Goal: Task Accomplishment & Management: Manage account settings

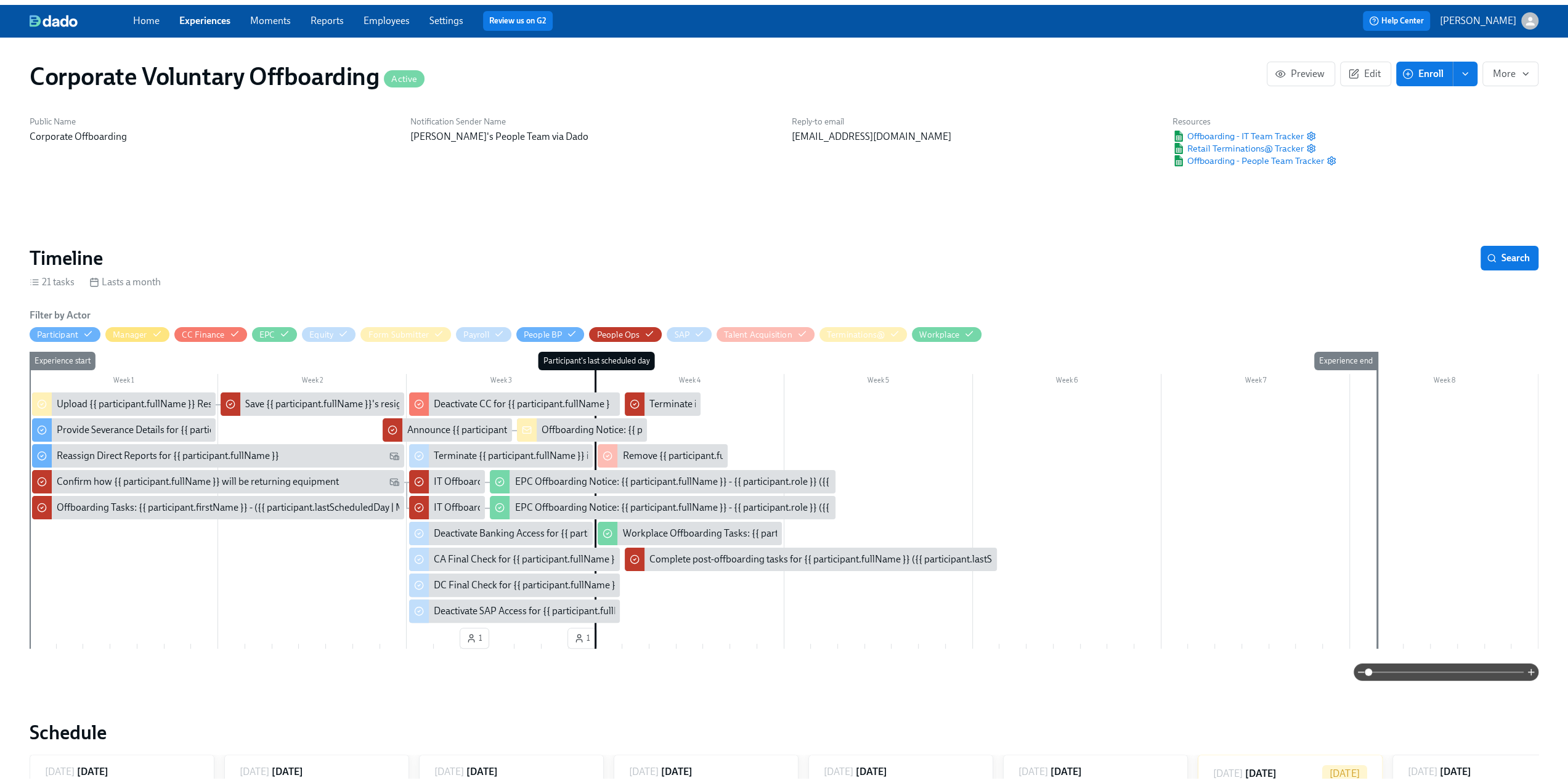
scroll to position [0, 613]
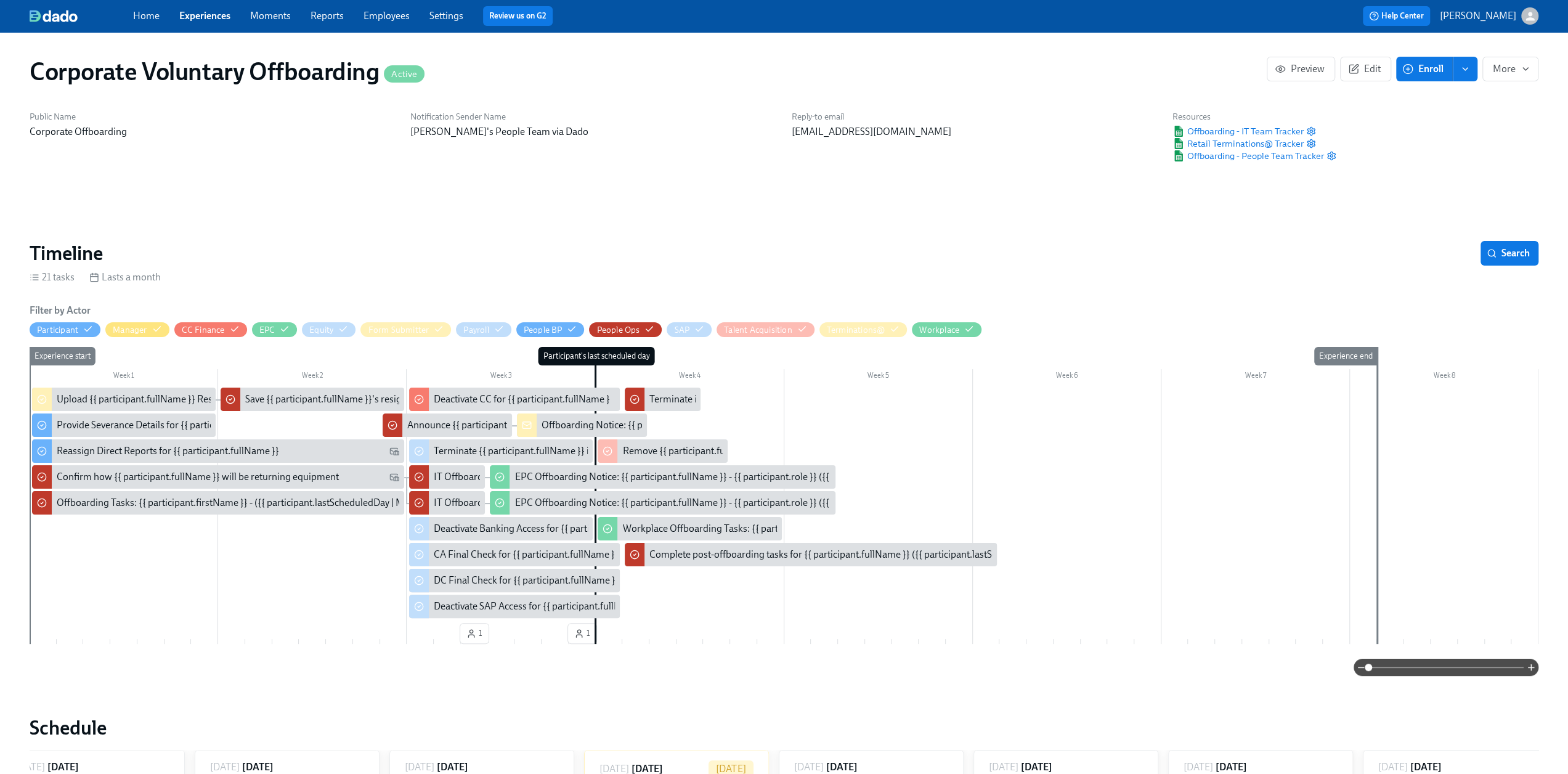
click at [208, 14] on link "Experiences" at bounding box center [204, 16] width 51 height 12
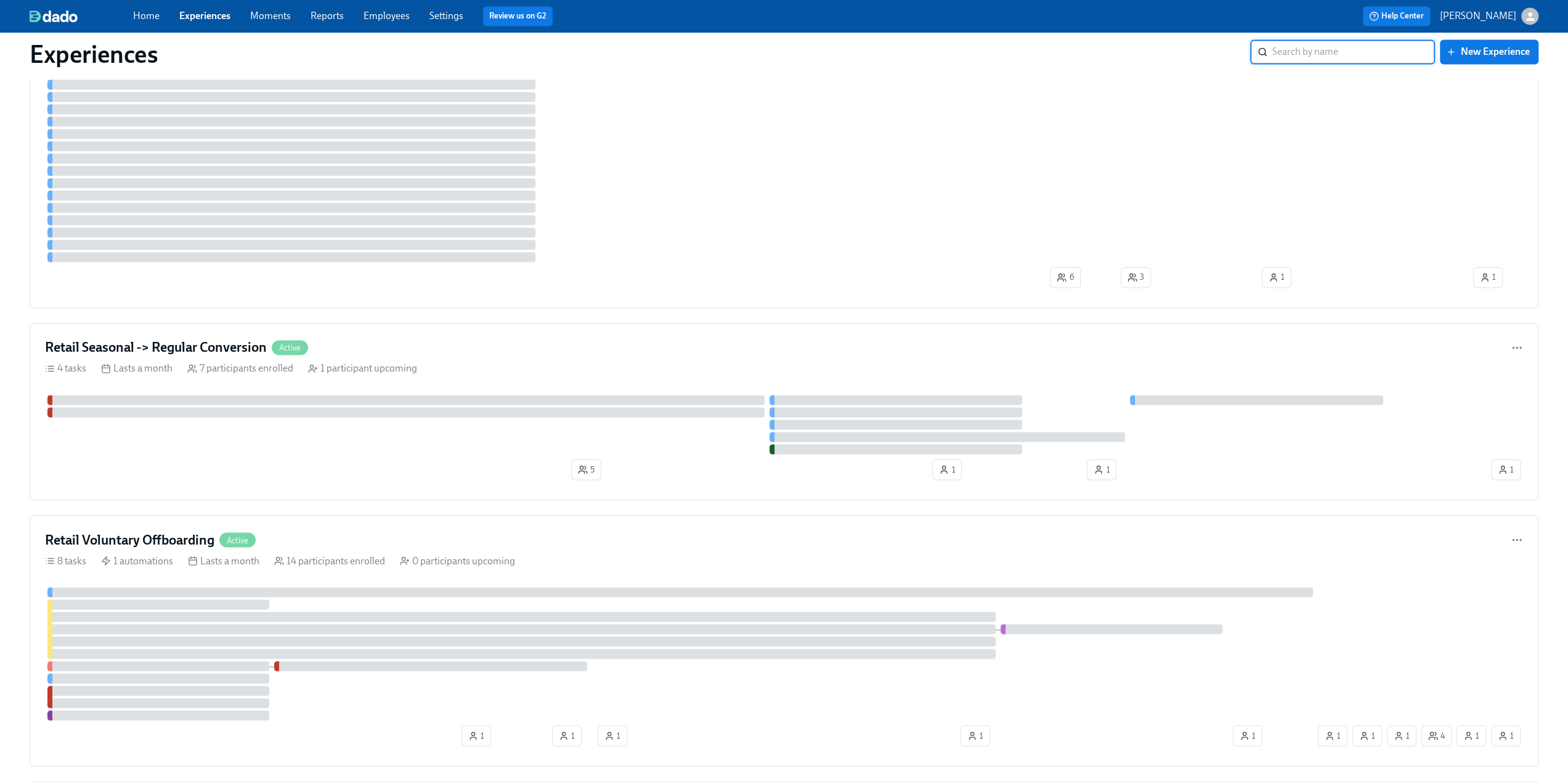
scroll to position [1972, 0]
click at [156, 336] on h4 "Retail Seasonal -> Regular Conversion" at bounding box center [156, 344] width 222 height 19
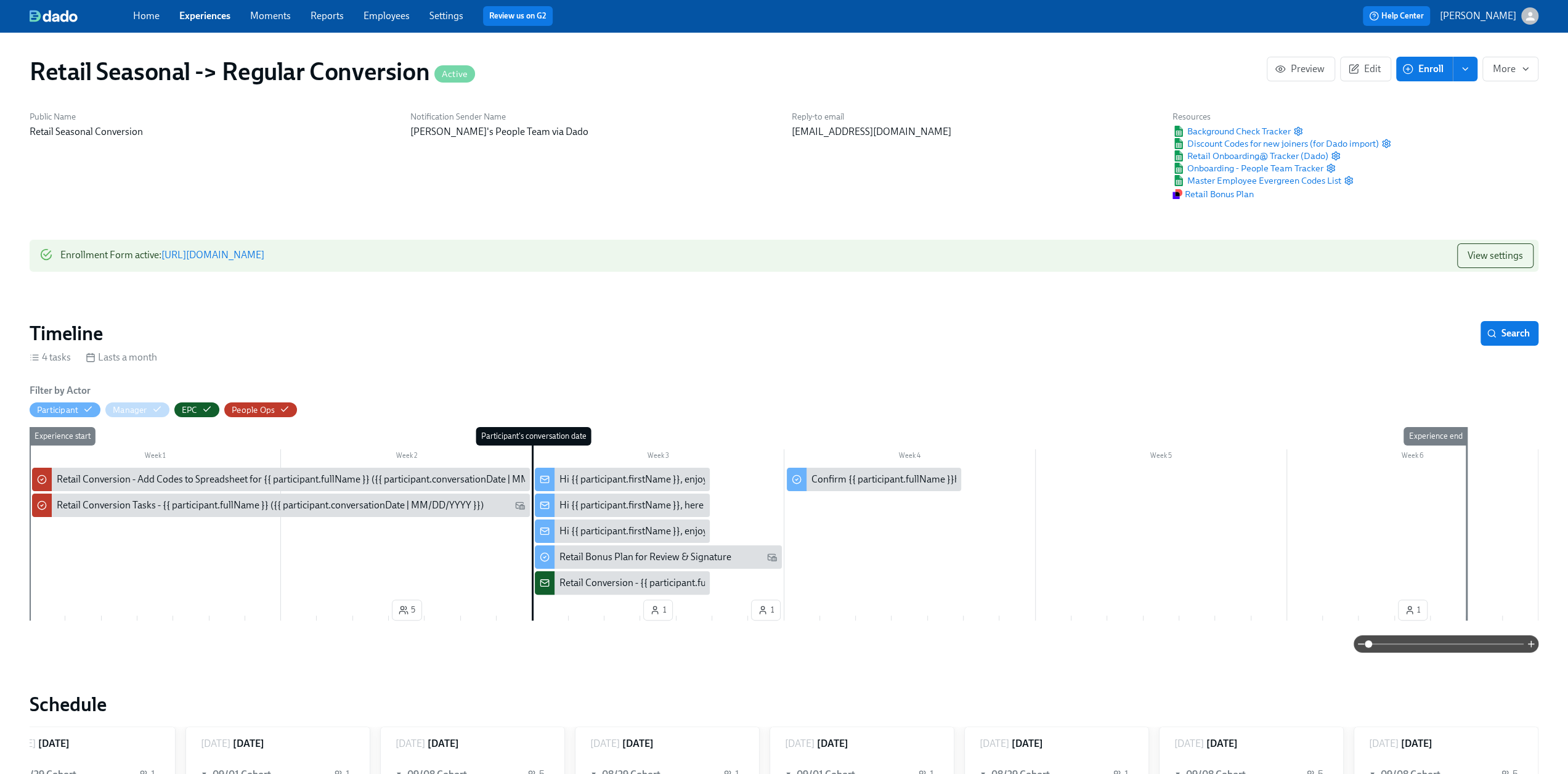
click at [192, 14] on link "Experiences" at bounding box center [204, 16] width 51 height 12
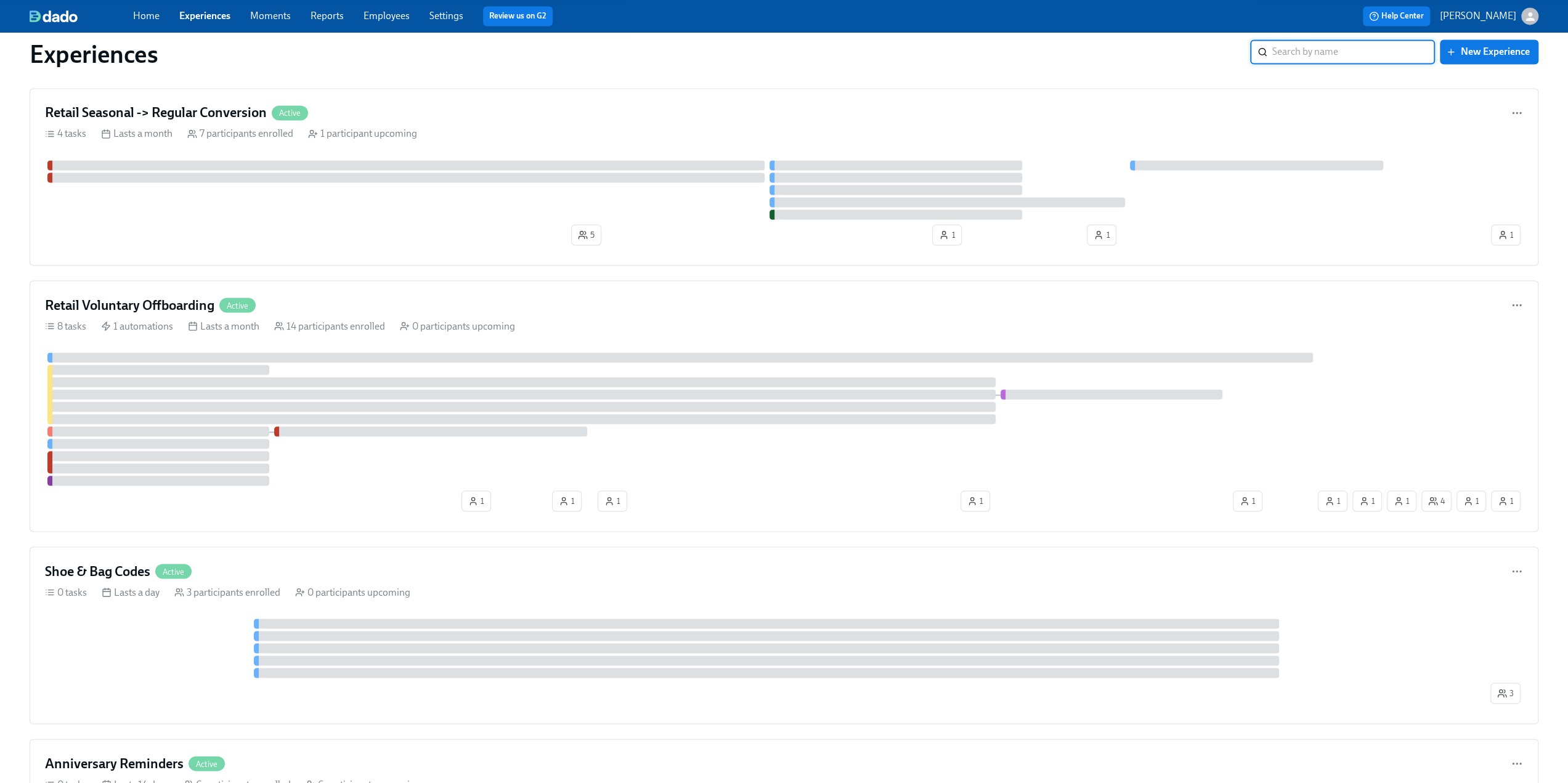
scroll to position [2281, 0]
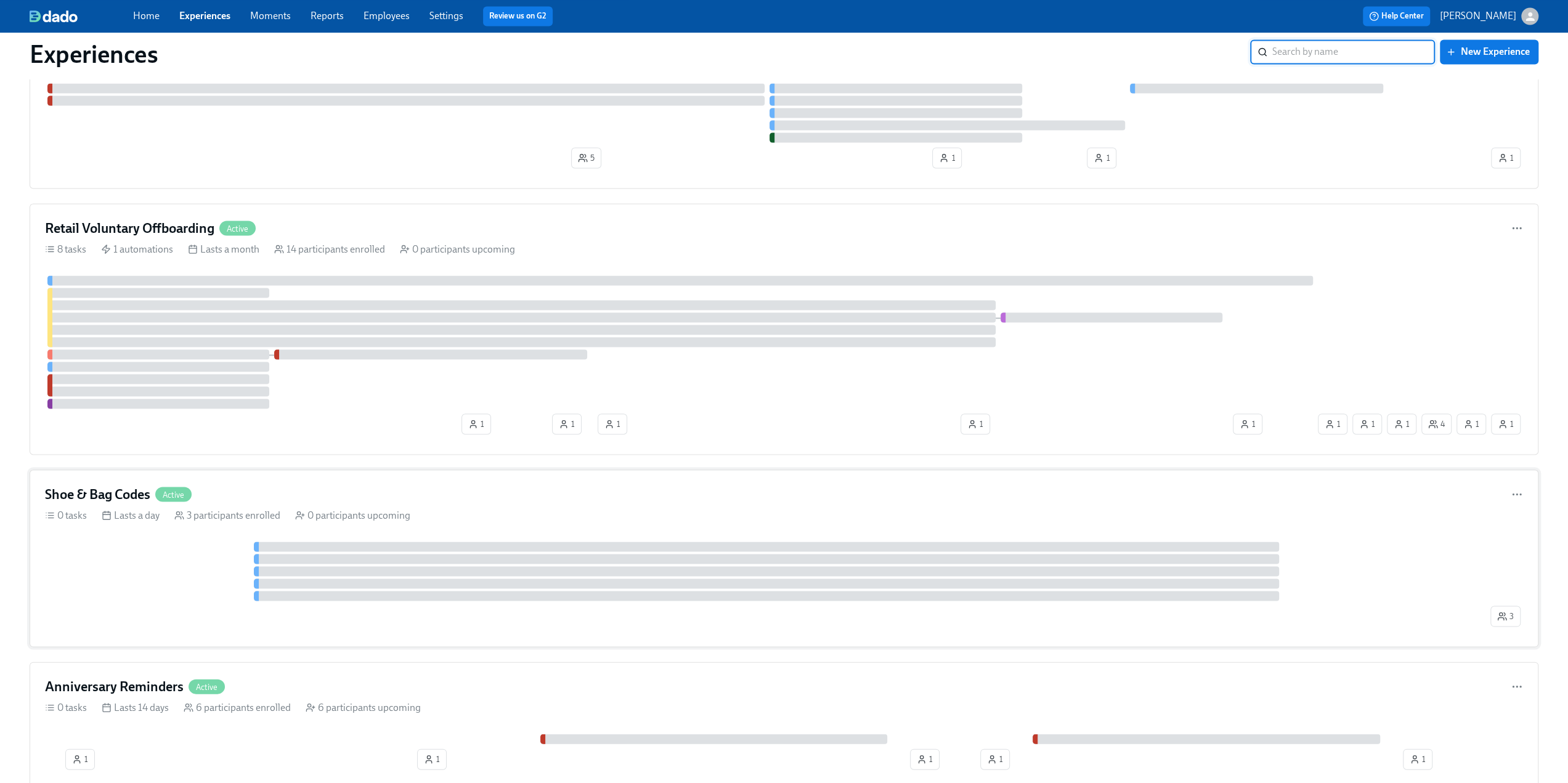
click at [112, 488] on h4 "Shoe & Bag Codes" at bounding box center [97, 494] width 105 height 19
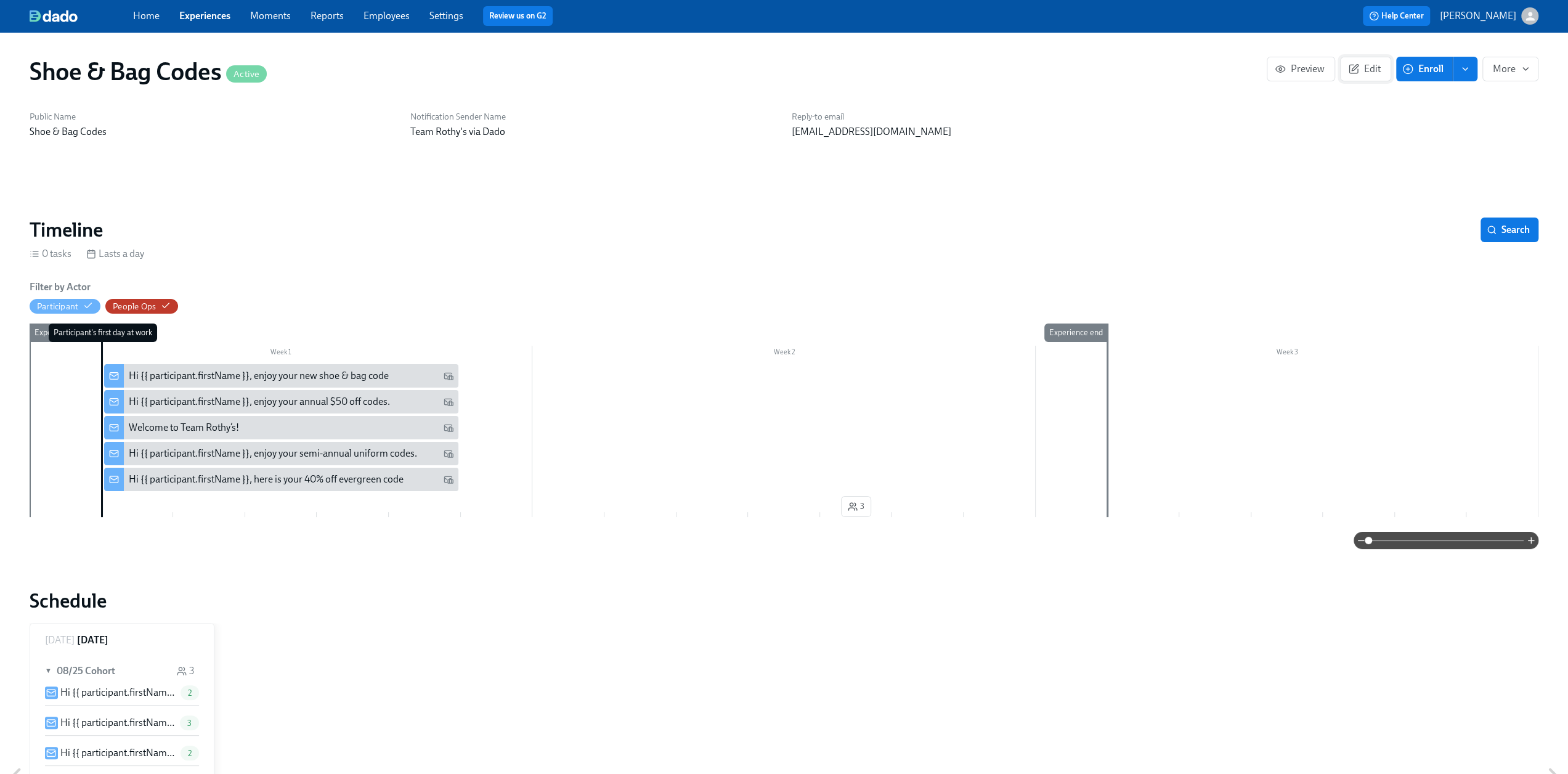
click at [1380, 72] on span "Edit" at bounding box center [1366, 68] width 30 height 12
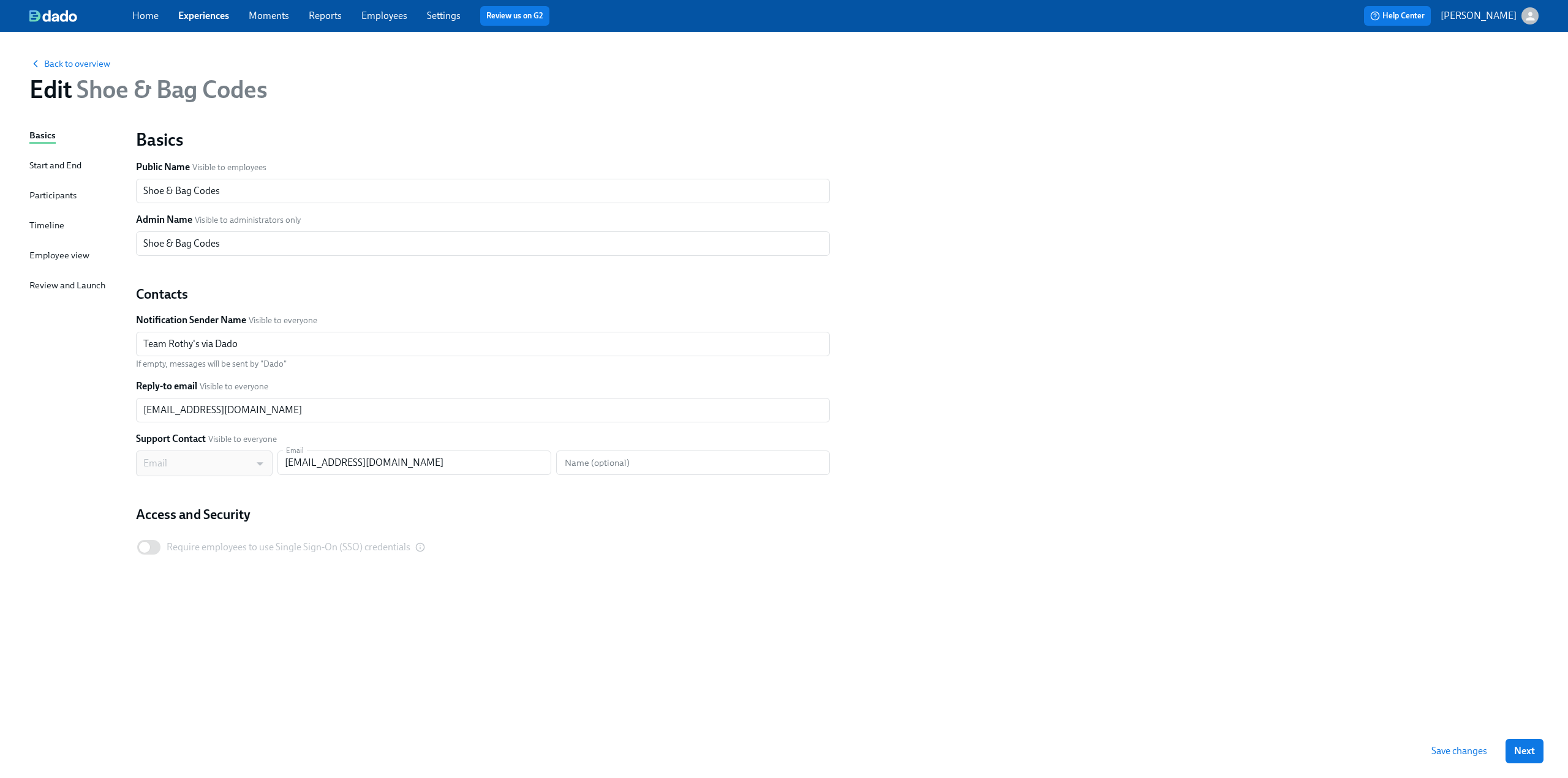
click at [54, 190] on div "Participants" at bounding box center [53, 195] width 47 height 14
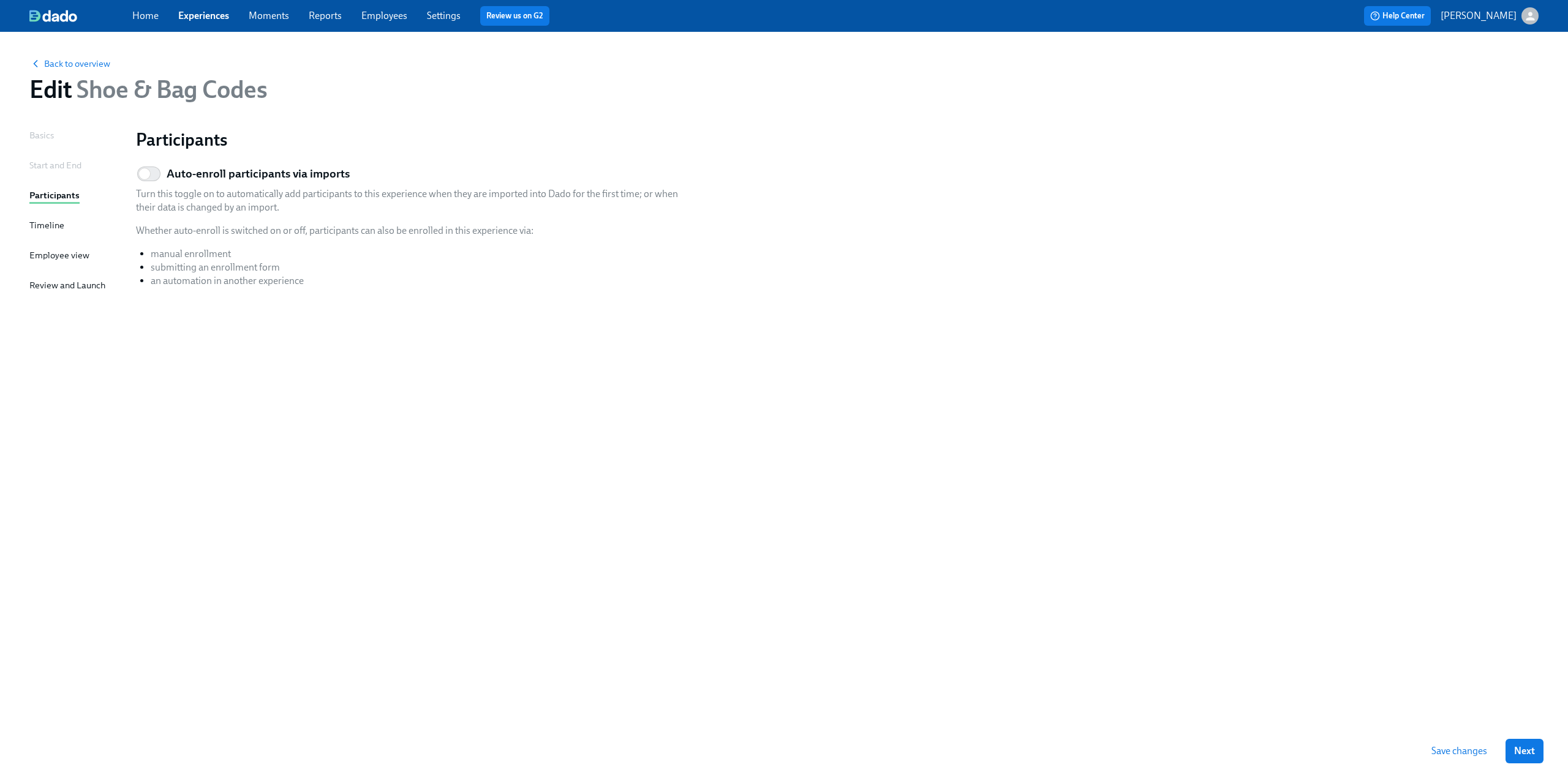
click at [49, 223] on div "Timeline" at bounding box center [47, 225] width 35 height 14
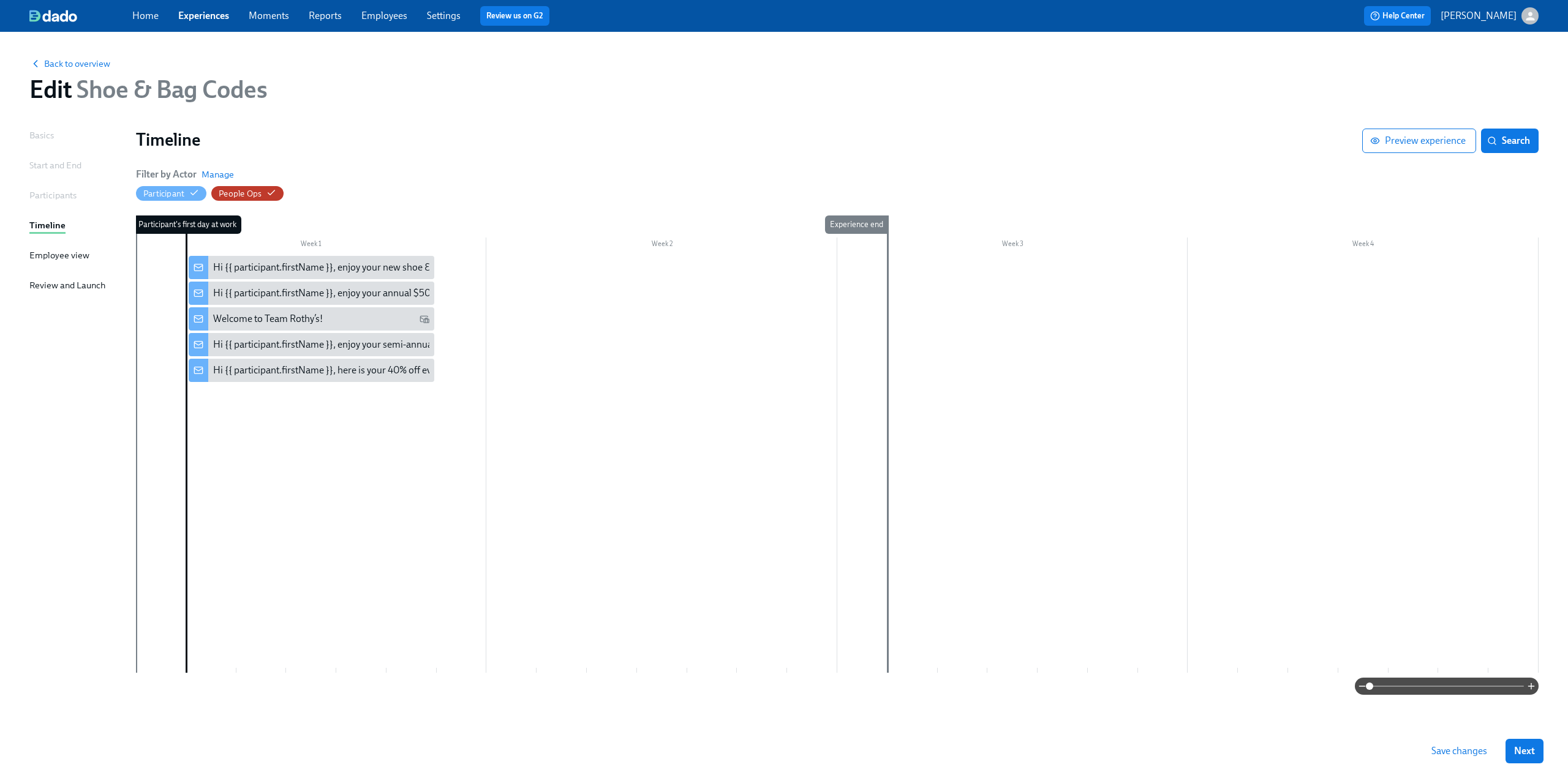
click at [44, 194] on div "Participants" at bounding box center [53, 195] width 47 height 14
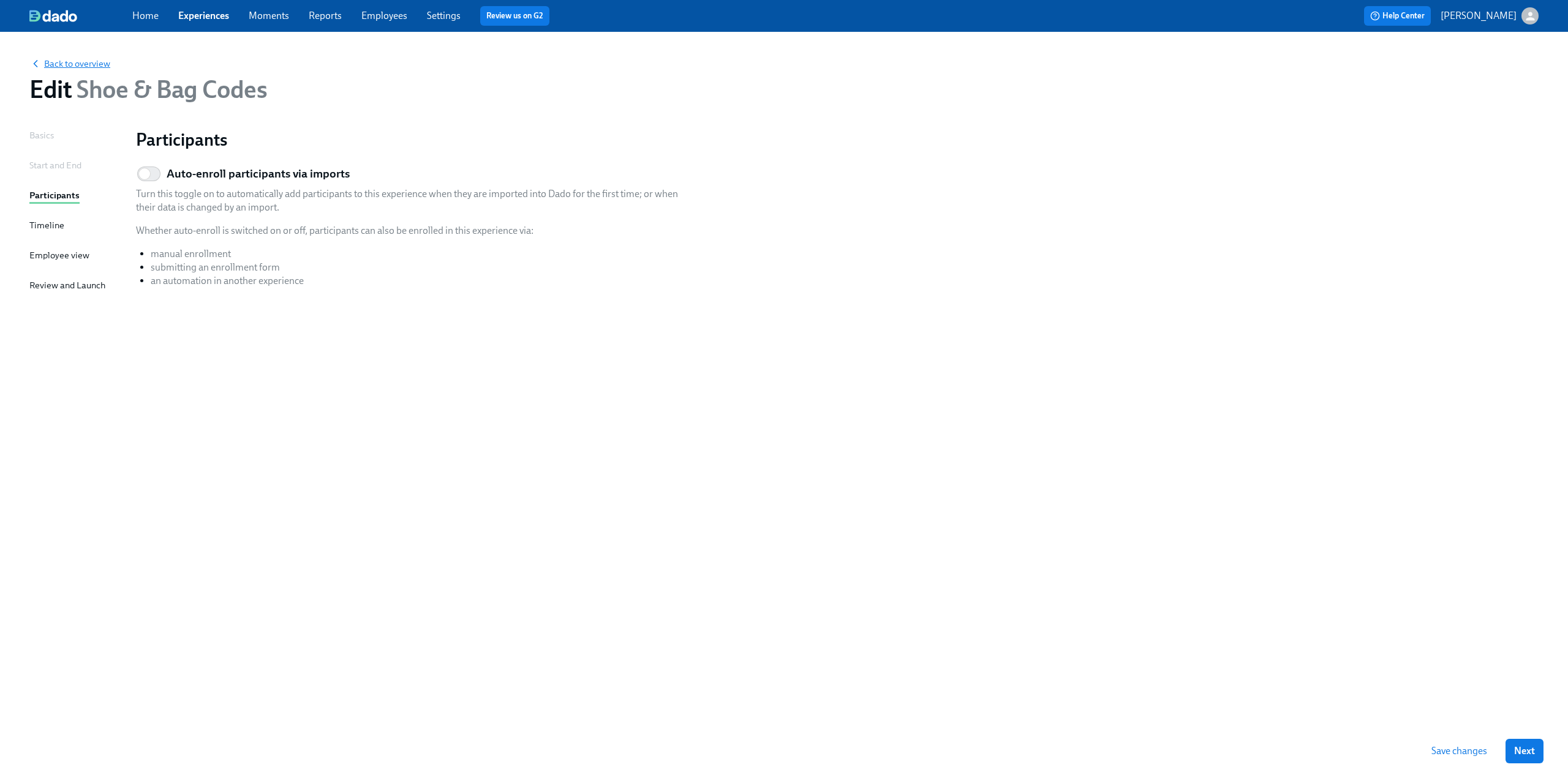
click at [55, 63] on span "Back to overview" at bounding box center [69, 63] width 81 height 12
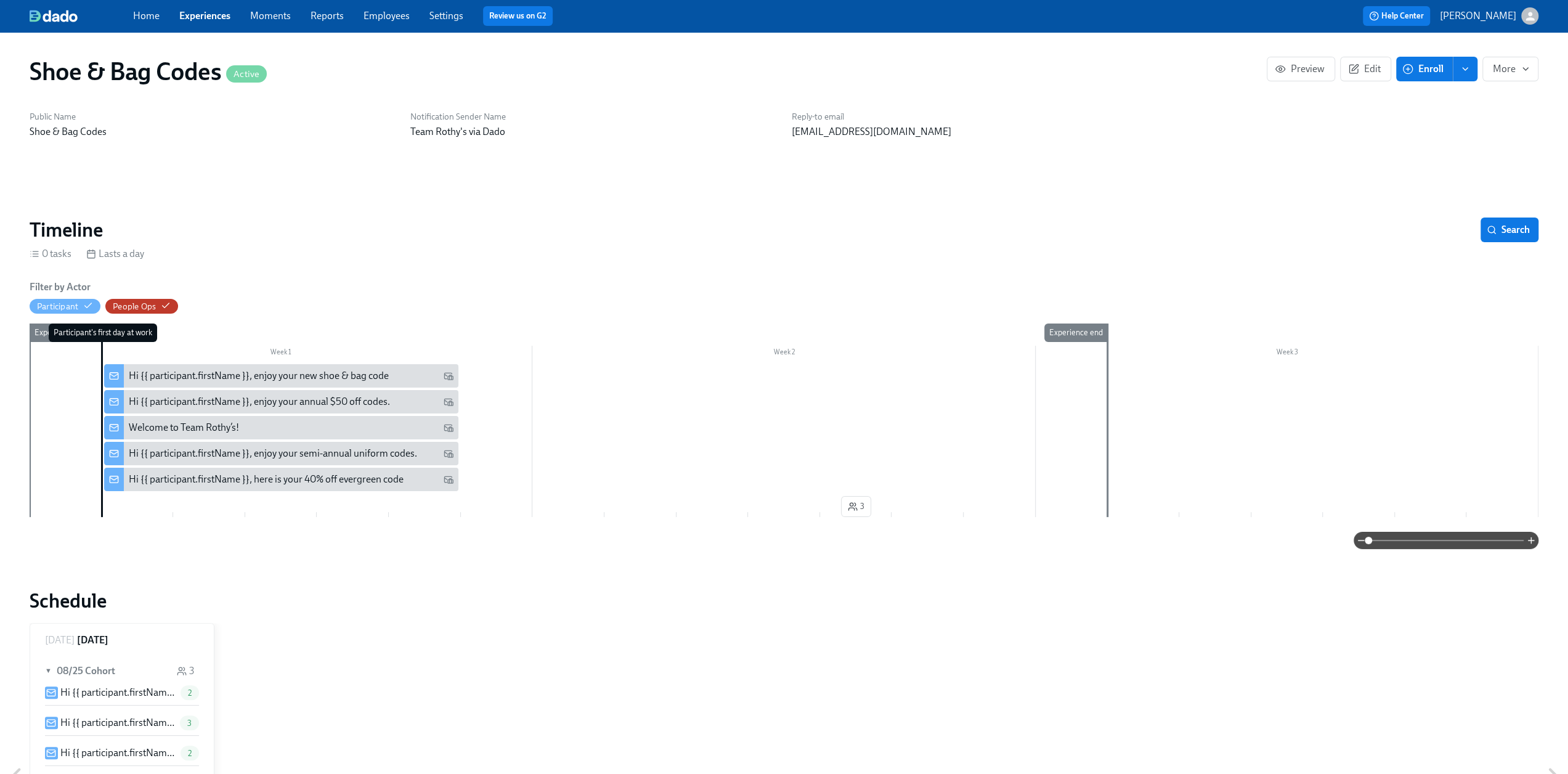
click at [215, 13] on link "Experiences" at bounding box center [204, 16] width 51 height 12
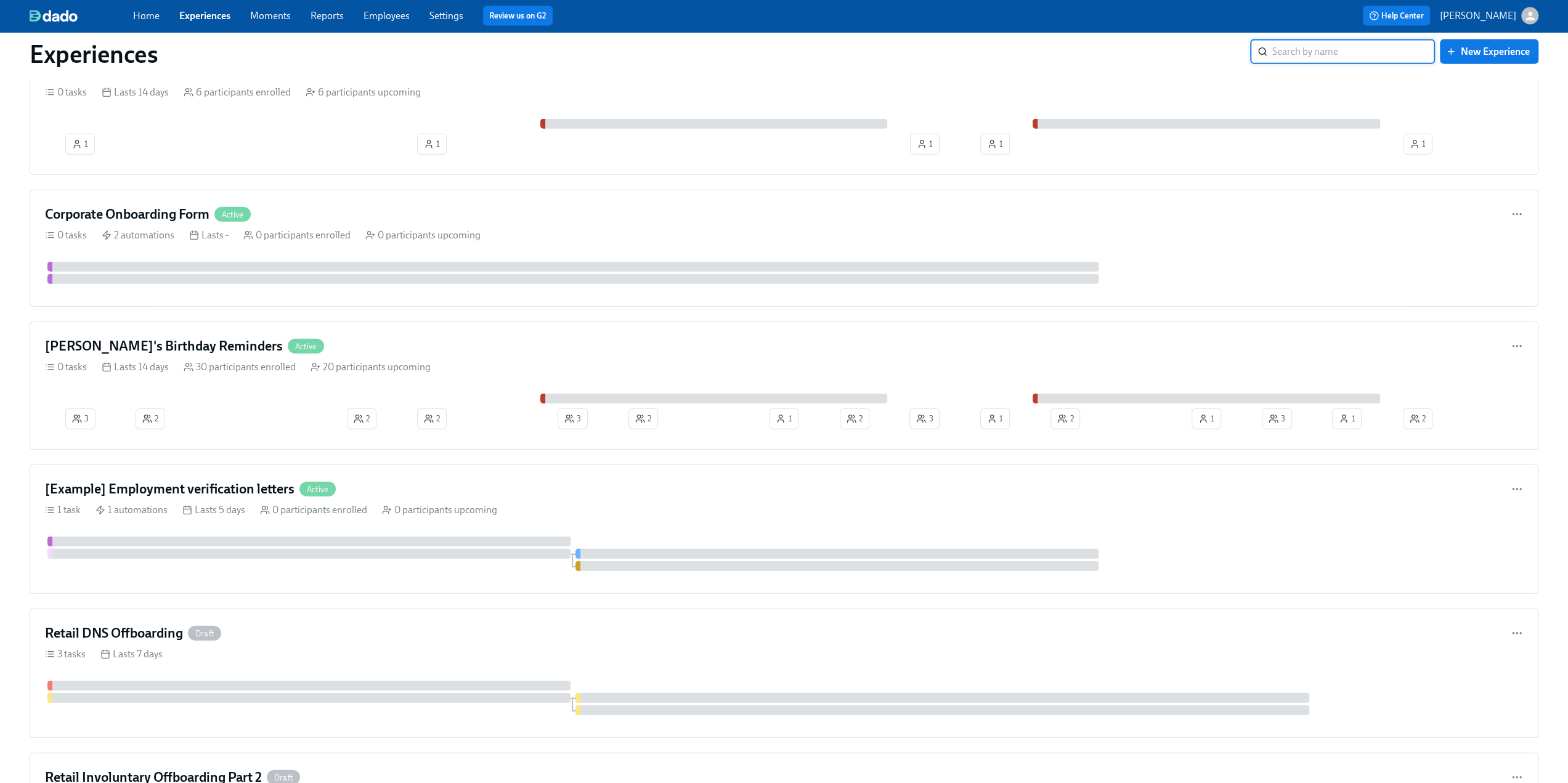
scroll to position [2958, 0]
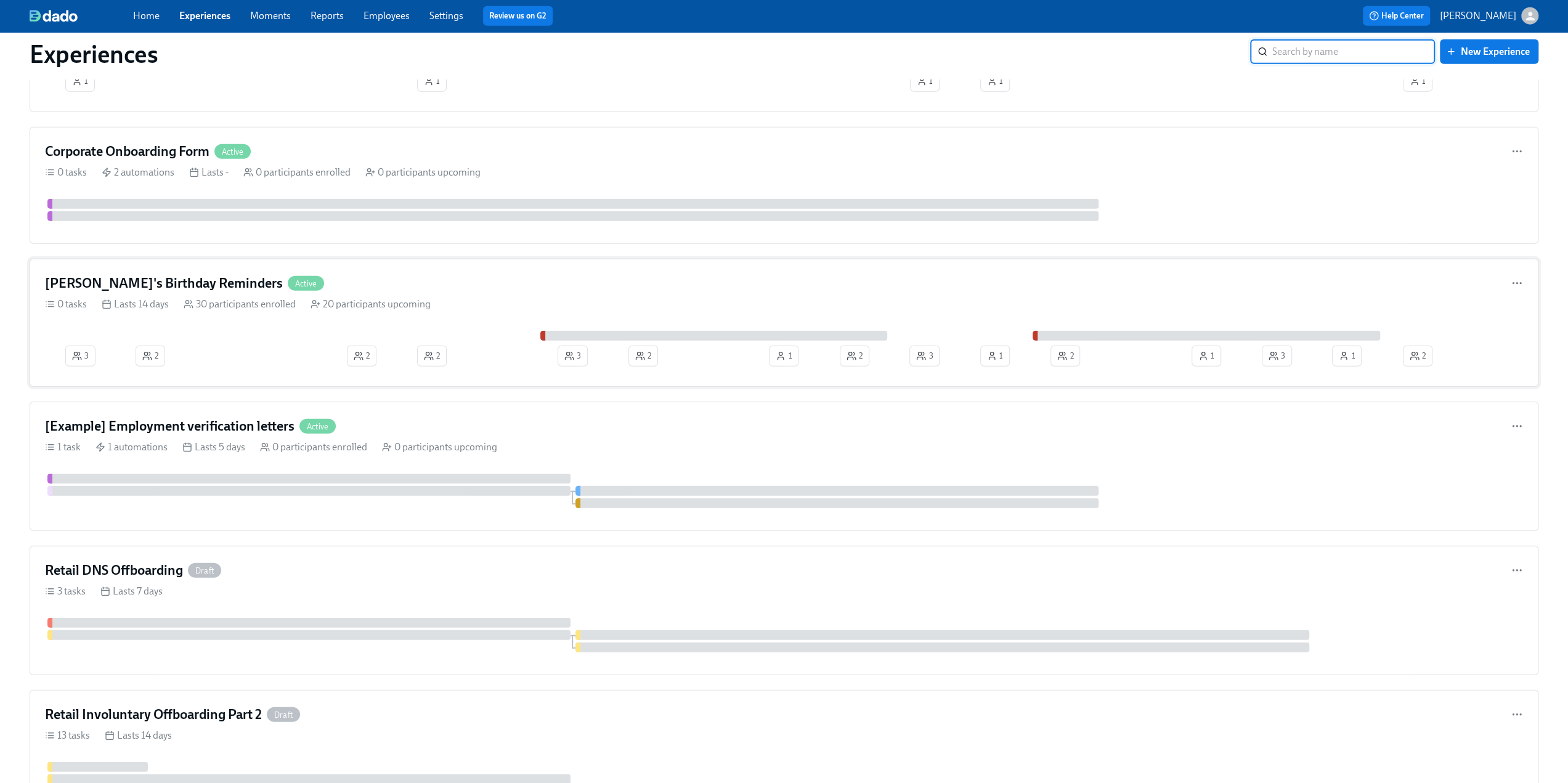
click at [158, 261] on div "[PERSON_NAME]'s Birthday Reminders Active 0 tasks Lasts 14 days 30 participants…" at bounding box center [783, 323] width 1508 height 128
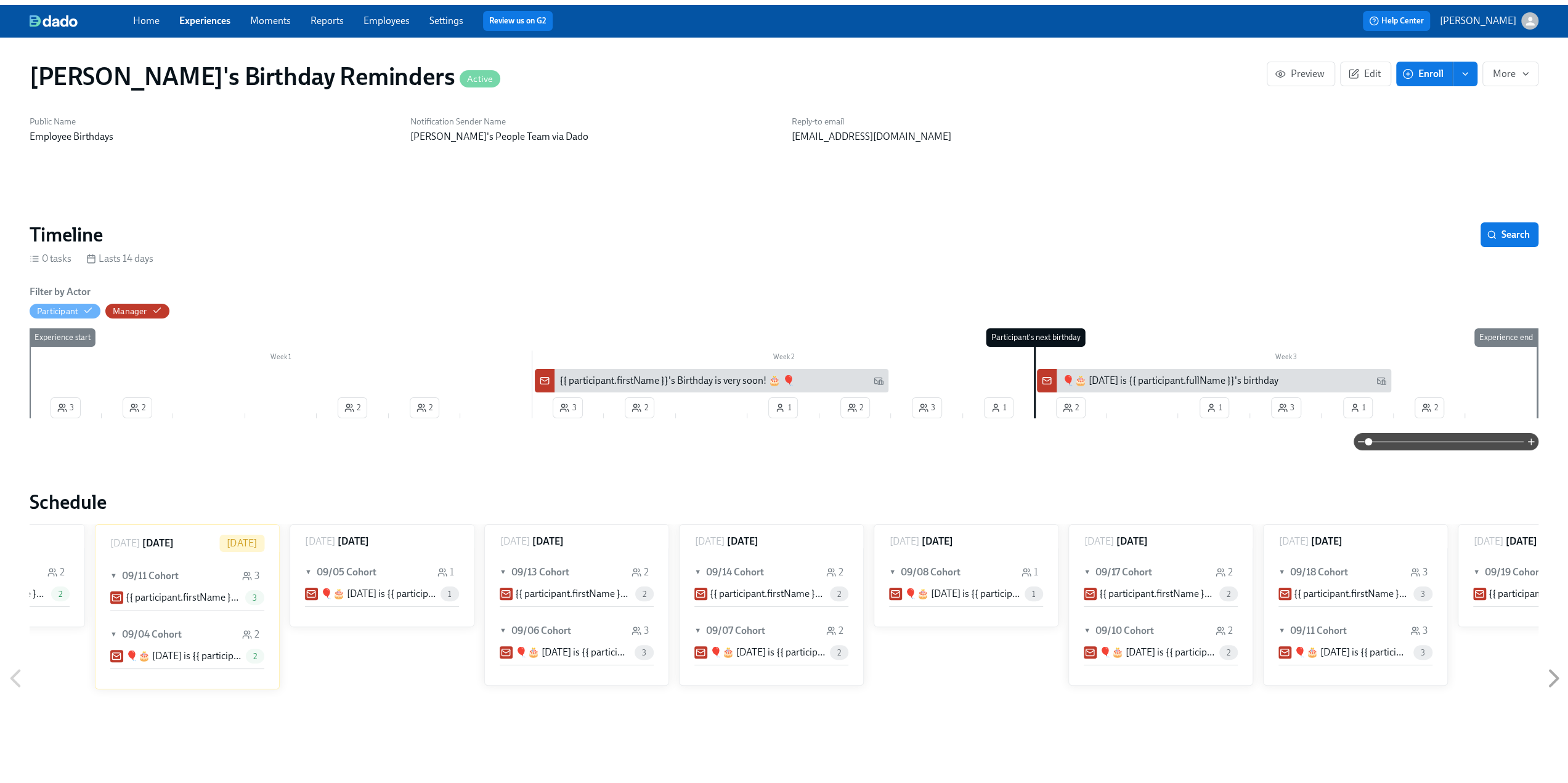
scroll to position [0, 2136]
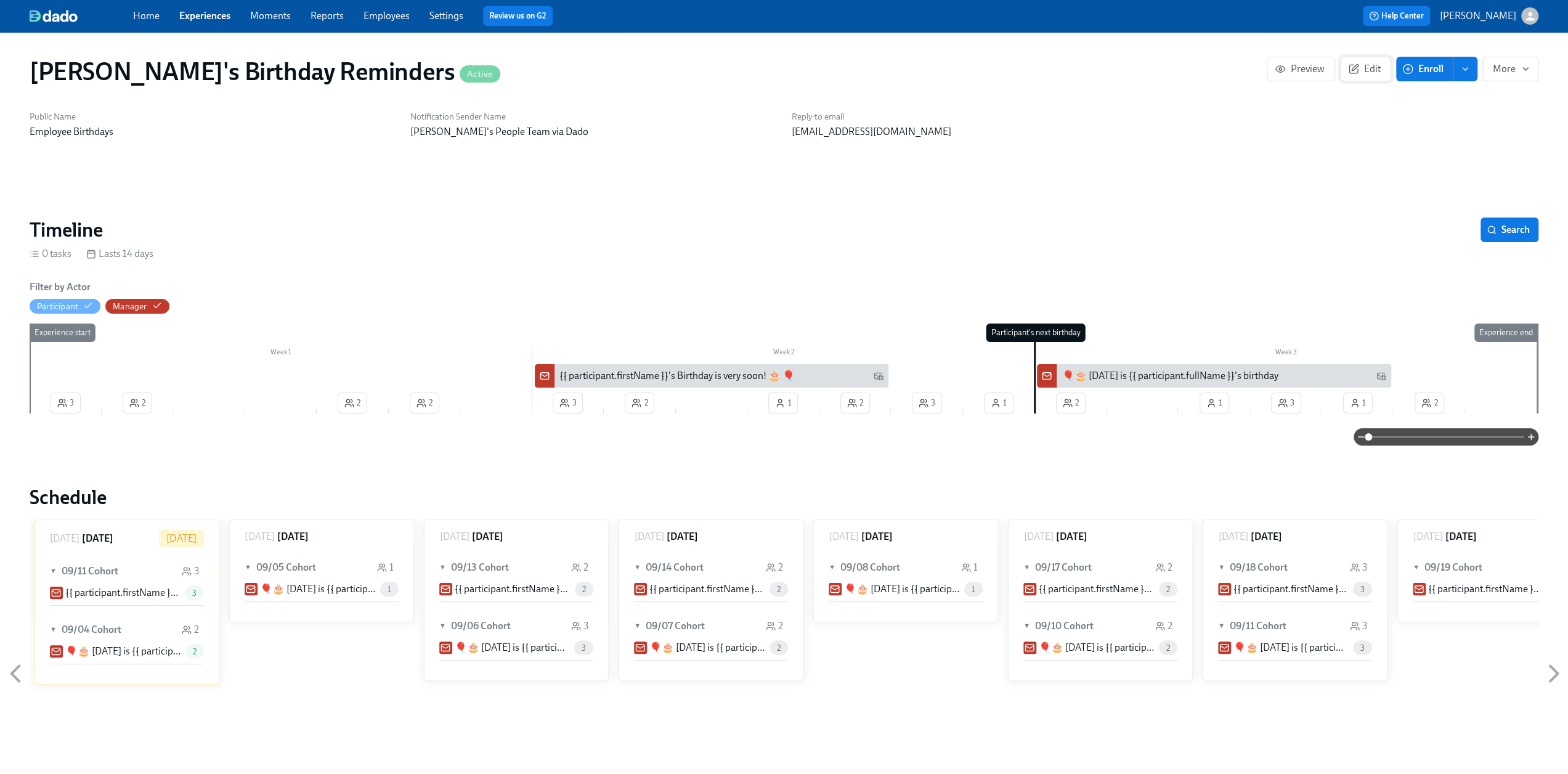
click at [1376, 68] on span "Edit" at bounding box center [1366, 68] width 30 height 12
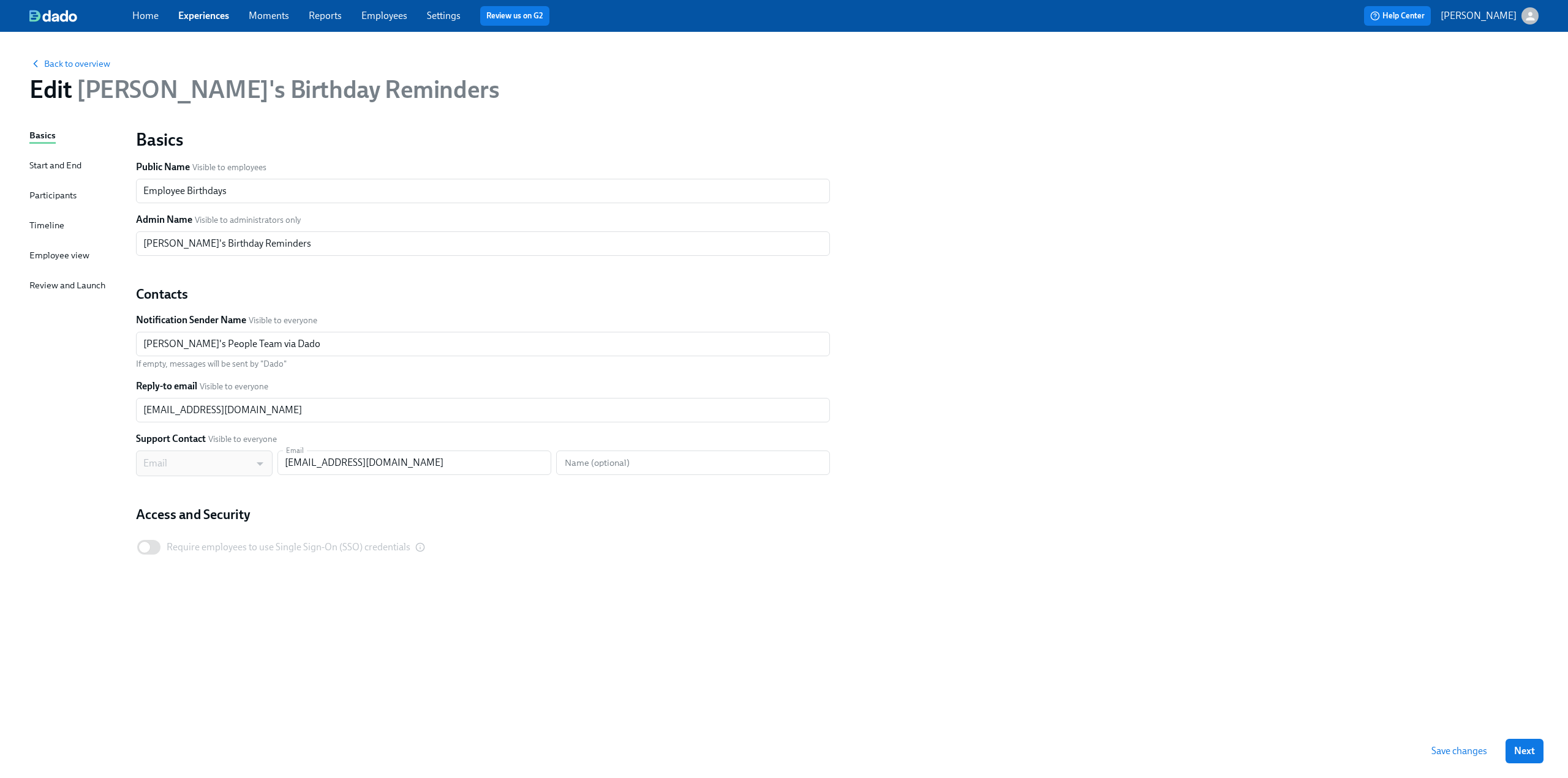
click at [45, 194] on div "Participants" at bounding box center [53, 195] width 47 height 14
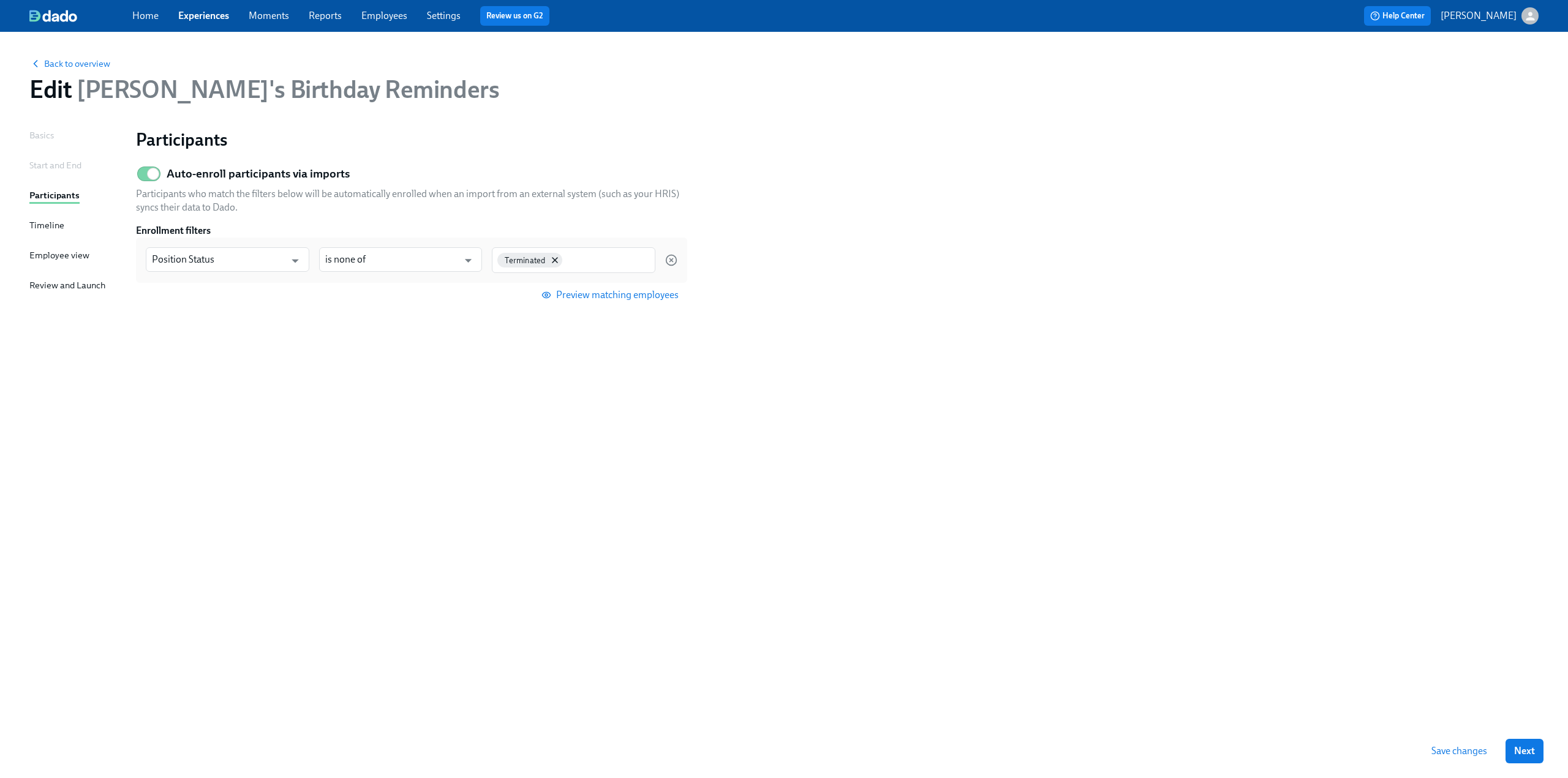
click at [47, 164] on div "Start and End" at bounding box center [55, 165] width 52 height 14
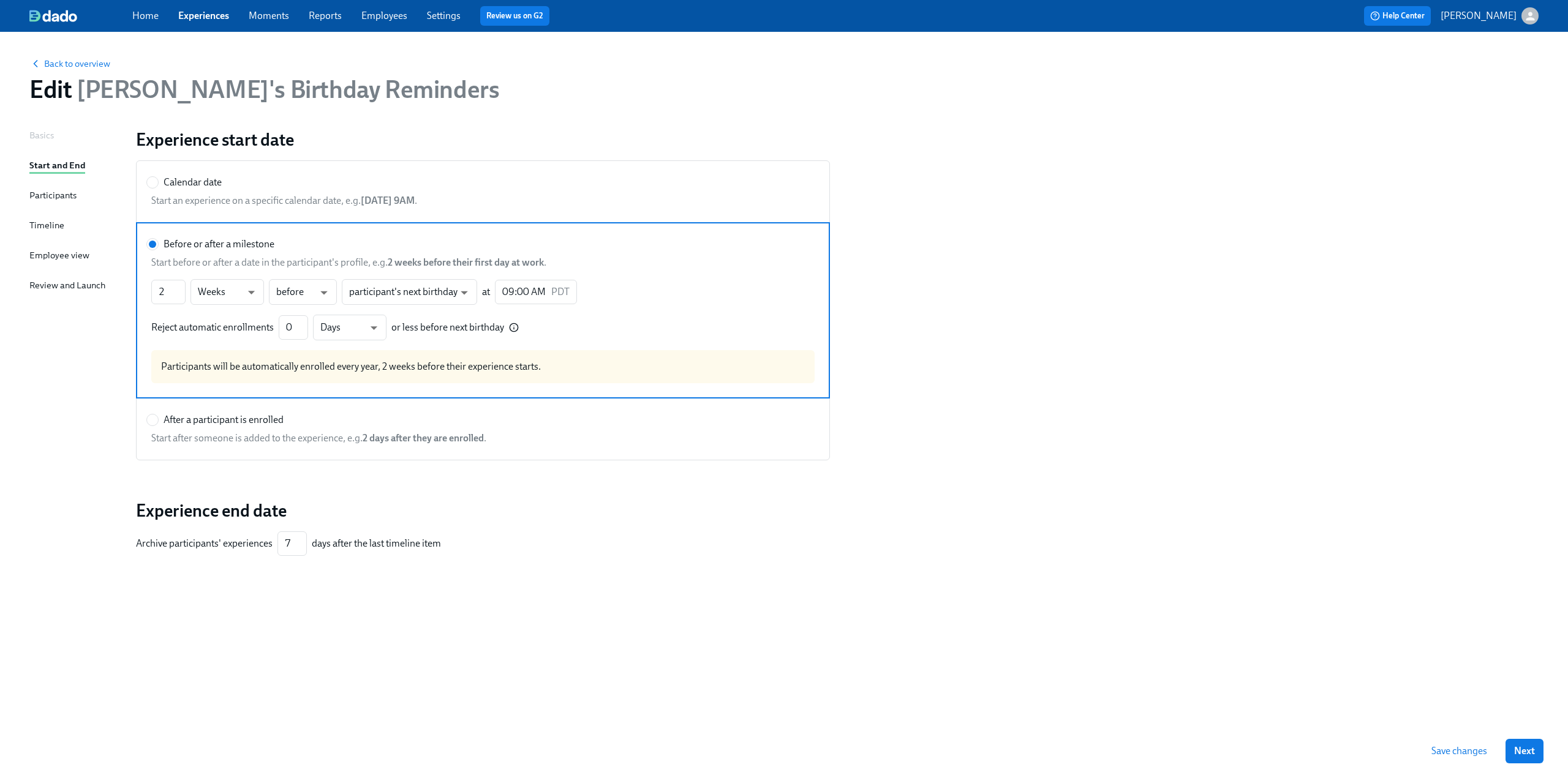
click at [49, 200] on div "Participants" at bounding box center [53, 195] width 47 height 14
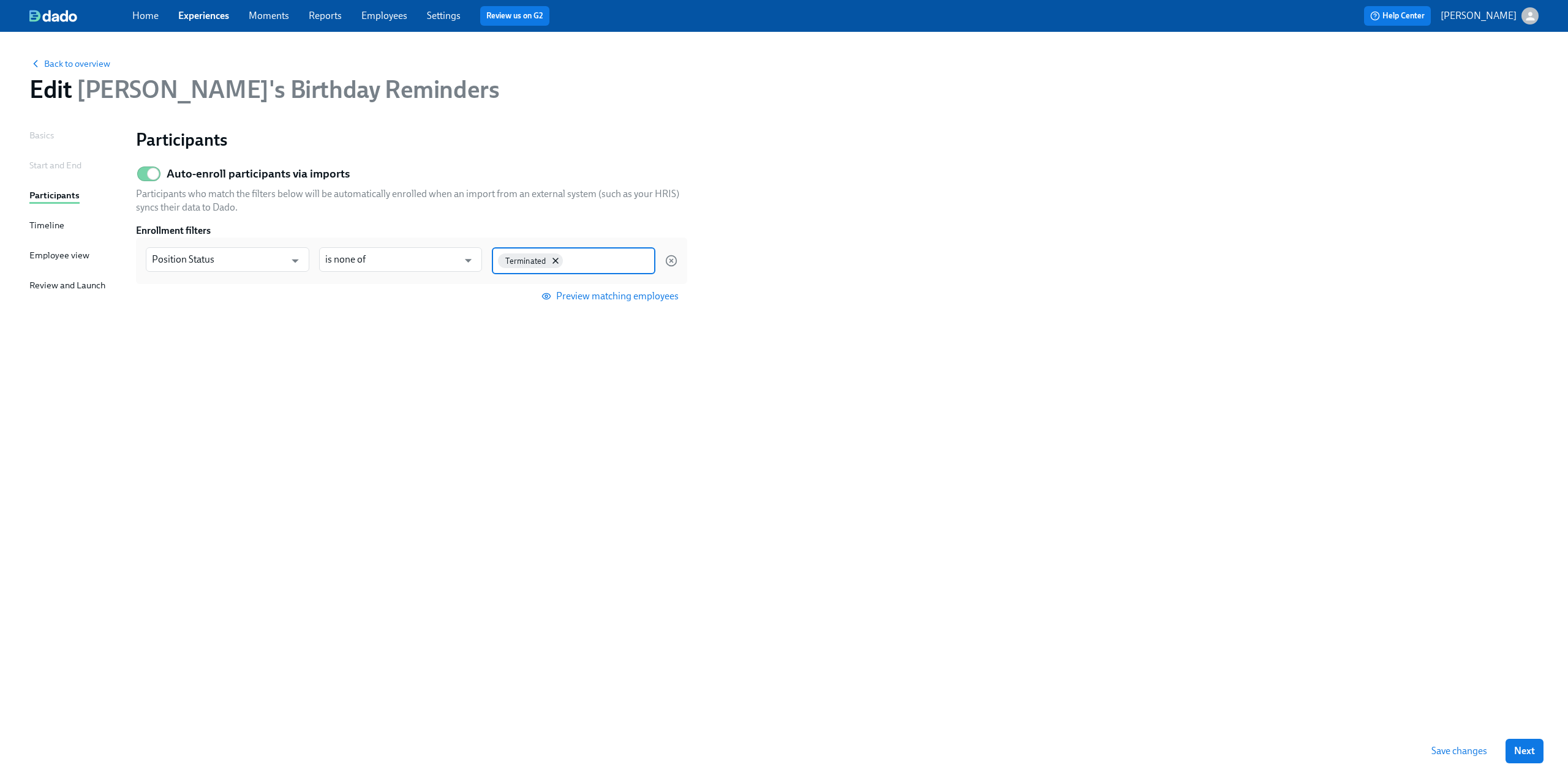
click at [596, 266] on input at bounding box center [607, 260] width 84 height 13
type input "DNS"
click at [632, 415] on div "Participants Auto-enroll participants via imports Participants who match the fi…" at bounding box center [837, 412] width 1403 height 566
click at [593, 278] on input at bounding box center [574, 277] width 151 height 13
type input "DNS"
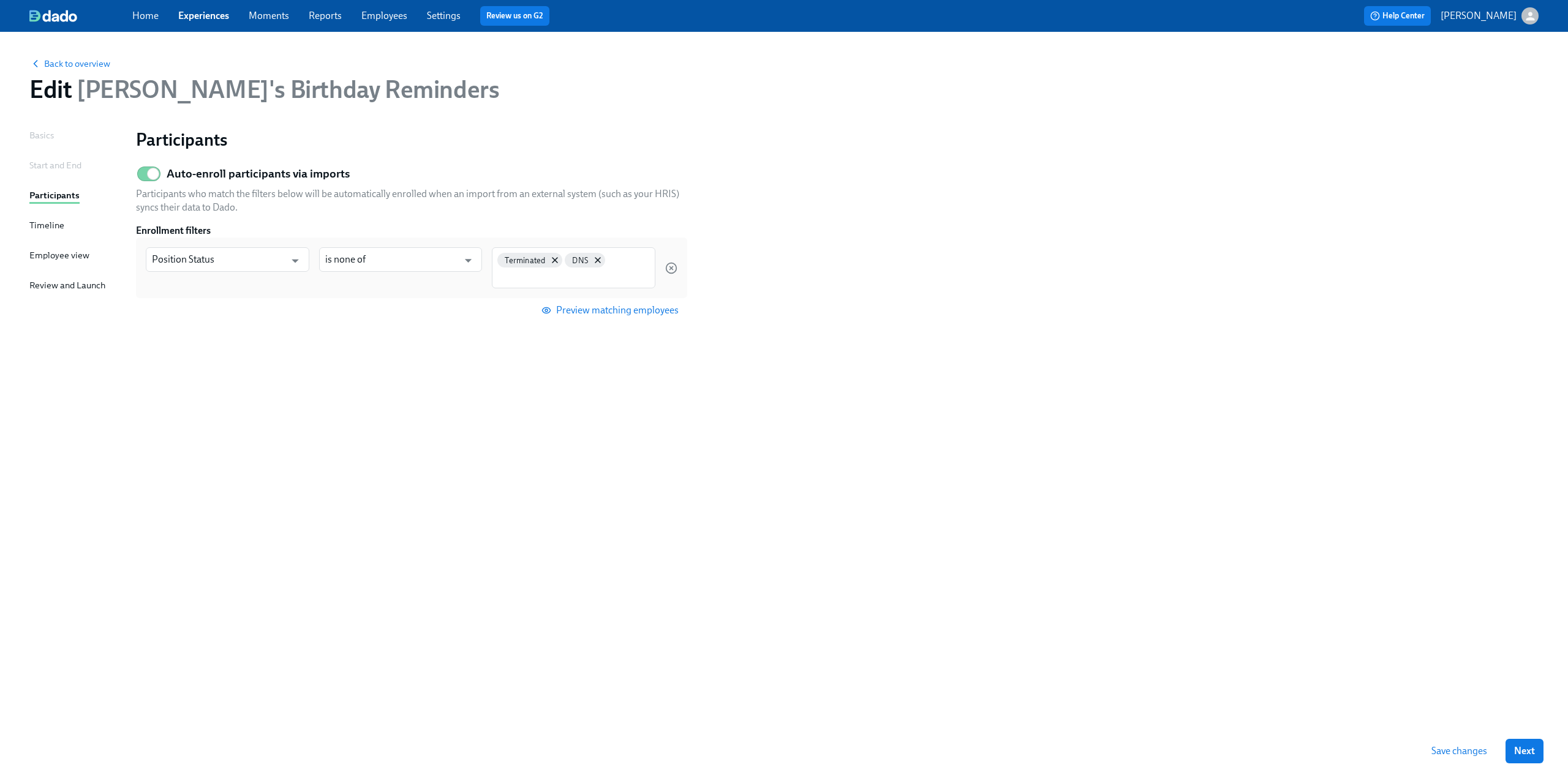
click at [1475, 753] on span "Save changes" at bounding box center [1460, 751] width 56 height 12
click at [205, 19] on link "Experiences" at bounding box center [203, 16] width 51 height 11
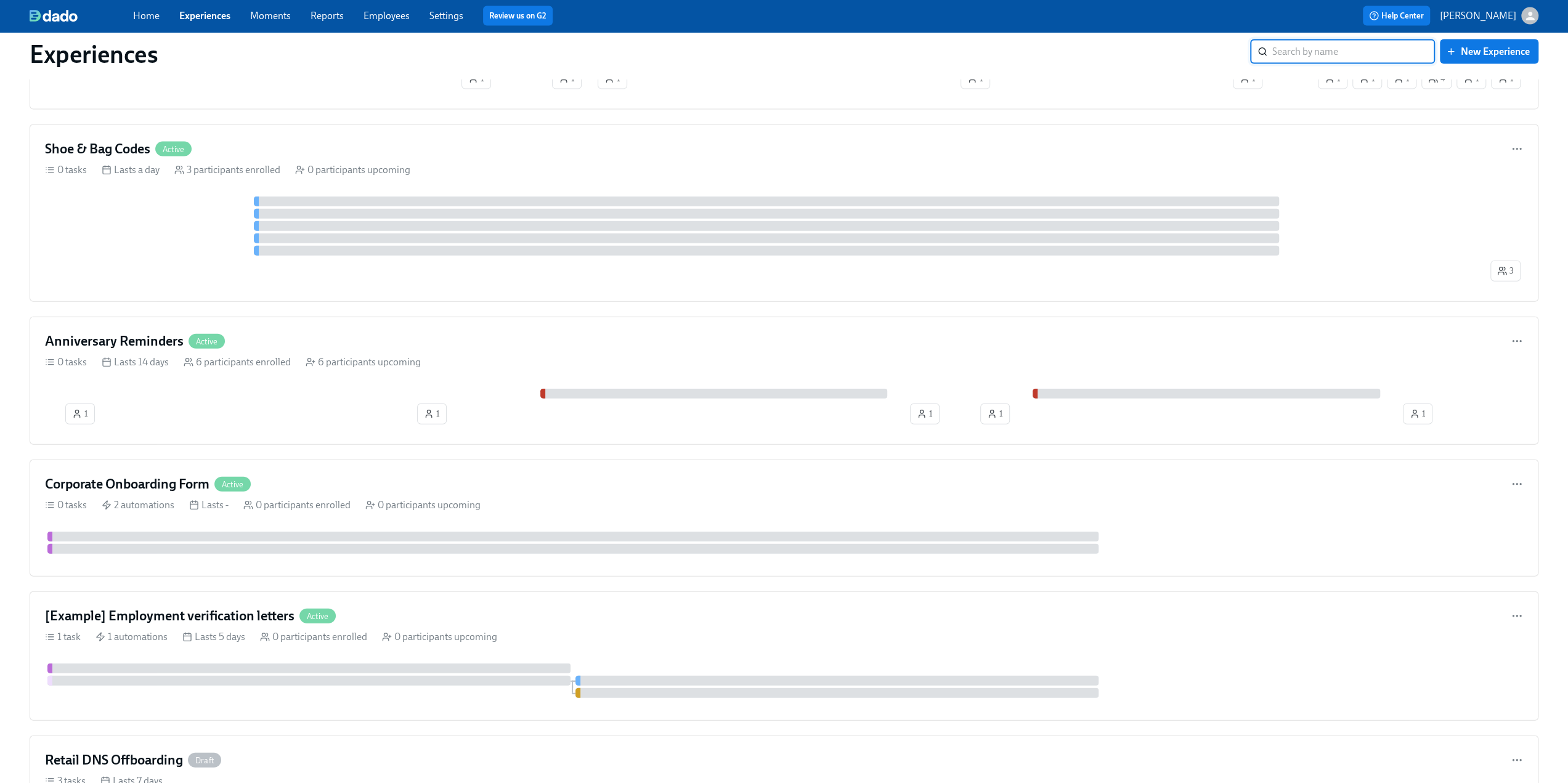
scroll to position [2835, 0]
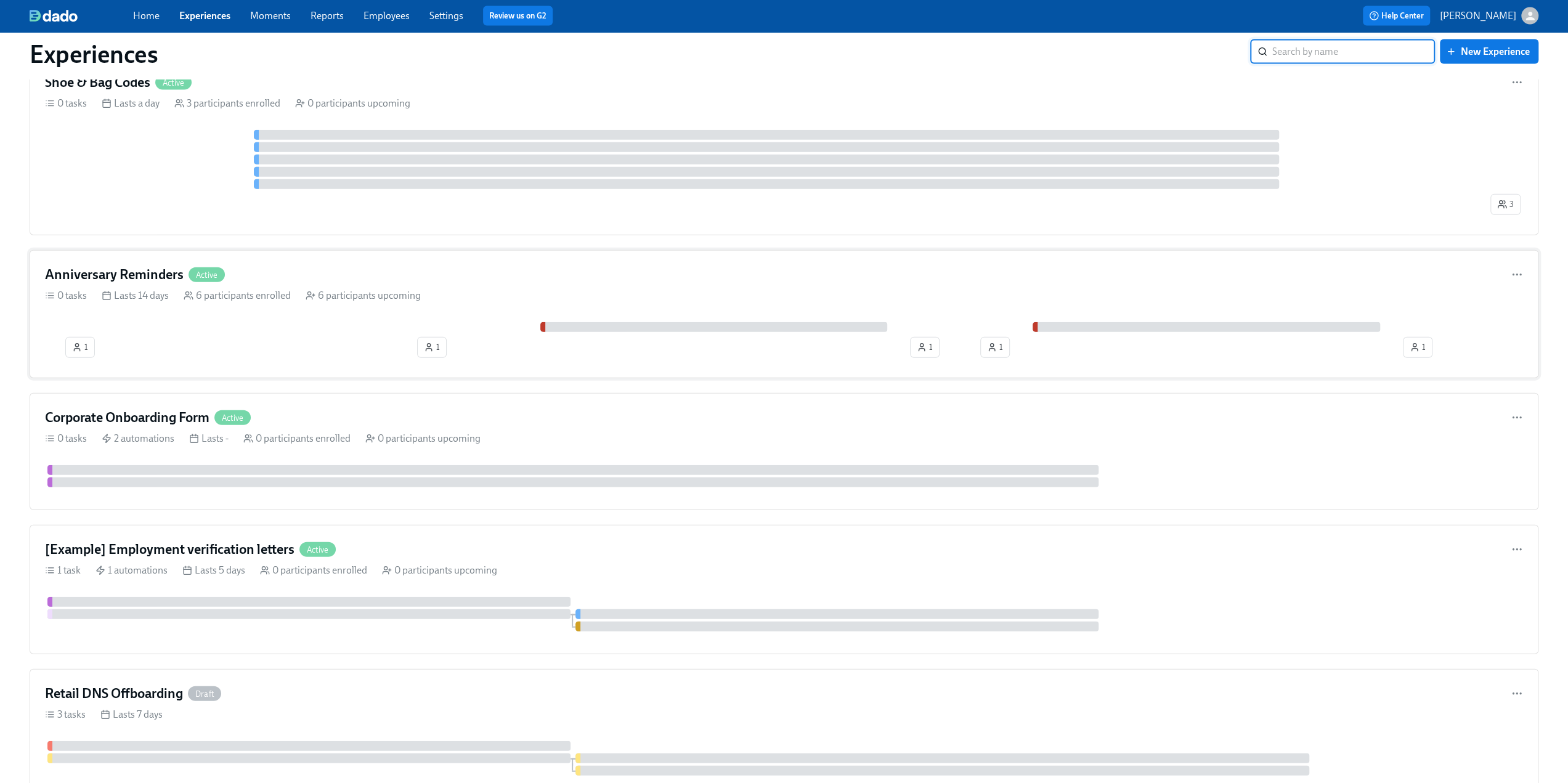
click at [130, 267] on h4 "Anniversary Reminders" at bounding box center [114, 275] width 139 height 19
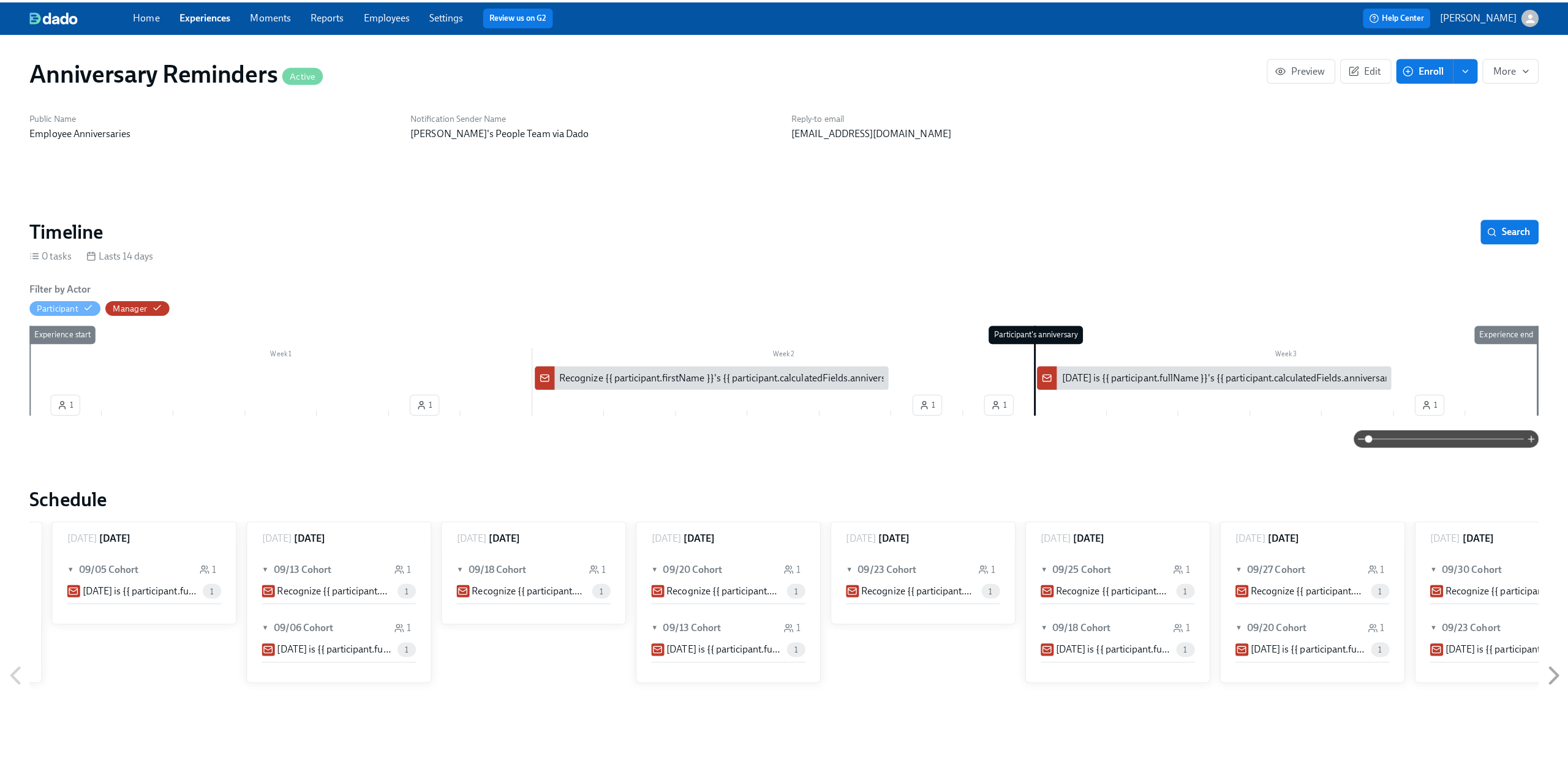
scroll to position [0, 576]
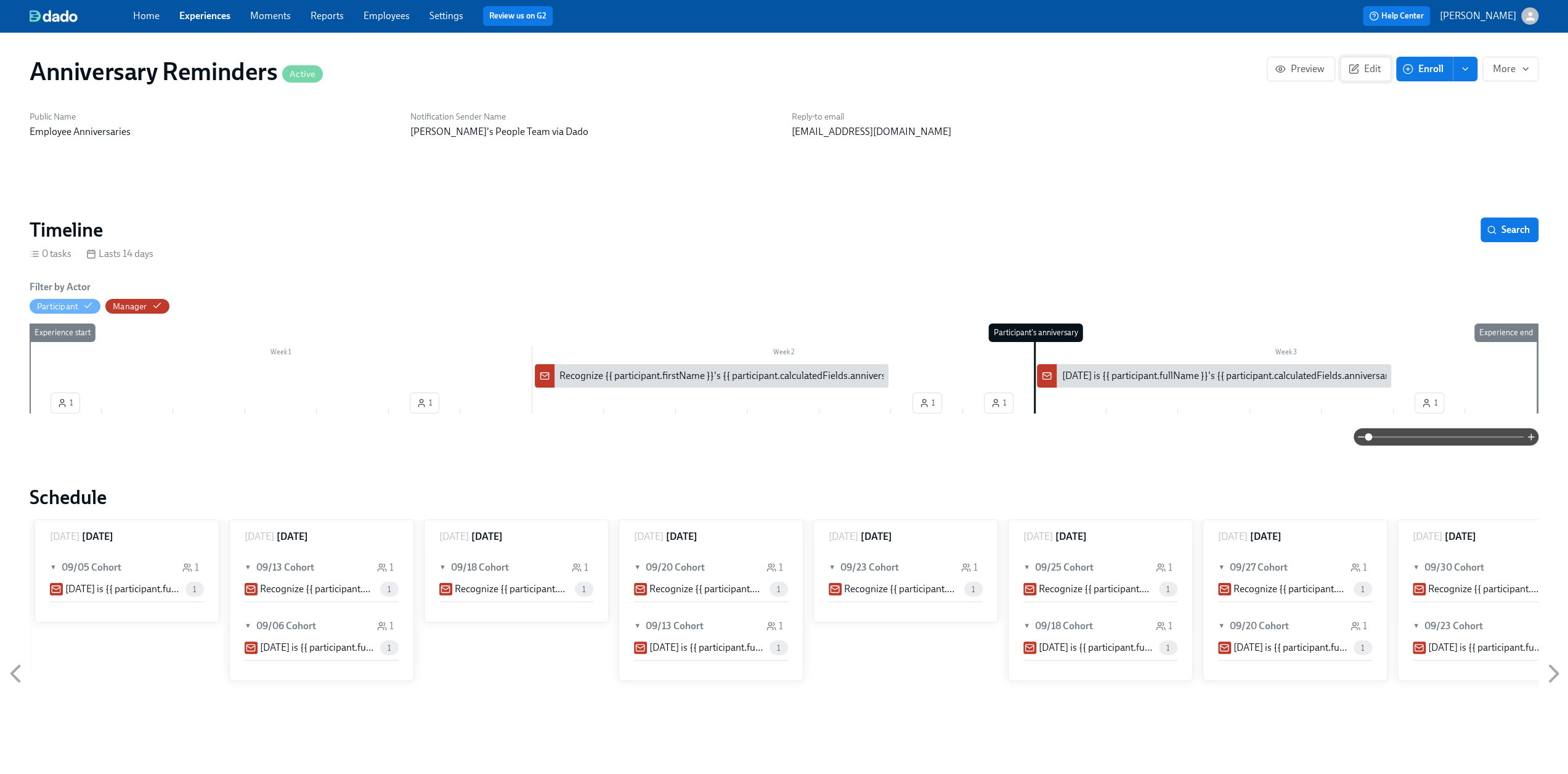
click at [1341, 62] on button "Edit" at bounding box center [1365, 69] width 51 height 24
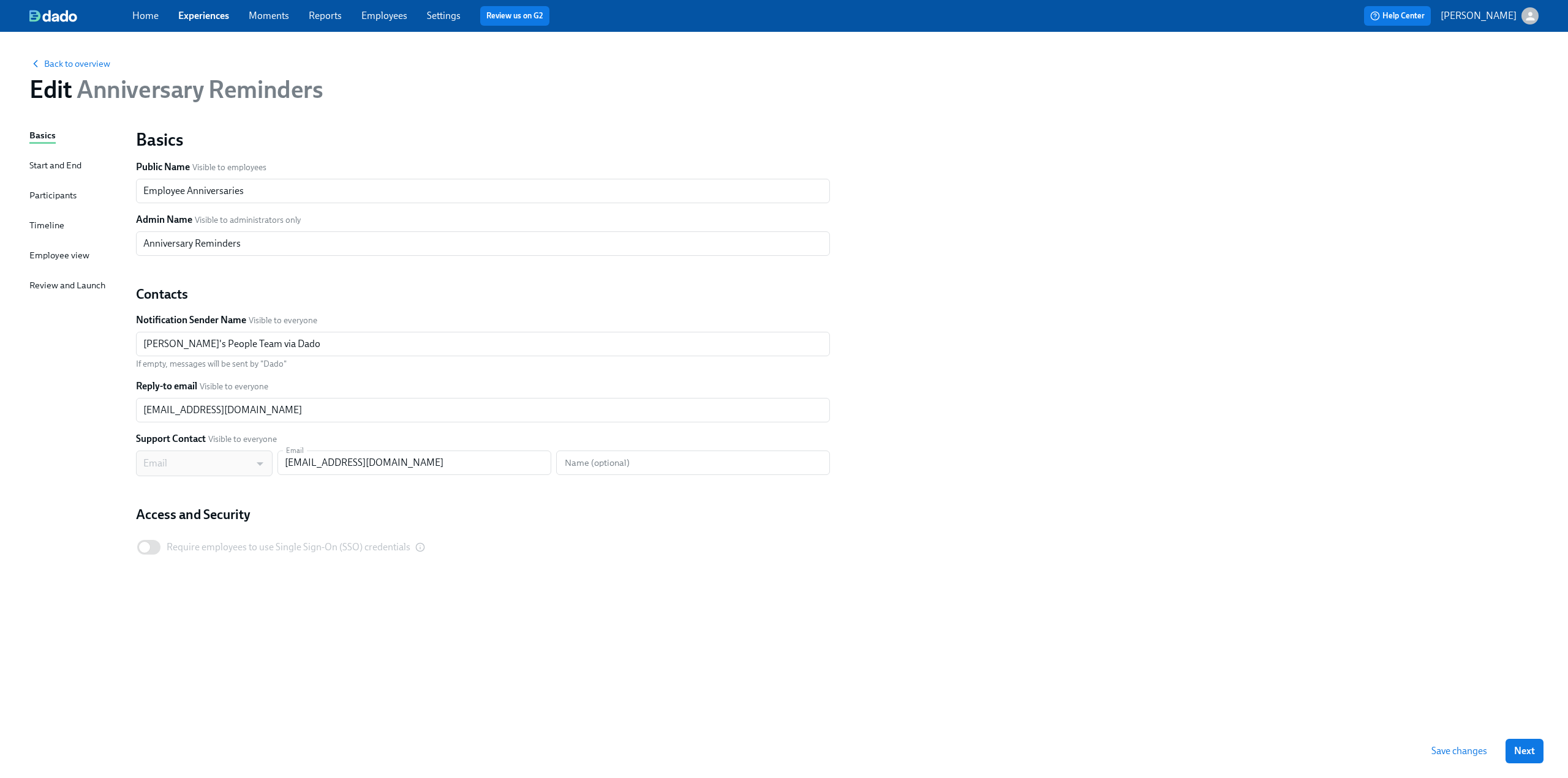
click at [50, 197] on div "Participants" at bounding box center [53, 195] width 47 height 14
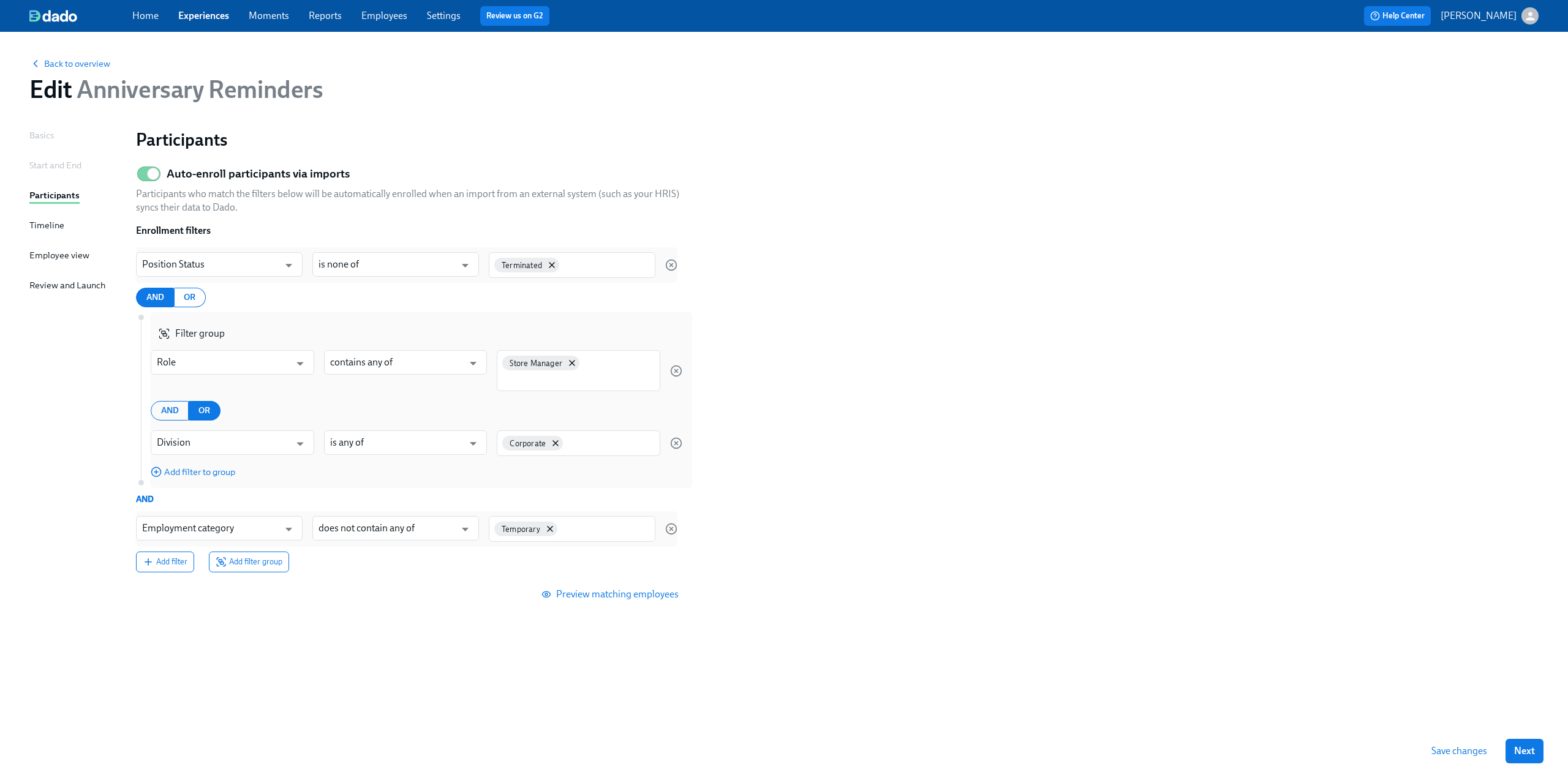
click at [45, 229] on div "Timeline" at bounding box center [47, 225] width 35 height 14
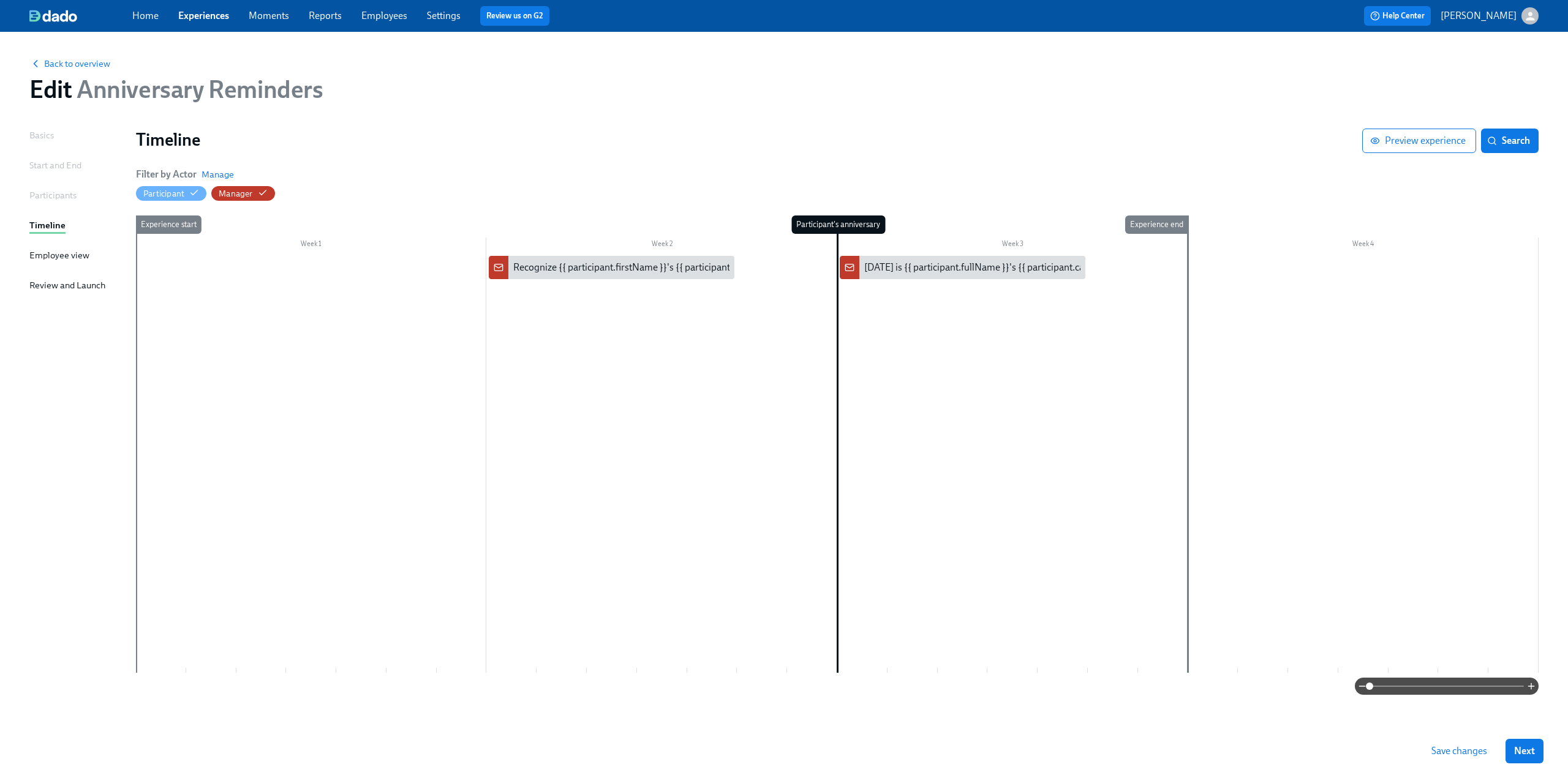
click at [42, 189] on div "Participants" at bounding box center [53, 195] width 47 height 14
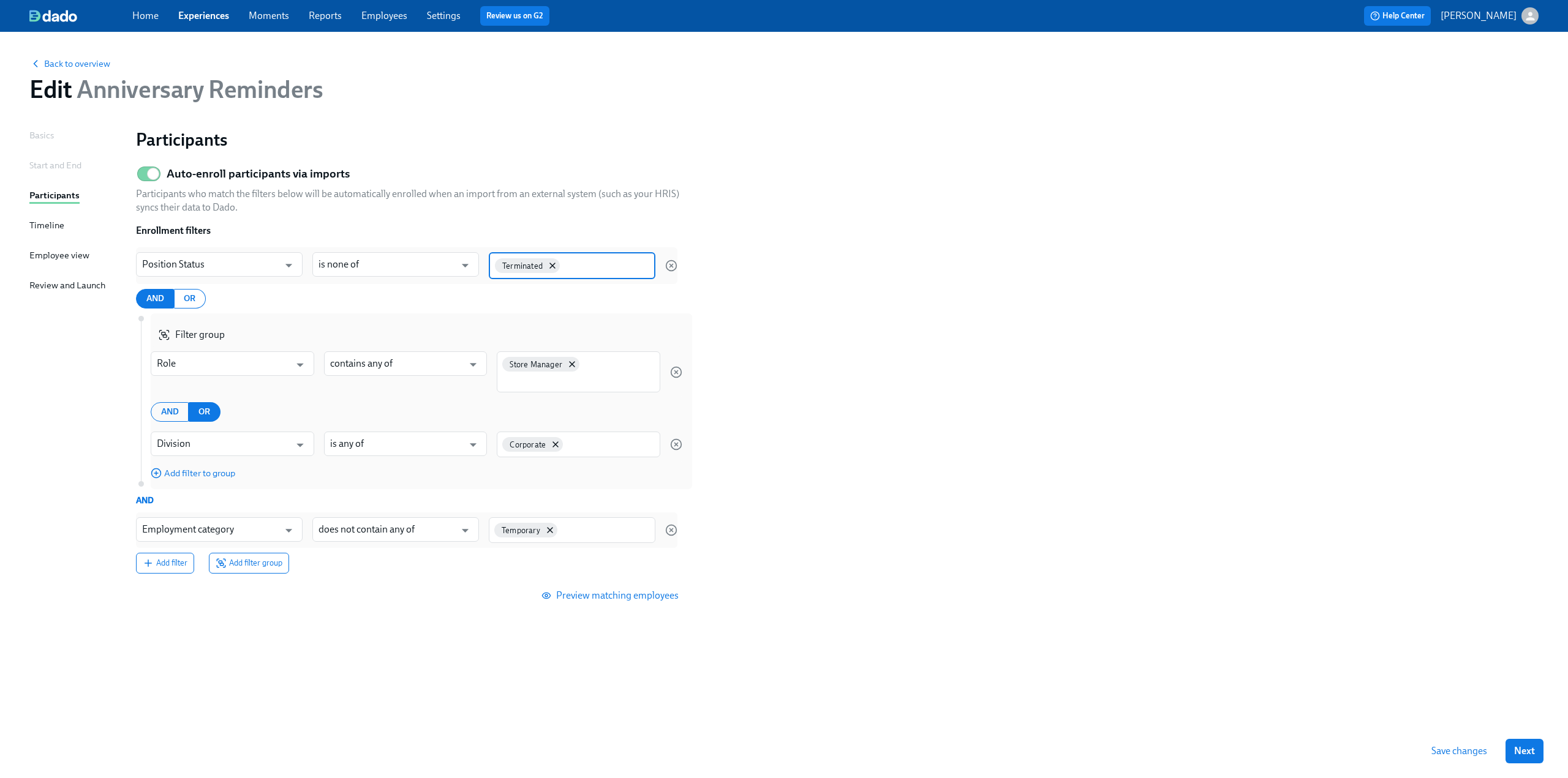
click at [599, 265] on input at bounding box center [605, 265] width 87 height 13
type input "DNS"
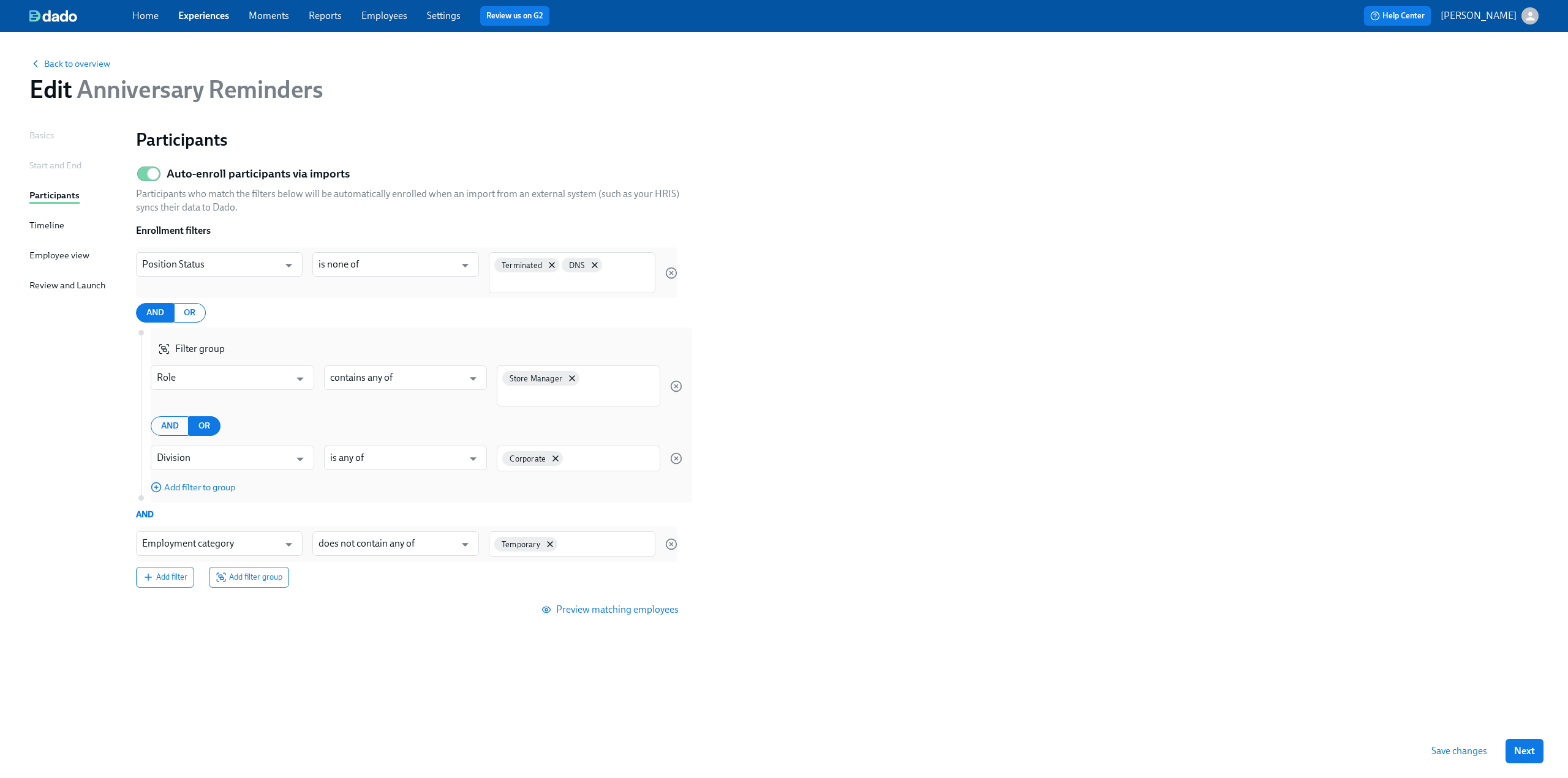
click at [937, 330] on section "Auto-enroll participants via imports Participants who match the filters below w…" at bounding box center [837, 396] width 1403 height 472
click at [596, 379] on div "Store Manager" at bounding box center [579, 386] width 163 height 42
type input "Area Manager"
click at [991, 485] on section "Auto-enroll participants via imports Participants who match the filters below w…" at bounding box center [837, 397] width 1403 height 473
click at [1458, 754] on span "Save changes" at bounding box center [1460, 751] width 56 height 12
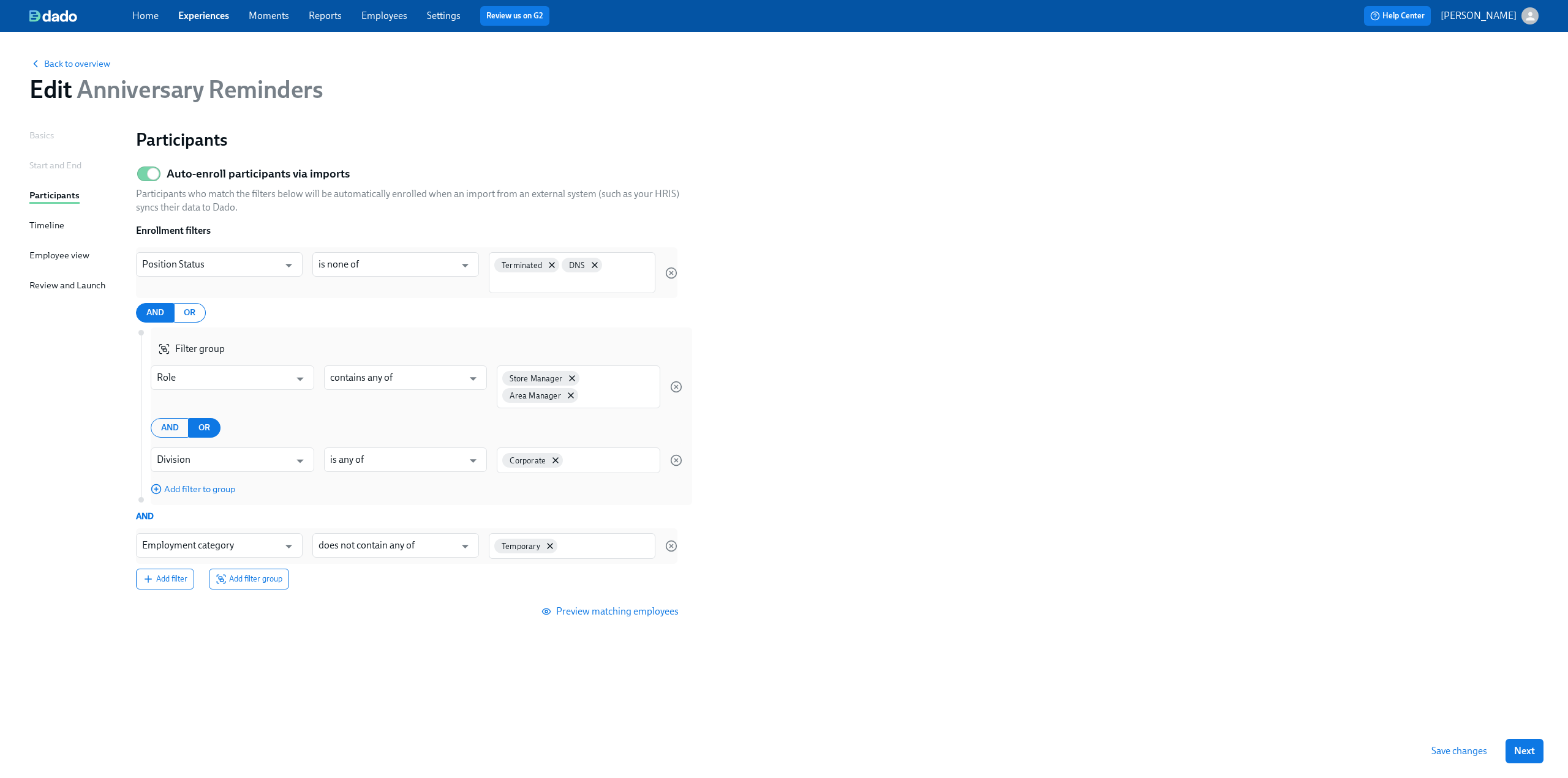
click at [47, 230] on div "Timeline" at bounding box center [47, 225] width 35 height 14
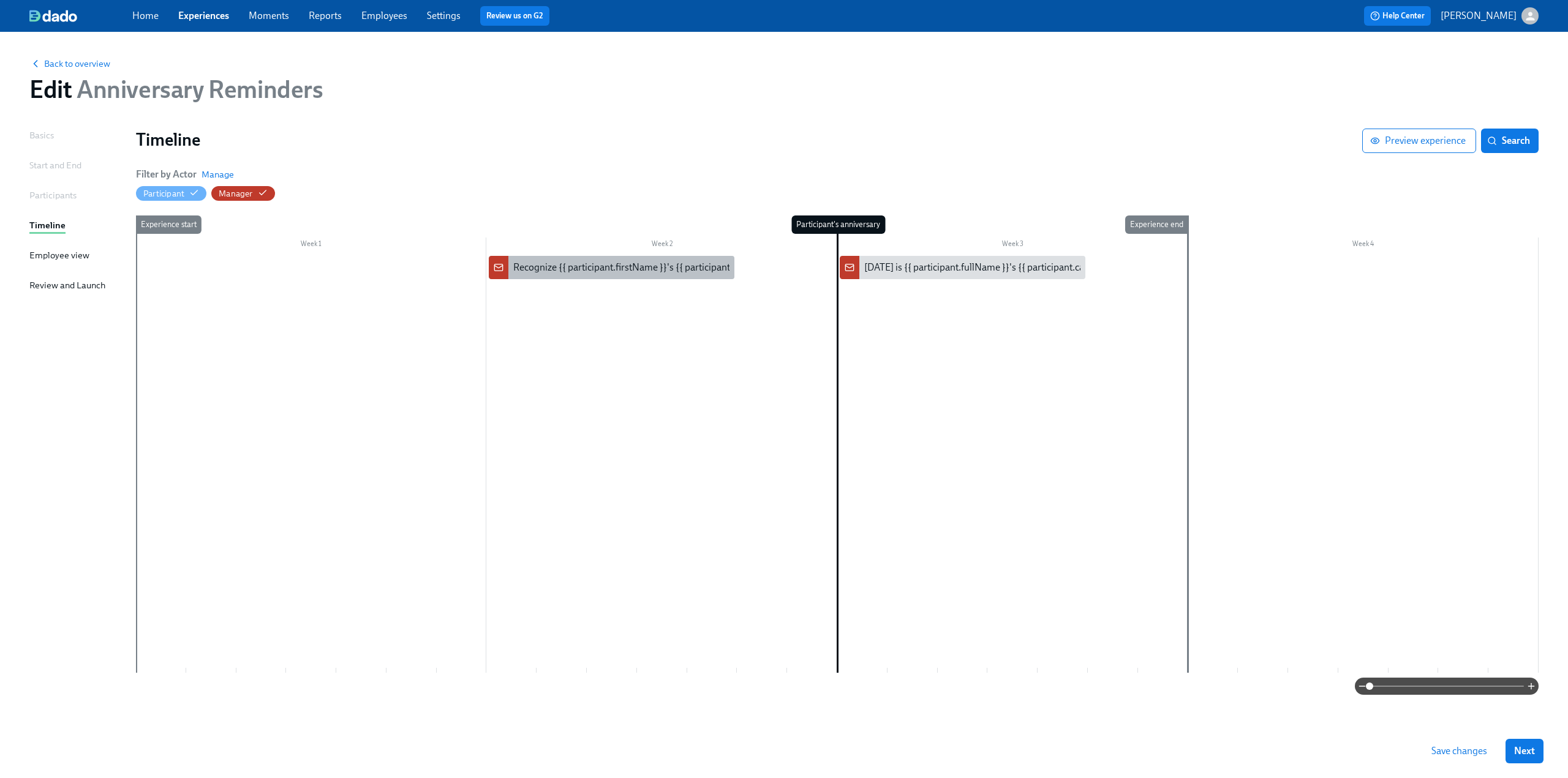
click at [584, 273] on div "Recognize {{ participant.firstName }}'s {{ participant.calculatedFields.anniver…" at bounding box center [744, 267] width 462 height 14
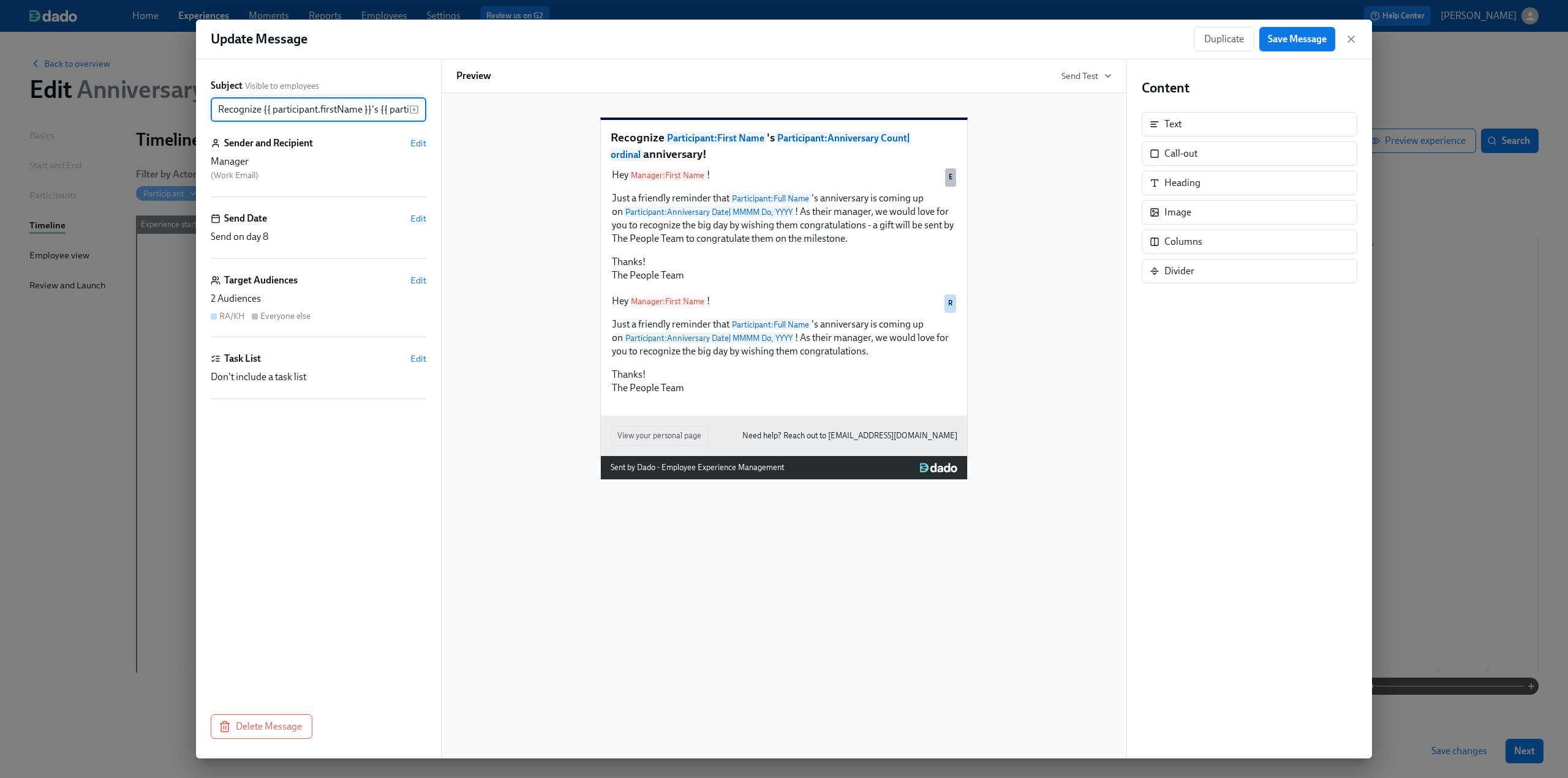
click at [478, 296] on div "Recognize Participant : First Name 's Participant : Anniversary Count | ordinal…" at bounding box center [784, 289] width 656 height 382
click at [1349, 40] on icon "button" at bounding box center [1351, 39] width 6 height 6
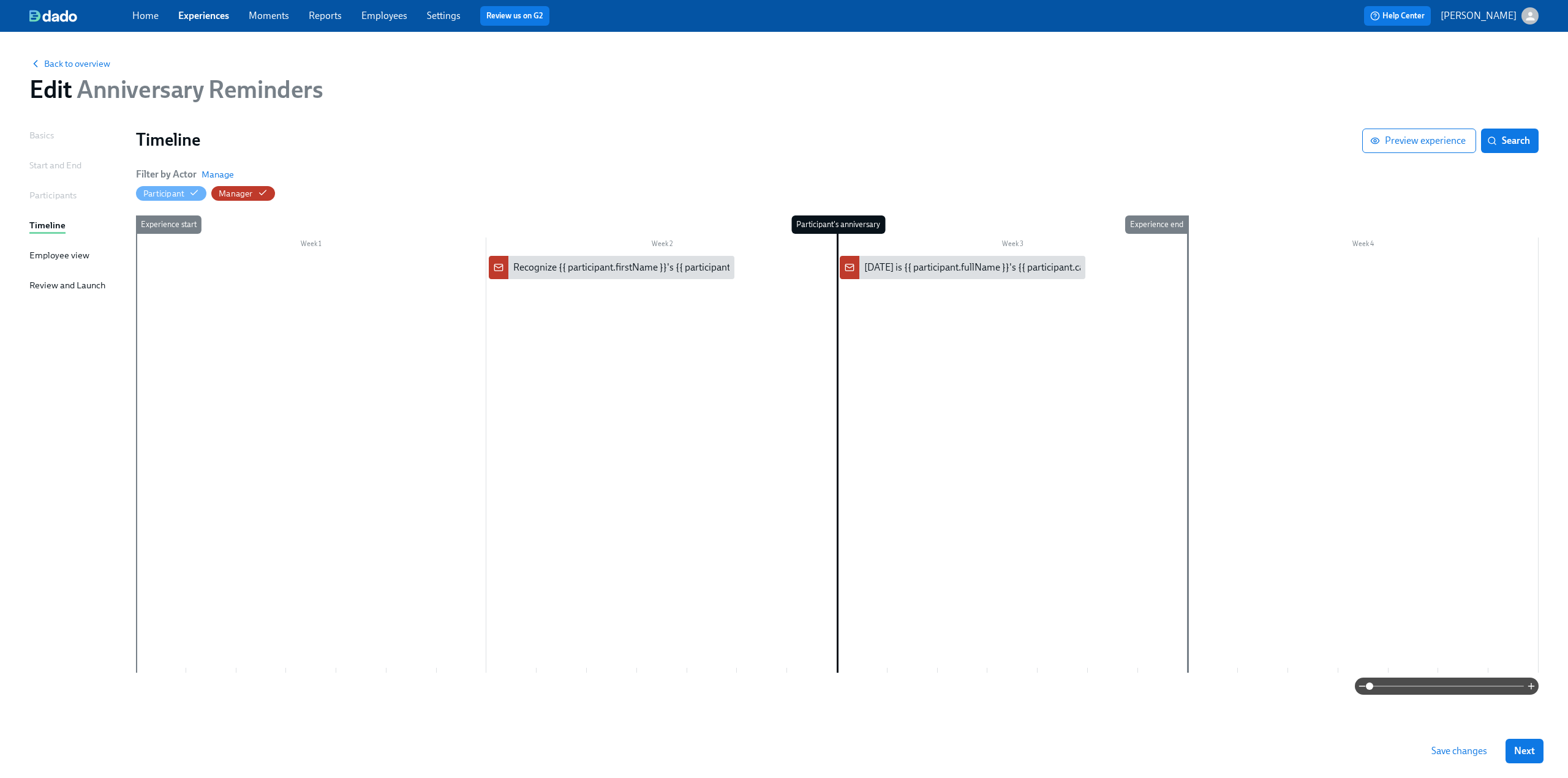
click at [1471, 745] on span "Save changes" at bounding box center [1460, 751] width 56 height 12
click at [939, 265] on div "[DATE] is {{ participant.fullName }}'s {{ participant.calculatedFields.annivers…" at bounding box center [1090, 267] width 453 height 14
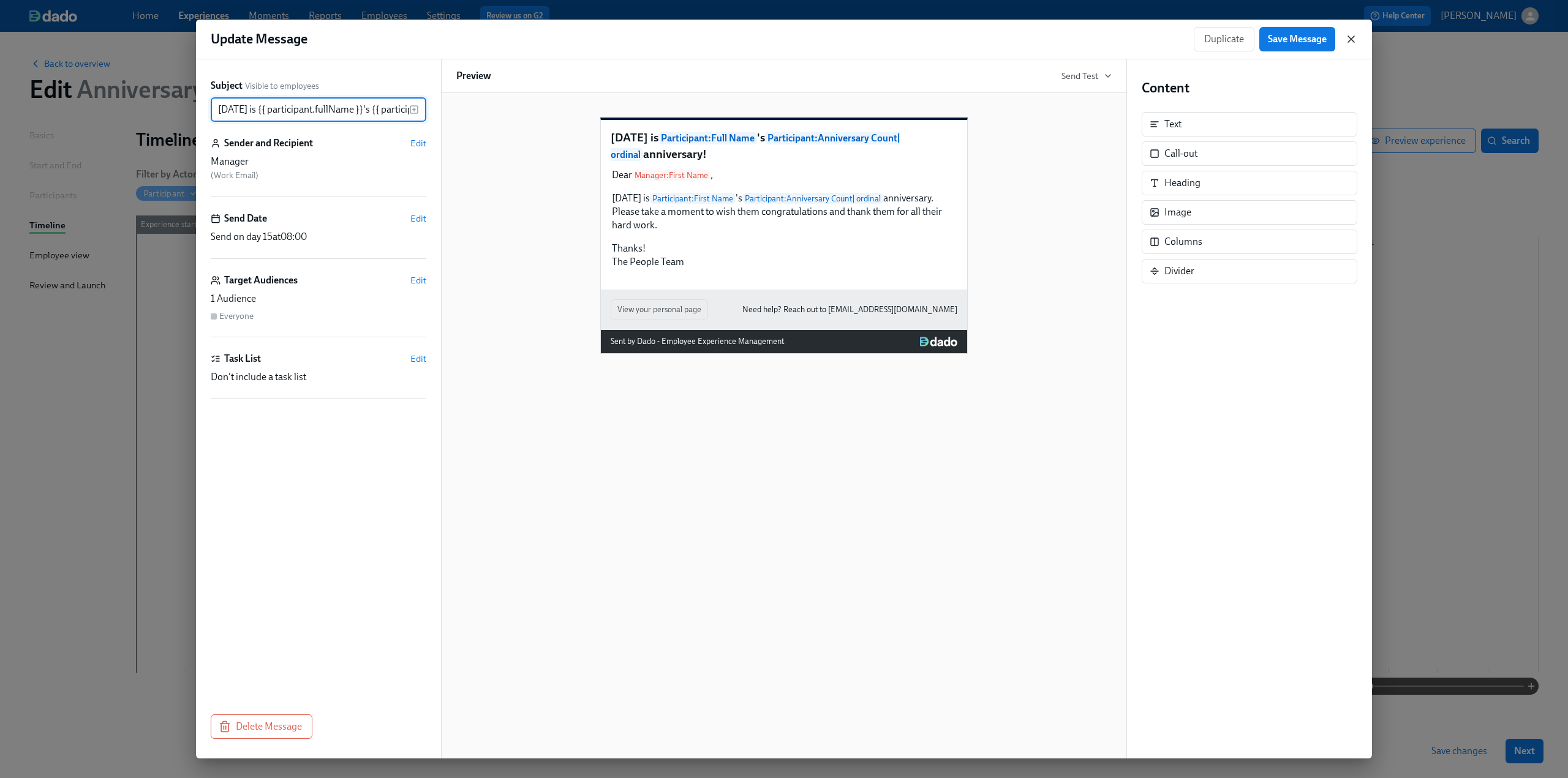
click at [1350, 36] on icon "button" at bounding box center [1351, 39] width 12 height 12
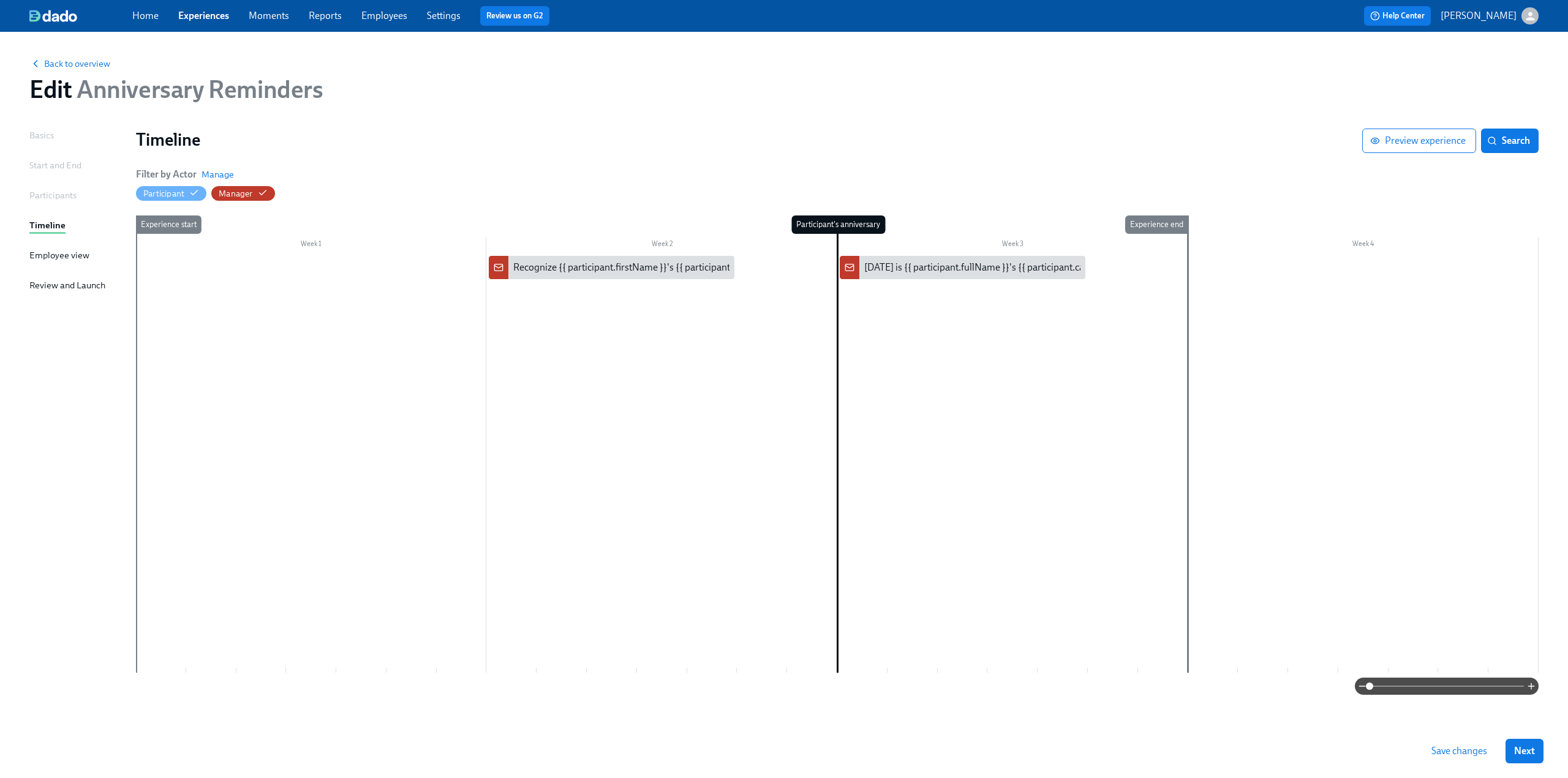
click at [1450, 749] on span "Save changes" at bounding box center [1460, 751] width 56 height 12
click at [196, 16] on link "Experiences" at bounding box center [203, 16] width 51 height 11
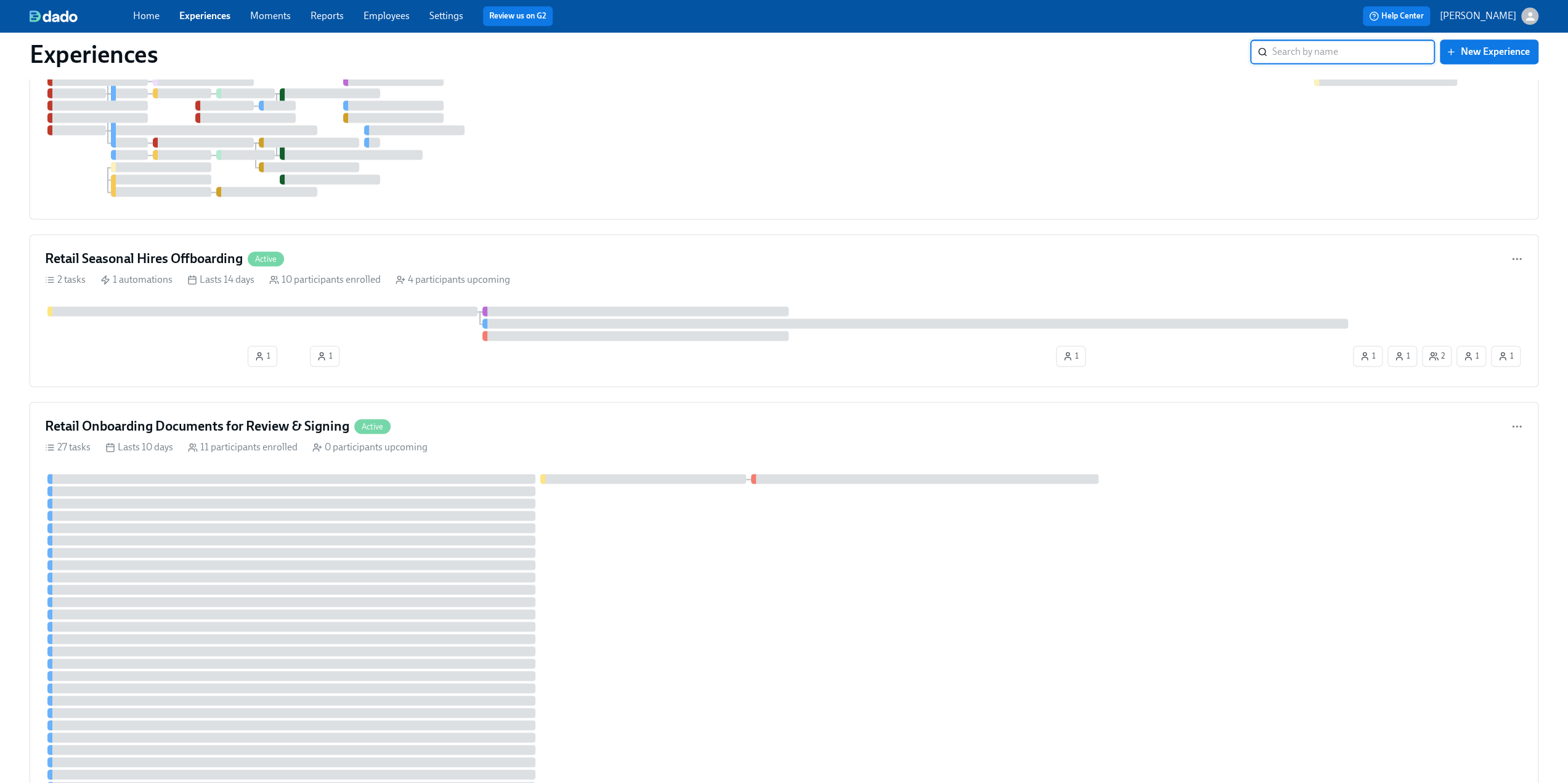
scroll to position [1726, 0]
click at [171, 259] on h4 "Retail Seasonal Hires Offboarding" at bounding box center [143, 258] width 198 height 19
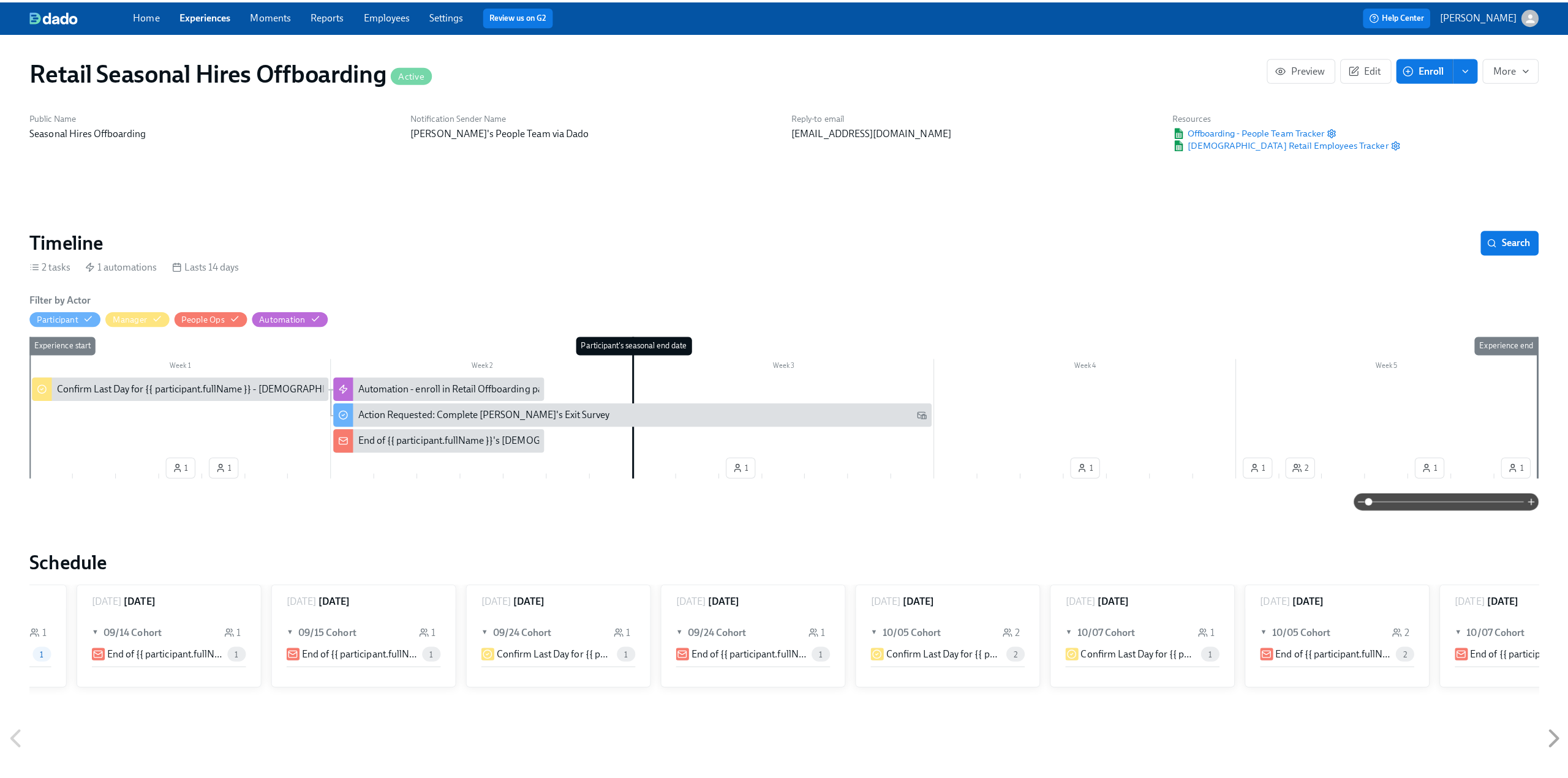
scroll to position [0, 2318]
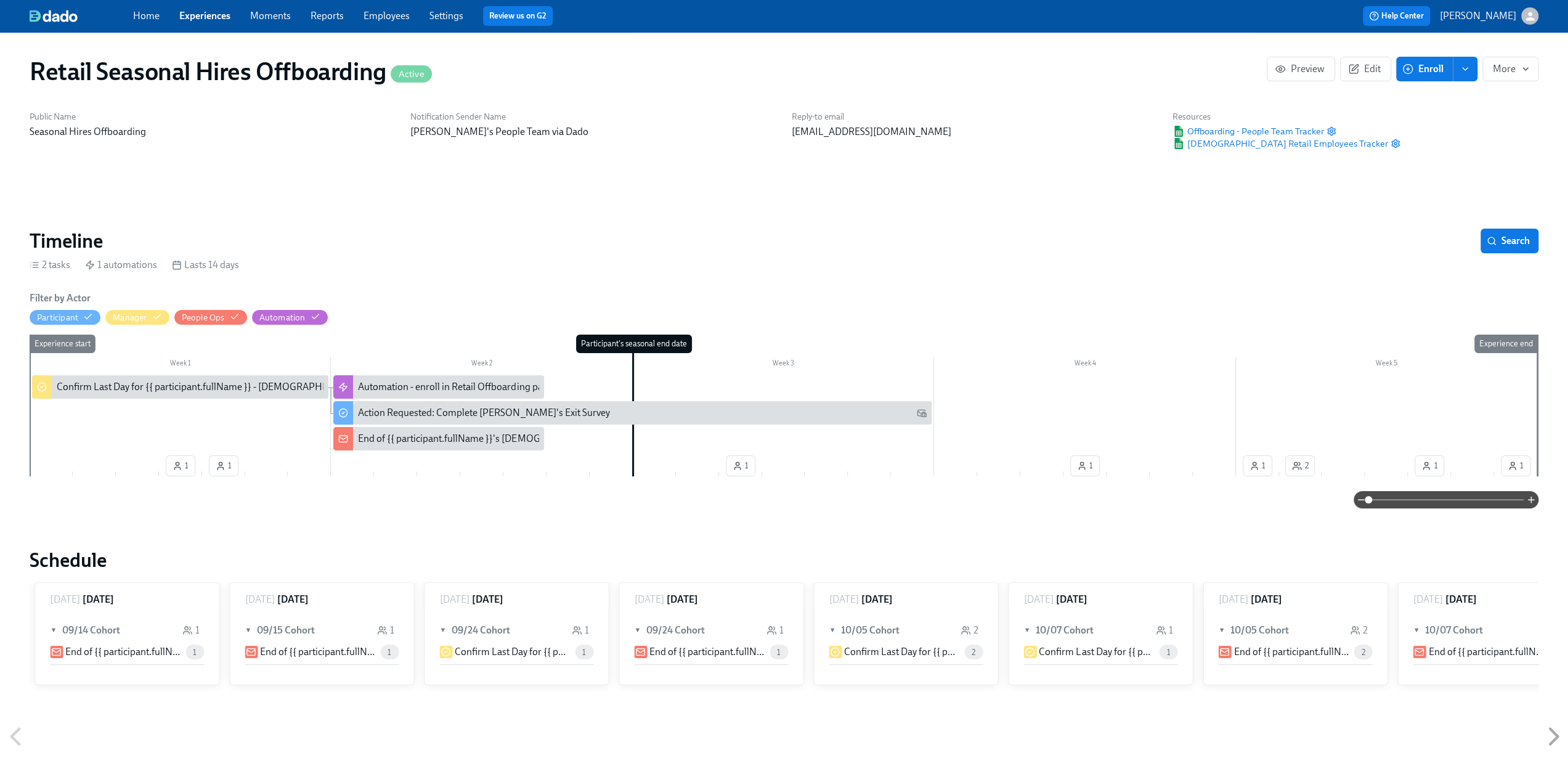
click at [118, 384] on div "Confirm Last Day for {{ participant.fullName }} - [DEMOGRAPHIC_DATA]" at bounding box center [209, 387] width 306 height 14
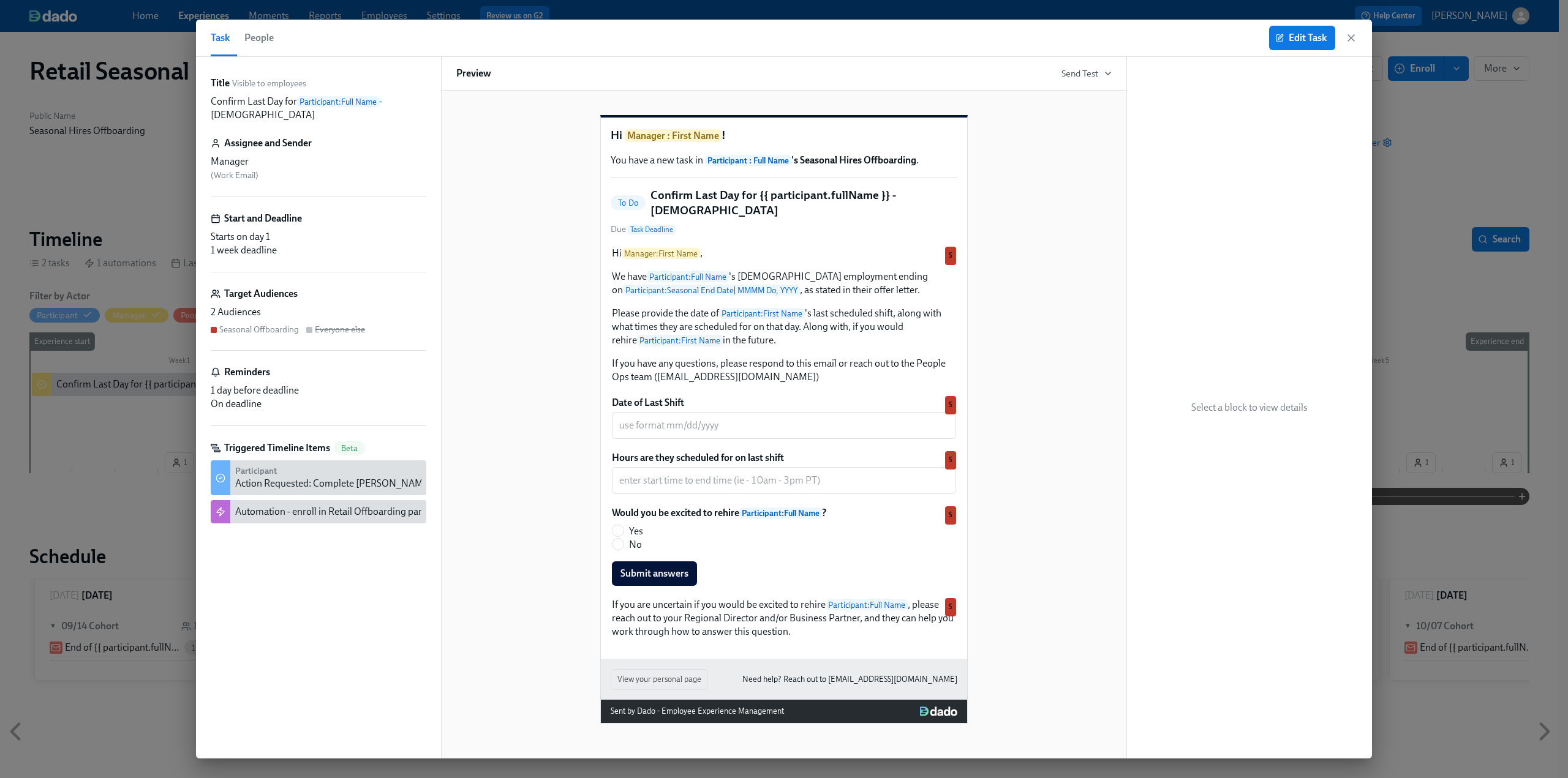
click at [274, 330] on div "Seasonal Offboarding" at bounding box center [258, 330] width 79 height 11
click at [1293, 32] on span "Edit Task" at bounding box center [1302, 37] width 49 height 12
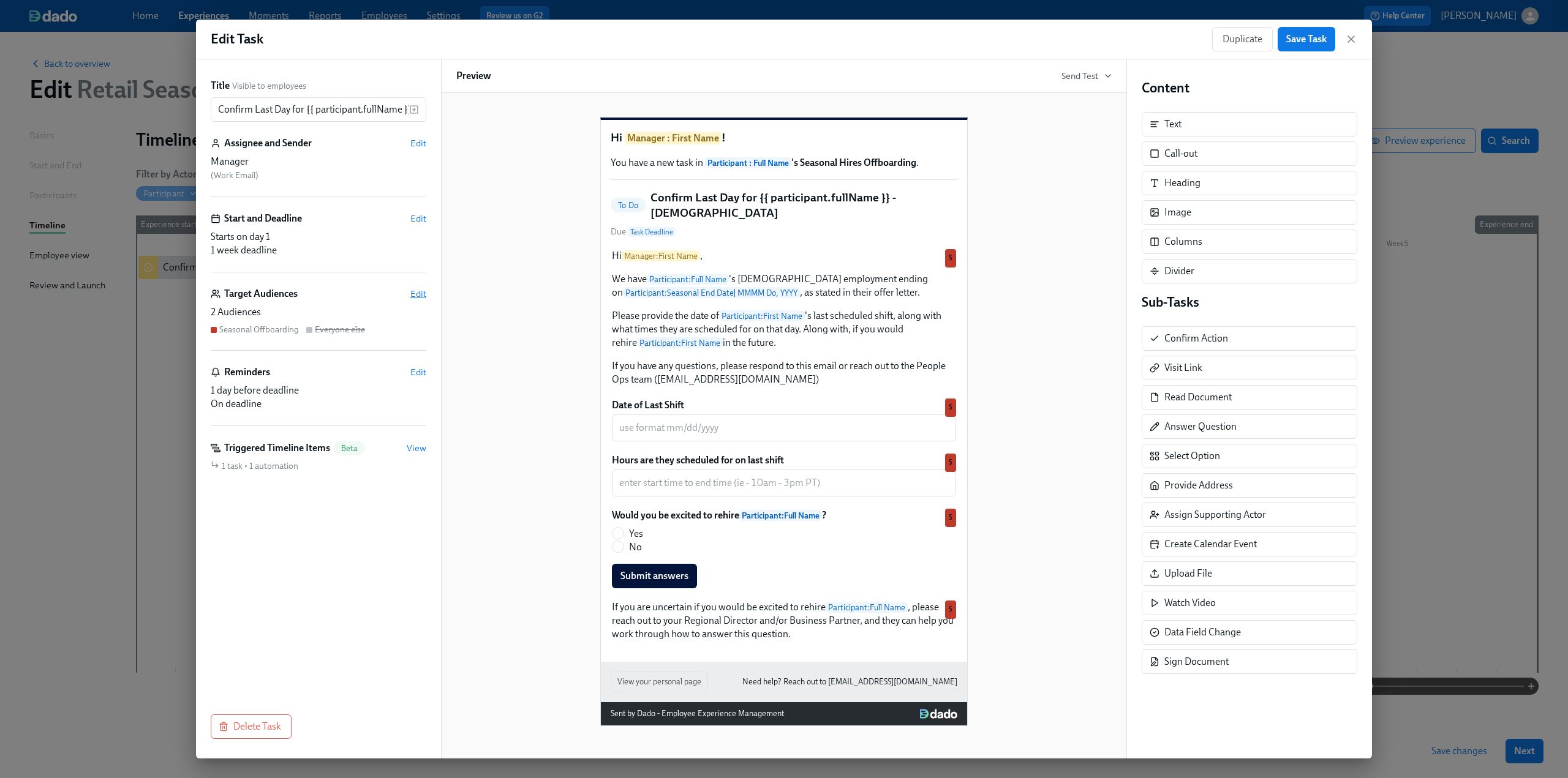
click at [412, 296] on span "Edit" at bounding box center [418, 293] width 16 height 12
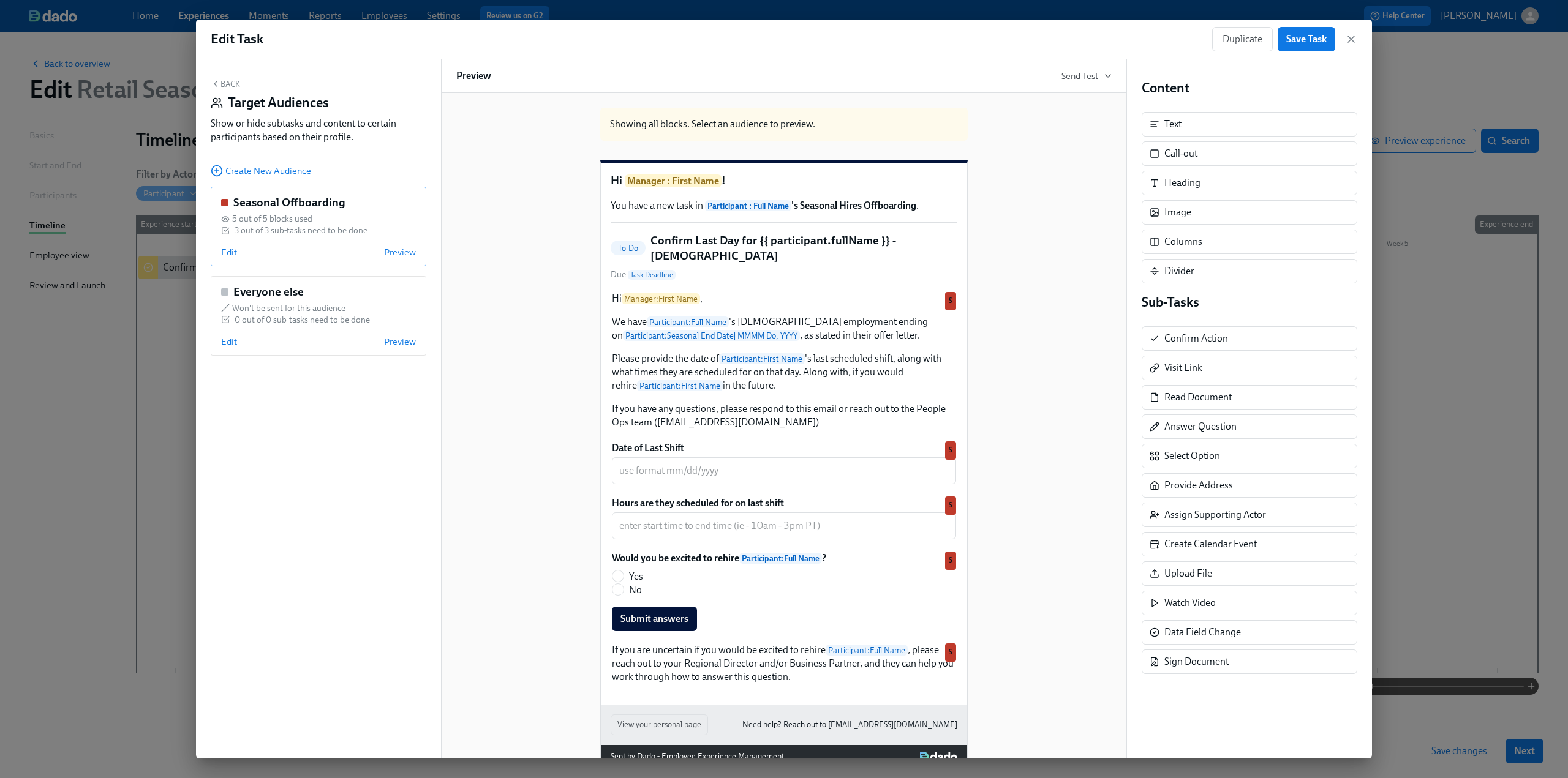
click at [232, 253] on span "Edit" at bounding box center [229, 252] width 16 height 12
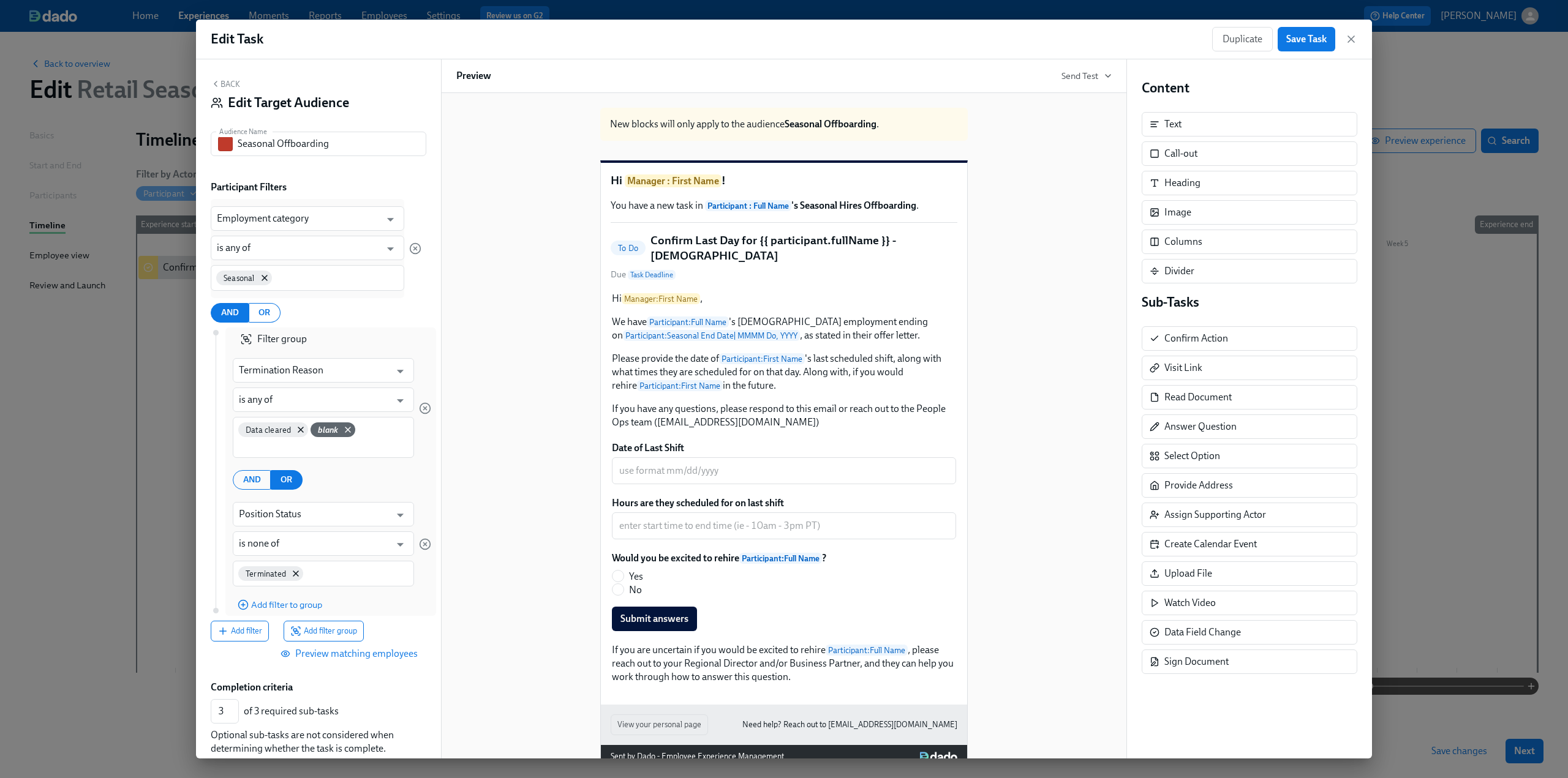
click at [340, 583] on div "Terminated" at bounding box center [323, 574] width 181 height 26
type input "DNS"
click at [414, 611] on div "Filter group Termination Reason ​ is any of ​ Data cleared blank AND OR Positio…" at bounding box center [331, 480] width 198 height 303
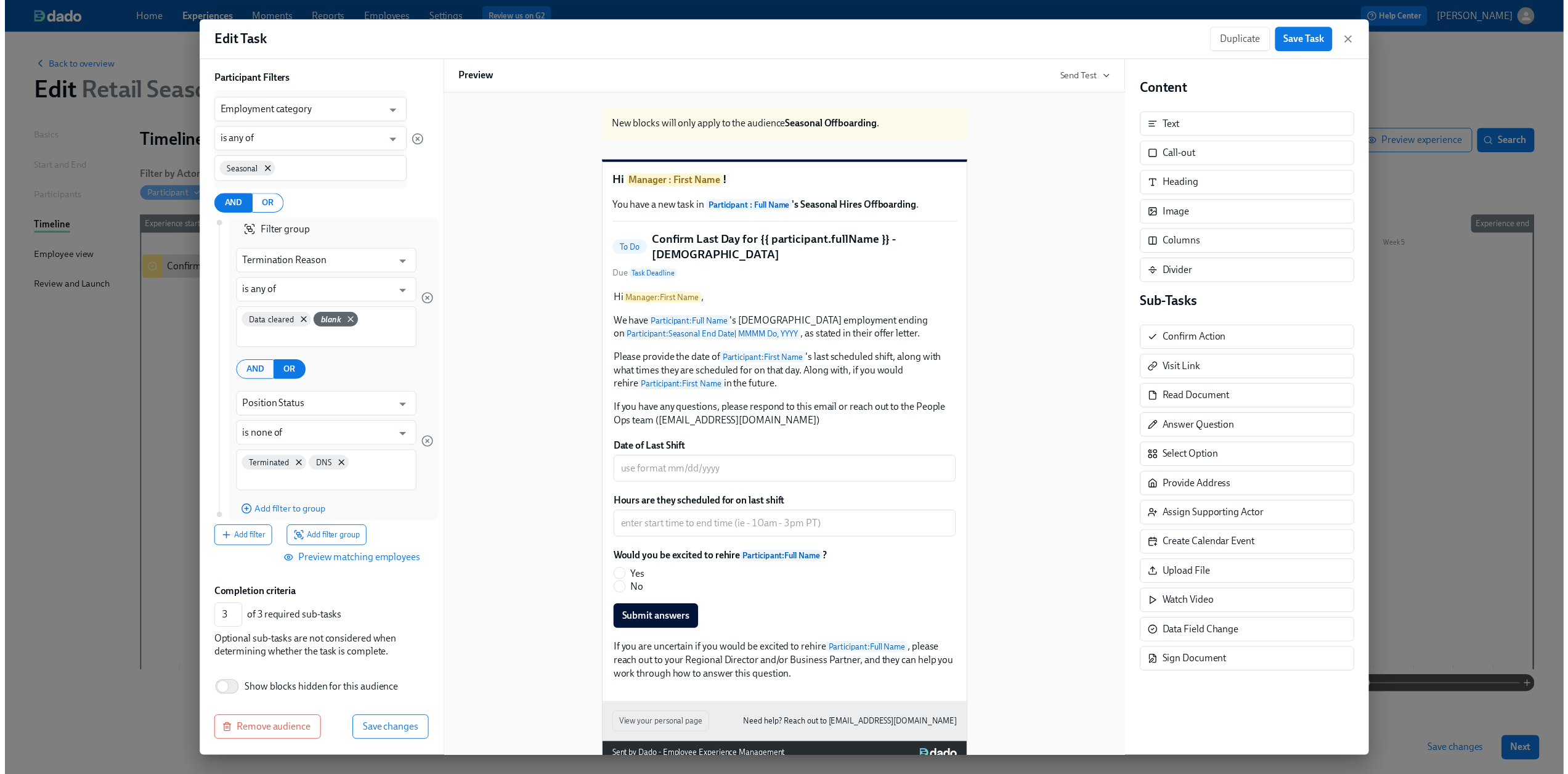
scroll to position [112, 0]
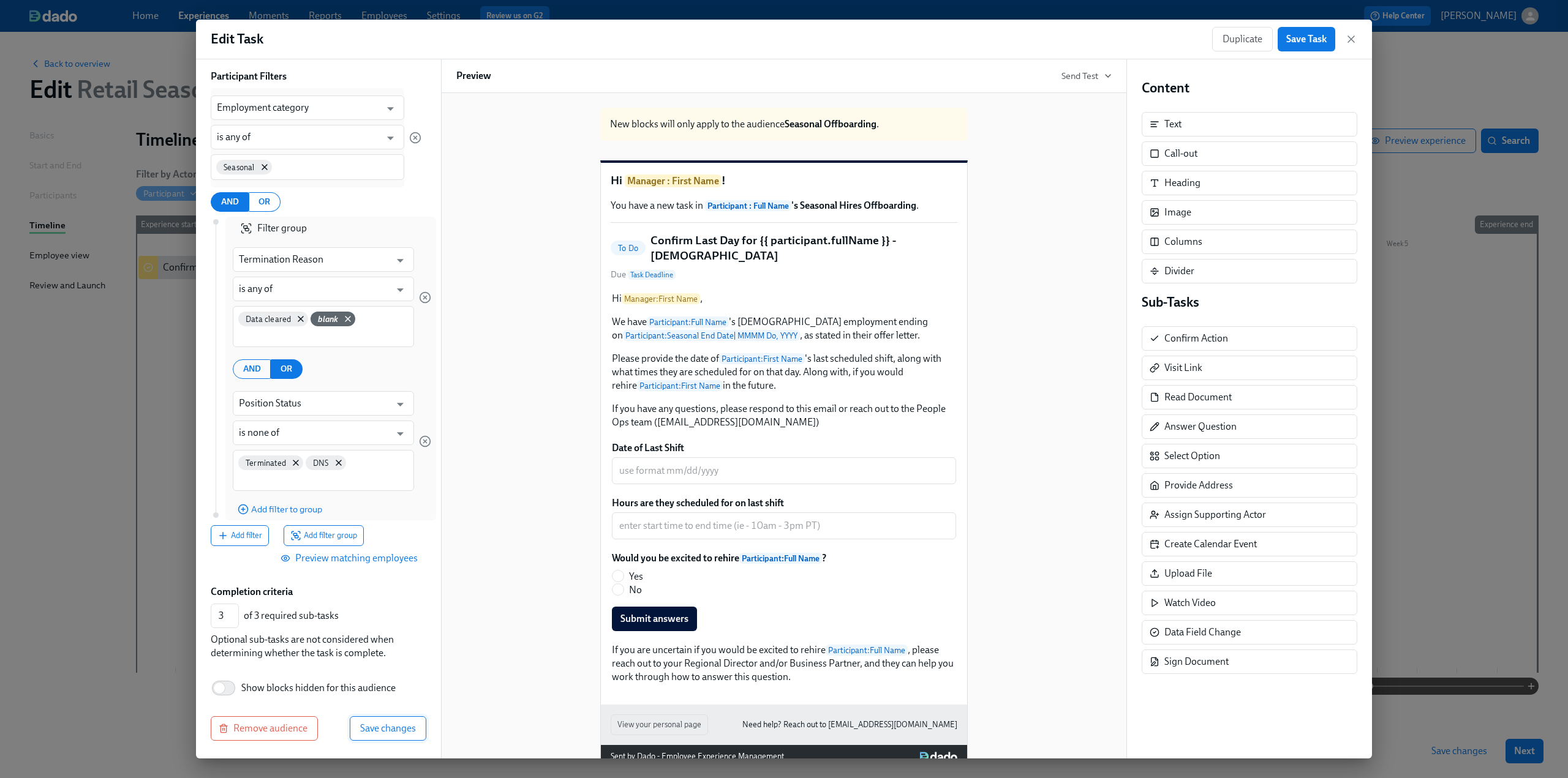
click at [395, 727] on span "Save changes" at bounding box center [388, 729] width 56 height 12
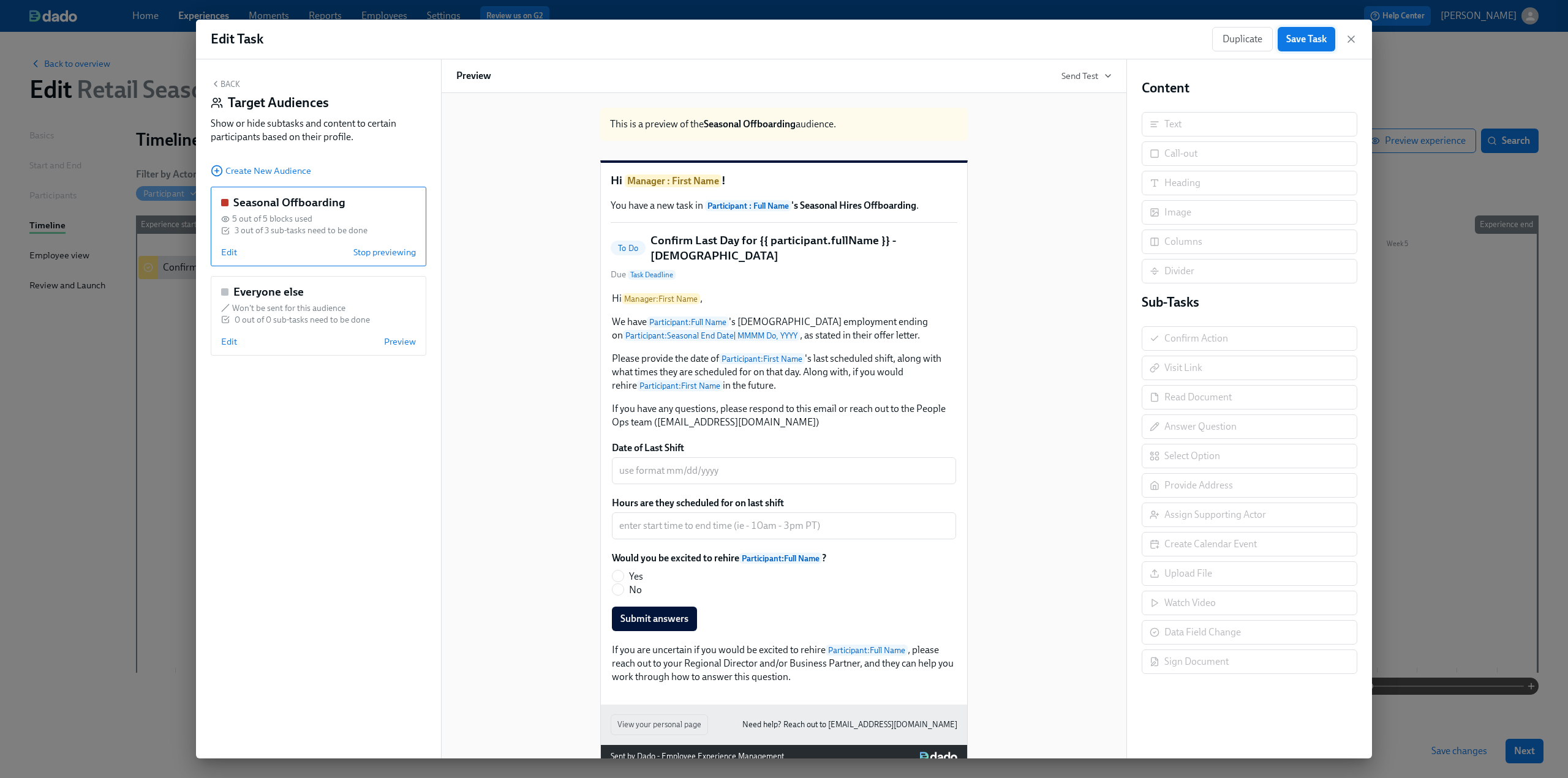
click at [1310, 39] on span "Save Task" at bounding box center [1307, 39] width 40 height 12
click at [224, 87] on button "Back" at bounding box center [225, 84] width 29 height 10
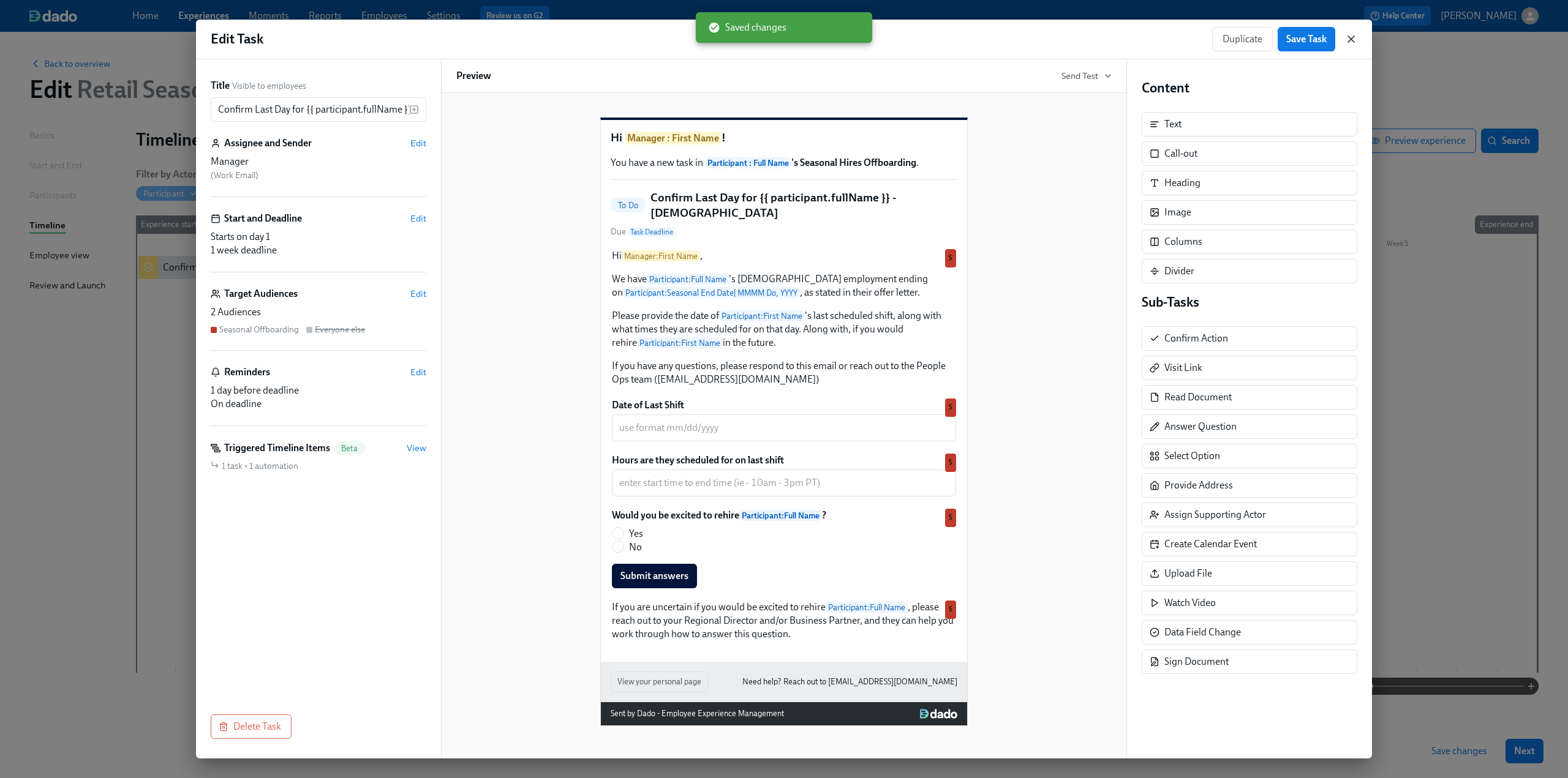
click at [1351, 39] on icon "button" at bounding box center [1351, 39] width 6 height 6
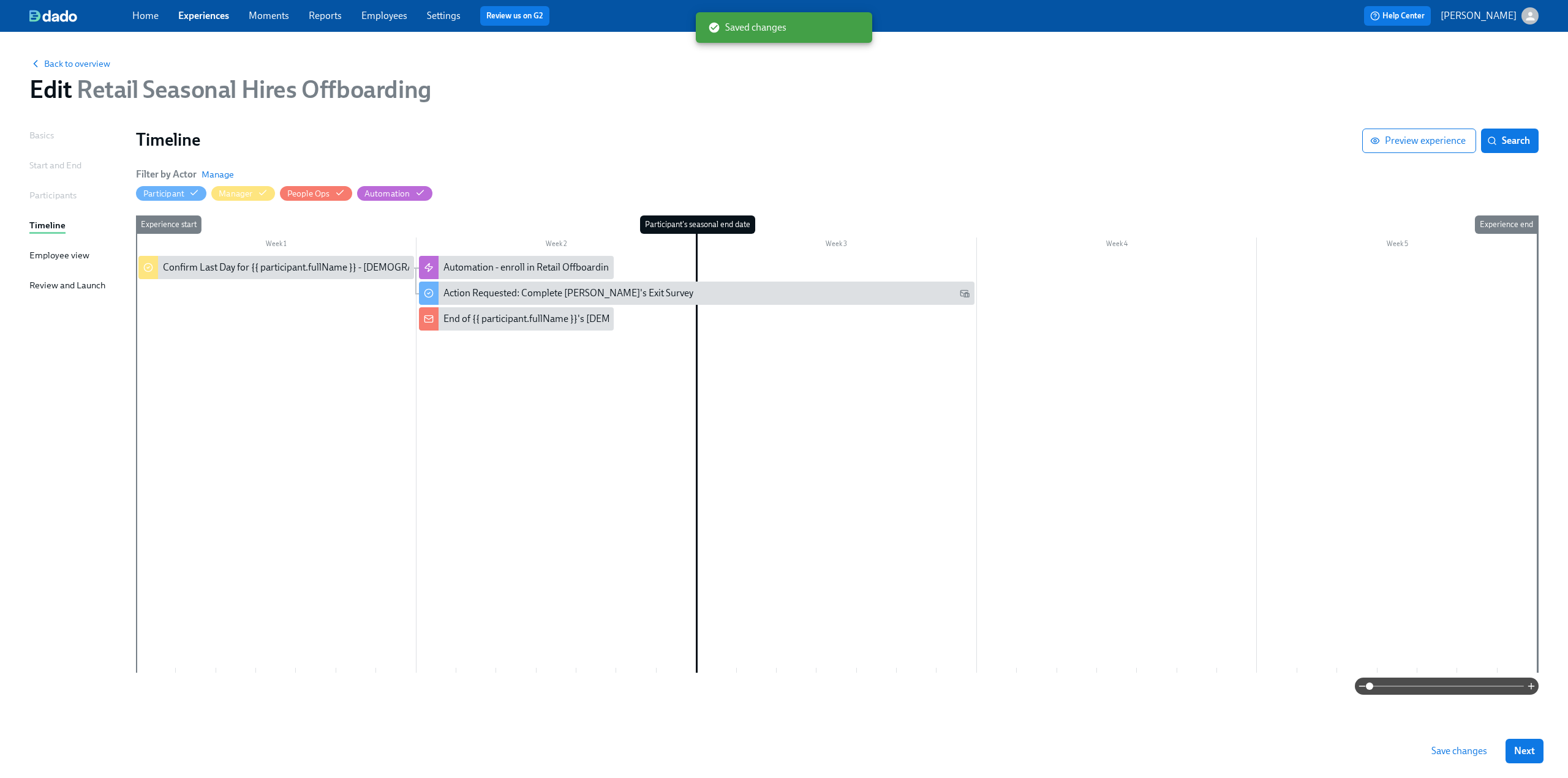
click at [1440, 749] on span "Save changes" at bounding box center [1460, 751] width 56 height 12
click at [81, 59] on span "Back to overview" at bounding box center [69, 63] width 81 height 12
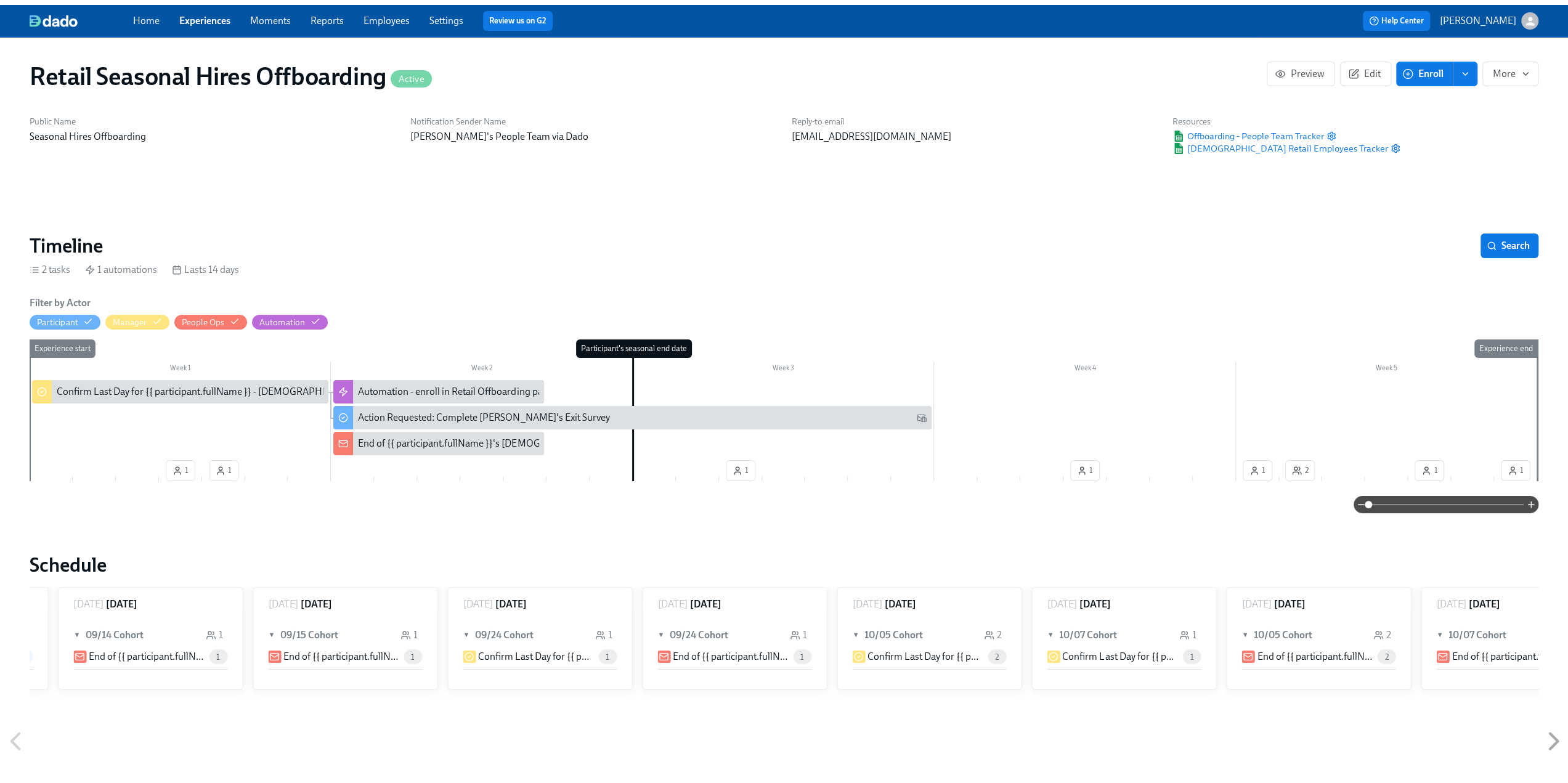
scroll to position [0, 2331]
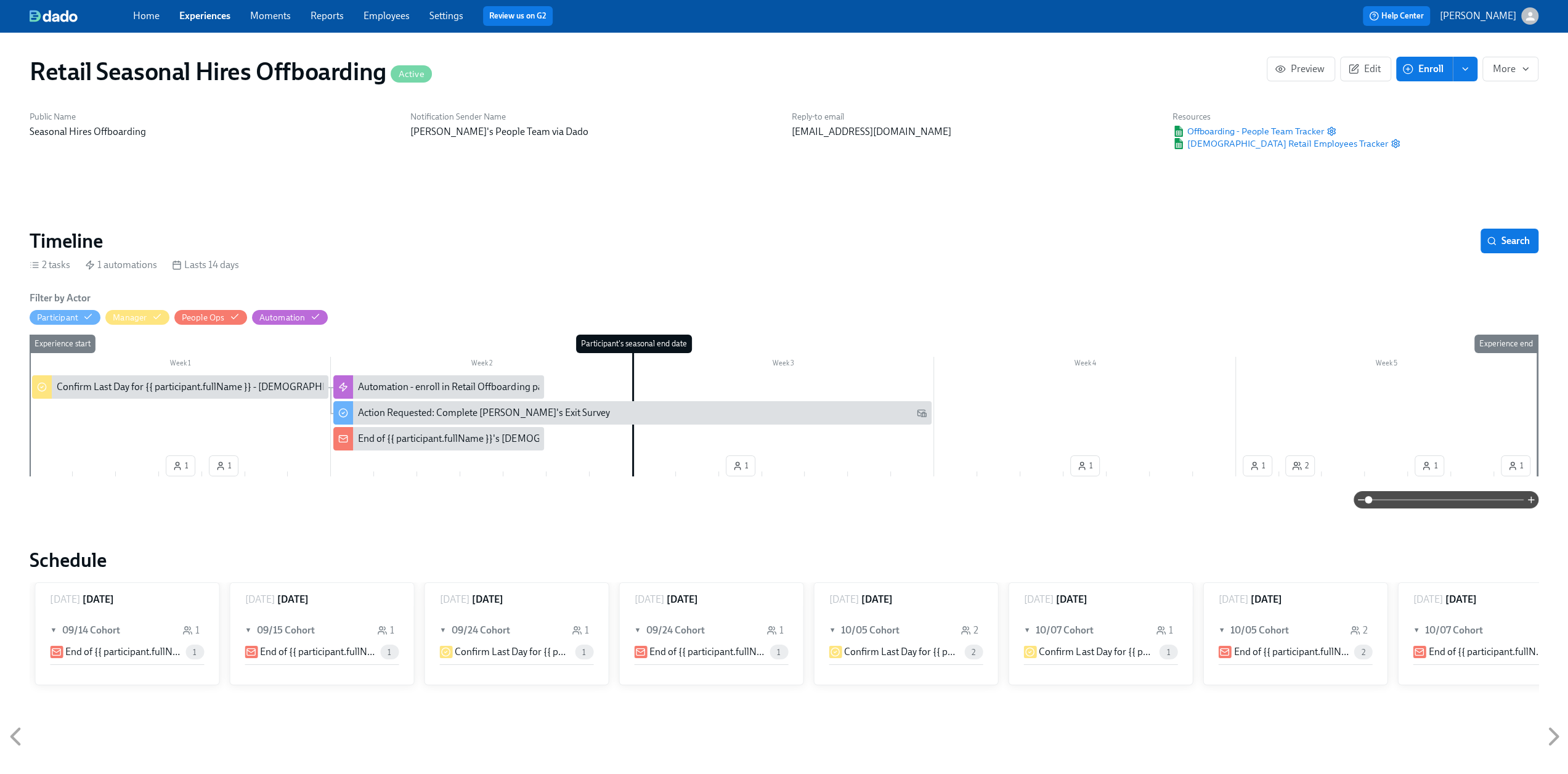
click at [213, 15] on link "Experiences" at bounding box center [204, 16] width 51 height 12
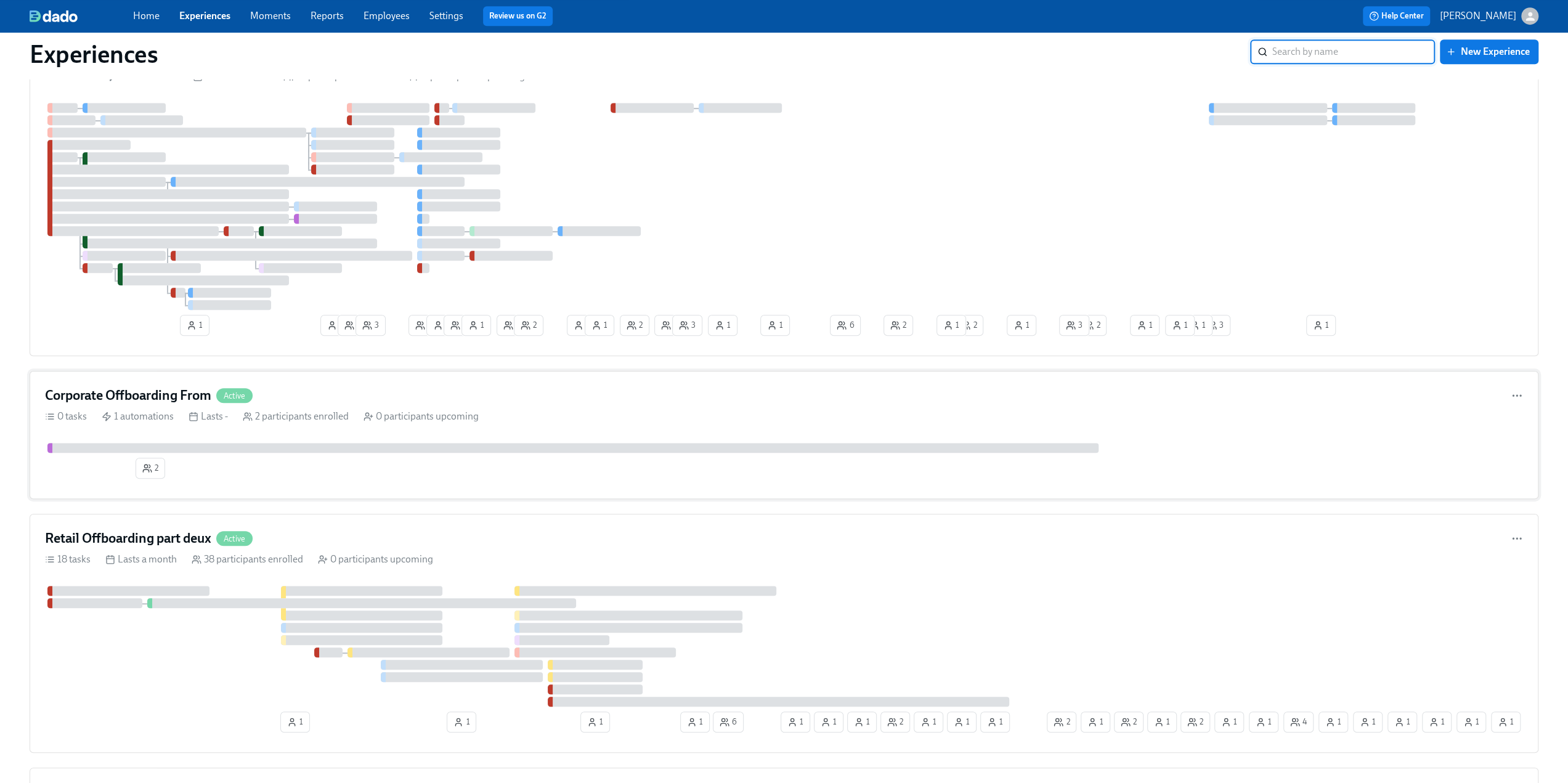
scroll to position [801, 0]
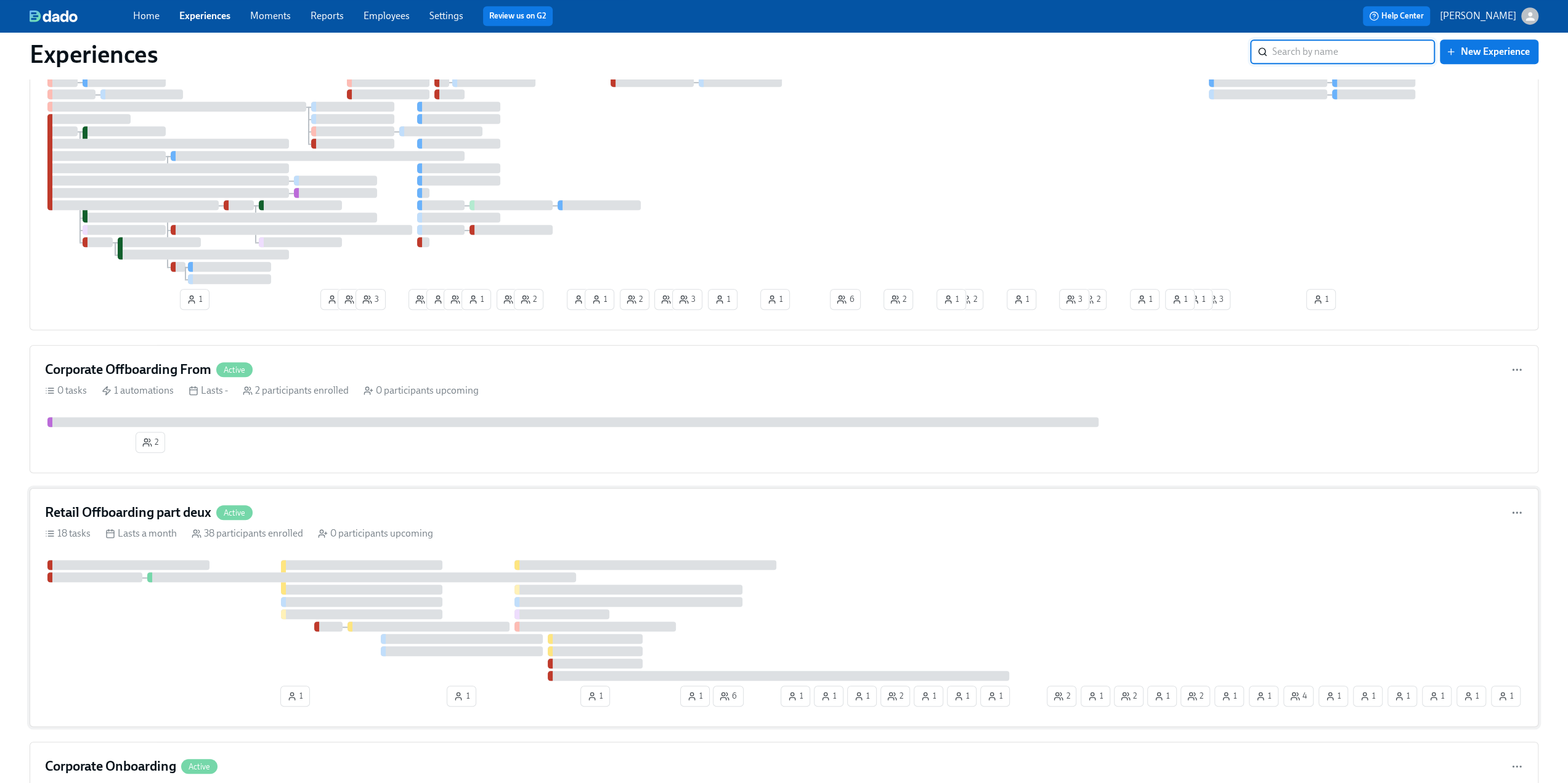
click at [143, 508] on h4 "Retail Offboarding part deux" at bounding box center [127, 513] width 166 height 19
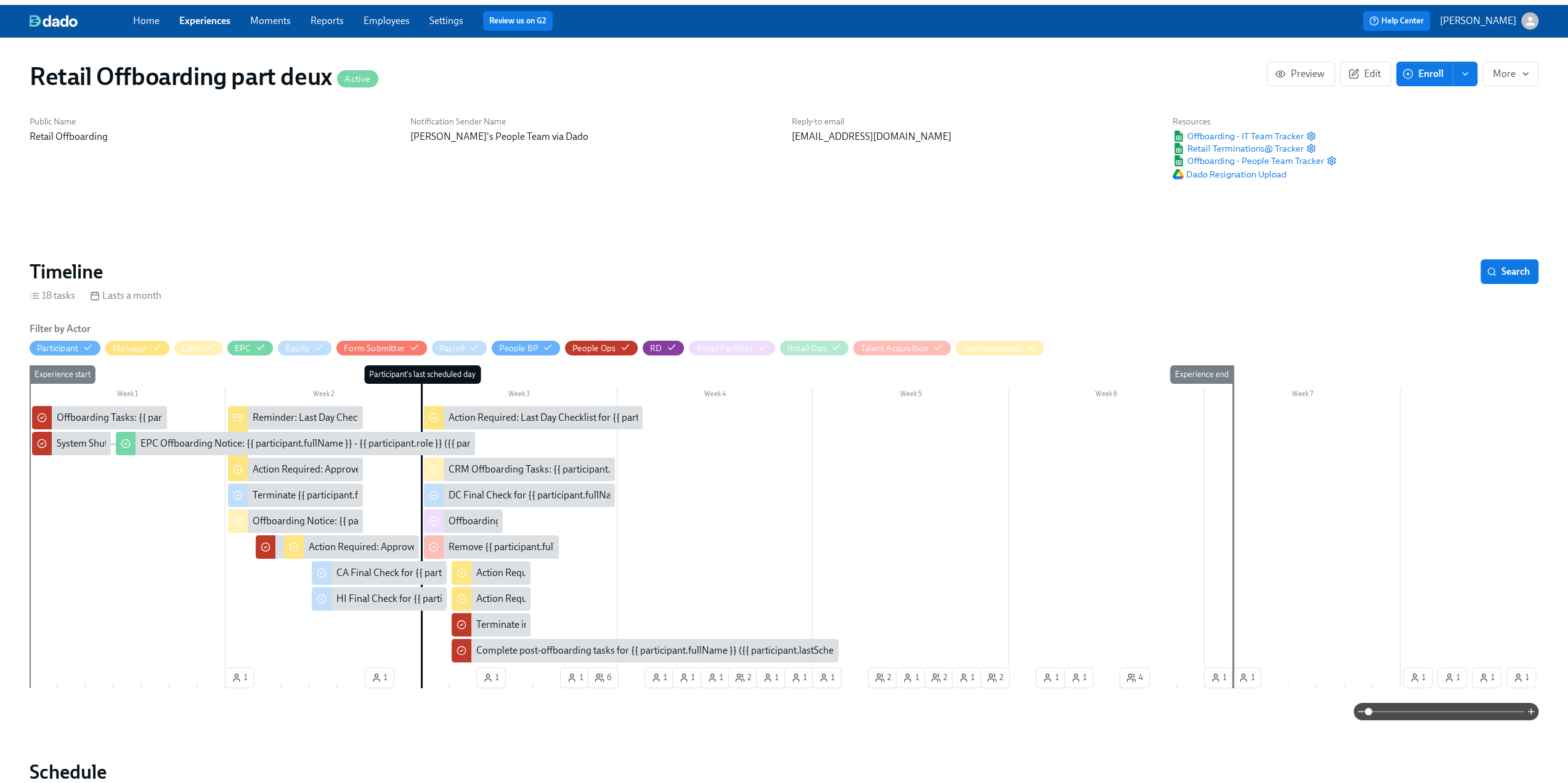
scroll to position [0, 6852]
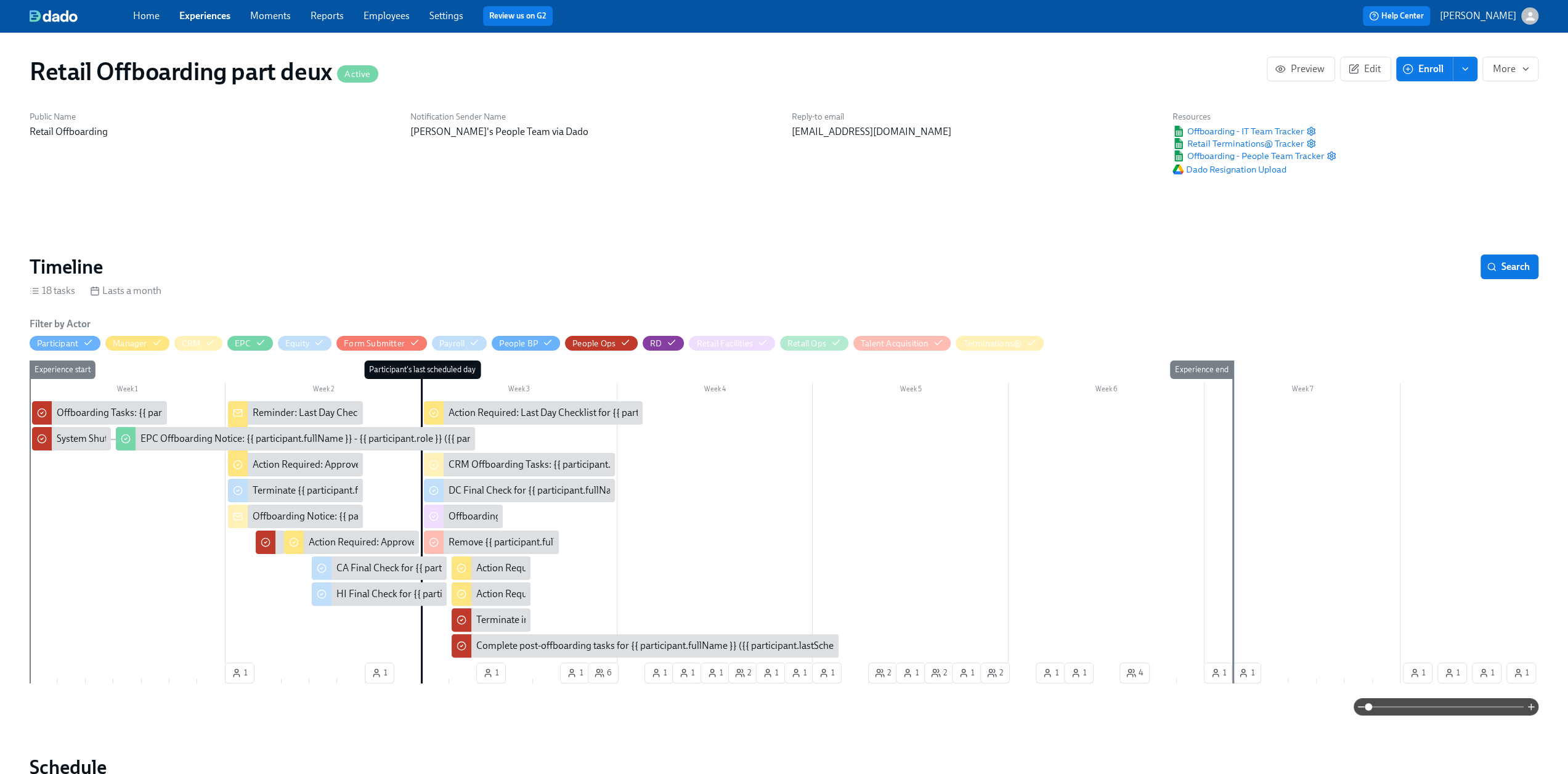
click at [395, 22] on link "Employees" at bounding box center [387, 16] width 46 height 12
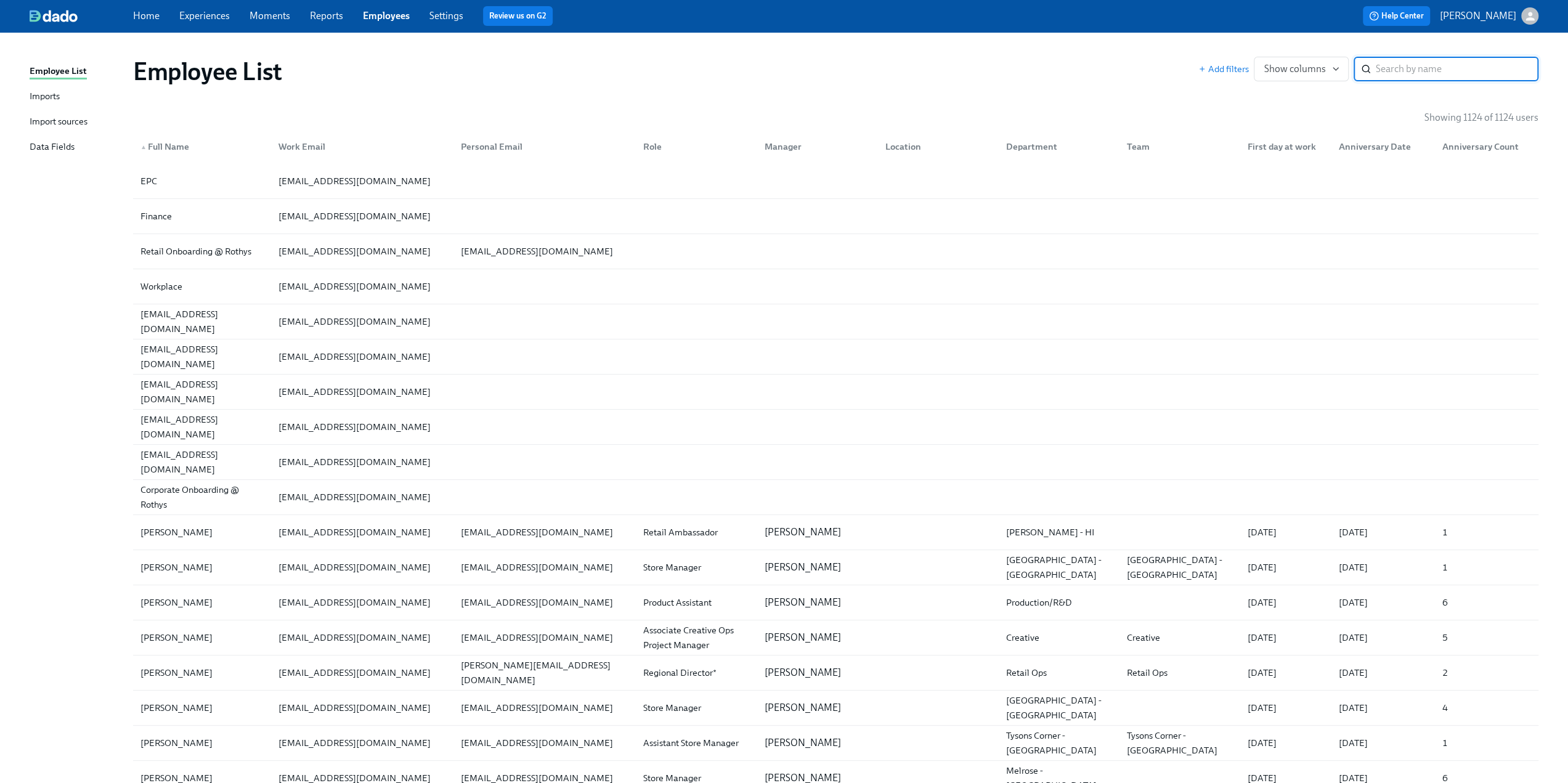
click at [48, 101] on div "Imports" at bounding box center [45, 97] width 30 height 15
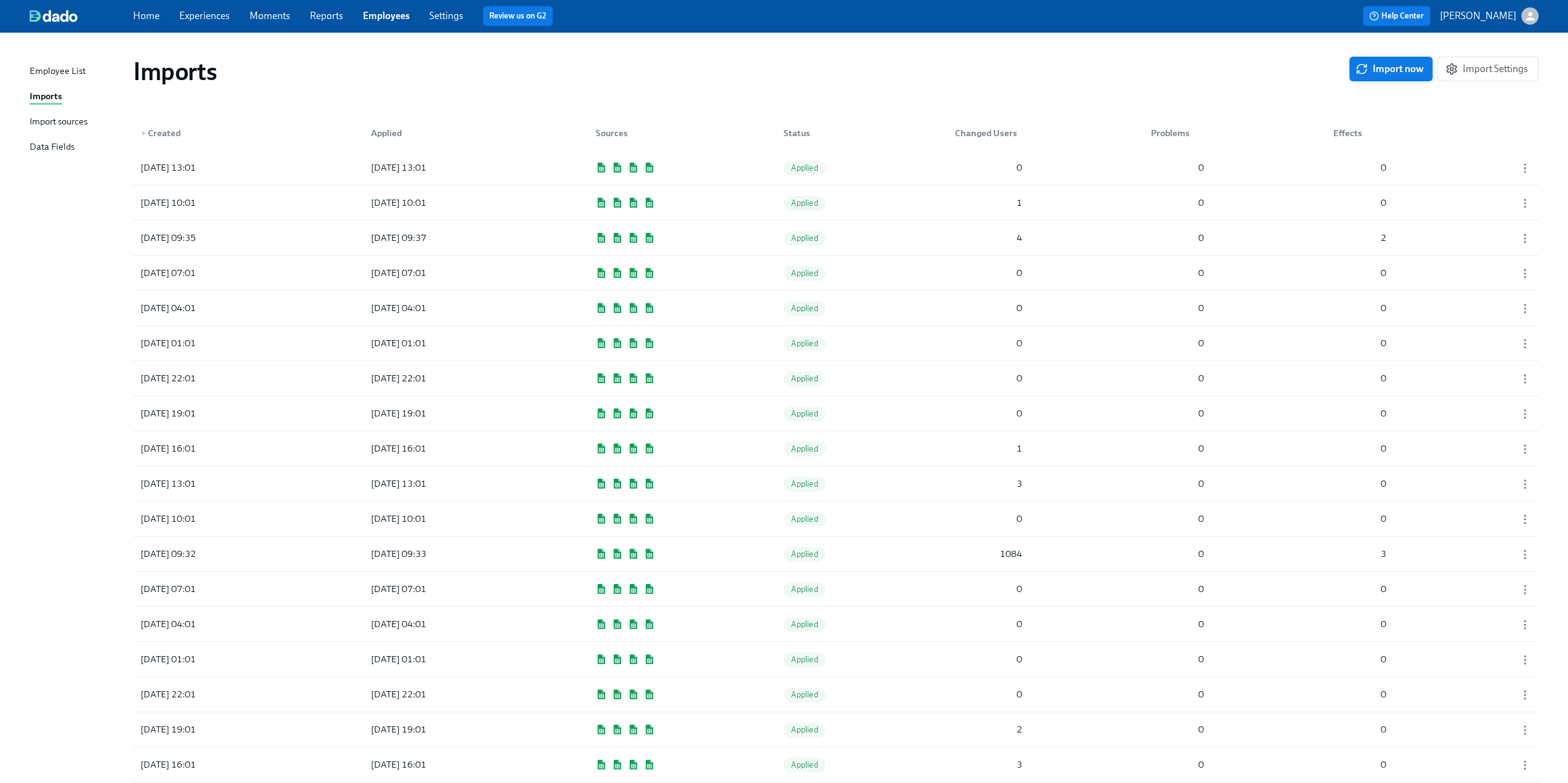
click at [1396, 66] on span "Import now" at bounding box center [1391, 68] width 66 height 12
click at [882, 170] on div "[DATE] 15:13 Pending 2 0 0" at bounding box center [836, 168] width 1405 height 35
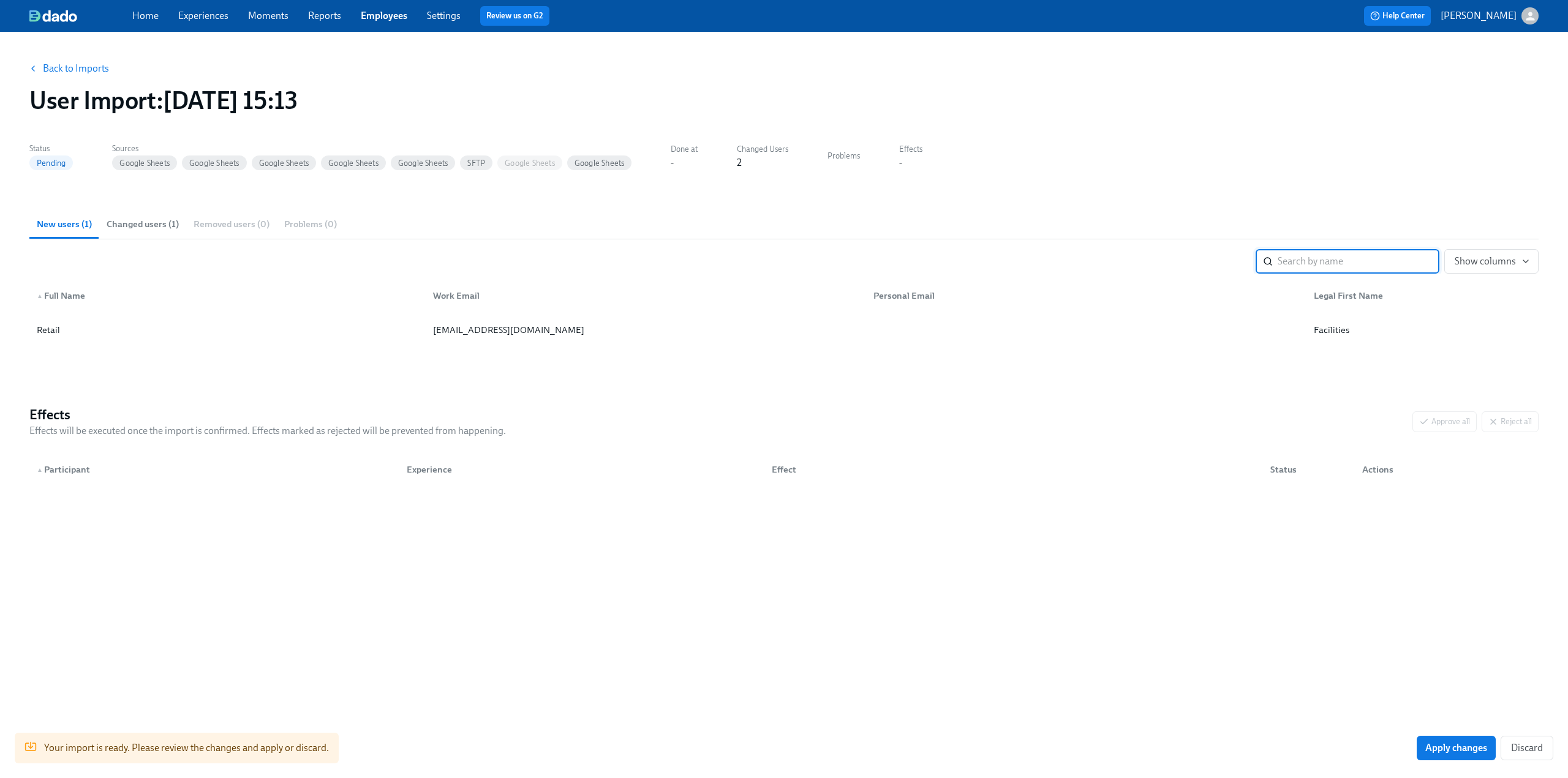
click at [121, 231] on span "Changed users (1)" at bounding box center [142, 225] width 72 height 14
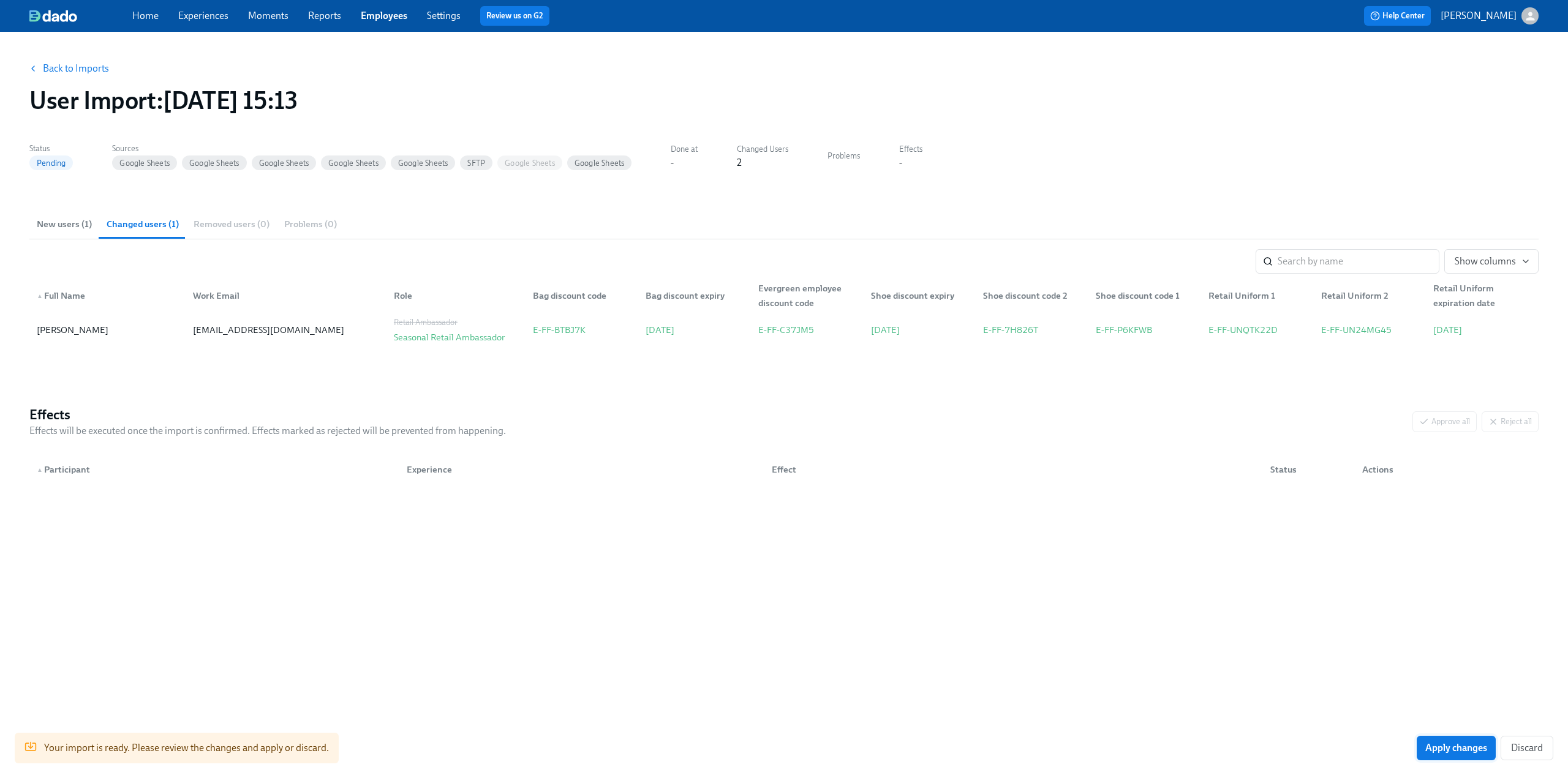
click at [1451, 749] on span "Apply changes" at bounding box center [1456, 748] width 62 height 12
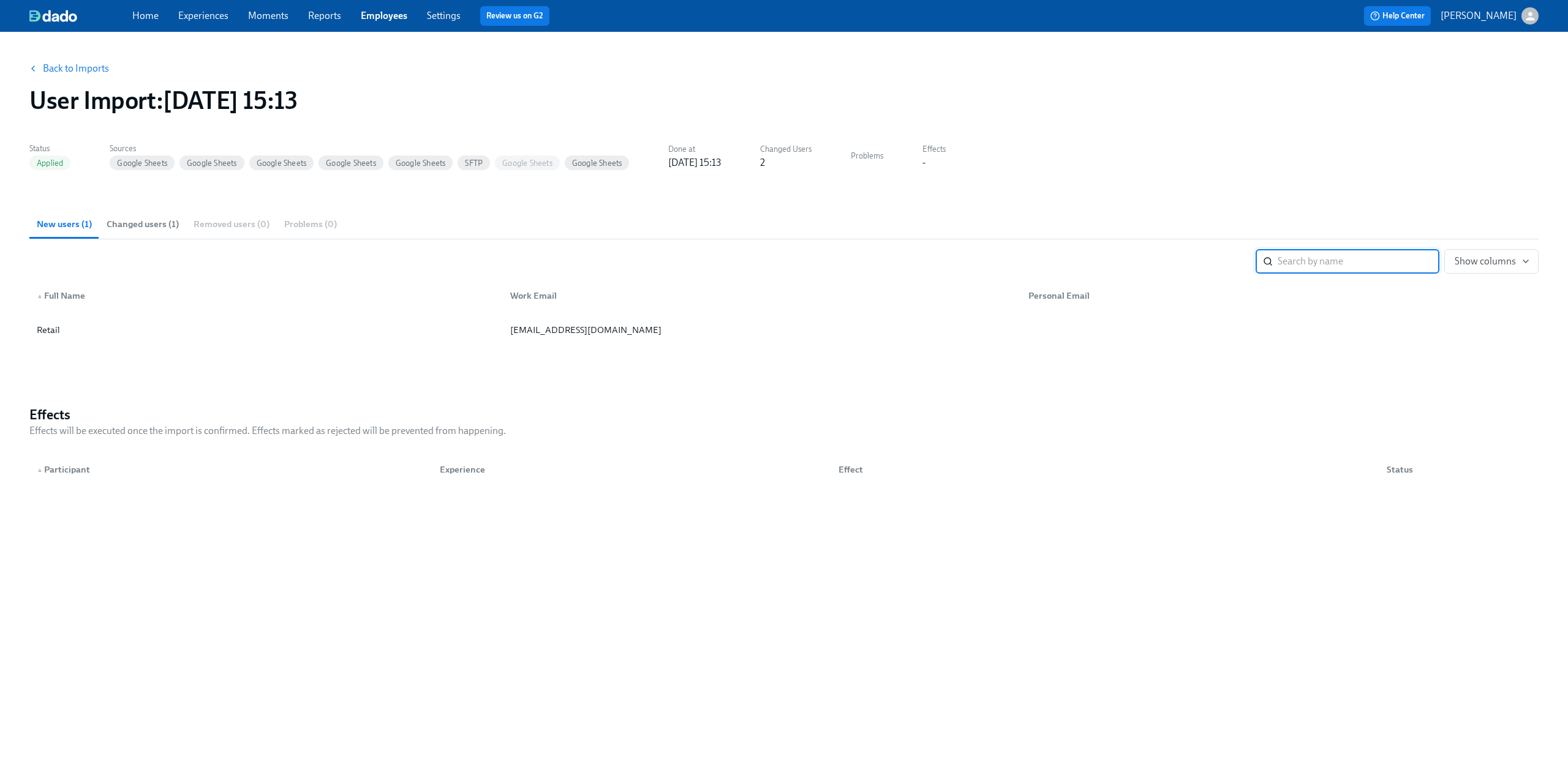
click at [374, 21] on link "Employees" at bounding box center [384, 16] width 47 height 11
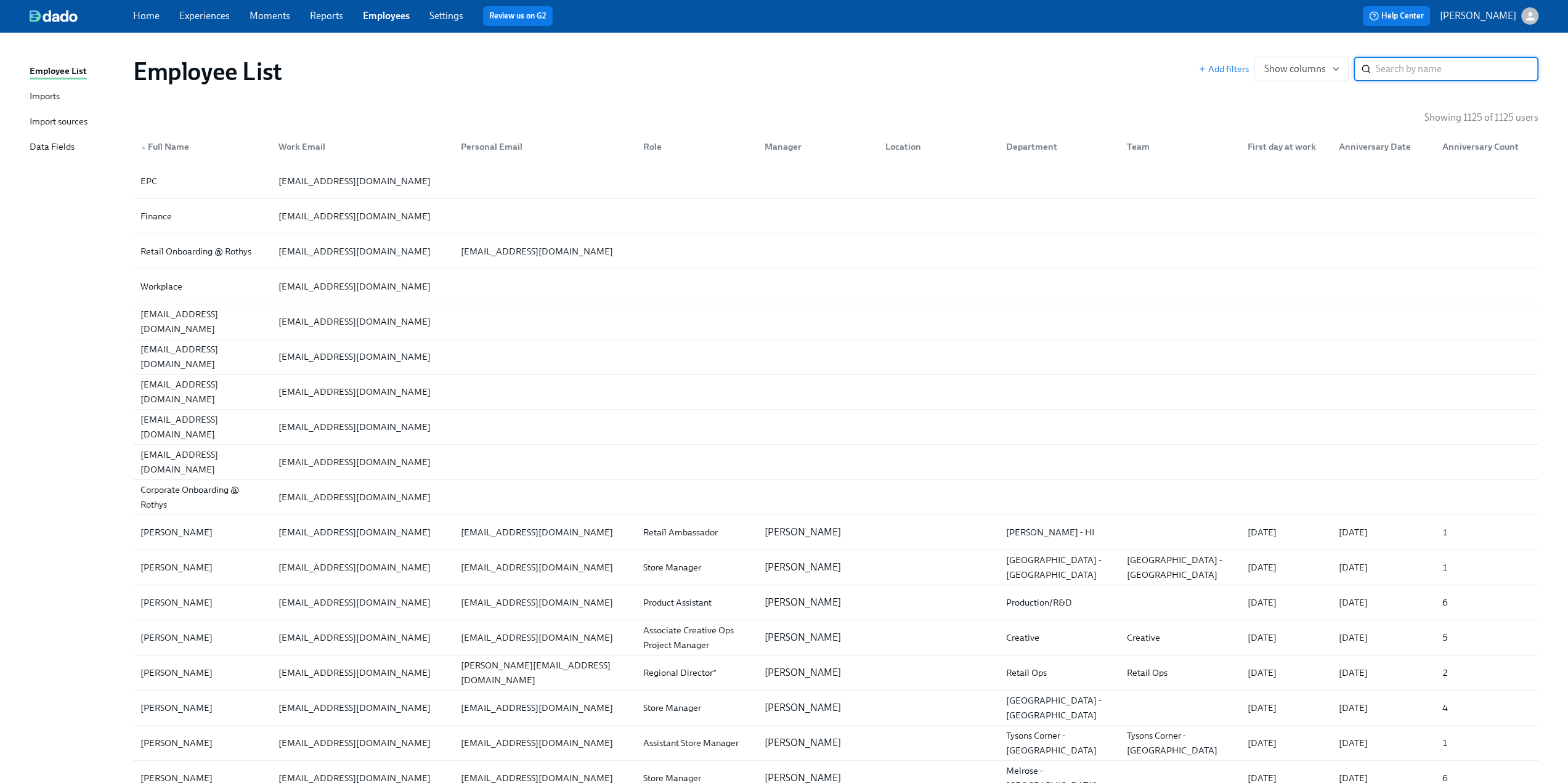
click at [46, 153] on div "Data Fields" at bounding box center [52, 147] width 45 height 15
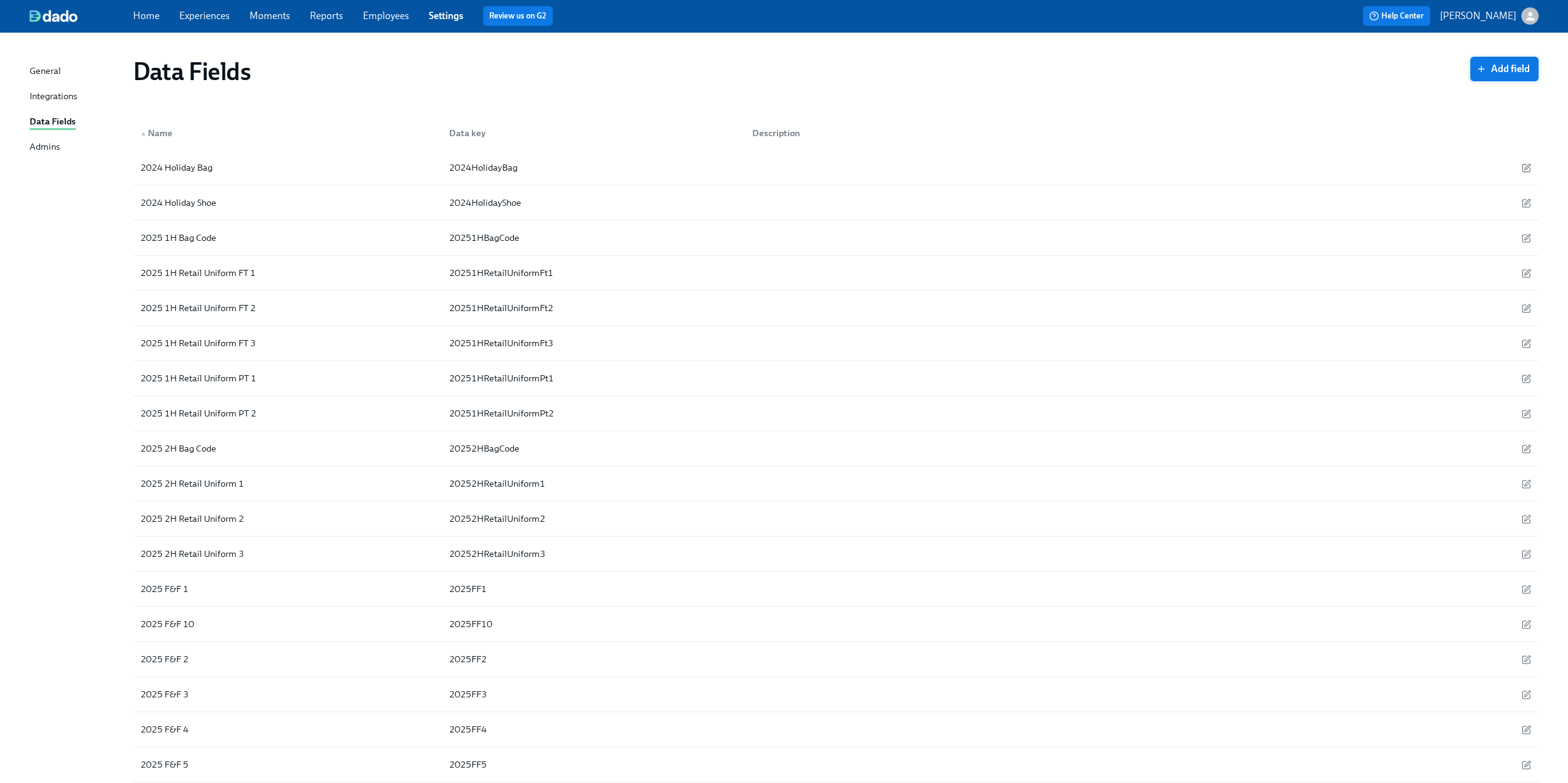
click at [1513, 63] on span "Add field" at bounding box center [1503, 68] width 51 height 12
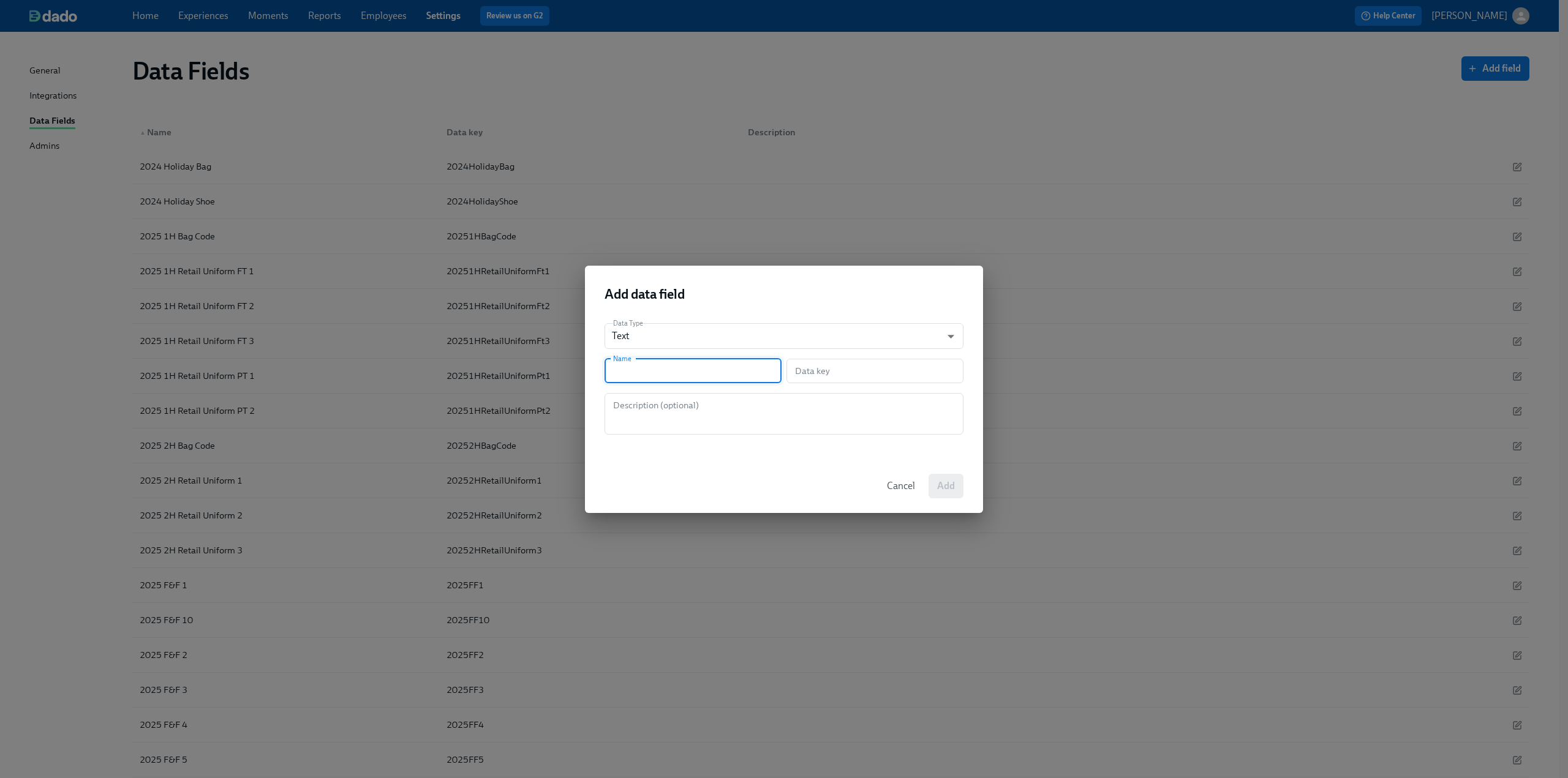
click at [686, 374] on input "text" at bounding box center [692, 371] width 177 height 24
type input "N"
type input "n"
type input "Ne"
type input "ne"
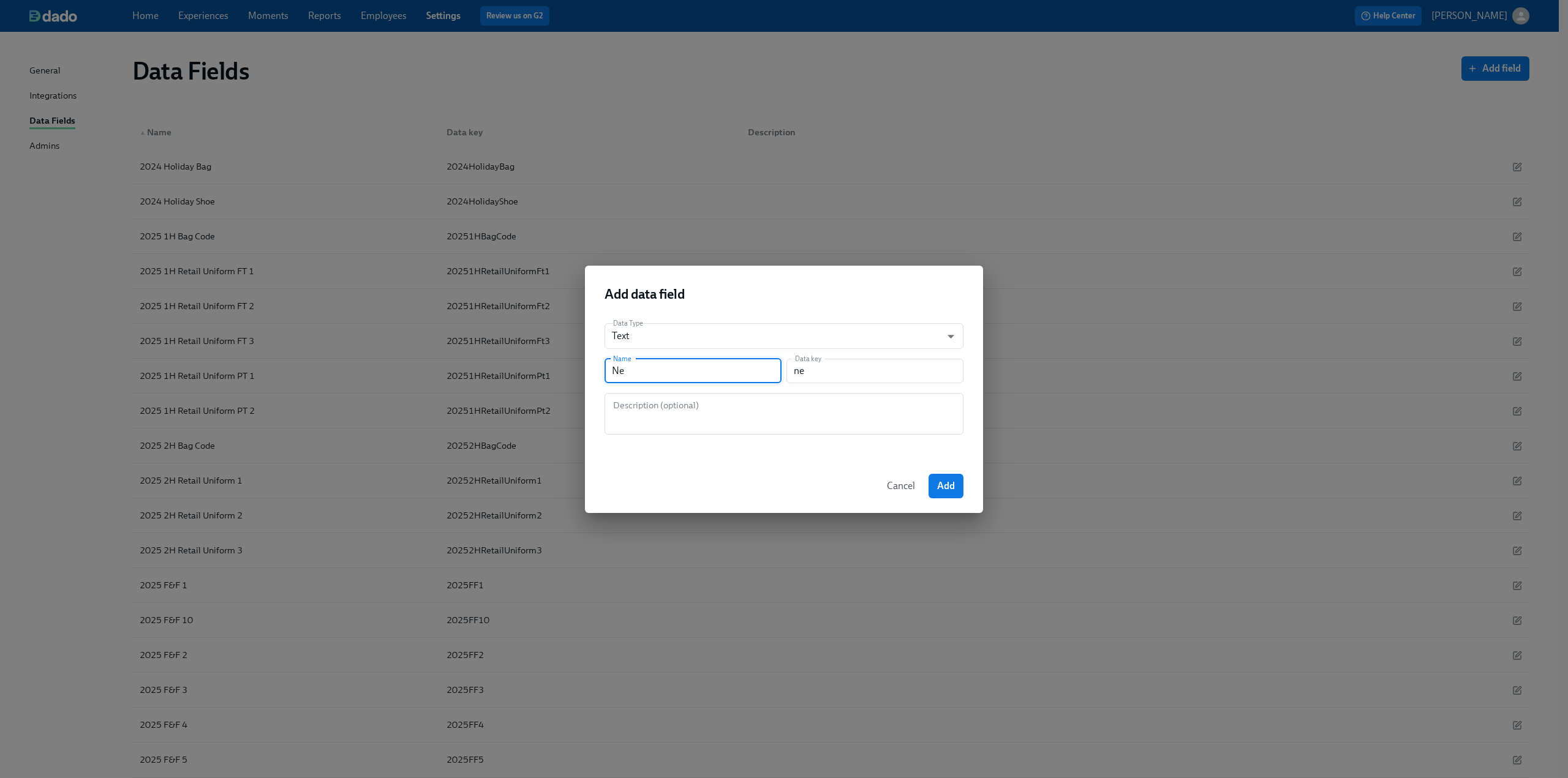
type input "New"
type input "new"
type input "New R"
type input "newR"
type input "New Ro"
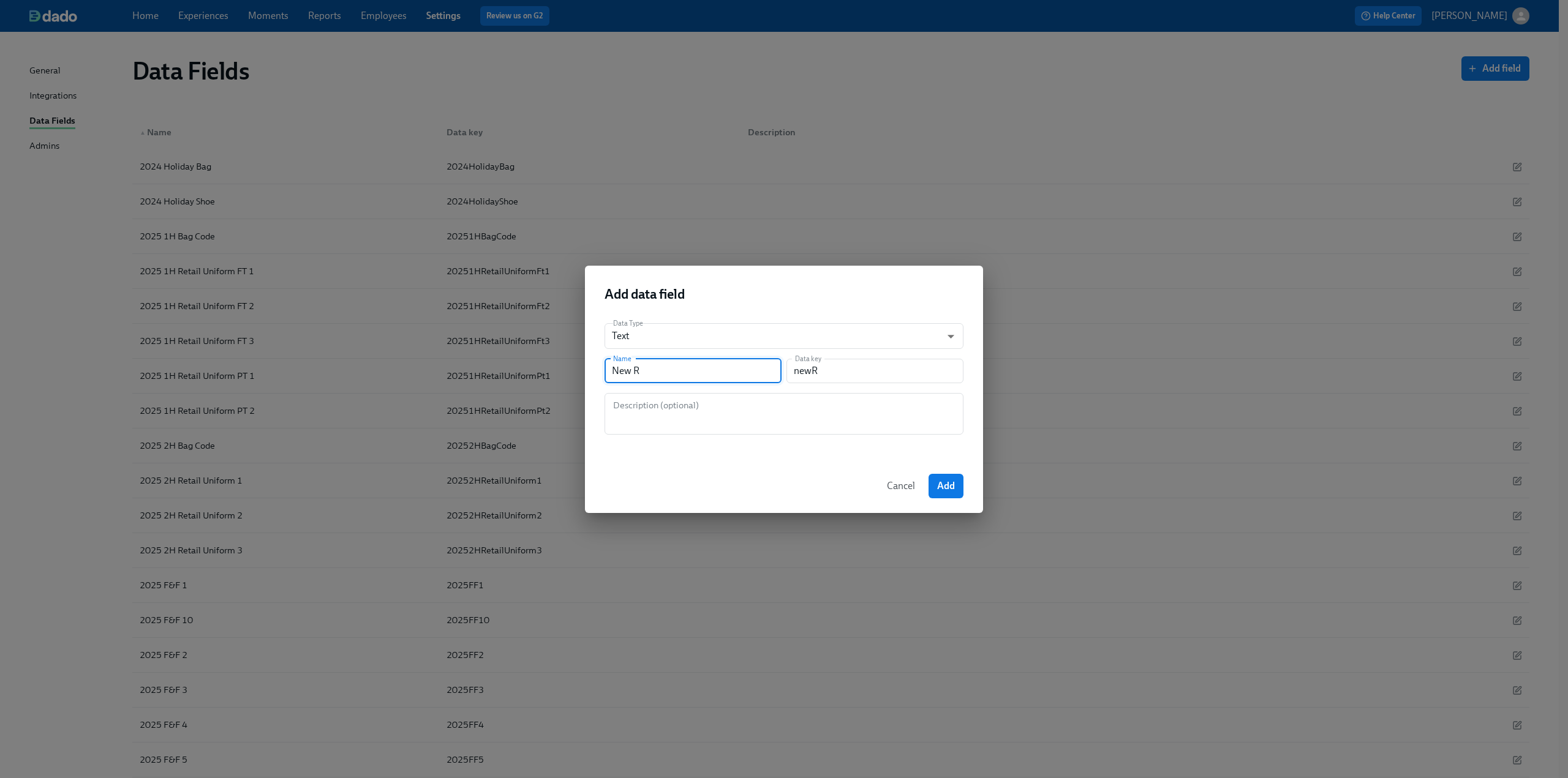
type input "newRo"
type input "New Rol"
type input "newRol"
type input "New Role"
type input "newRole"
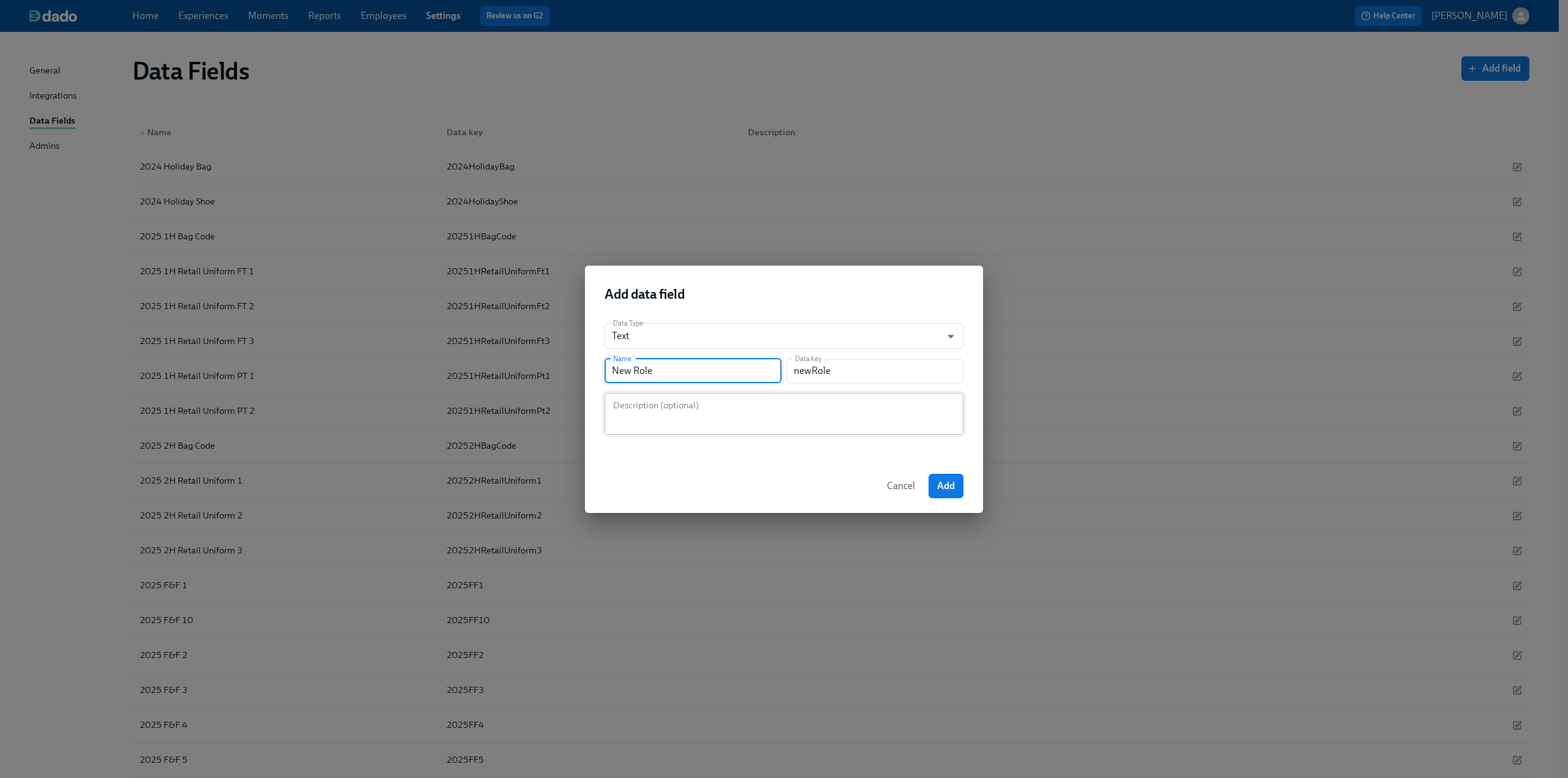
type input "New Role"
click at [684, 409] on textarea at bounding box center [784, 414] width 344 height 29
type textarea "For employee changes"
click at [951, 492] on span "Add" at bounding box center [946, 486] width 18 height 12
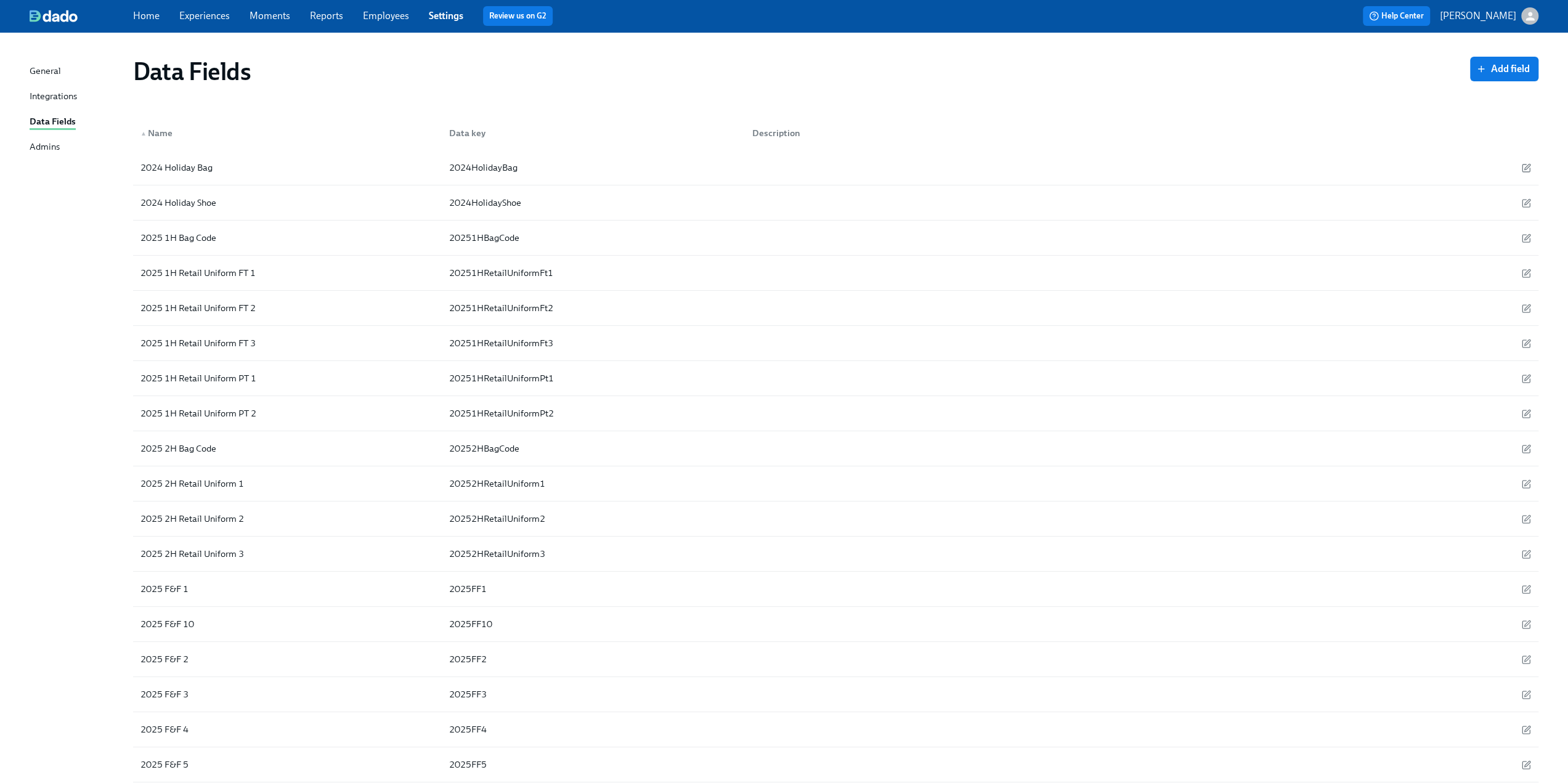
click at [198, 17] on link "Experiences" at bounding box center [204, 16] width 50 height 12
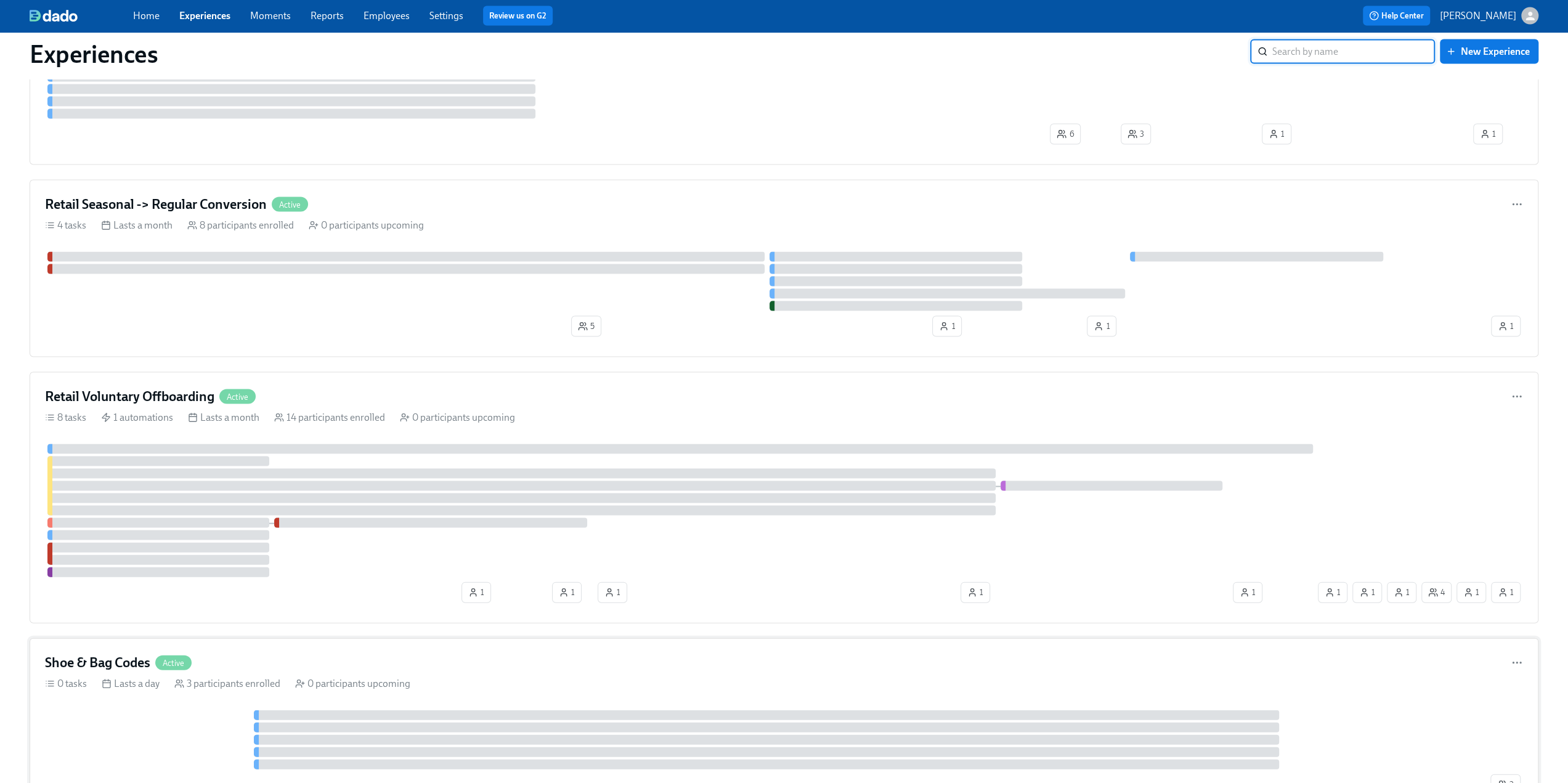
scroll to position [2281, 0]
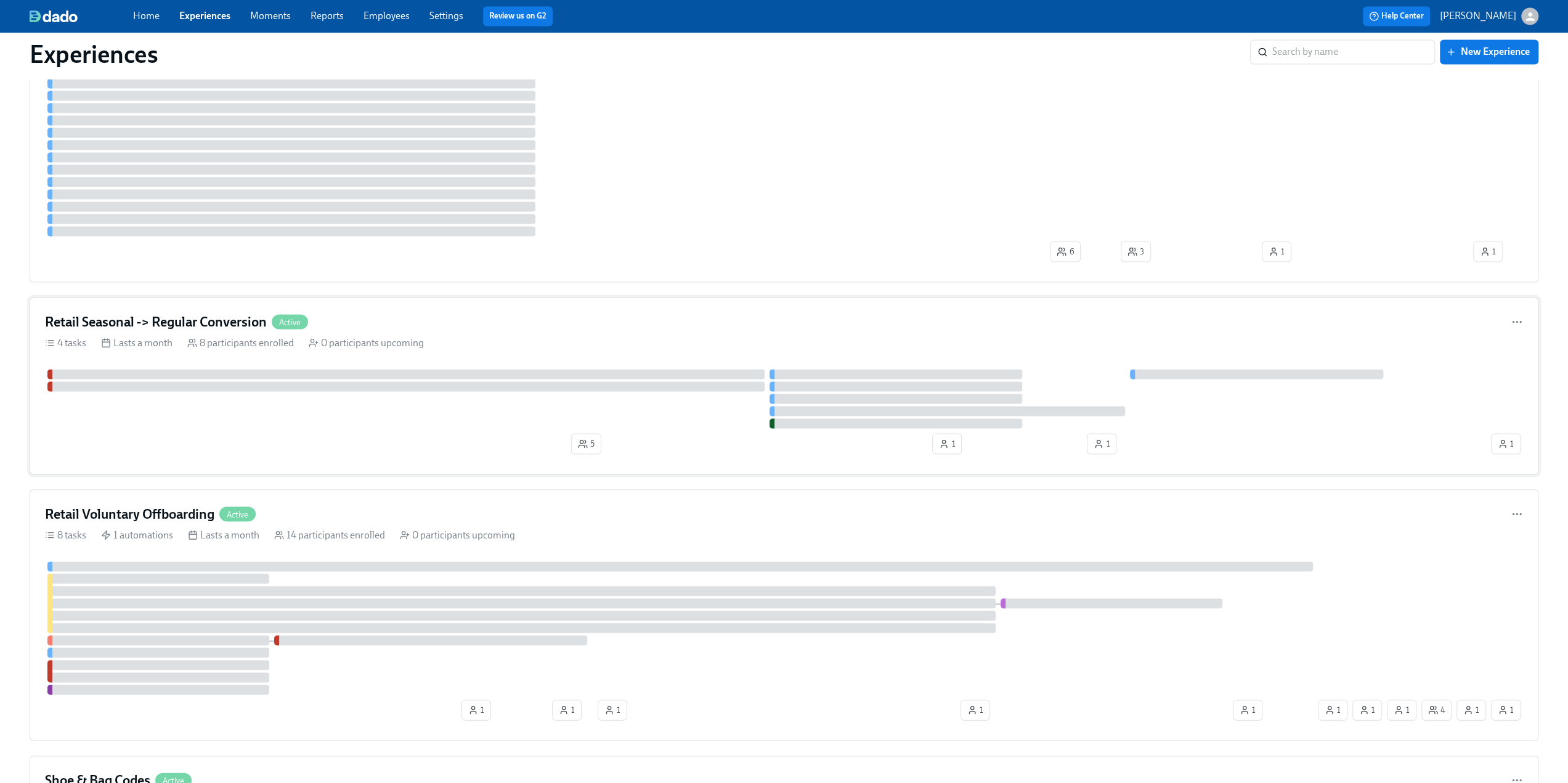
click at [194, 303] on div "Retail Seasonal -> Regular Conversion Active 4 tasks Lasts a month 8 participan…" at bounding box center [783, 385] width 1508 height 177
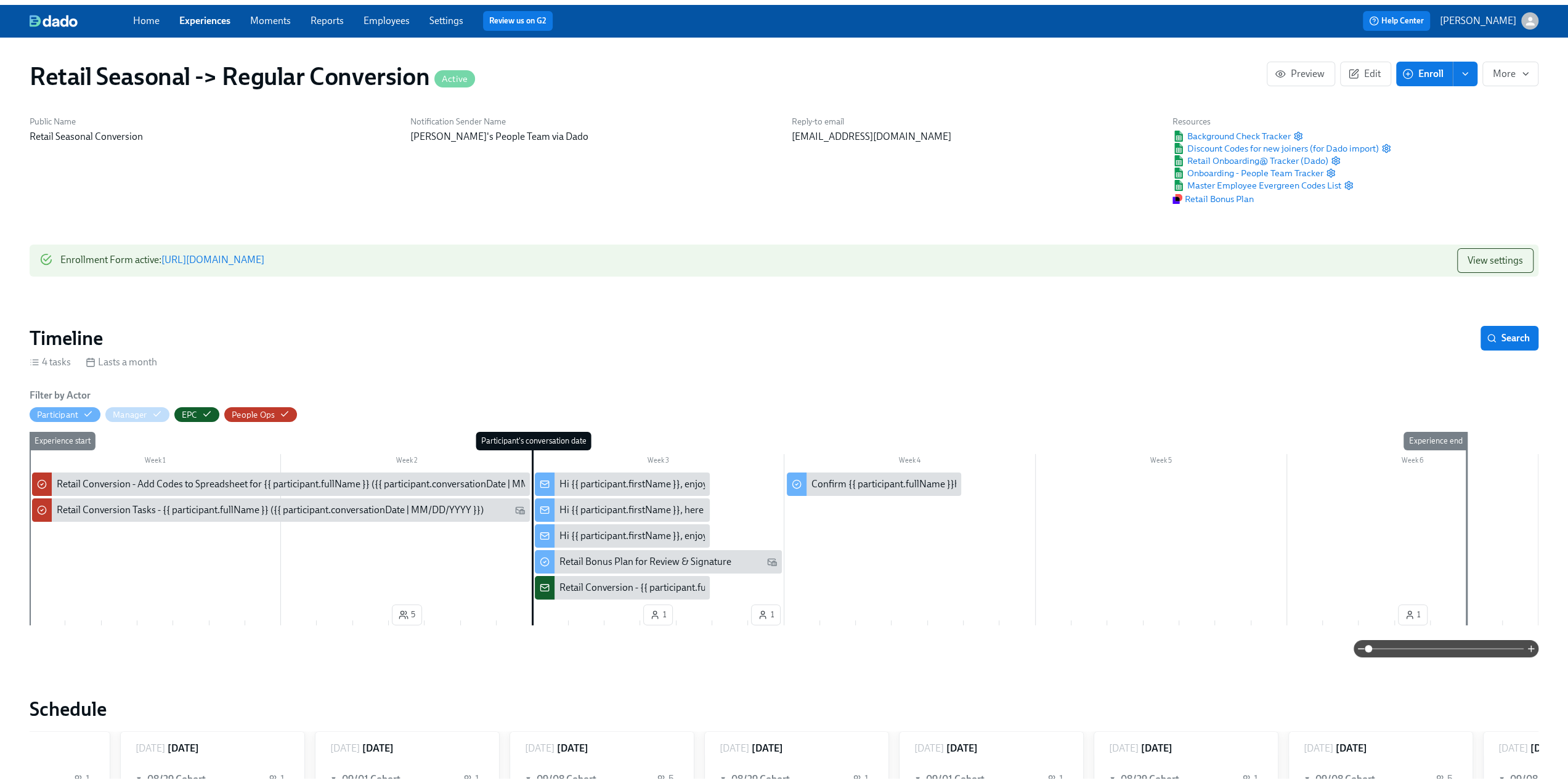
scroll to position [0, 428]
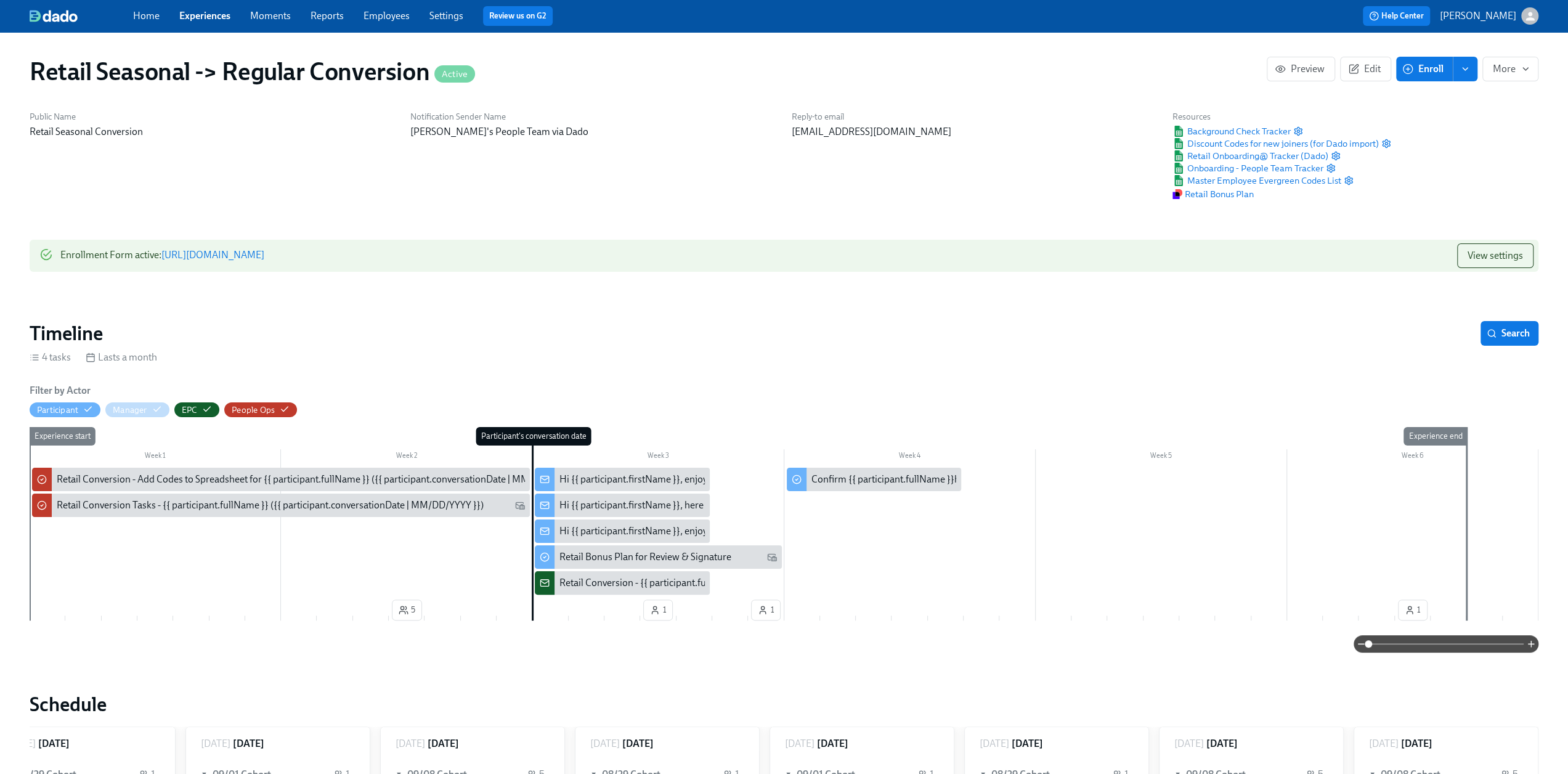
click at [1462, 70] on icon "enroll" at bounding box center [1465, 69] width 10 height 10
click at [1450, 122] on span "Enrollment form" at bounding box center [1433, 125] width 71 height 14
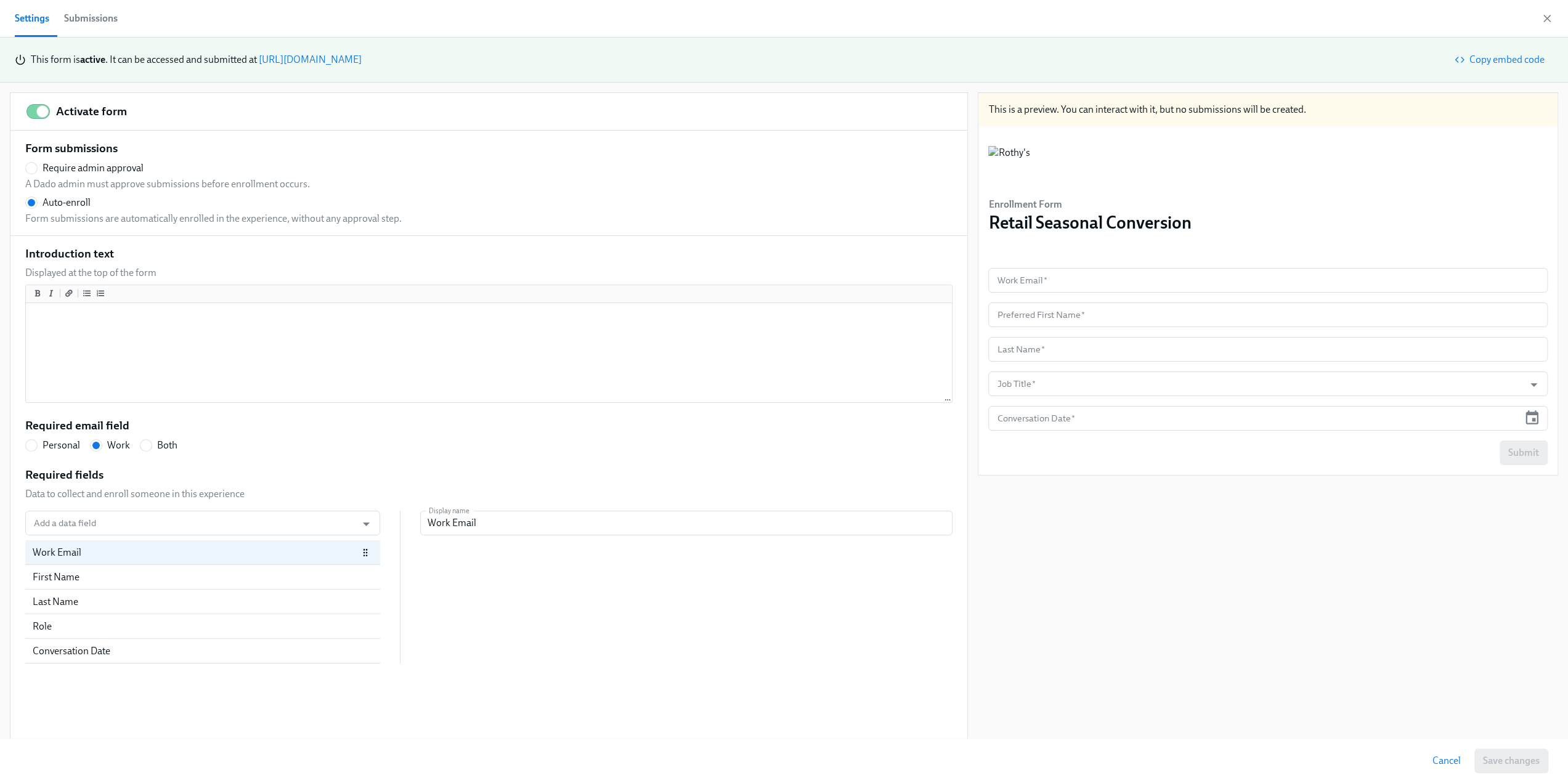
scroll to position [0, 428]
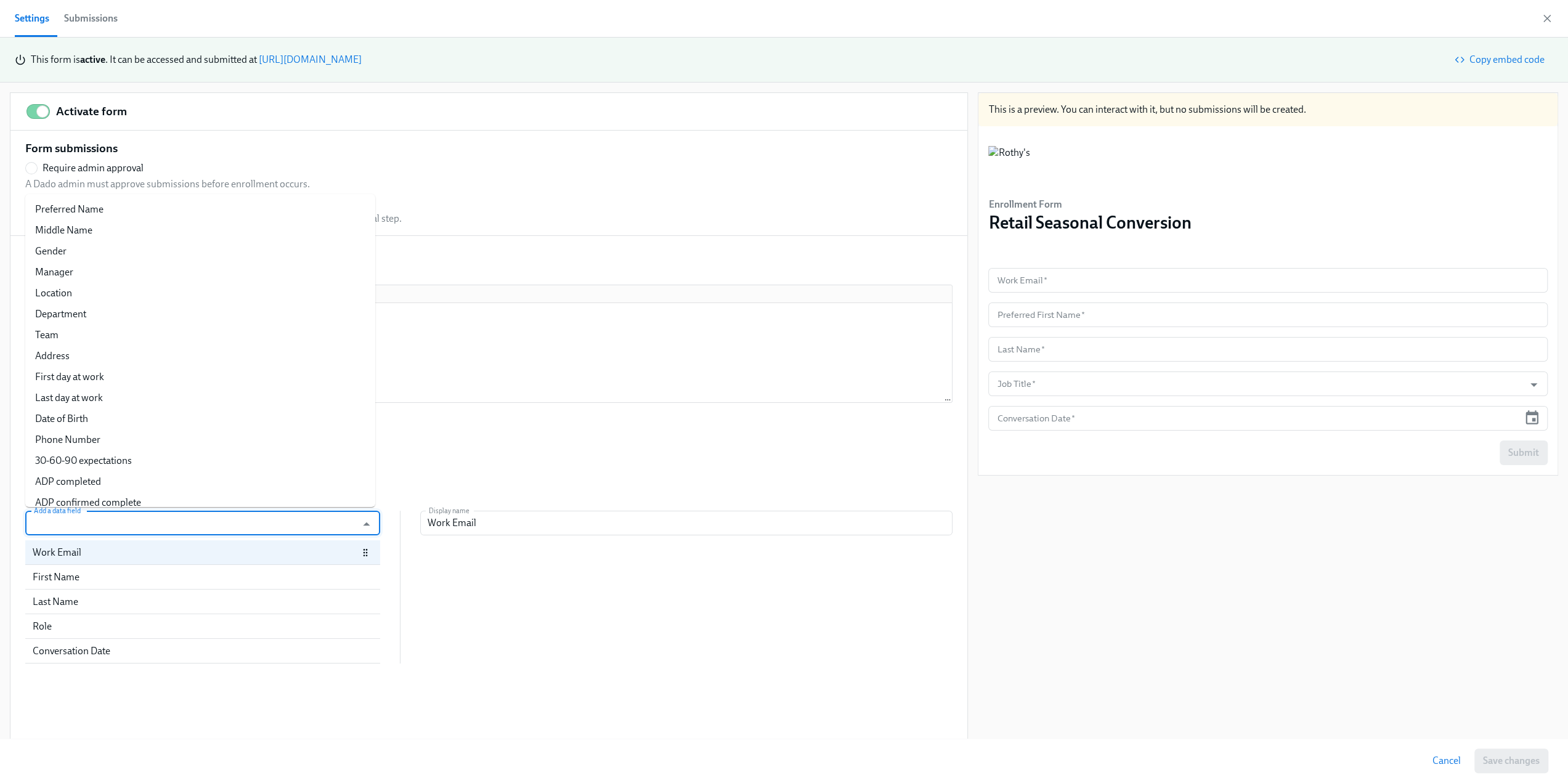
click at [123, 521] on input "Add a data field" at bounding box center [191, 523] width 319 height 24
type input "new"
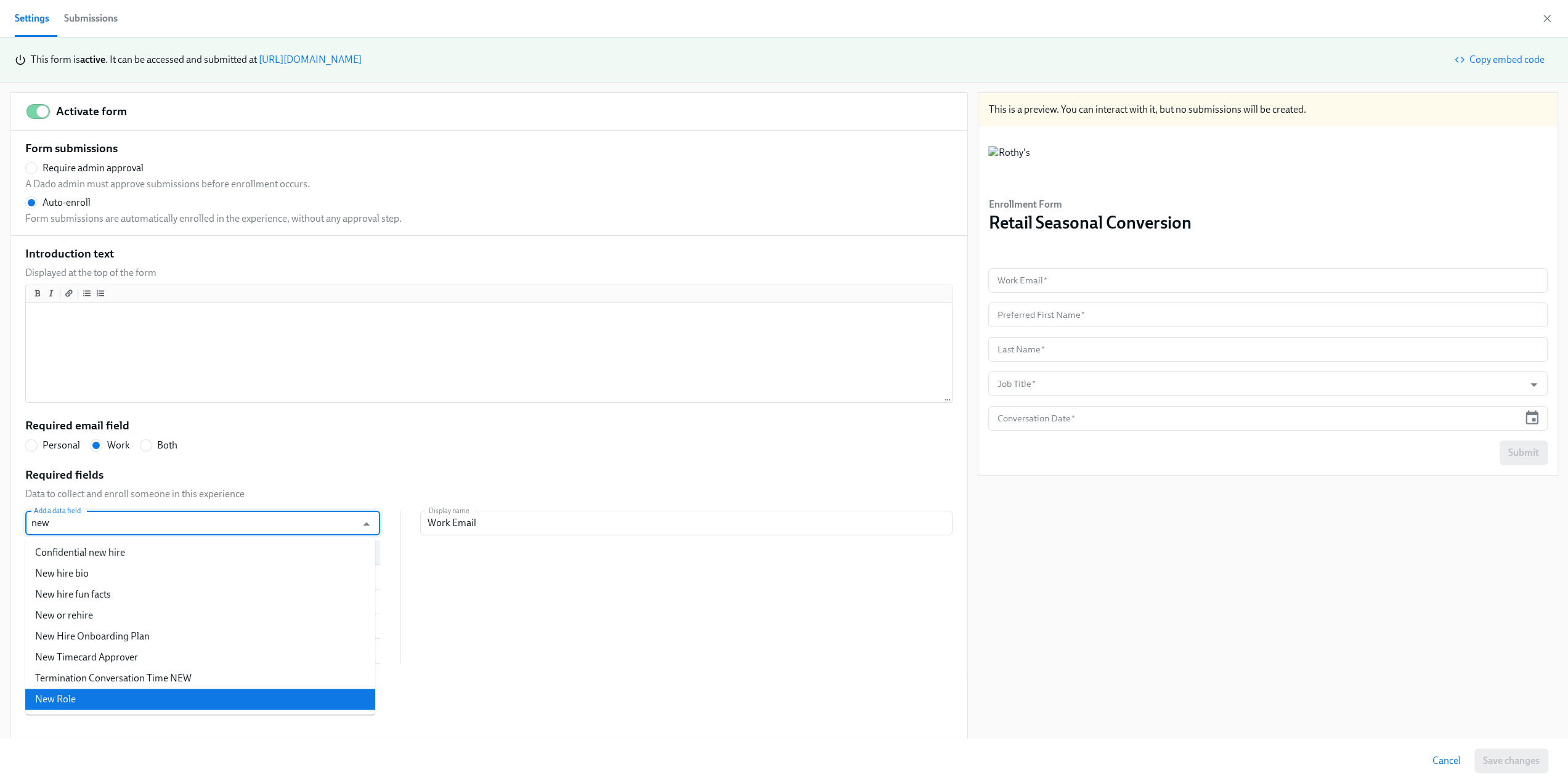
click at [141, 696] on li "New Role" at bounding box center [200, 699] width 350 height 21
radio input "false"
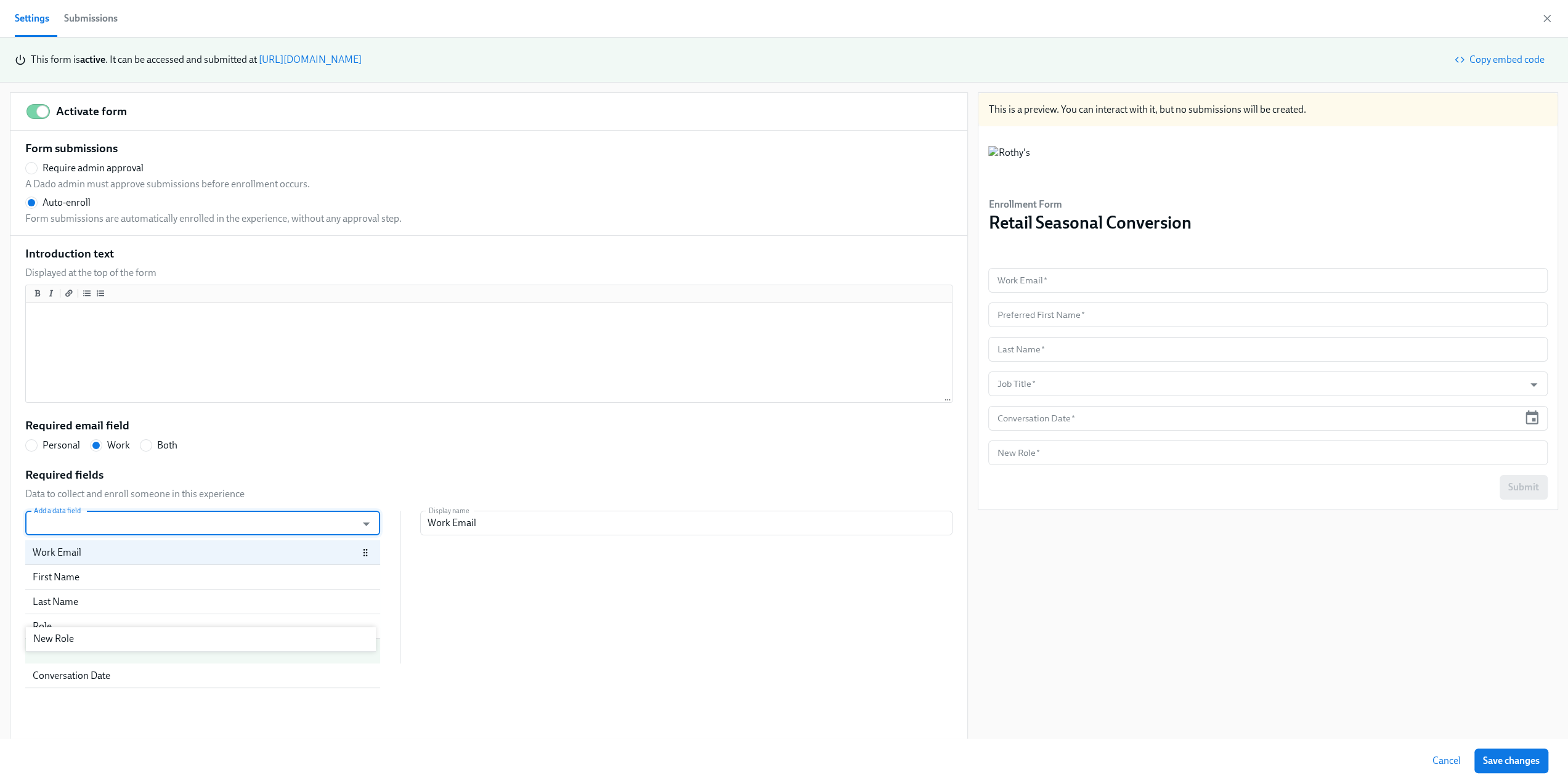
drag, startPoint x: 112, startPoint y: 668, endPoint x: 112, endPoint y: 622, distance: 46.0
click at [112, 622] on div "Work Email First Name Last Name Role Conversation Date New Role" at bounding box center [202, 601] width 355 height 123
click at [93, 650] on div "Role" at bounding box center [187, 651] width 310 height 14
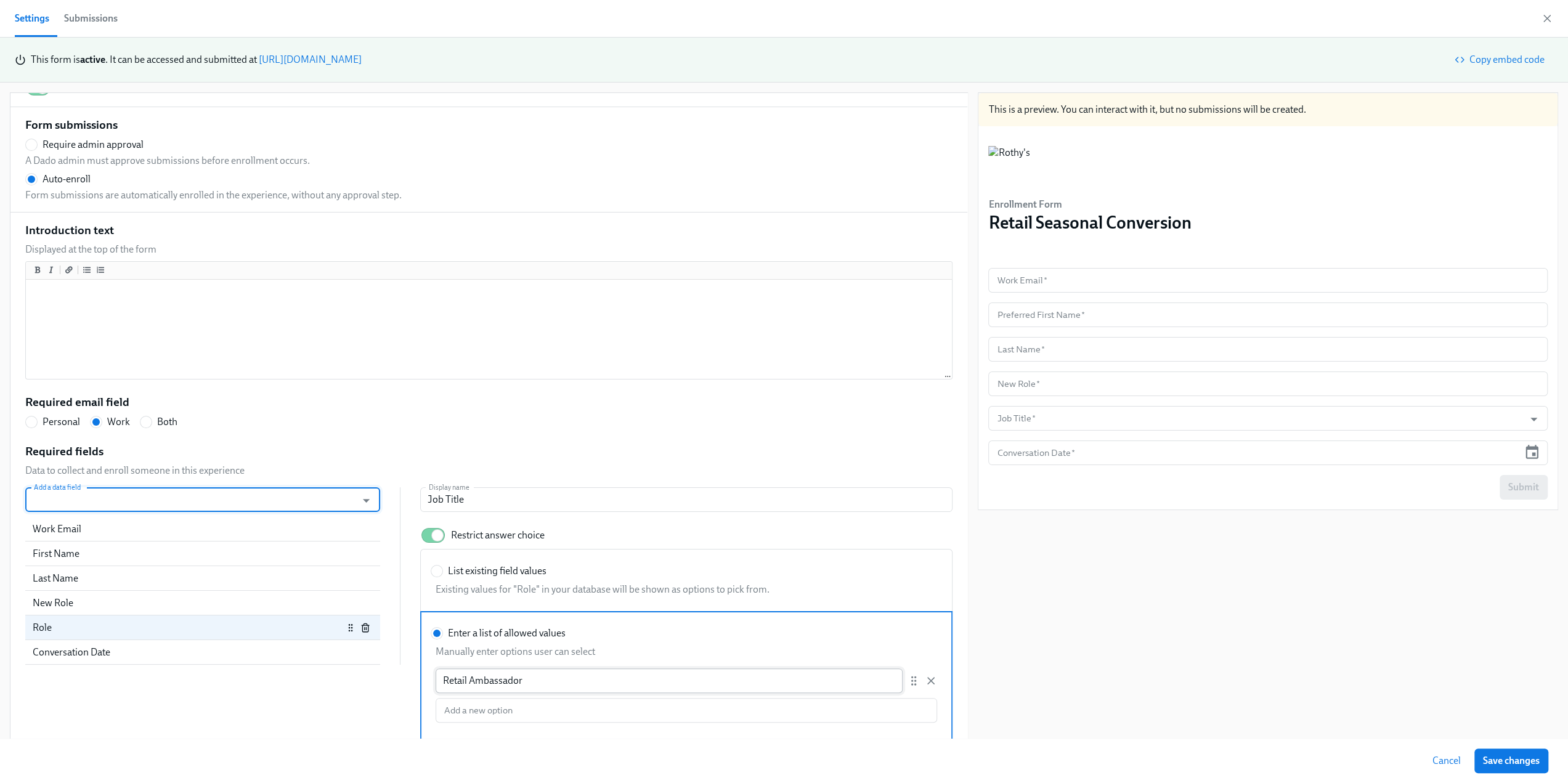
scroll to position [35, 0]
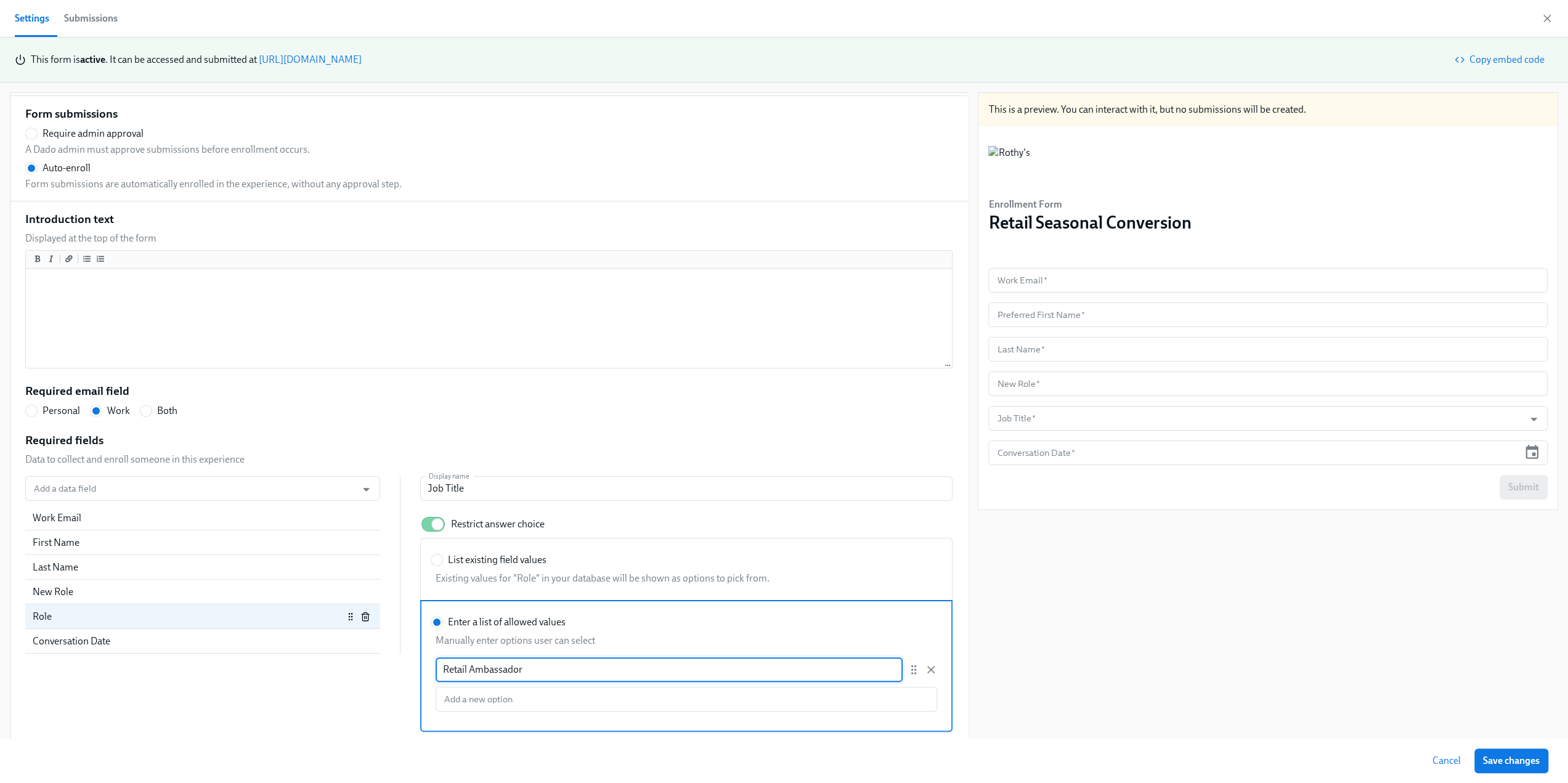
drag, startPoint x: 518, startPoint y: 668, endPoint x: 421, endPoint y: 664, distance: 97.1
click at [431, 664] on div "Retail Ambassador ​ Add a new option Add a new option" at bounding box center [683, 684] width 506 height 54
click at [97, 596] on div "New Role" at bounding box center [187, 592] width 310 height 14
radio input "false"
type input "New Role"
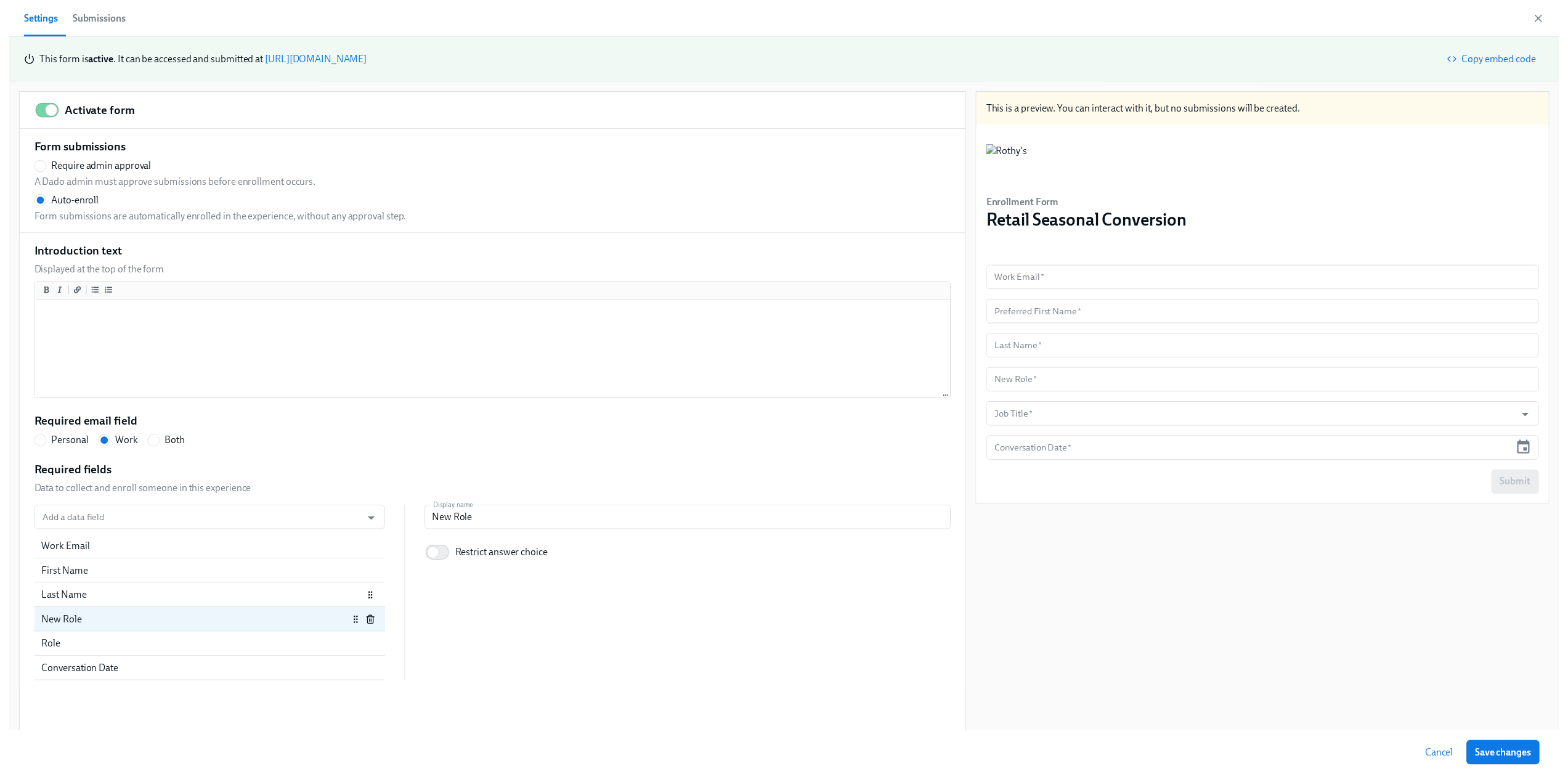
scroll to position [0, 0]
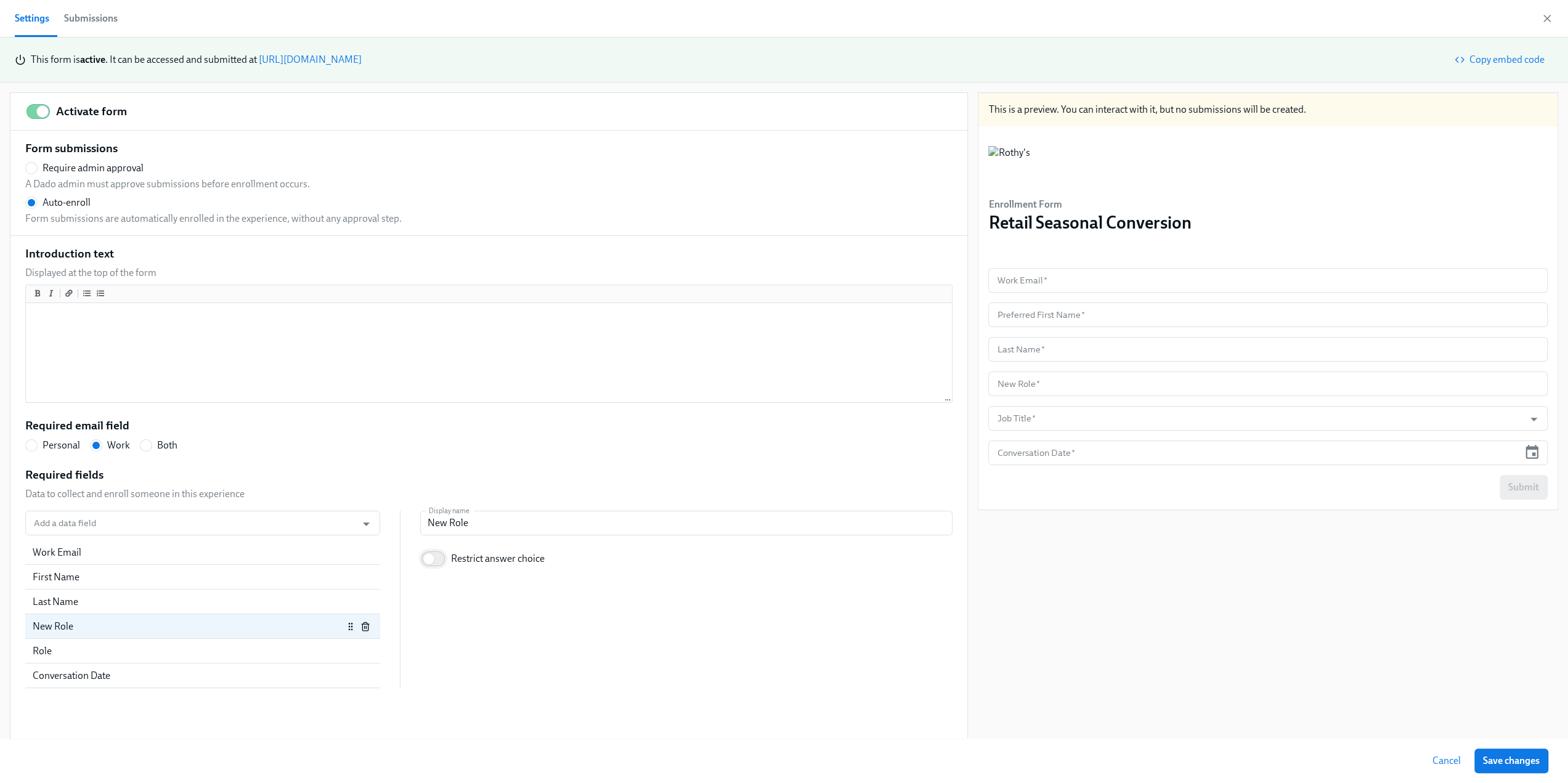
click at [439, 560] on input "Restrict answer choice" at bounding box center [428, 559] width 81 height 27
checkbox input "true"
radio input "false"
click at [499, 592] on span "Enter a list of allowed values" at bounding box center [506, 594] width 117 height 14
click at [442, 592] on input "Enter a list of allowed values" at bounding box center [436, 594] width 11 height 11
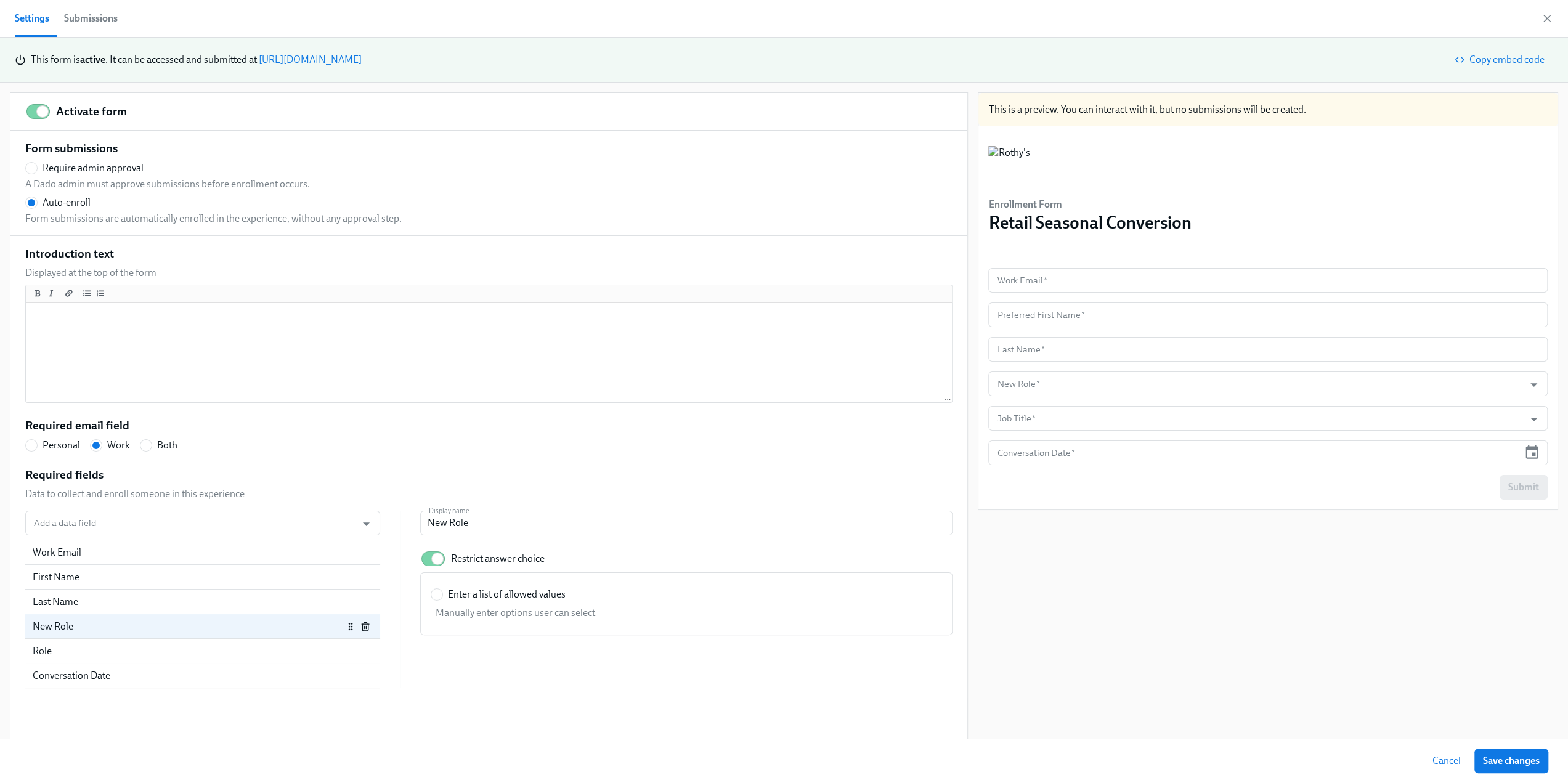
radio input "true"
radio input "false"
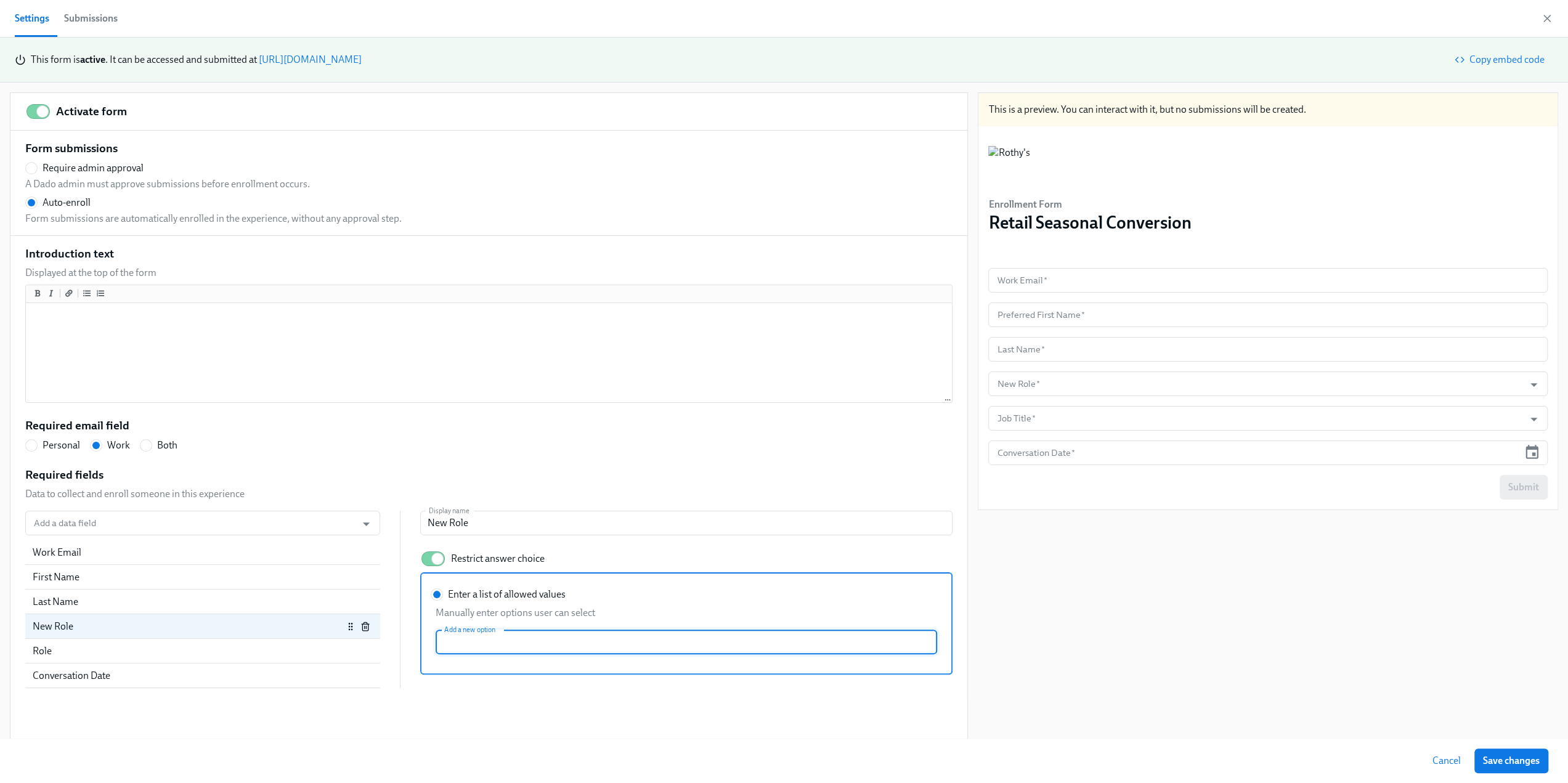
click at [508, 633] on input "Enter a list of allowed values Manually enter options user can select Add a new…" at bounding box center [686, 642] width 501 height 24
paste input "Retail Ambassador"
type input "Retail Ambassador"
radio input "false"
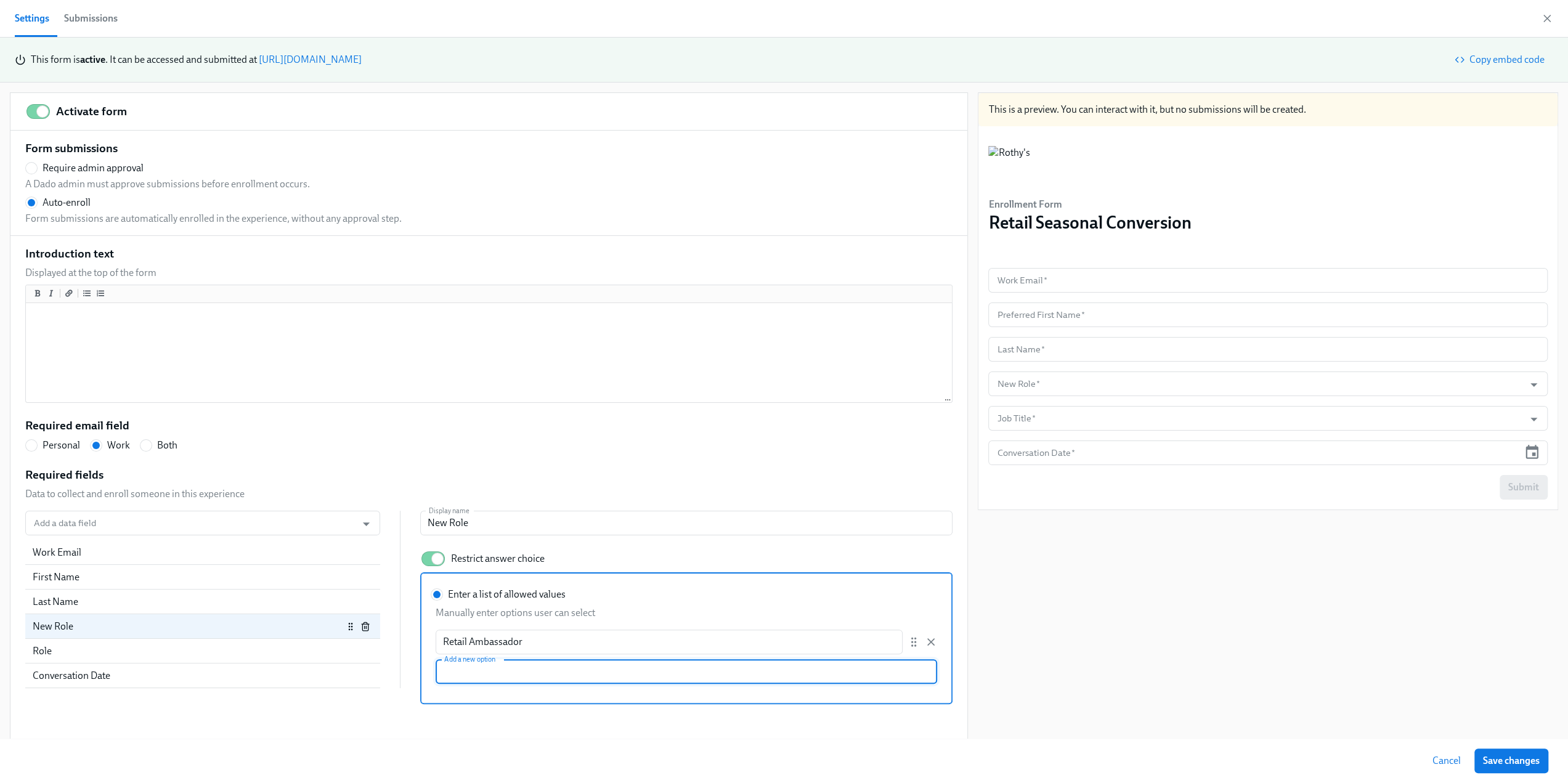
click at [1027, 694] on div "This is a preview. You can interact with it, but no submissions will be created…" at bounding box center [1268, 416] width 580 height 648
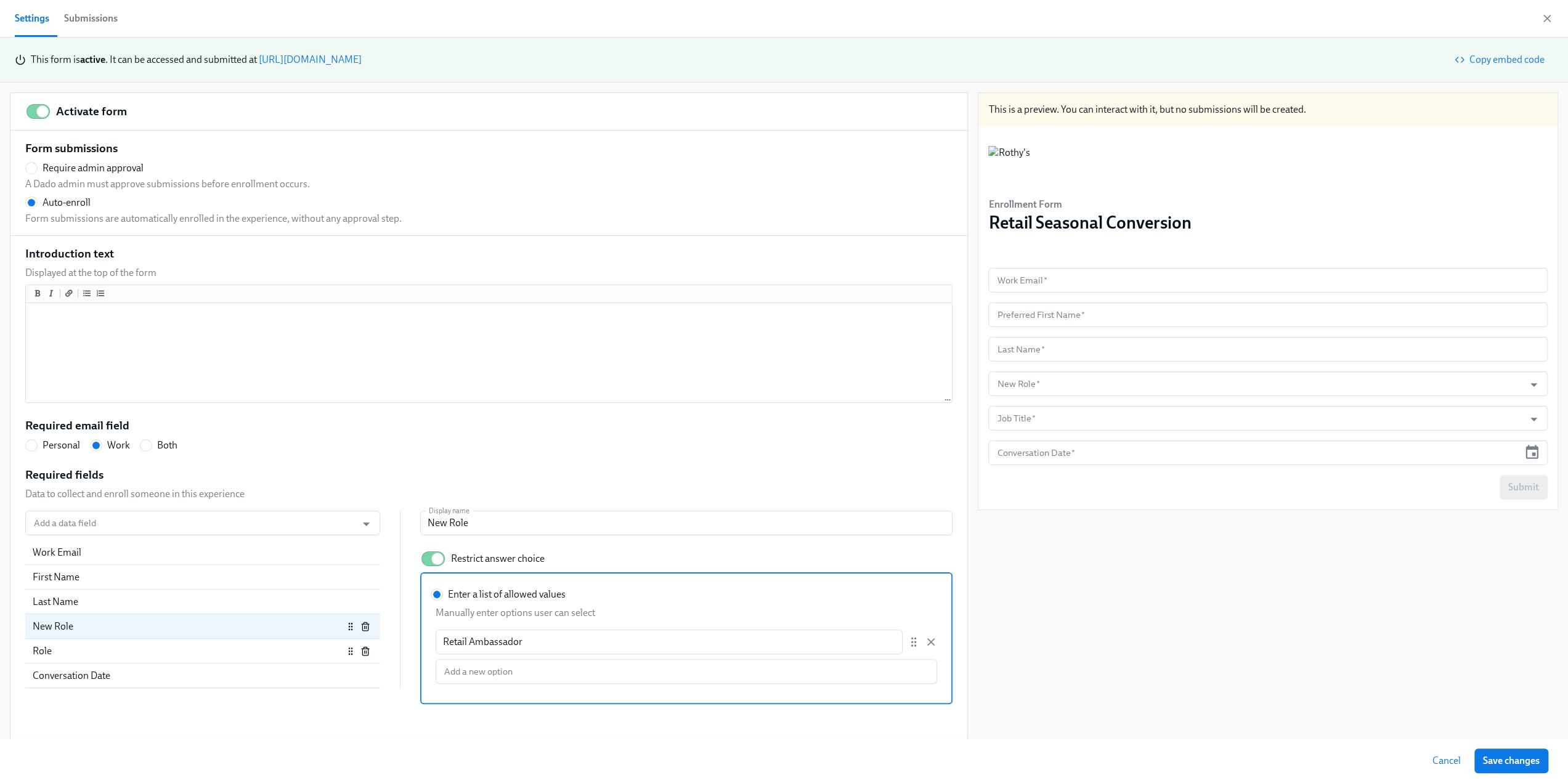
click at [308, 653] on div "Role" at bounding box center [187, 651] width 310 height 14
radio input "false"
type input "Job Title"
radio input "false"
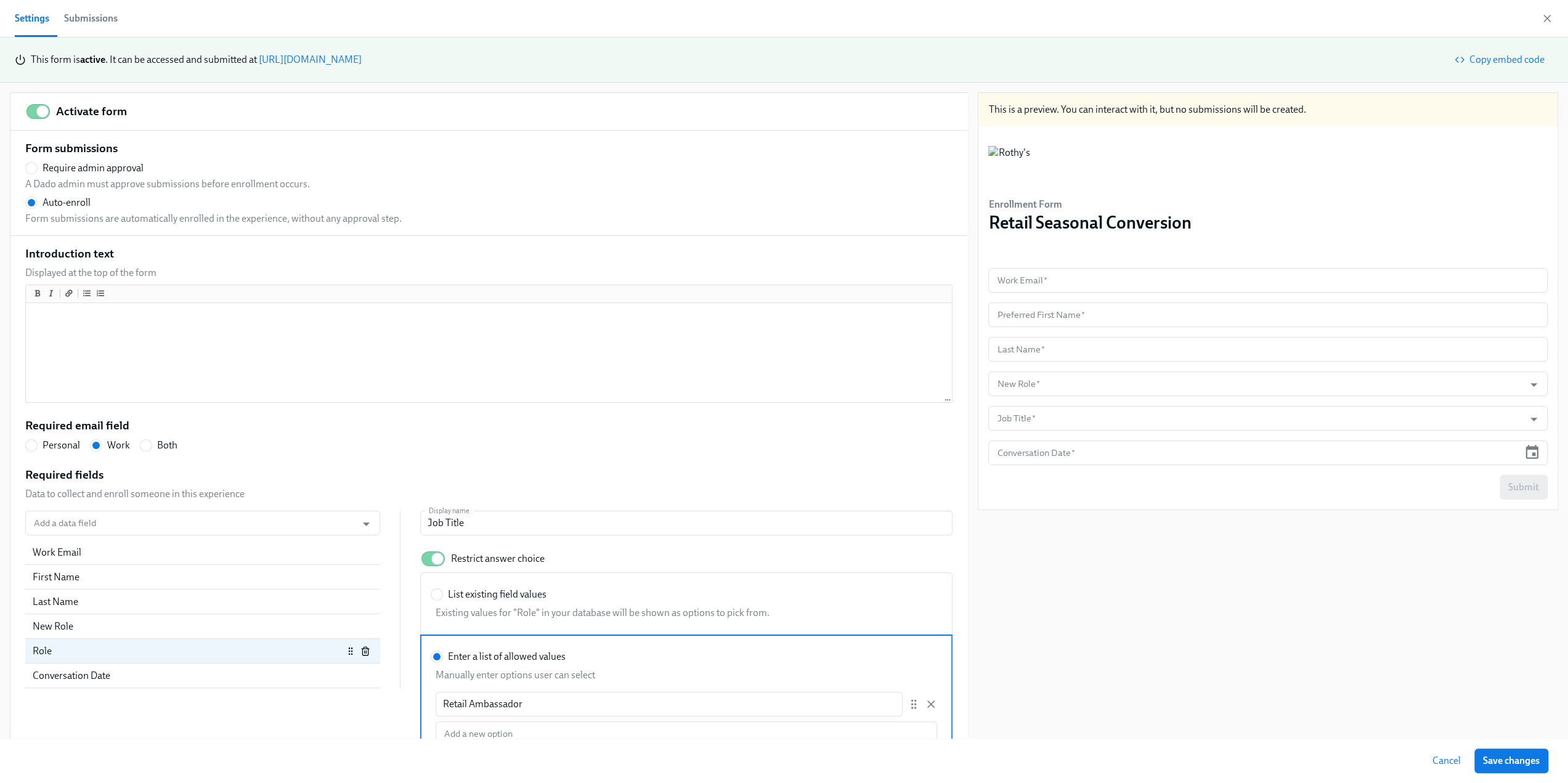
click at [361, 651] on icon "button" at bounding box center [366, 652] width 10 height 10
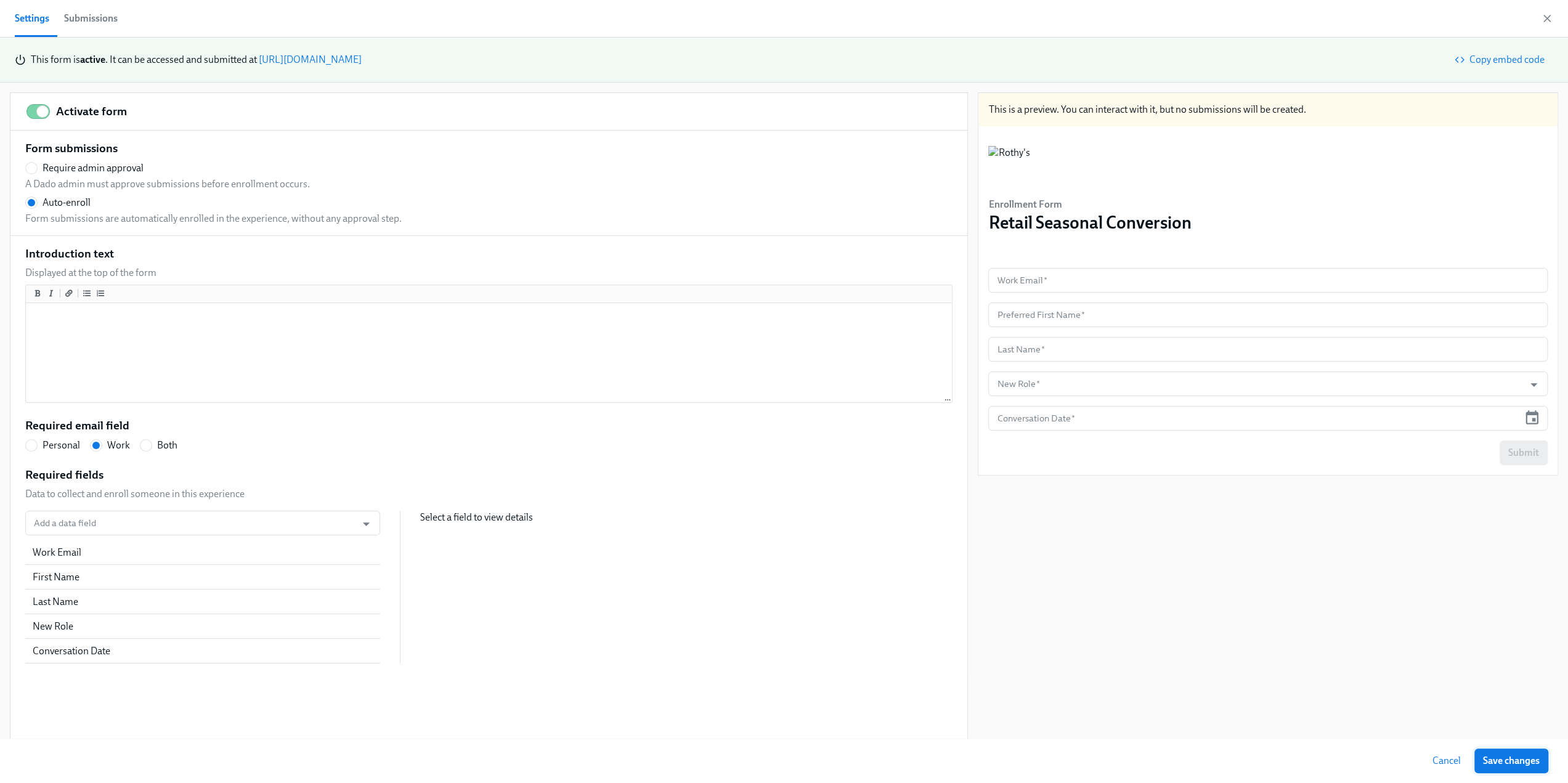
click at [1506, 755] on span "Save changes" at bounding box center [1510, 761] width 57 height 12
radio input "false"
click at [1552, 15] on div "Settings Submissions" at bounding box center [784, 19] width 1568 height 37
click at [1546, 17] on icon "button" at bounding box center [1546, 18] width 12 height 12
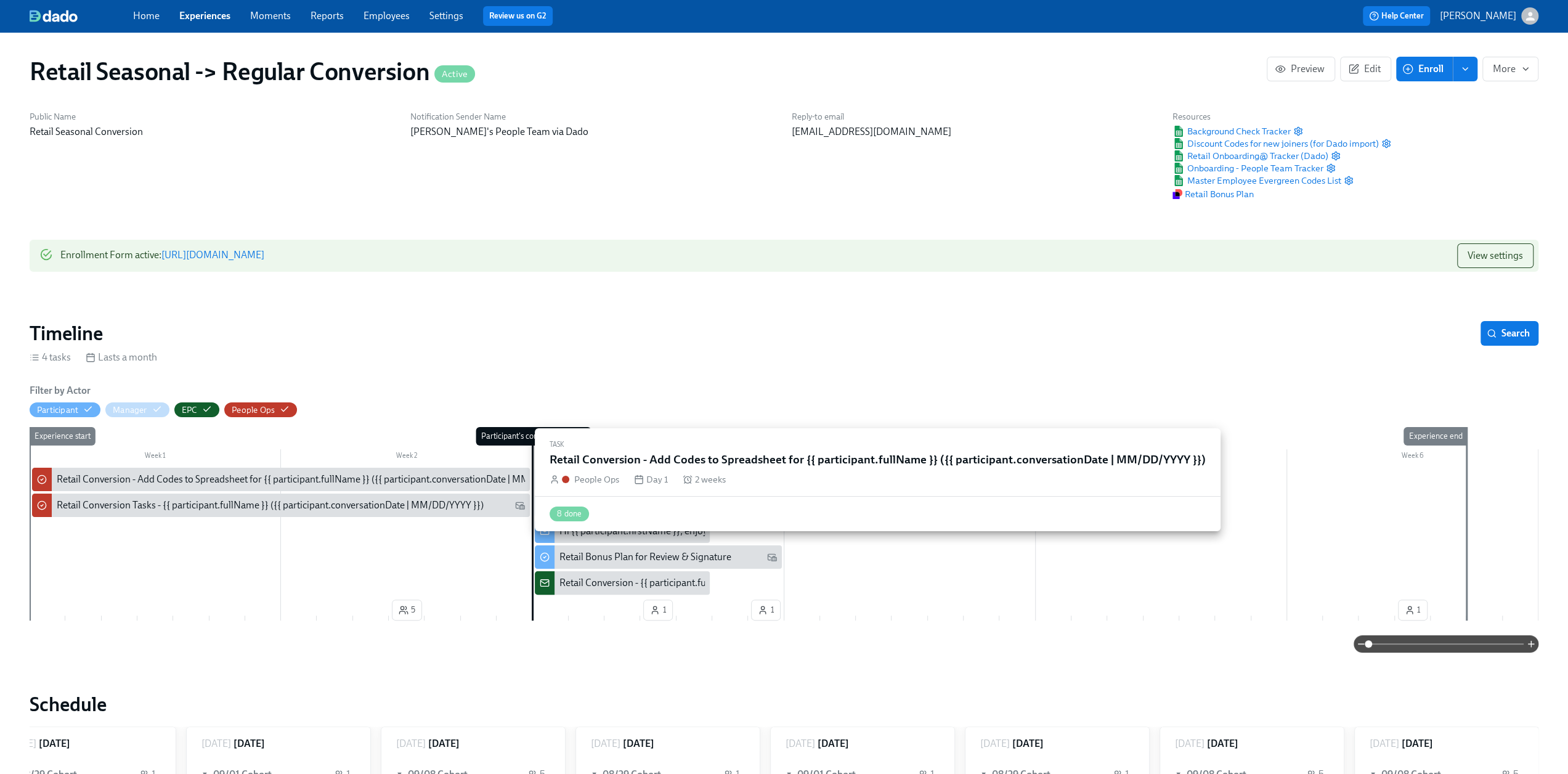
click at [137, 476] on div "Retail Conversion - Add Codes to Spreadsheet for {{ participant.fullName }} ({{…" at bounding box center [320, 479] width 528 height 14
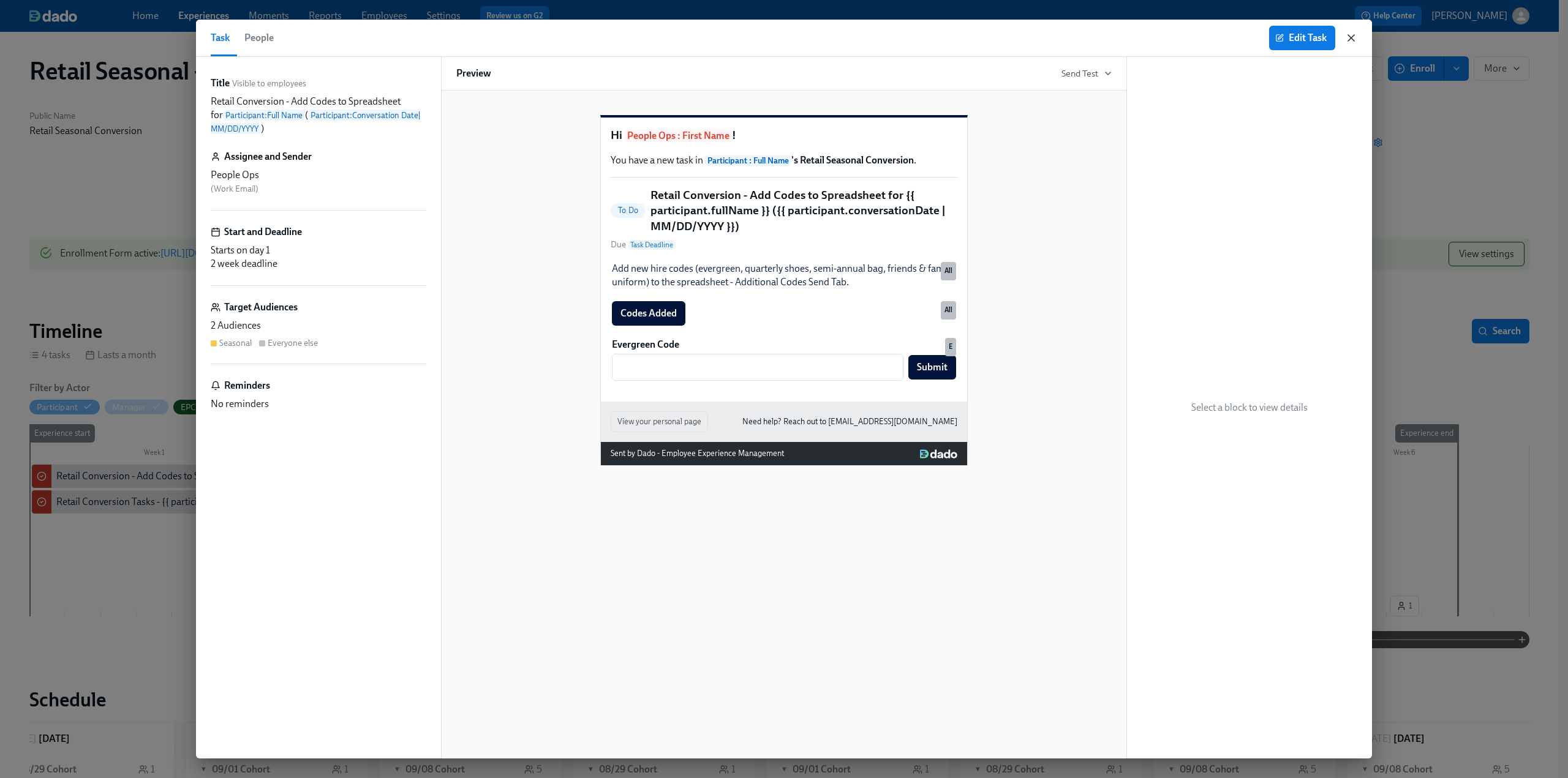
click at [1352, 37] on icon "button" at bounding box center [1351, 37] width 12 height 12
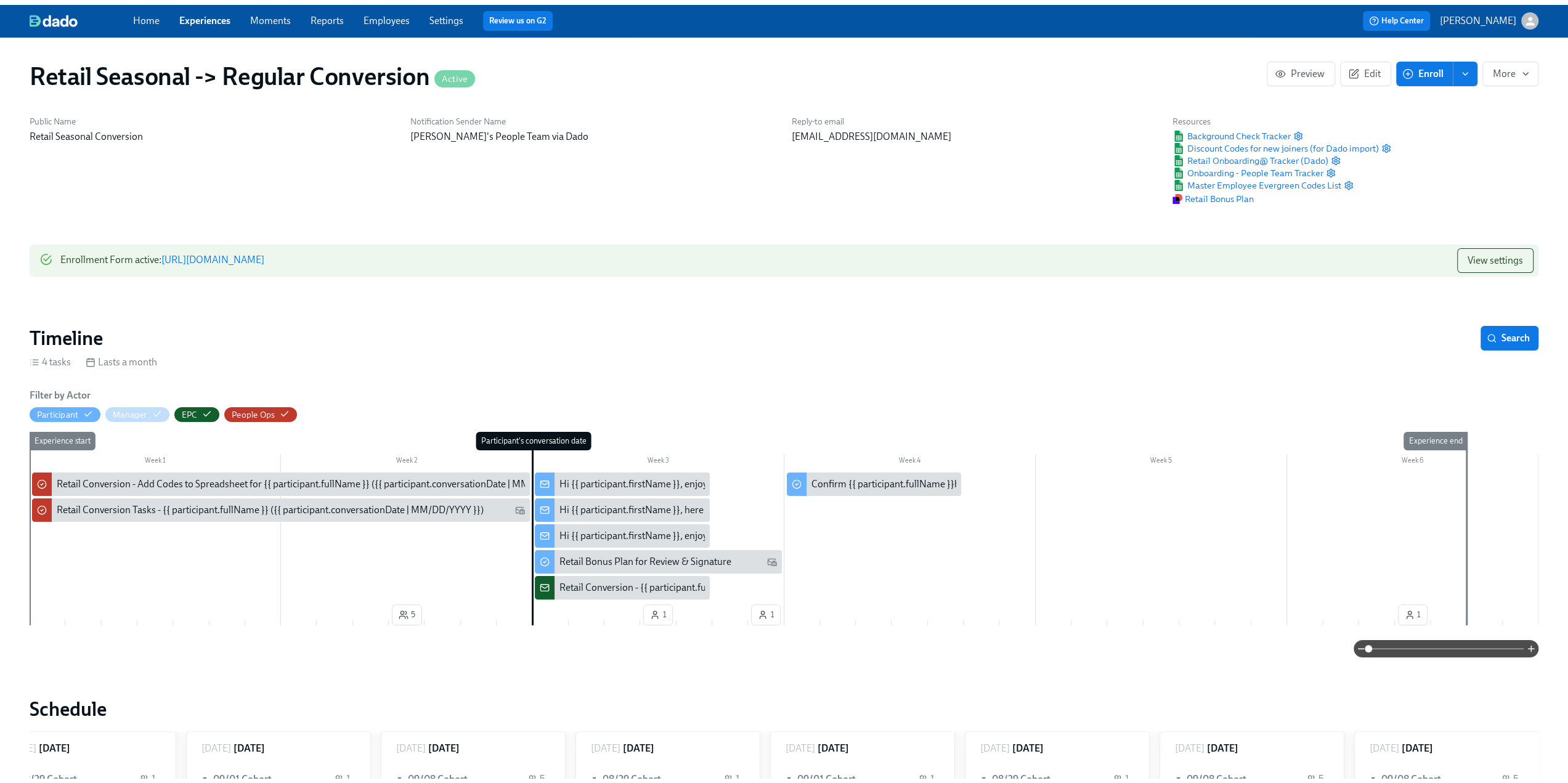
scroll to position [0, 419]
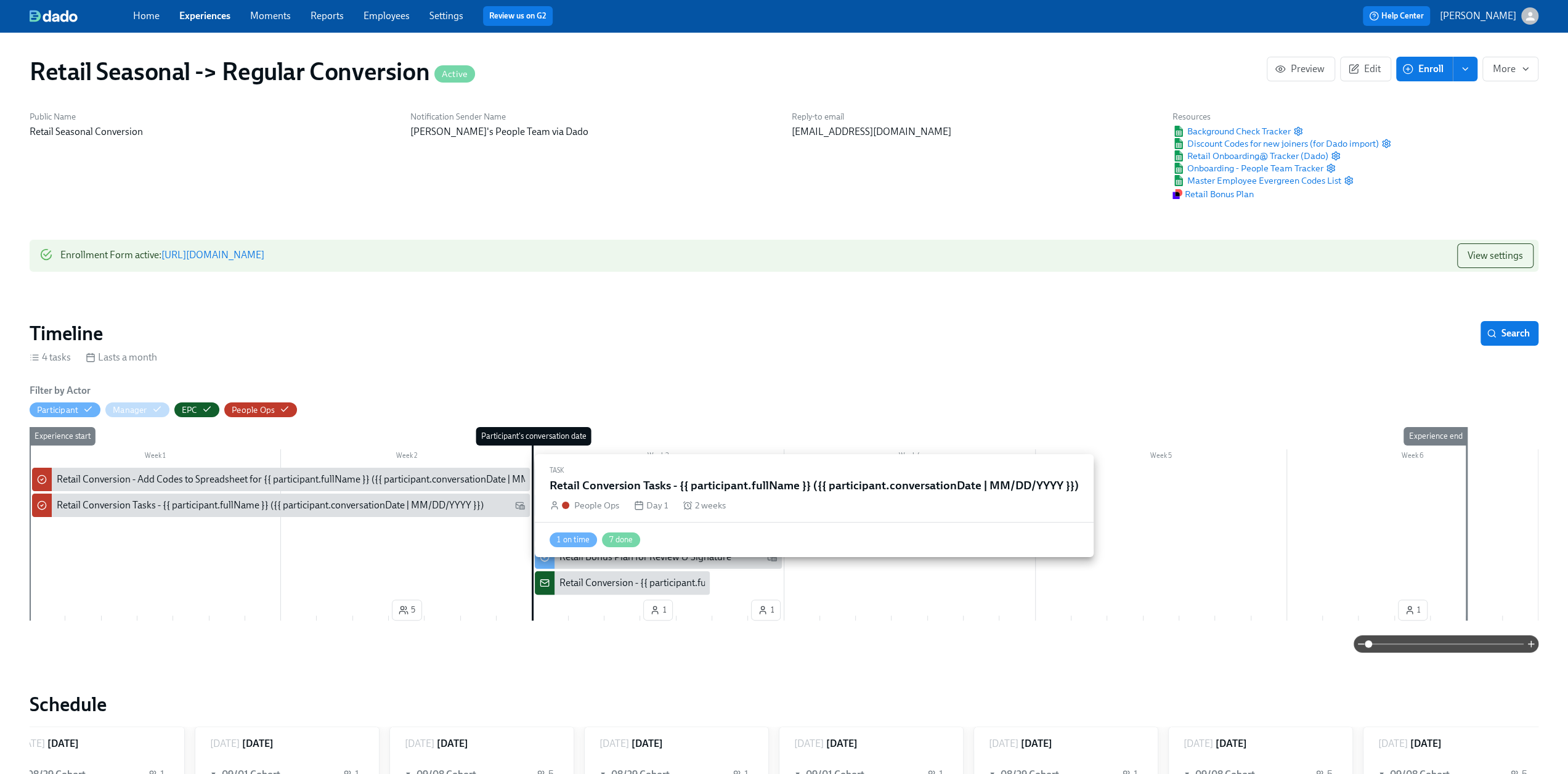
click at [267, 505] on div "Retail Conversion Tasks - {{ participant.fullName }} ({{ participant.conversati…" at bounding box center [270, 505] width 427 height 14
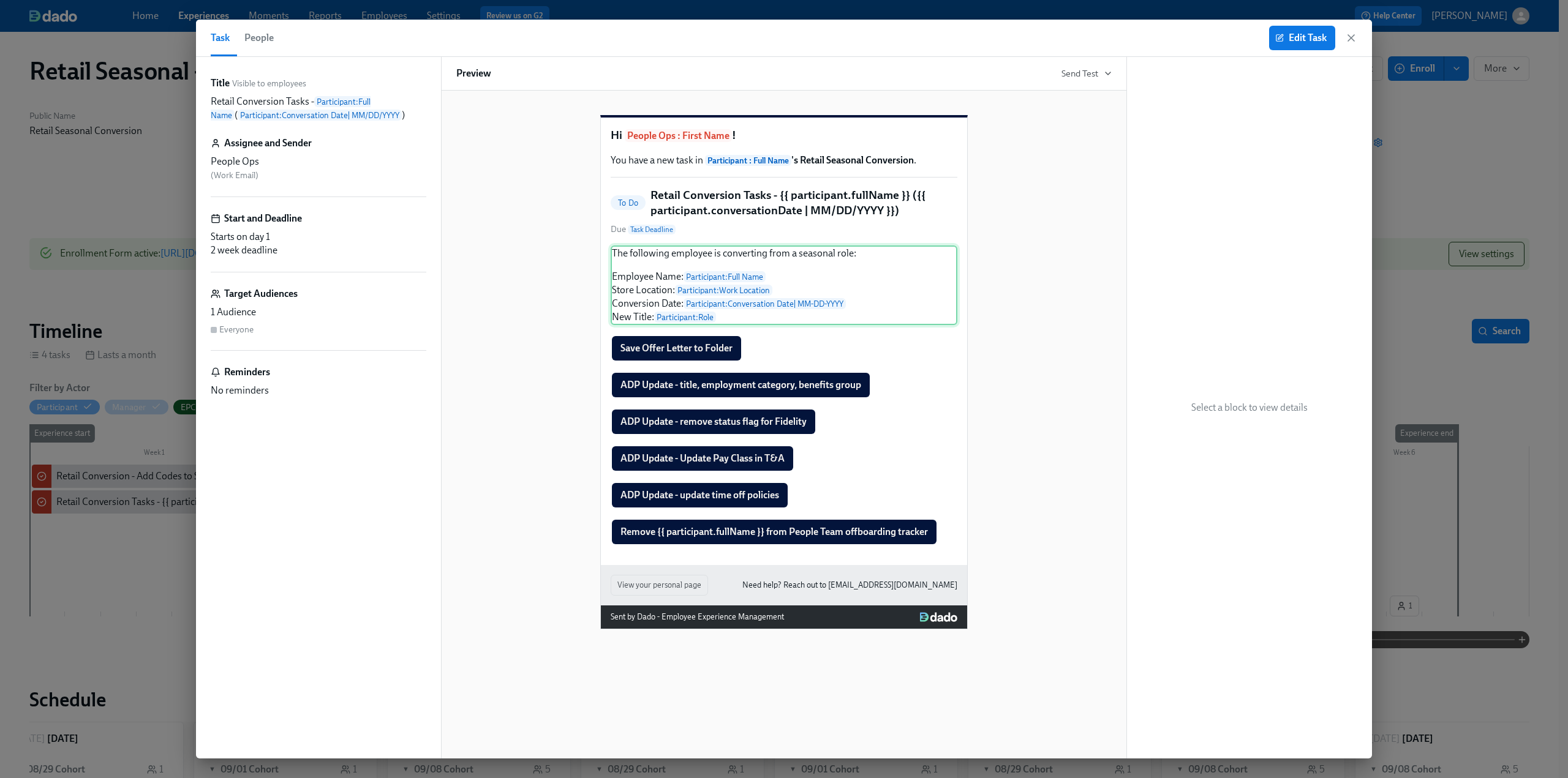
click at [625, 321] on div "The following employee is converting from a [DEMOGRAPHIC_DATA] role: Employee N…" at bounding box center [784, 285] width 347 height 79
click at [630, 325] on div "The following employee is converting from a [DEMOGRAPHIC_DATA] role: Employee N…" at bounding box center [784, 285] width 347 height 79
click at [712, 325] on div "The following employee is converting from a [DEMOGRAPHIC_DATA] role: Employee N…" at bounding box center [784, 285] width 347 height 79
click at [1279, 36] on icon "button" at bounding box center [1279, 38] width 9 height 9
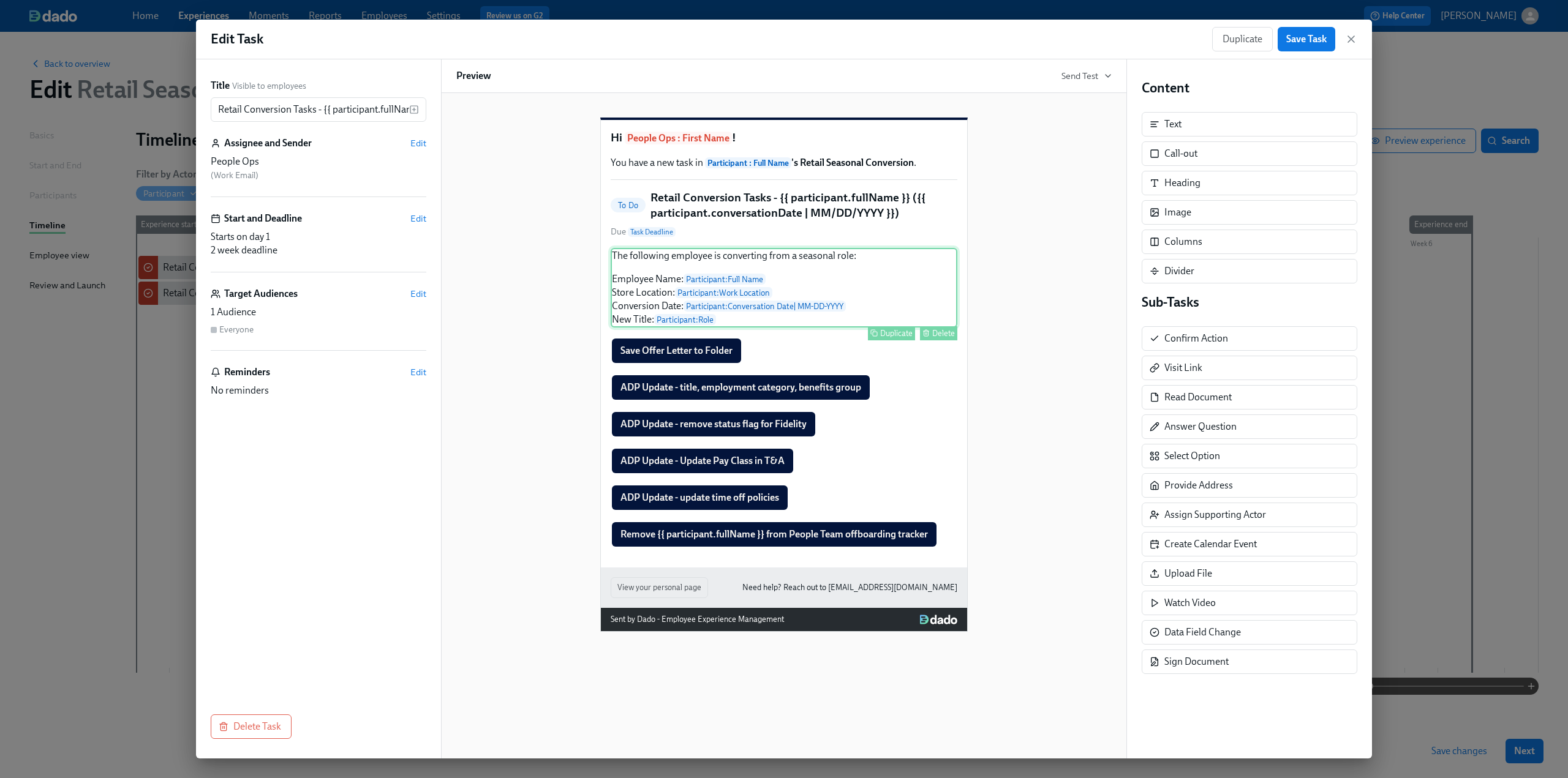
click at [735, 328] on div "The following employee is converting from a [DEMOGRAPHIC_DATA] role: Employee N…" at bounding box center [784, 288] width 347 height 79
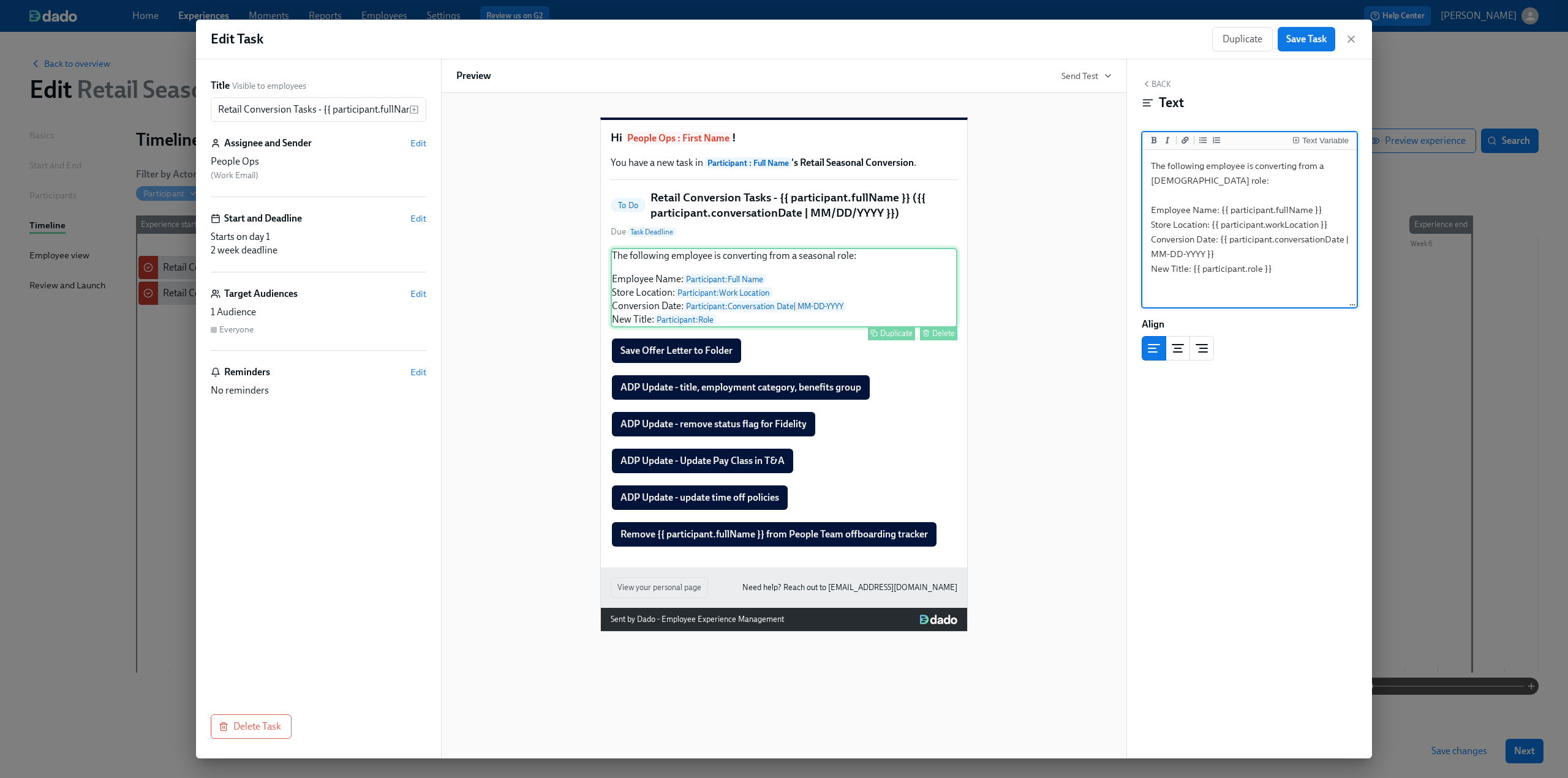
click at [707, 341] on div "Duplicate Delete" at bounding box center [785, 334] width 344 height 14
drag, startPoint x: 1282, startPoint y: 271, endPoint x: 1191, endPoint y: 276, distance: 91.1
click at [1191, 276] on textarea "The following employee is converting from a [DEMOGRAPHIC_DATA] role: Employee N…" at bounding box center [1249, 229] width 210 height 154
type textarea "The following employee is converting from a [DEMOGRAPHIC_DATA] role: Employee N…"
click at [1327, 136] on button "Text Variable" at bounding box center [1321, 140] width 62 height 12
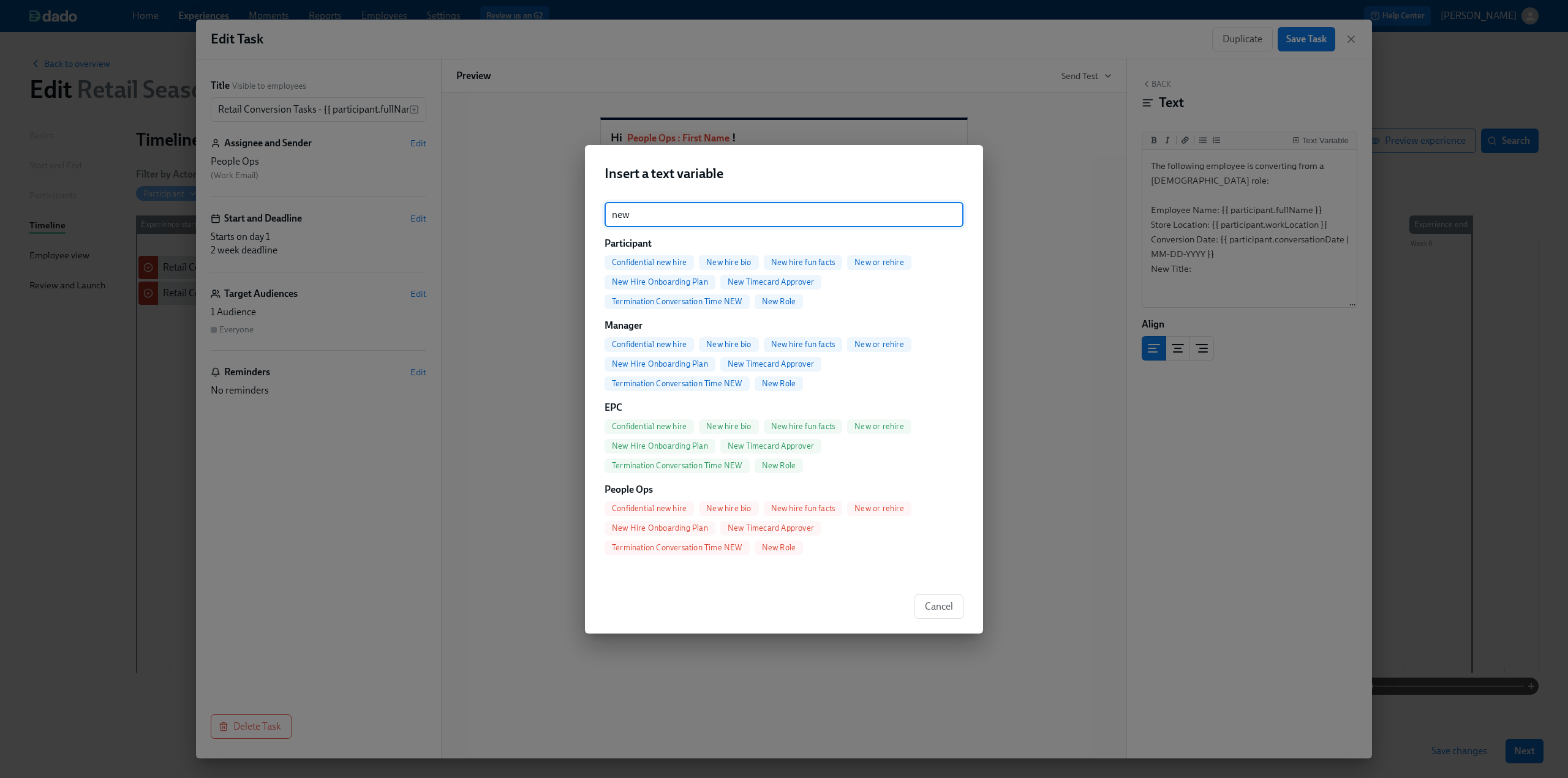
type input "new"
click at [770, 303] on span "New Role" at bounding box center [779, 301] width 49 height 9
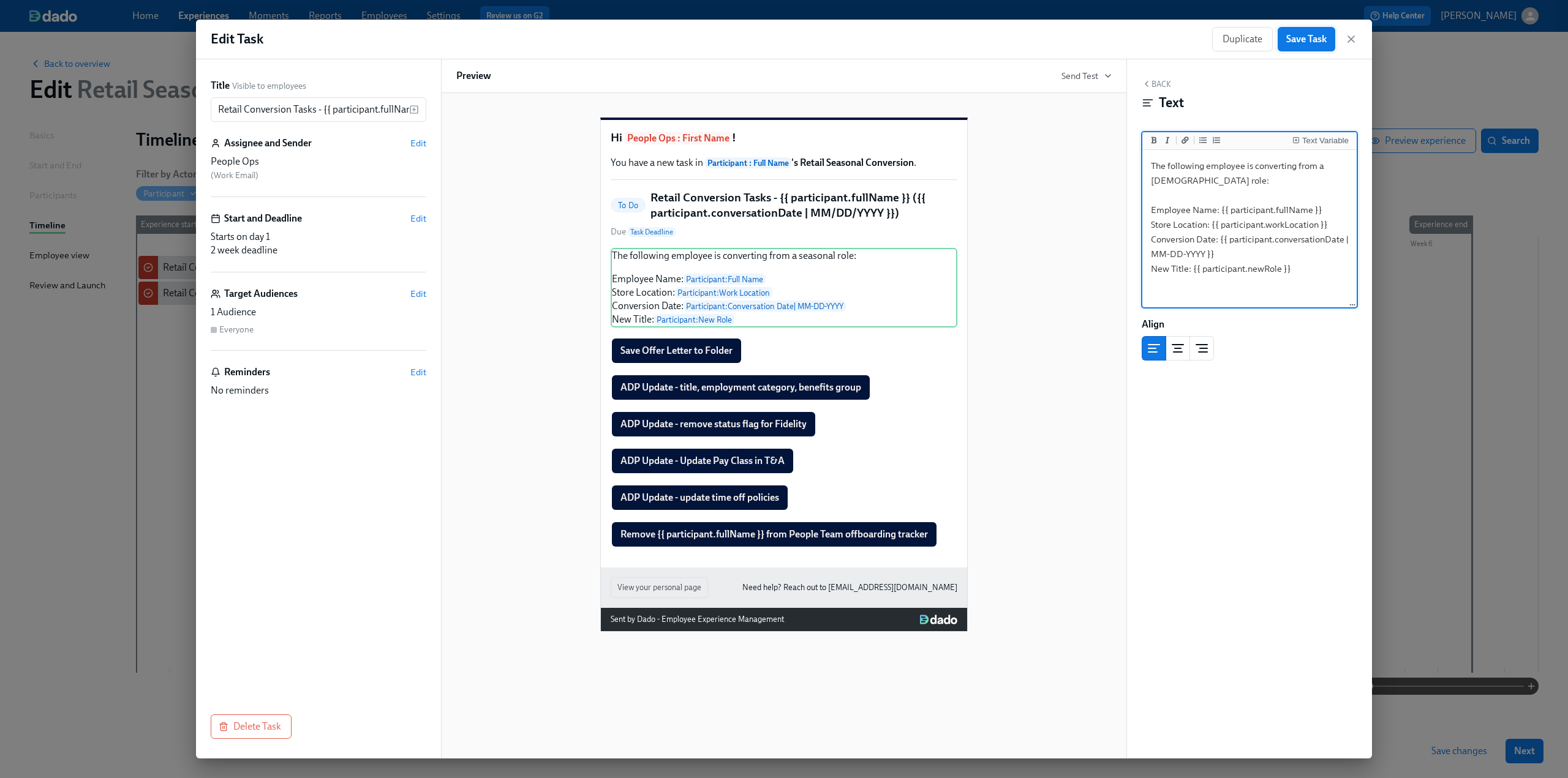
type textarea "The following employee is converting from a [DEMOGRAPHIC_DATA] role: Employee N…"
click at [1296, 36] on span "Save Task" at bounding box center [1307, 39] width 40 height 12
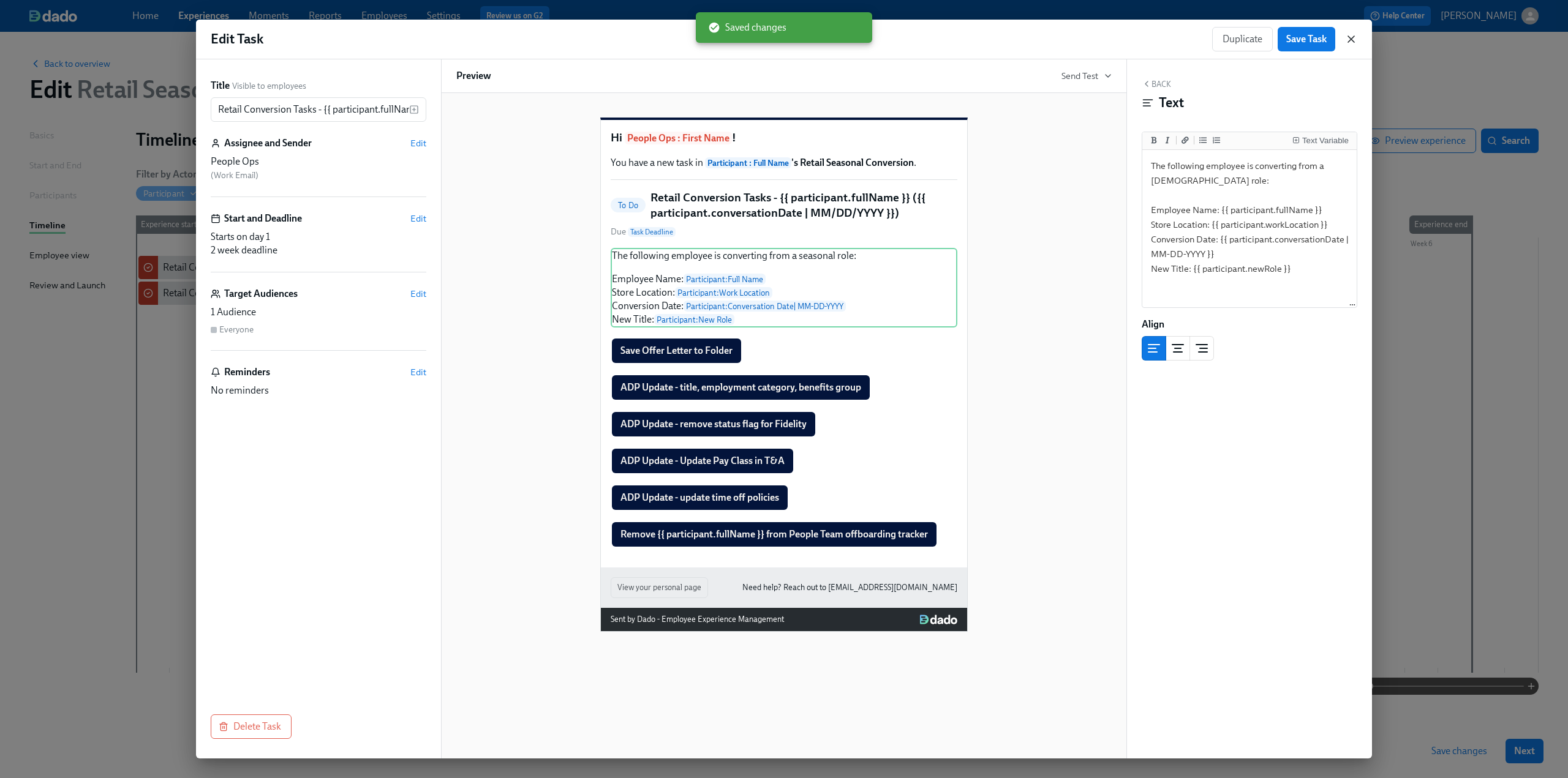
click at [1352, 39] on icon "button" at bounding box center [1351, 39] width 12 height 12
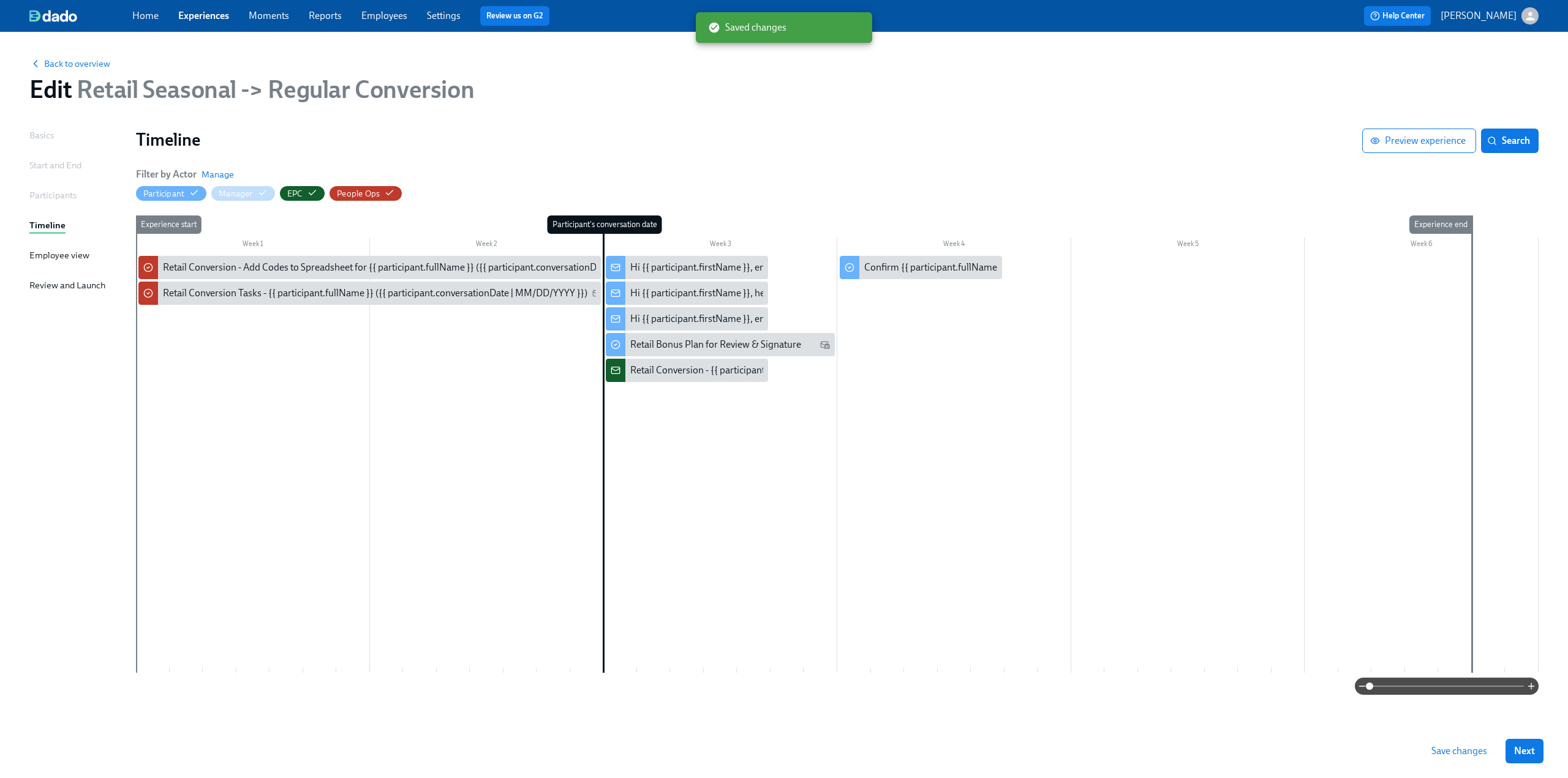
click at [1461, 752] on span "Save changes" at bounding box center [1460, 751] width 56 height 12
click at [193, 21] on link "Experiences" at bounding box center [203, 16] width 51 height 11
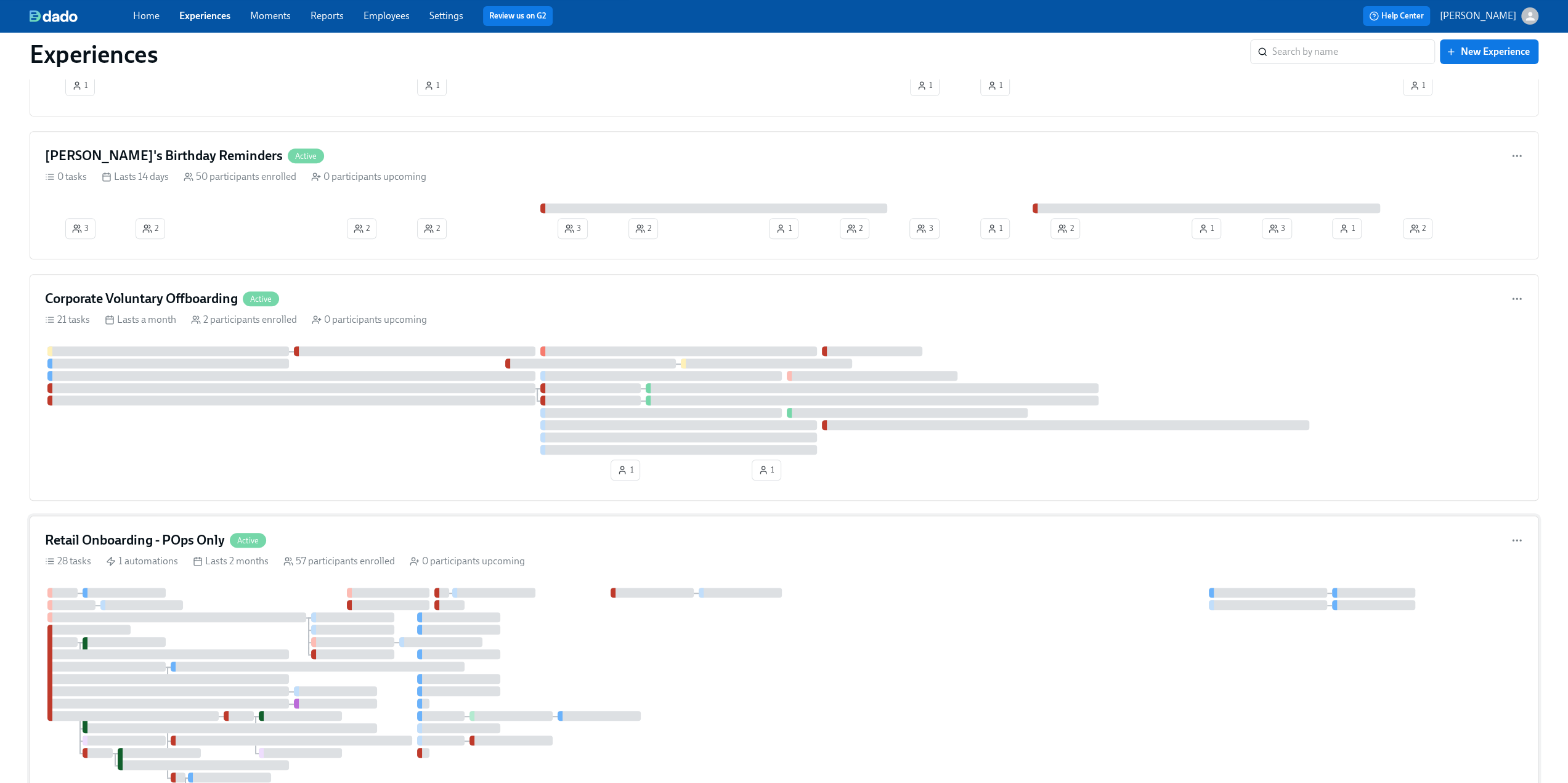
scroll to position [555, 0]
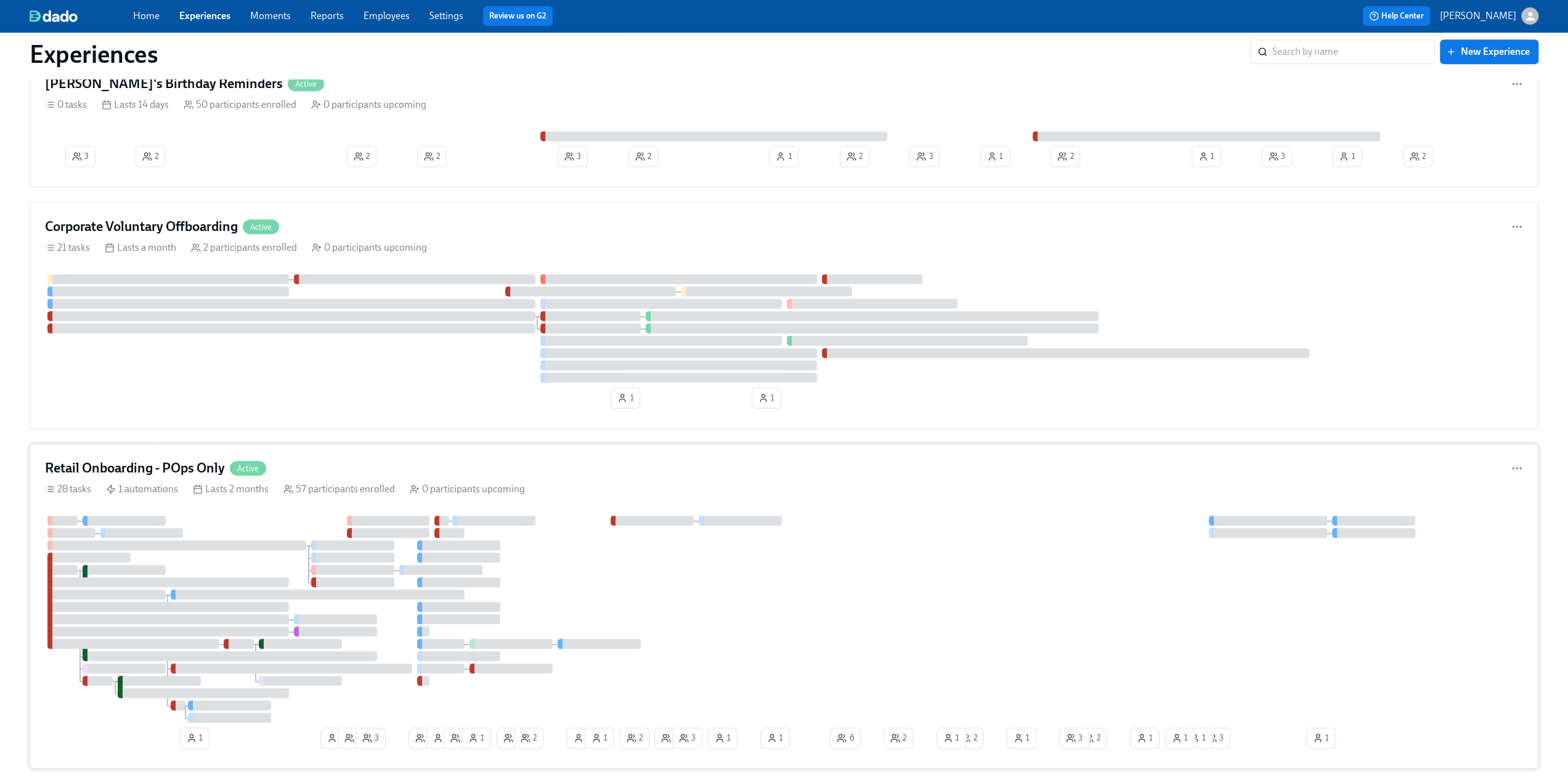
click at [168, 469] on h4 "Retail Onboarding - POps Only" at bounding box center [135, 468] width 180 height 19
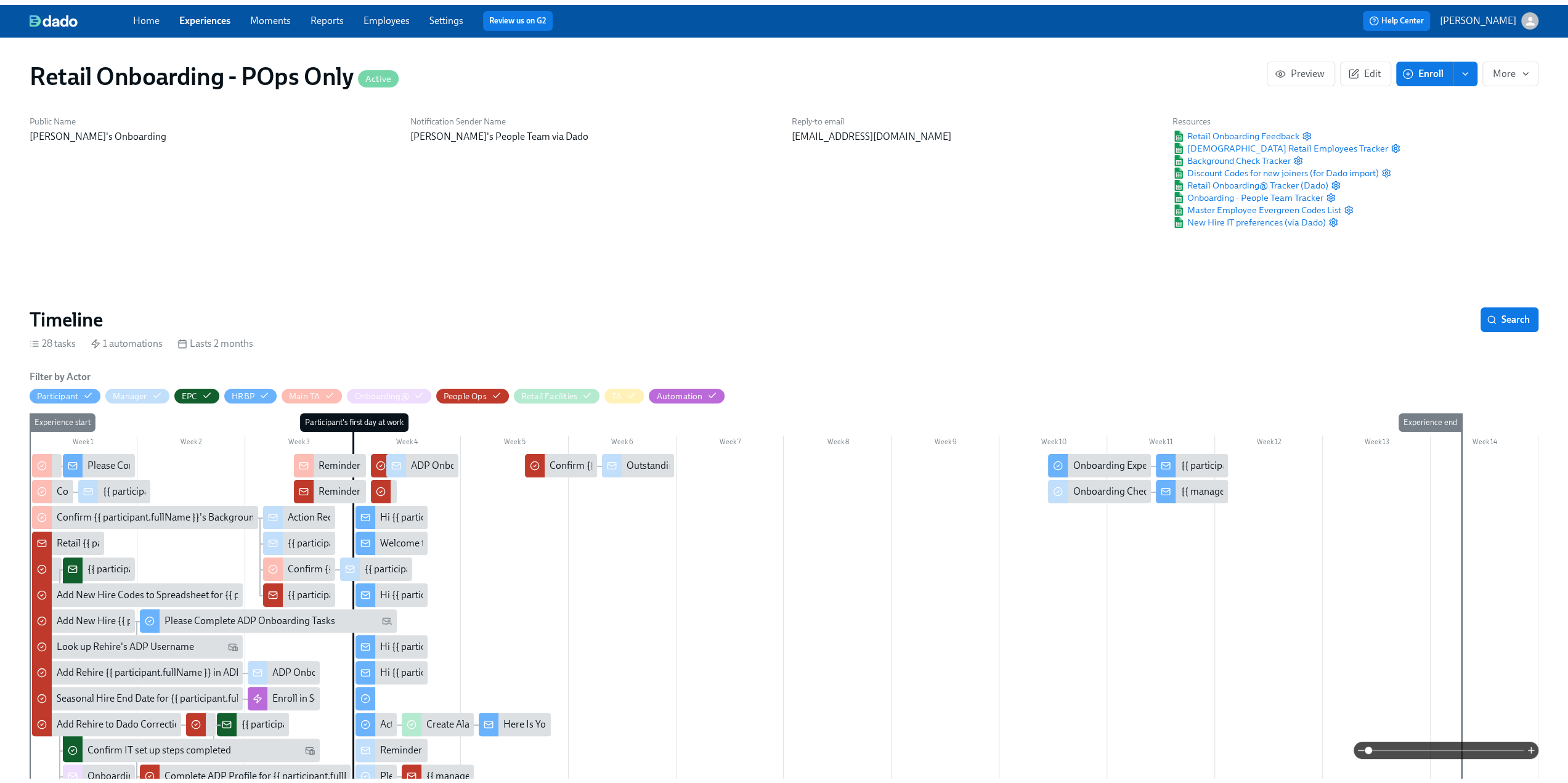
scroll to position [0, 12258]
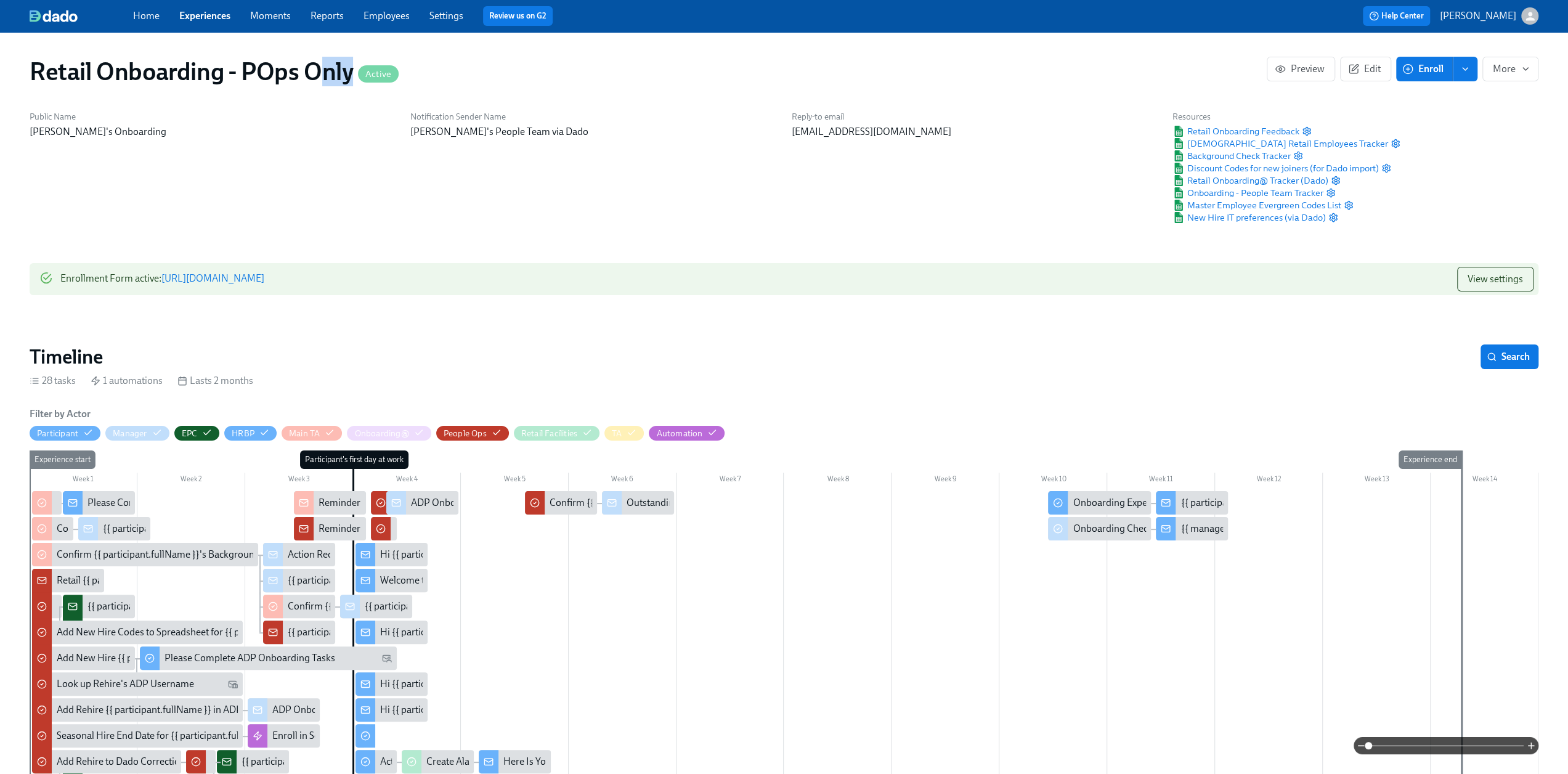
drag, startPoint x: 349, startPoint y: 64, endPoint x: 70, endPoint y: 166, distance: 297.1
click at [33, 73] on h1 "Retail Onboarding - POps Only Active" at bounding box center [214, 71] width 369 height 30
click at [272, 71] on h1 "Retail Onboarding - POps Only Active" at bounding box center [214, 71] width 369 height 30
click at [35, 77] on h1 "Retail Onboarding - POps Only Active" at bounding box center [214, 71] width 369 height 30
click at [32, 73] on h1 "Retail Onboarding - POps Only Active" at bounding box center [214, 71] width 369 height 30
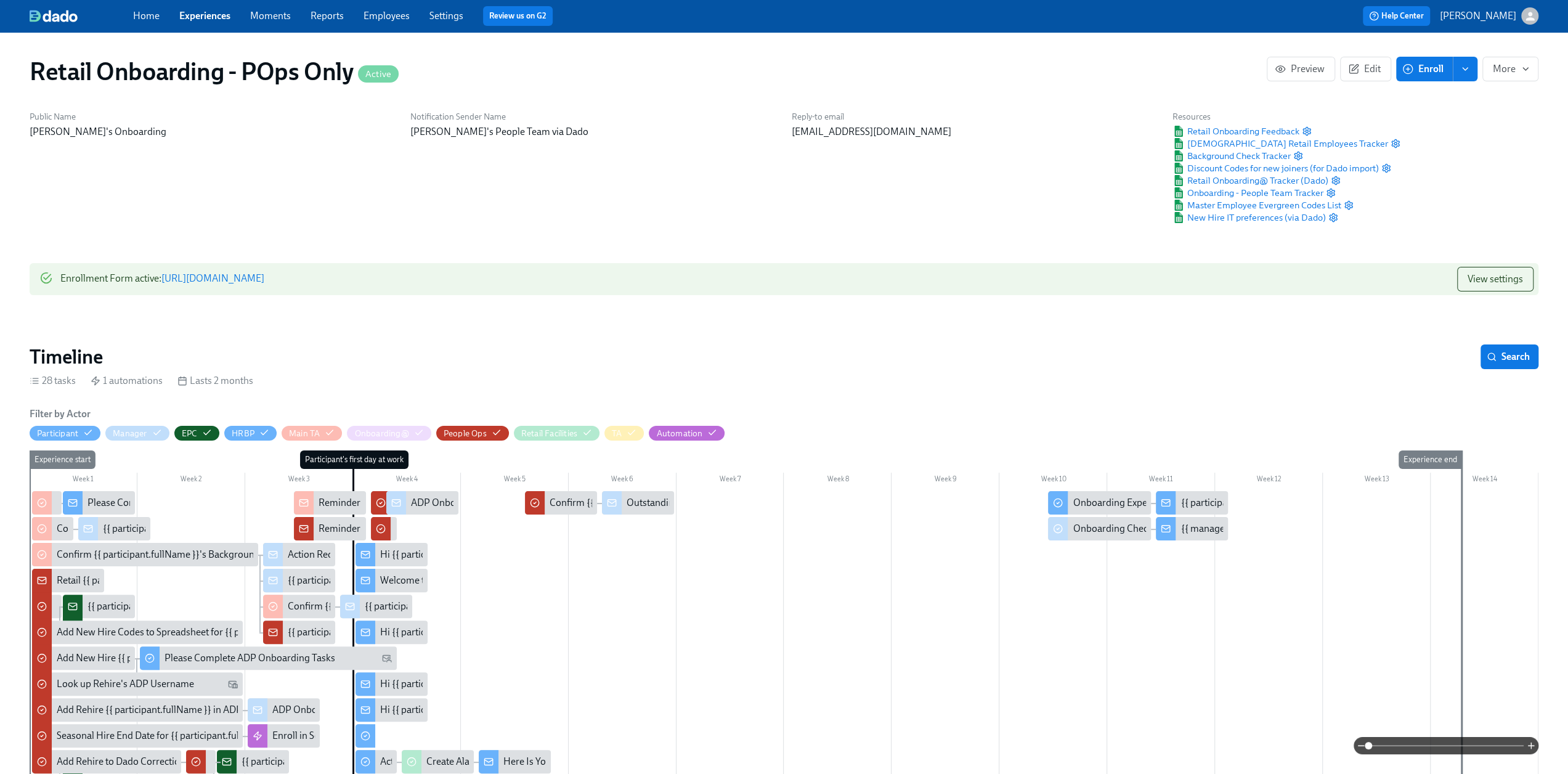
click at [28, 74] on div "Retail Onboarding - POps Only Active Preview Edit Enroll More" at bounding box center [783, 71] width 1528 height 49
drag, startPoint x: 32, startPoint y: 71, endPoint x: 348, endPoint y: 78, distance: 316.1
click at [348, 78] on h1 "Retail Onboarding - POps Only Active" at bounding box center [214, 71] width 369 height 30
copy h1 "Retail Onboarding - POps Only"
click at [202, 16] on link "Experiences" at bounding box center [204, 16] width 51 height 12
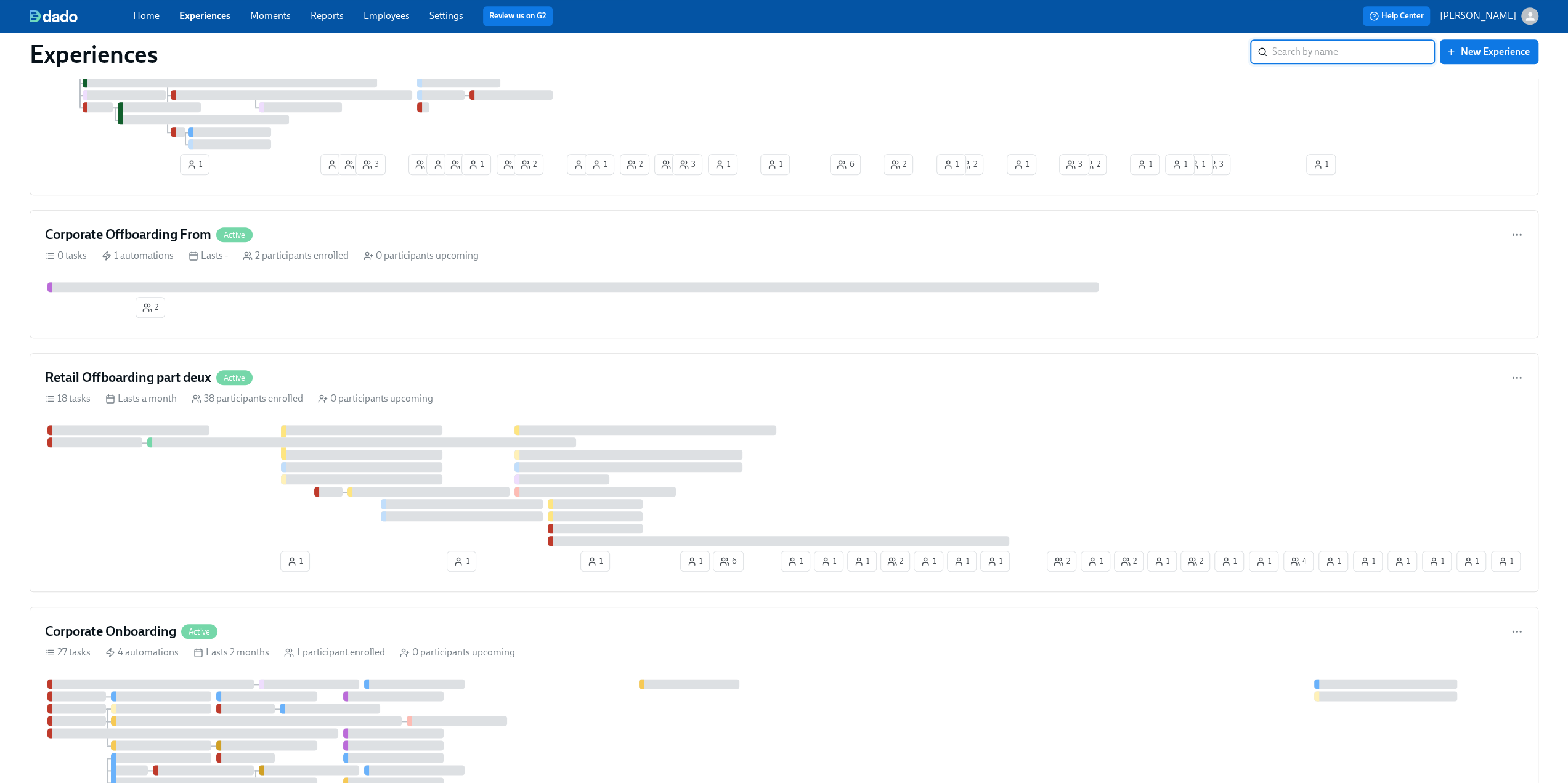
scroll to position [1171, 0]
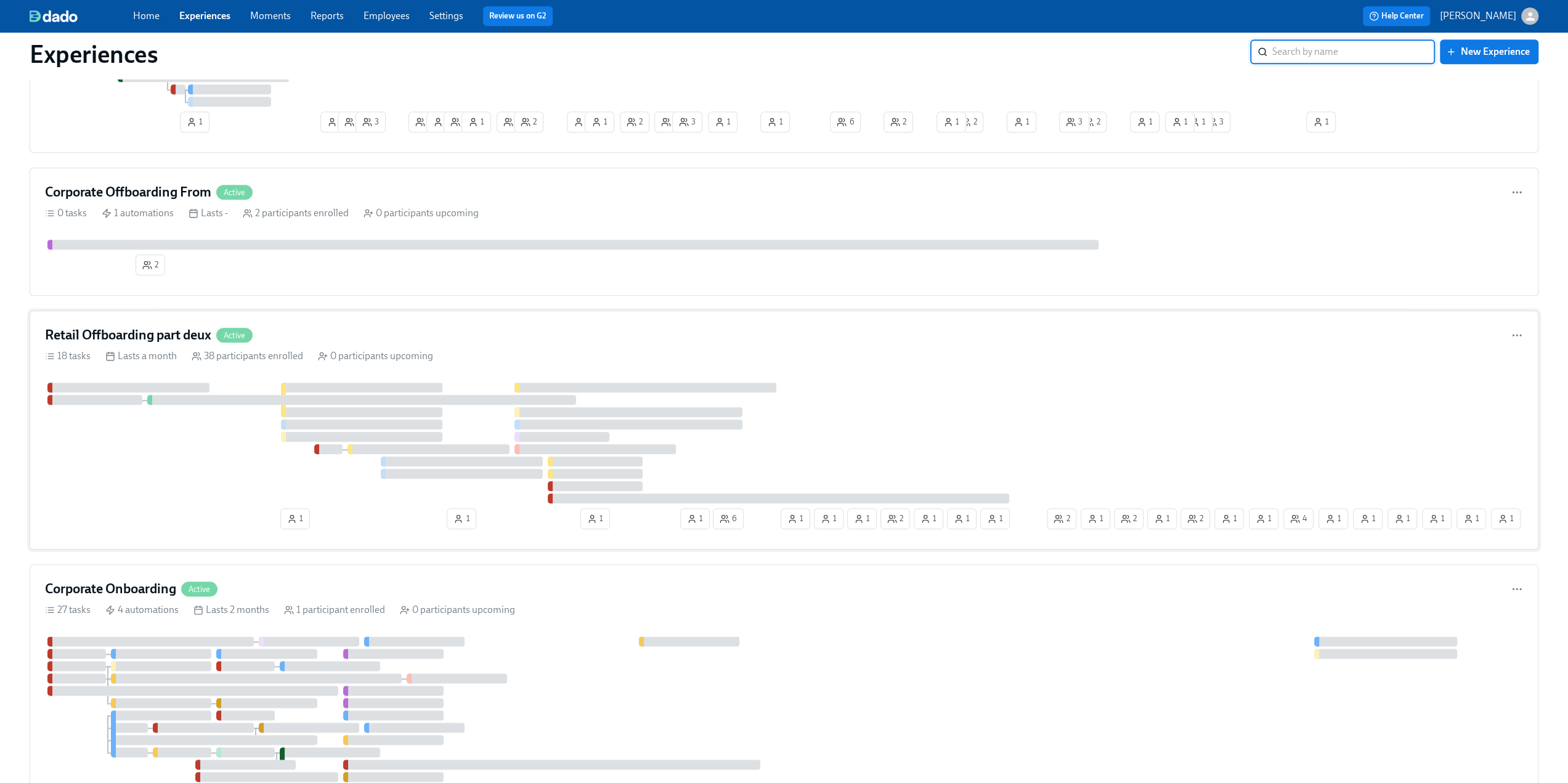
click at [161, 329] on h4 "Retail Offboarding part deux" at bounding box center [127, 336] width 166 height 19
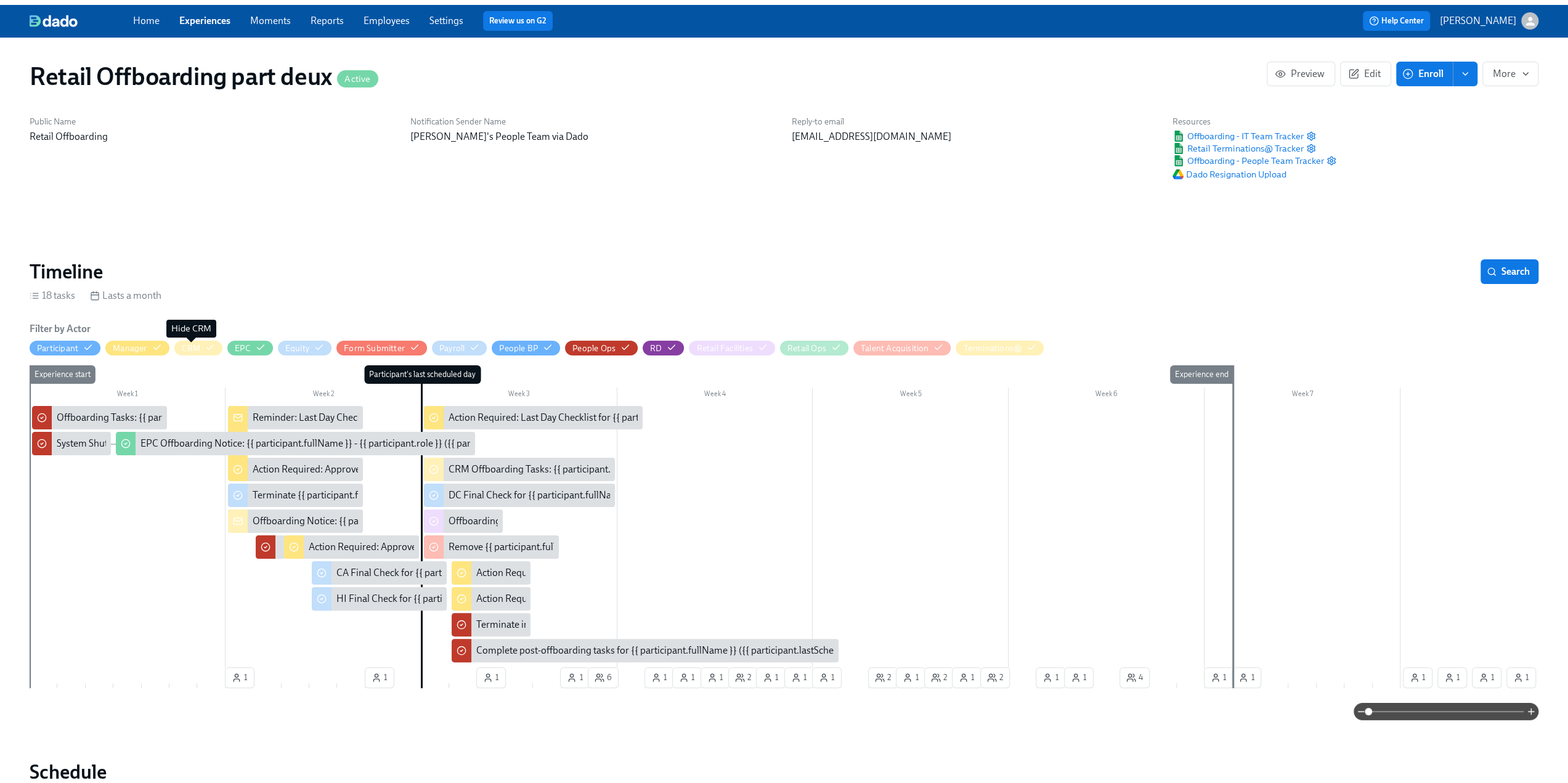
scroll to position [0, 6852]
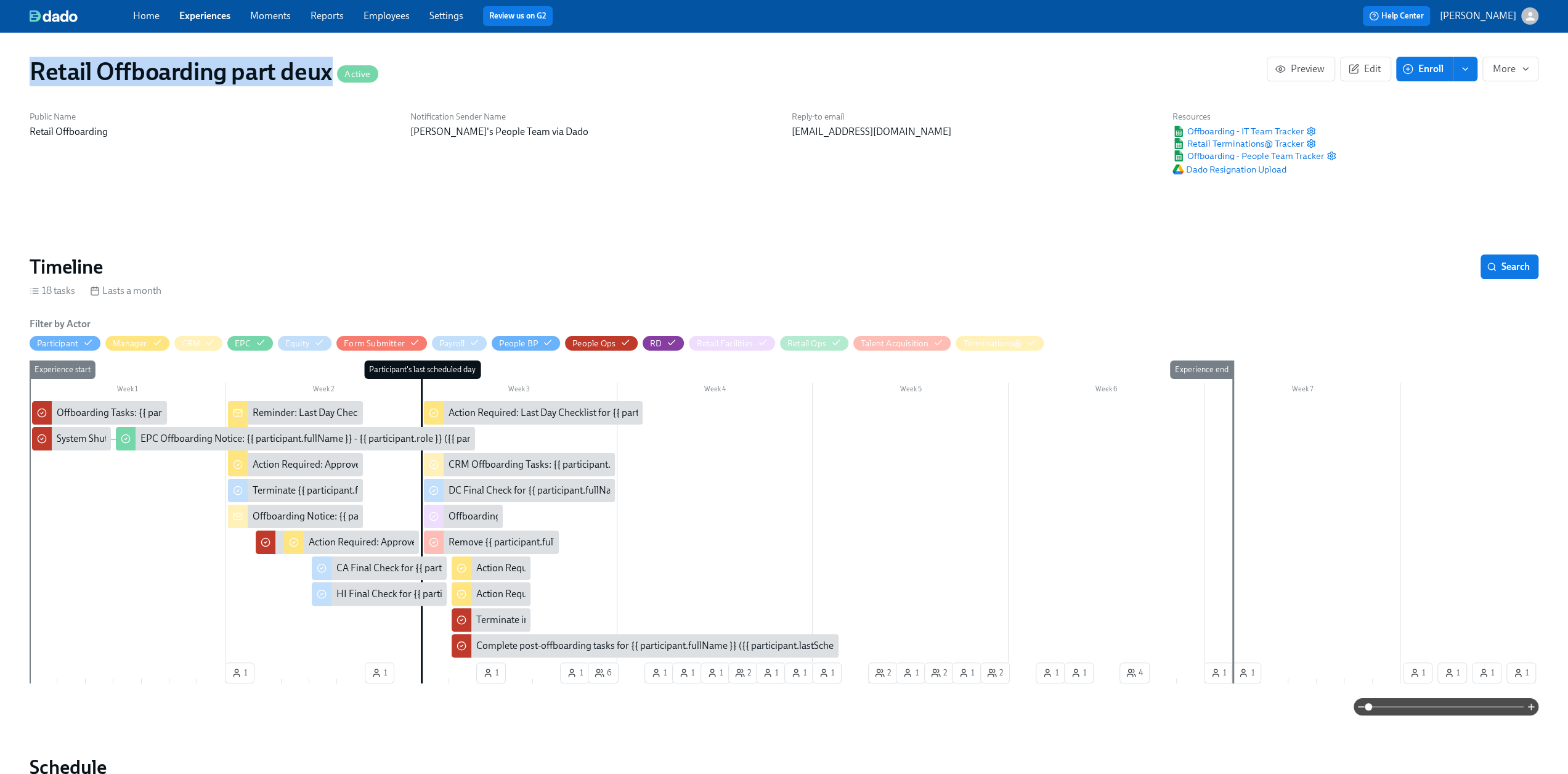
drag, startPoint x: 331, startPoint y: 71, endPoint x: 31, endPoint y: 75, distance: 300.0
click at [31, 75] on h1 "Retail Offboarding part deux Active" at bounding box center [204, 71] width 348 height 30
copy h1 "Retail Offboarding part deux"
click at [395, 15] on link "Employees" at bounding box center [387, 16] width 46 height 12
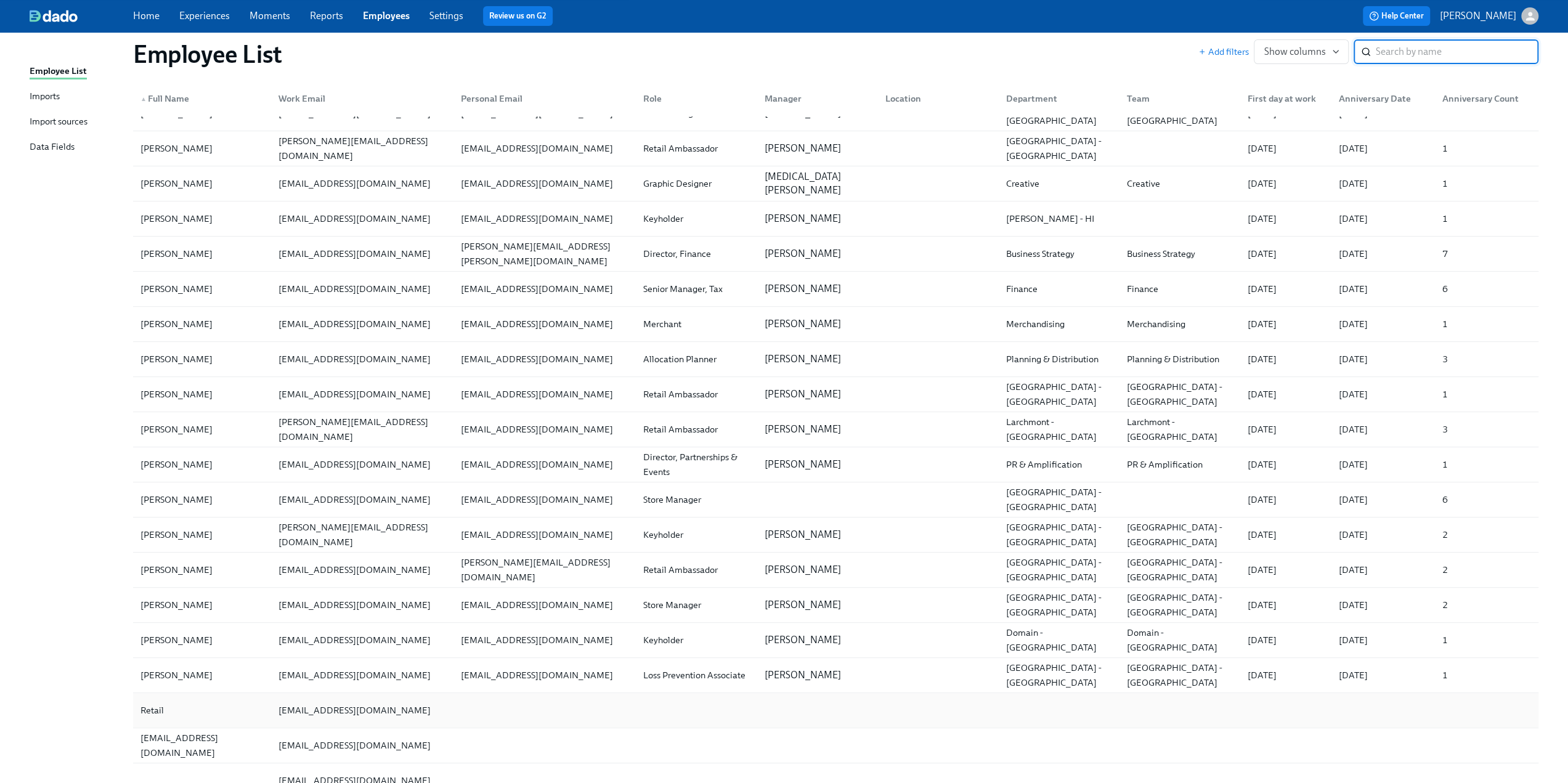
scroll to position [28545, 0]
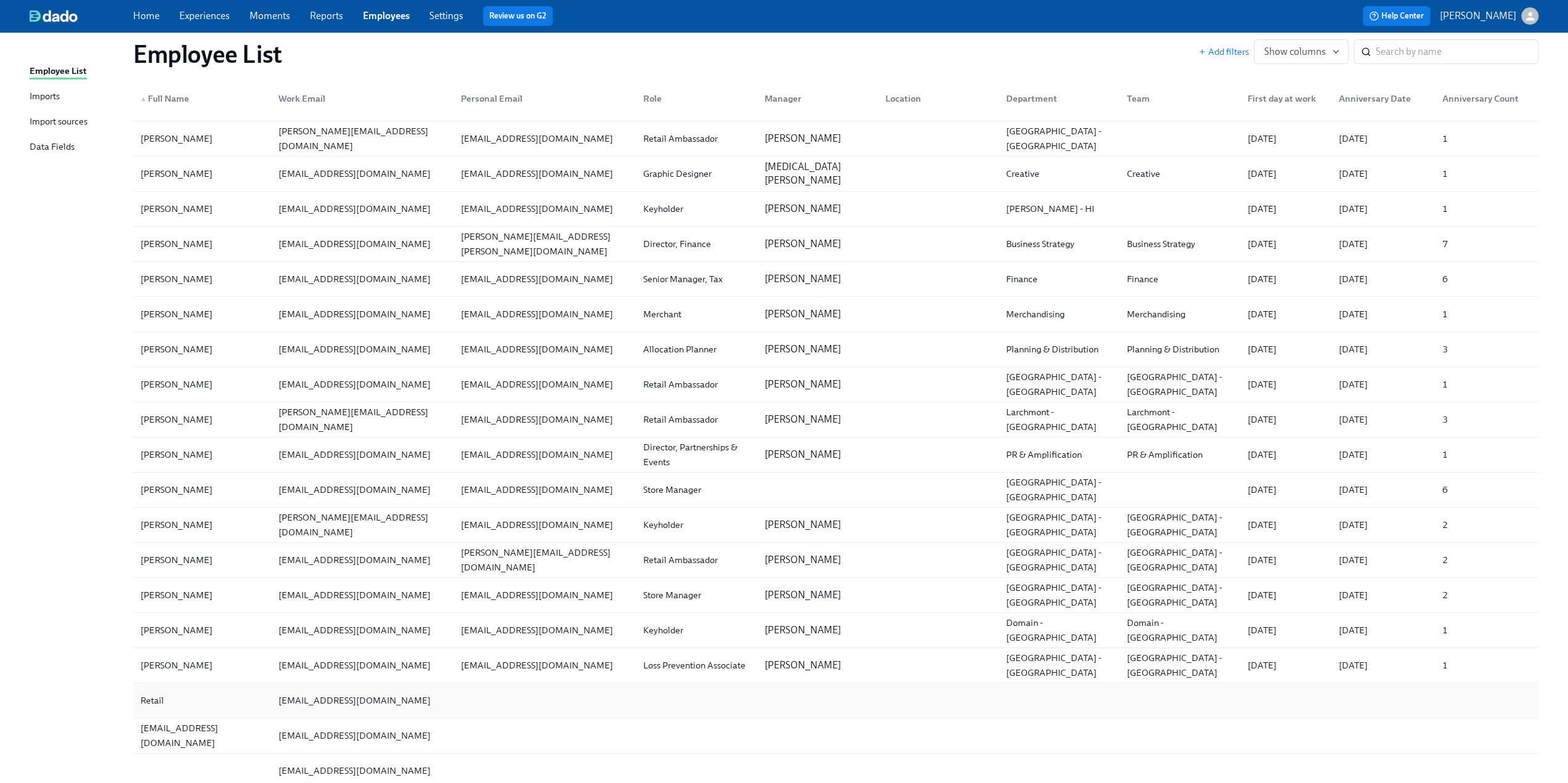
click at [266, 689] on div "Retail" at bounding box center [202, 701] width 133 height 24
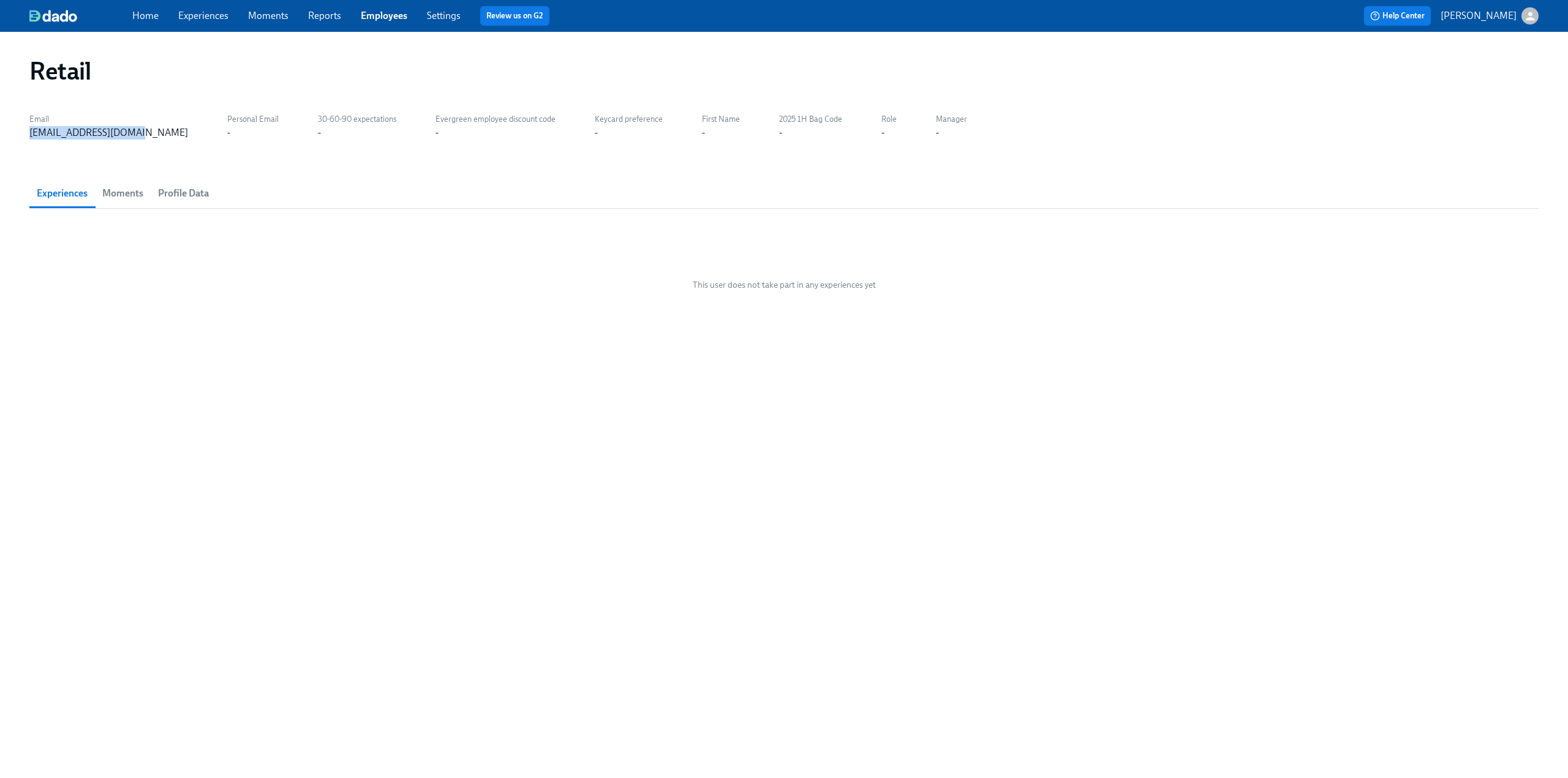
drag, startPoint x: 121, startPoint y: 137, endPoint x: 28, endPoint y: 138, distance: 93.0
click at [28, 138] on div "Retail Email [EMAIL_ADDRESS][DOMAIN_NAME] Personal Email - 30-60-90 expectation…" at bounding box center [784, 404] width 1568 height 747
copy div "[EMAIL_ADDRESS][DOMAIN_NAME]"
click at [196, 19] on link "Experiences" at bounding box center [203, 16] width 50 height 11
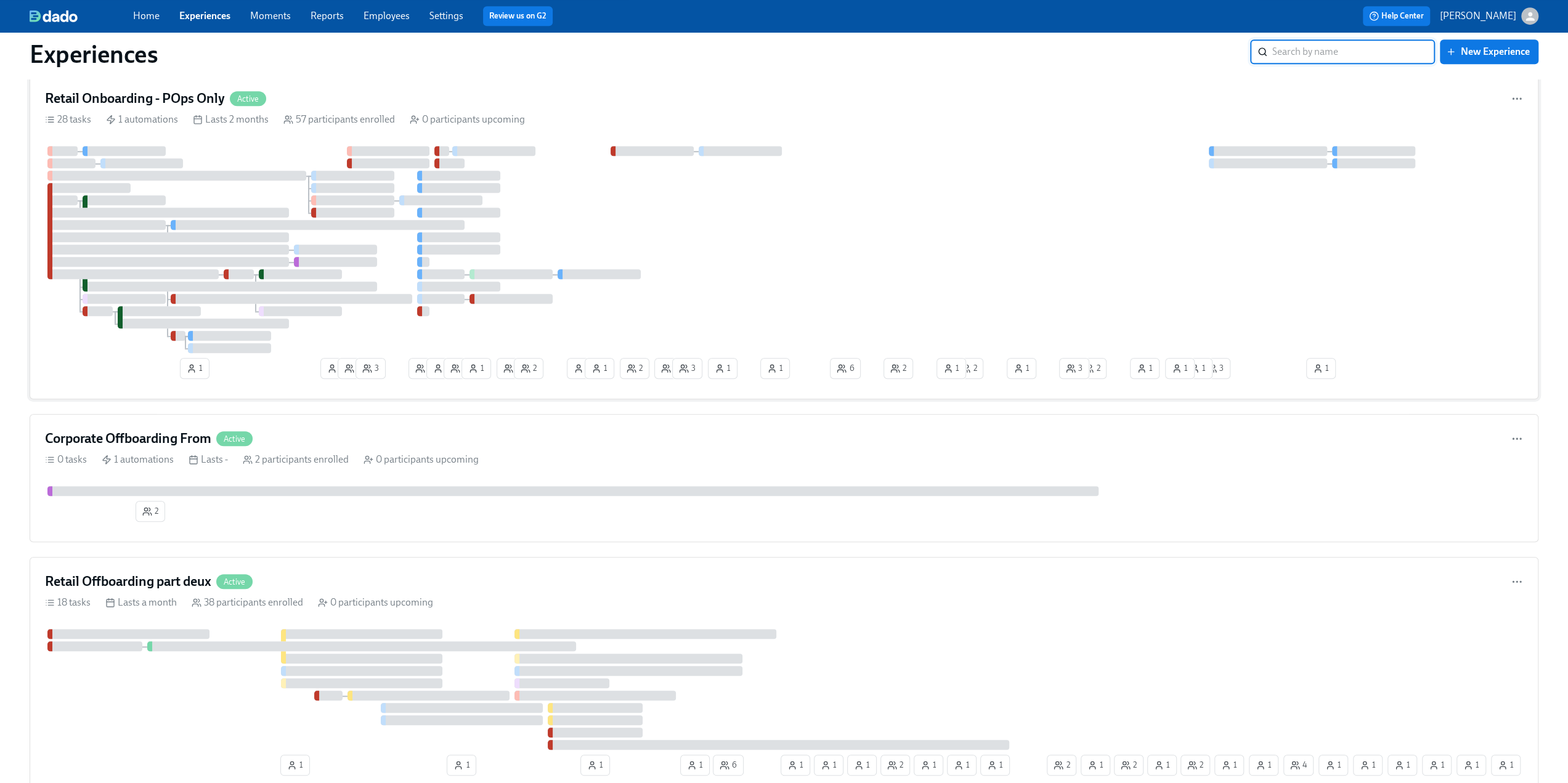
scroll to position [1232, 0]
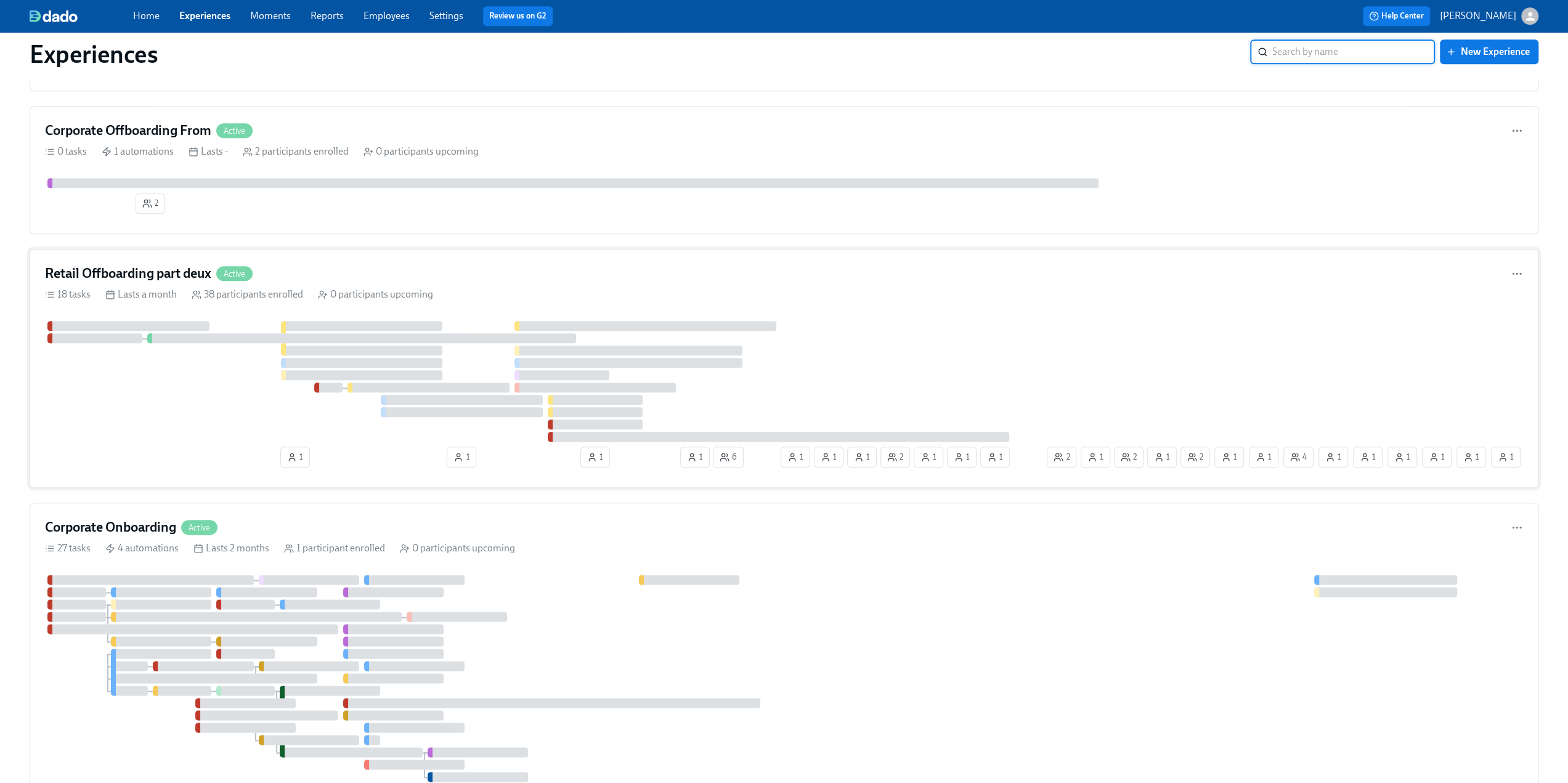
click at [116, 264] on h4 "Retail Offboarding part deux" at bounding box center [127, 274] width 166 height 19
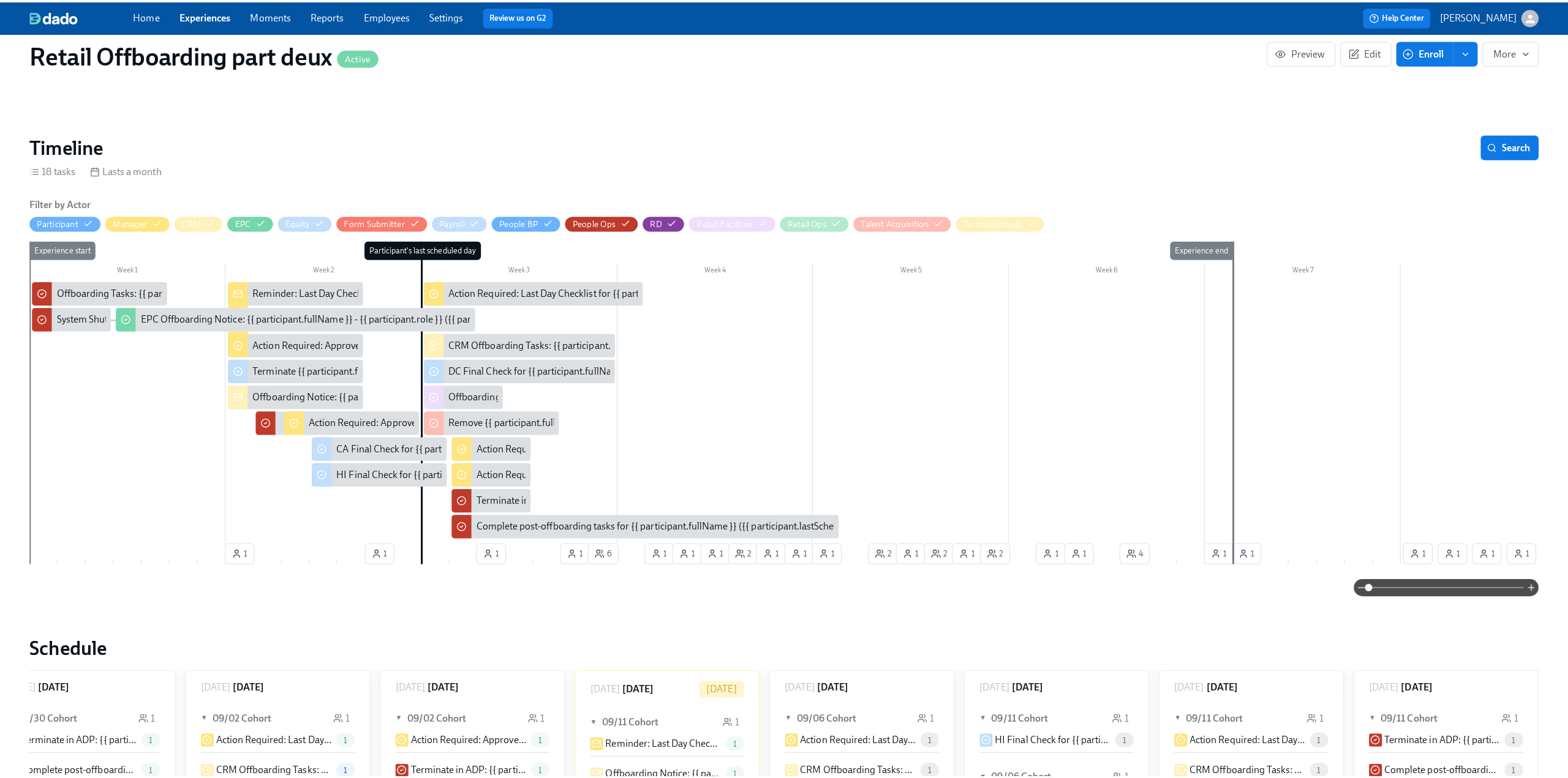
scroll to position [122, 0]
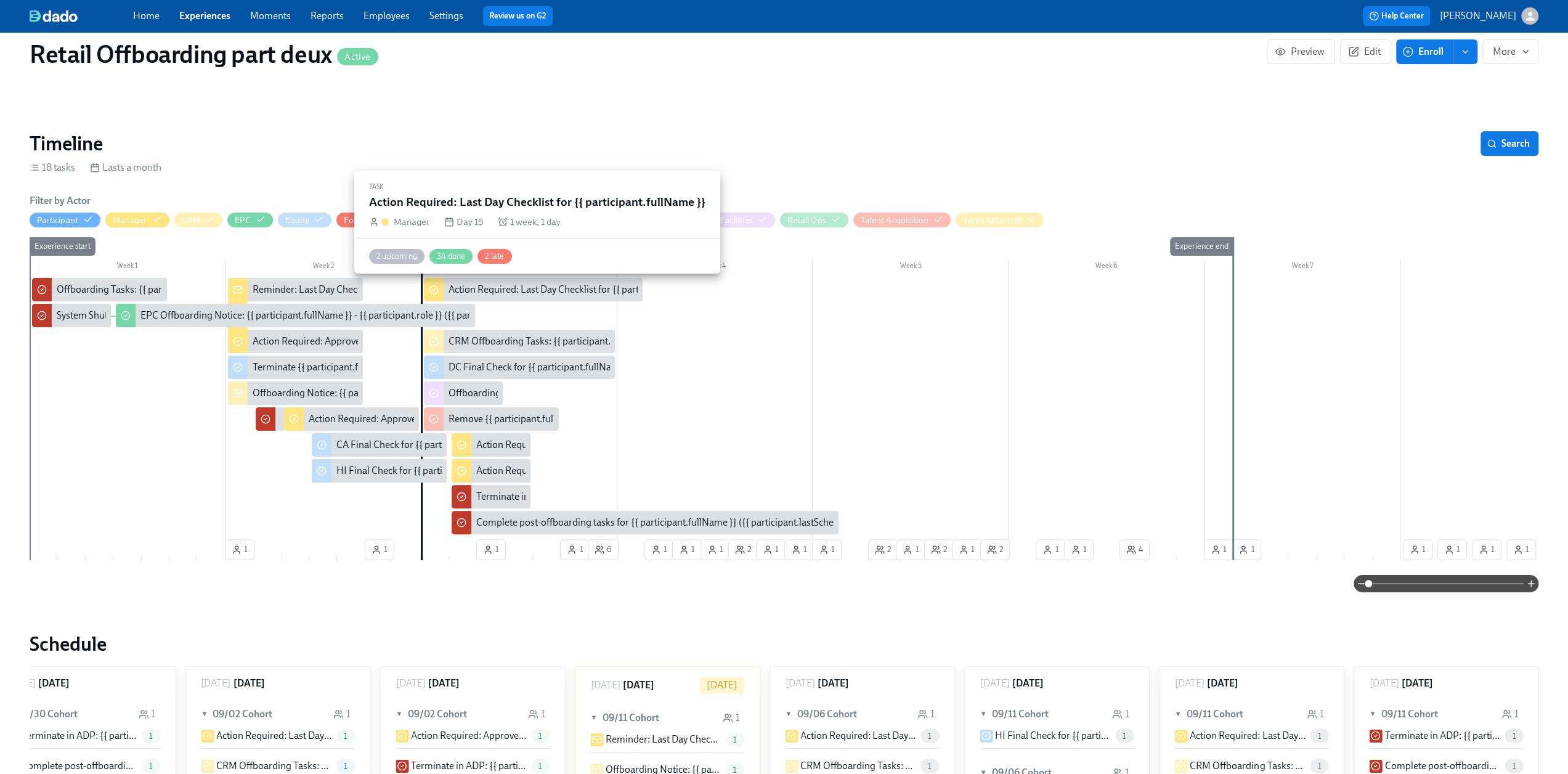
click at [563, 292] on div "Action Required: Last Day Checklist for {{ participant.fullName }}" at bounding box center [583, 289] width 270 height 14
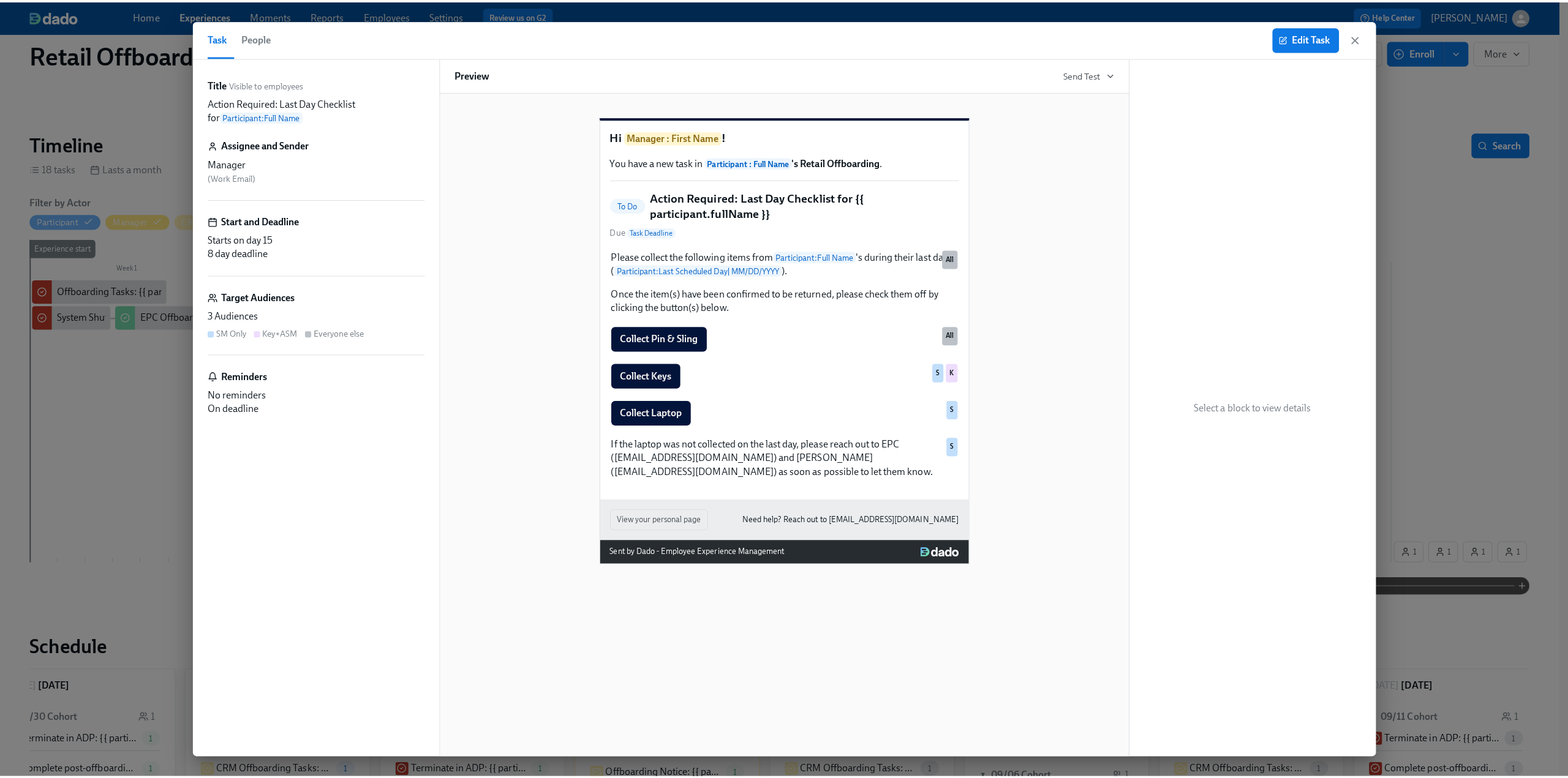
scroll to position [0, 6813]
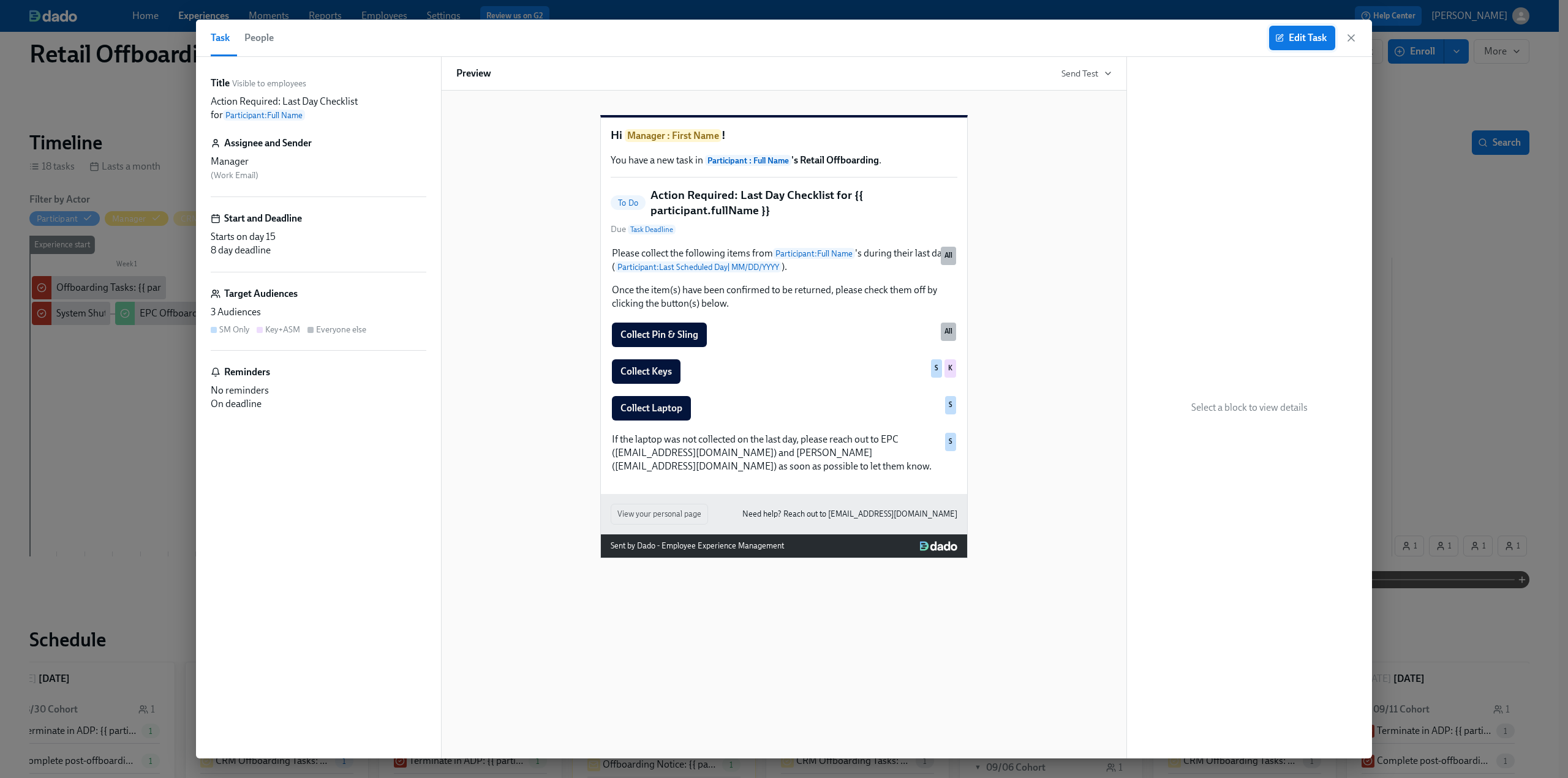
click at [1297, 34] on span "Edit Task" at bounding box center [1302, 37] width 49 height 12
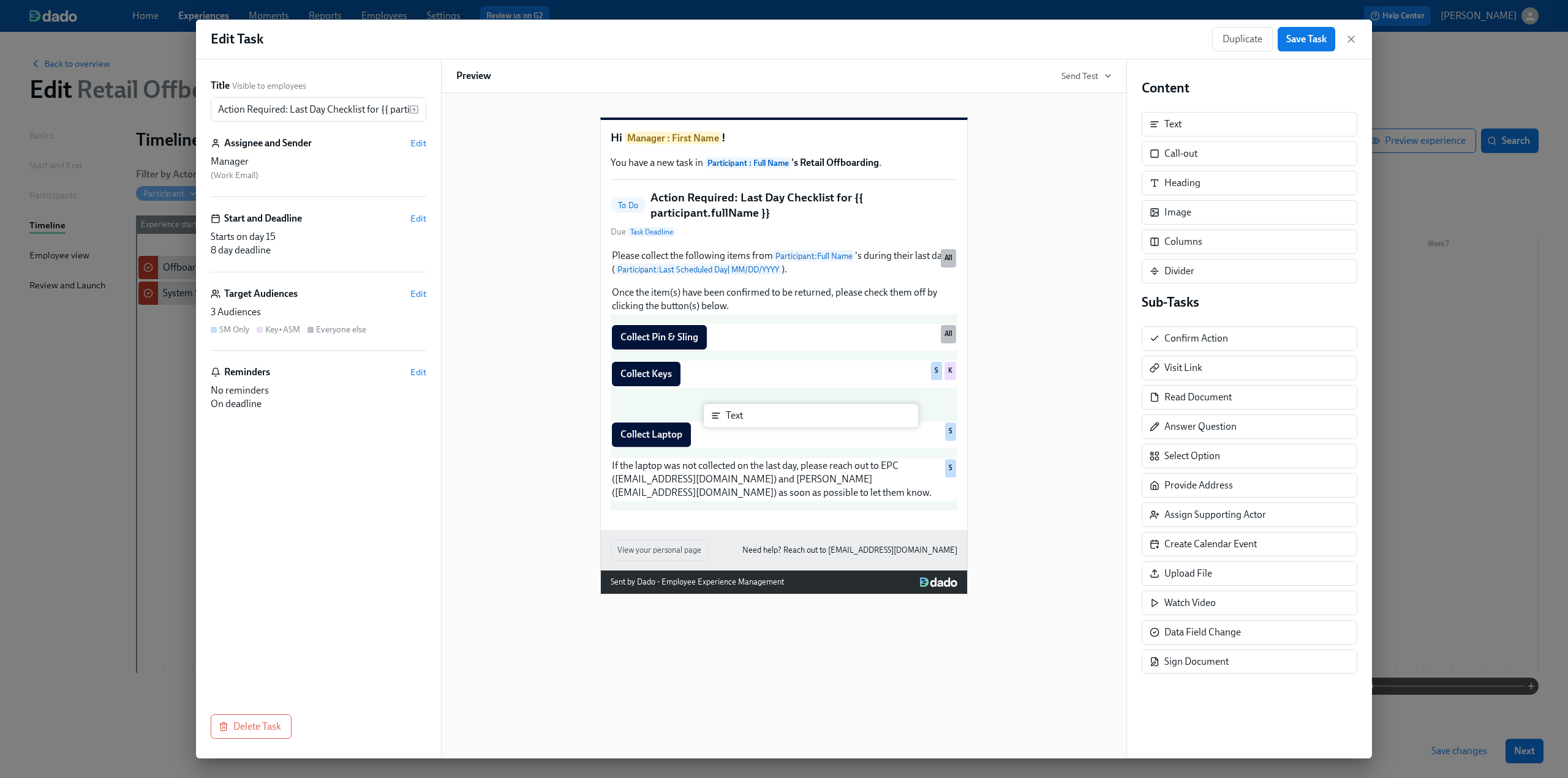
drag, startPoint x: 1213, startPoint y: 132, endPoint x: 770, endPoint y: 424, distance: 530.6
click at [770, 424] on div "Title Visible to employees Action Required: Last Day Checklist for {{ participa…" at bounding box center [784, 409] width 1176 height 699
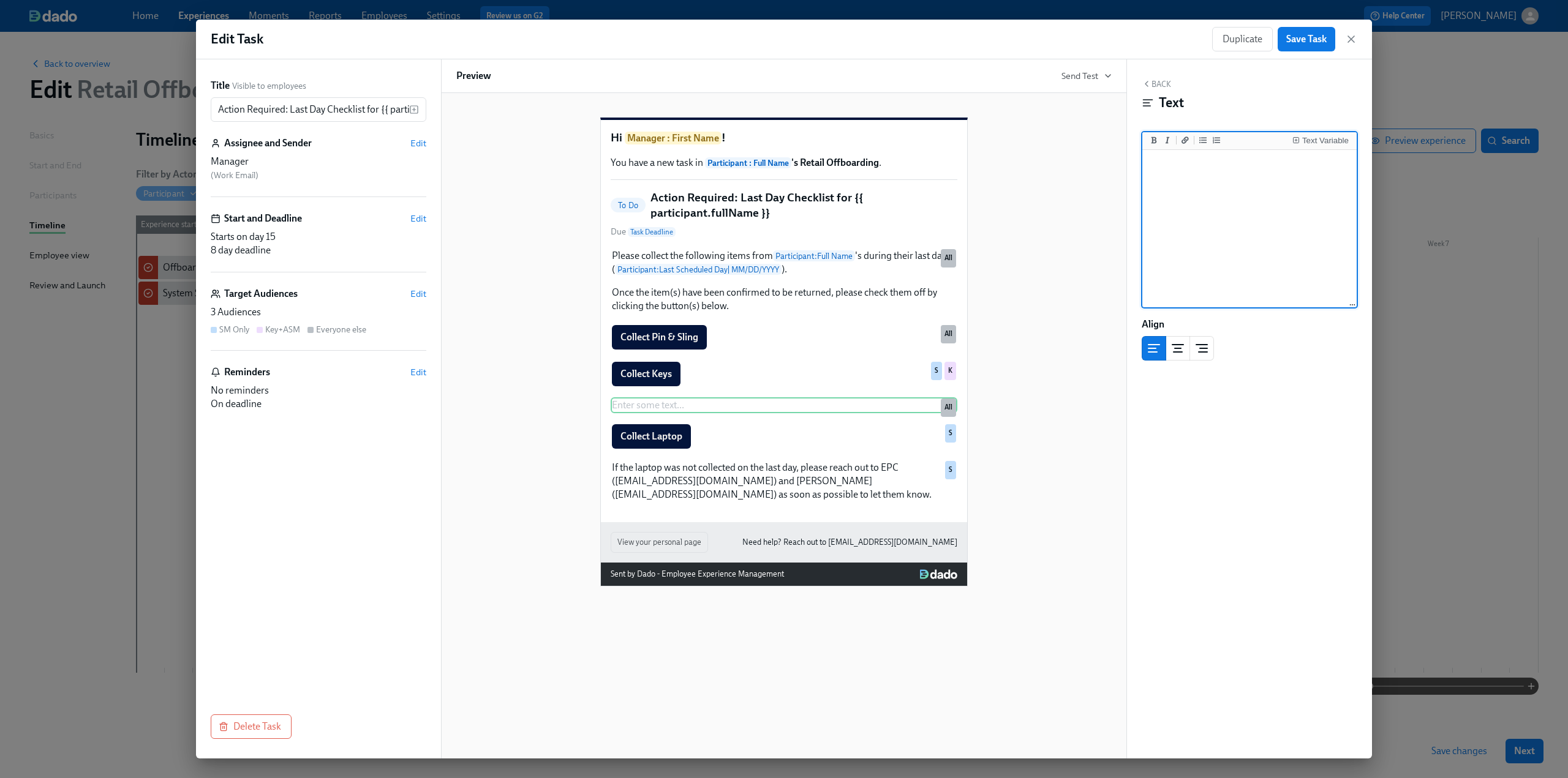
click at [1214, 211] on textarea at bounding box center [1249, 229] width 210 height 154
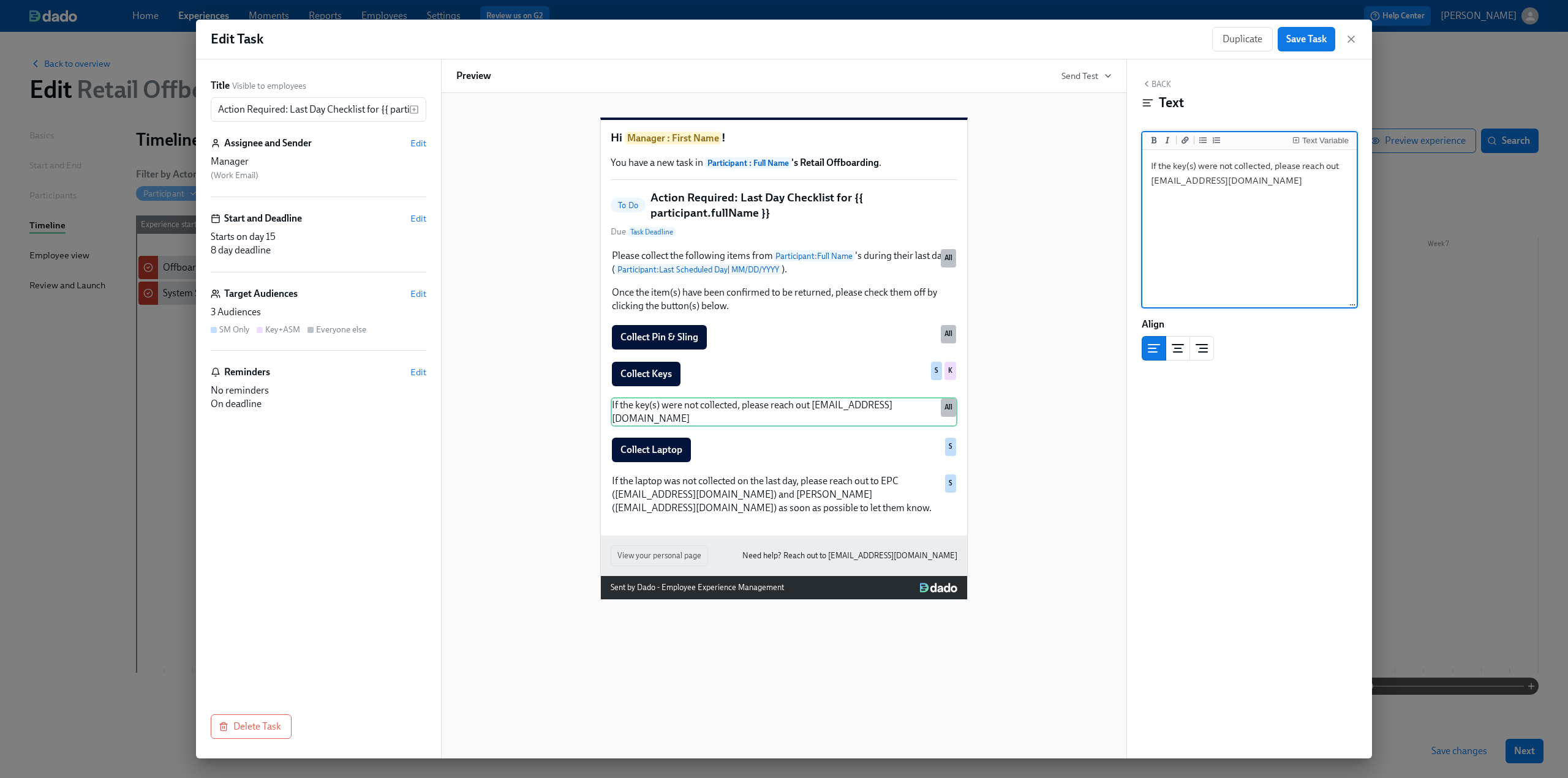
click at [1158, 183] on textarea "If the key(s) were not collected, please reach out [EMAIL_ADDRESS][DOMAIN_NAME]" at bounding box center [1249, 229] width 210 height 154
click at [1274, 182] on textarea "If the key(s) were not collected, please reach out to [EMAIL_ADDRESS][DOMAIN_NA…" at bounding box center [1249, 229] width 210 height 154
type textarea "If the key(s) were not collected, please reach out to [EMAIL_ADDRESS][DOMAIN_NA…"
click at [425, 291] on span "Edit" at bounding box center [418, 293] width 16 height 12
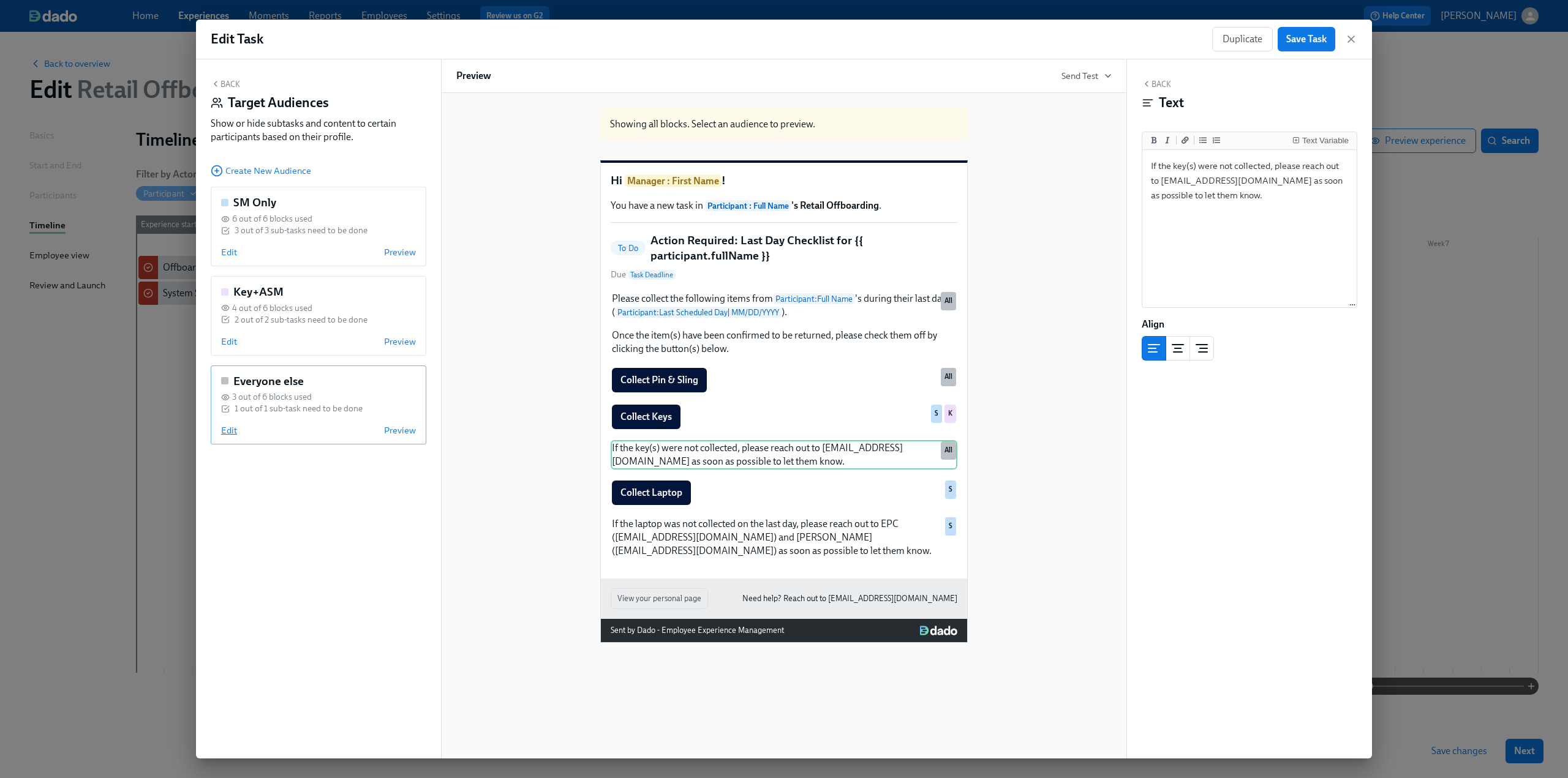
click at [234, 430] on span "Edit" at bounding box center [229, 430] width 16 height 12
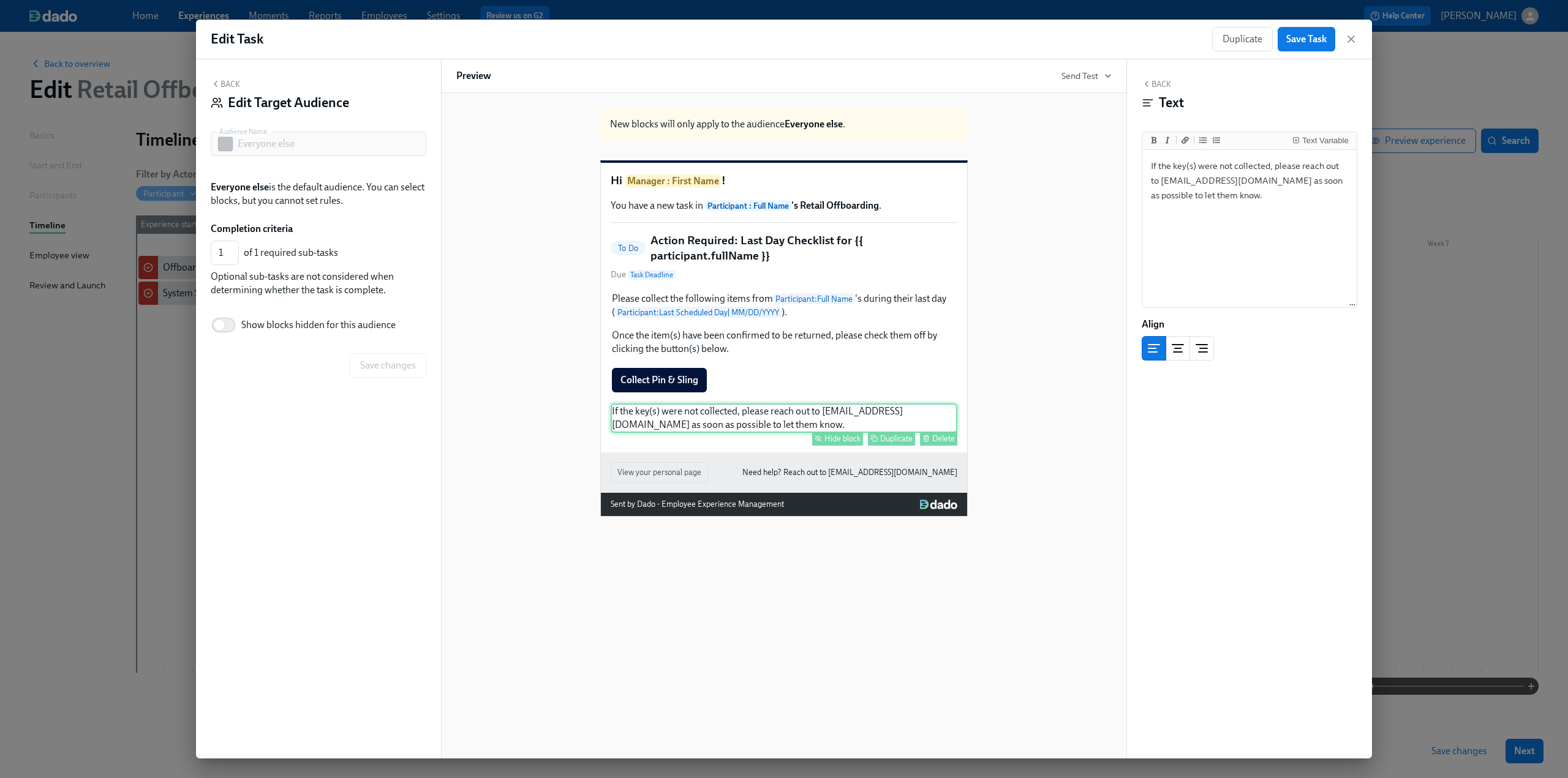
click at [836, 443] on div "Hide block" at bounding box center [843, 439] width 36 height 9
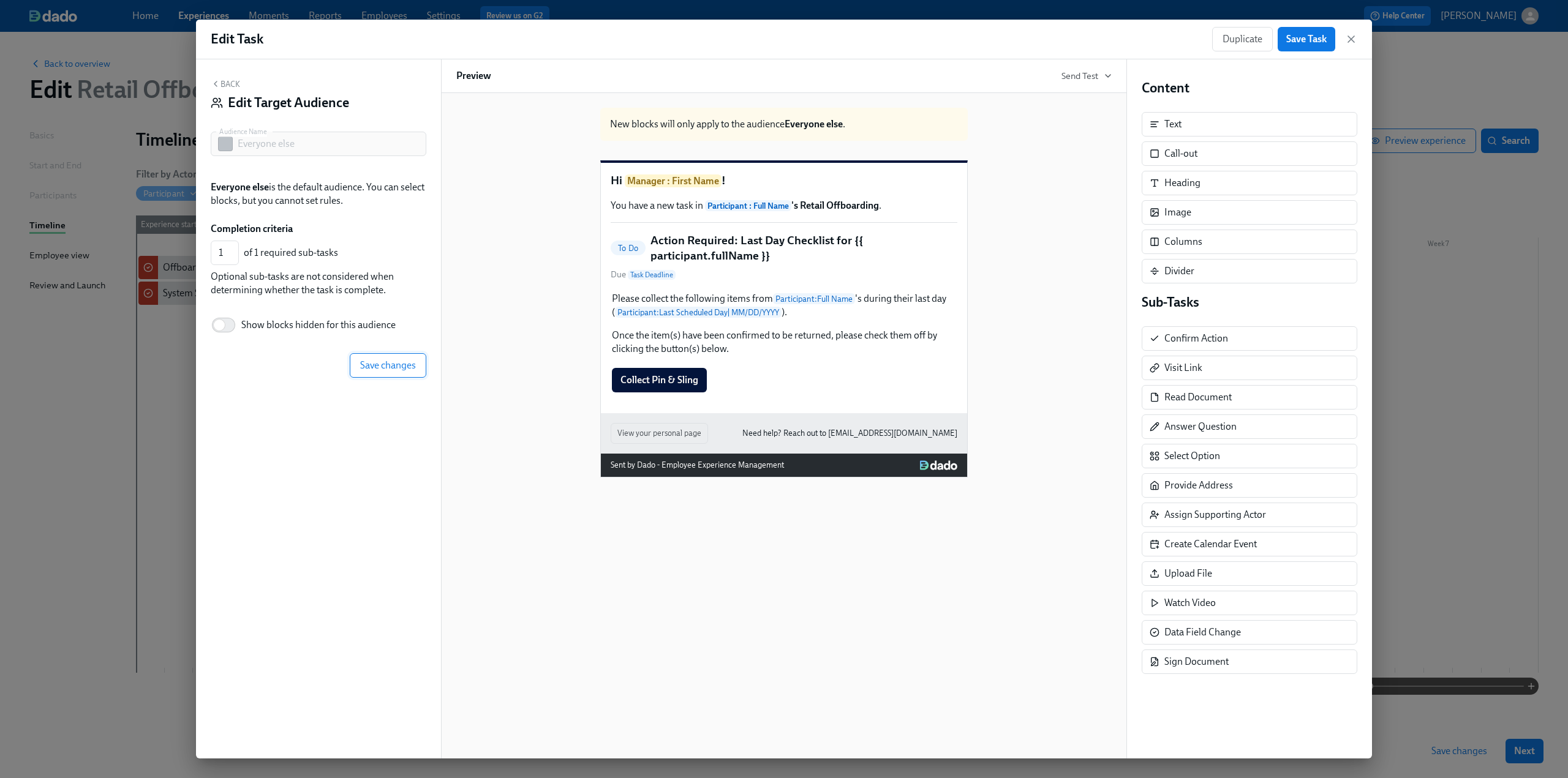
click at [398, 371] on button "Save changes" at bounding box center [388, 366] width 77 height 24
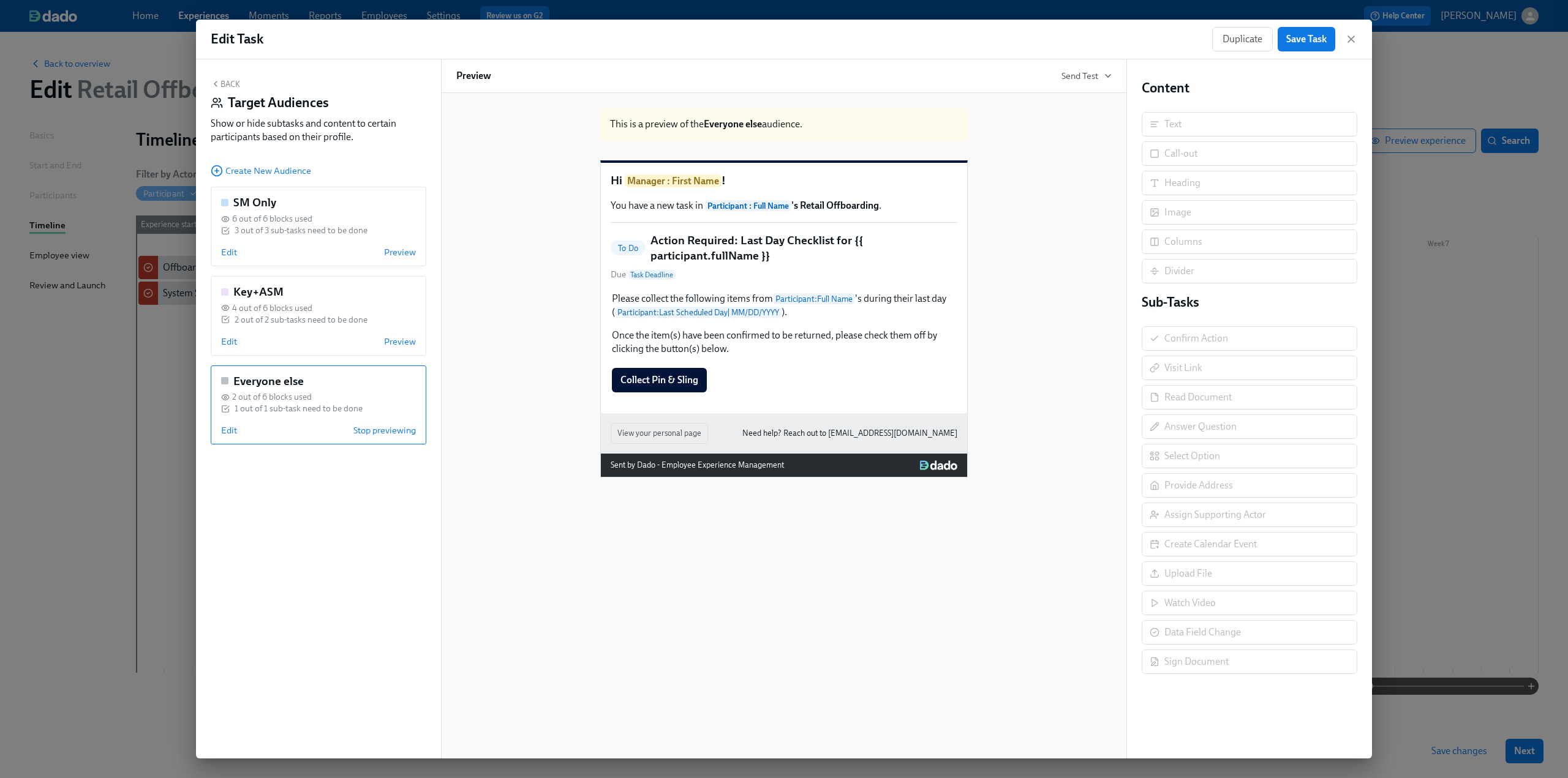
click at [221, 82] on button "Back" at bounding box center [225, 84] width 29 height 10
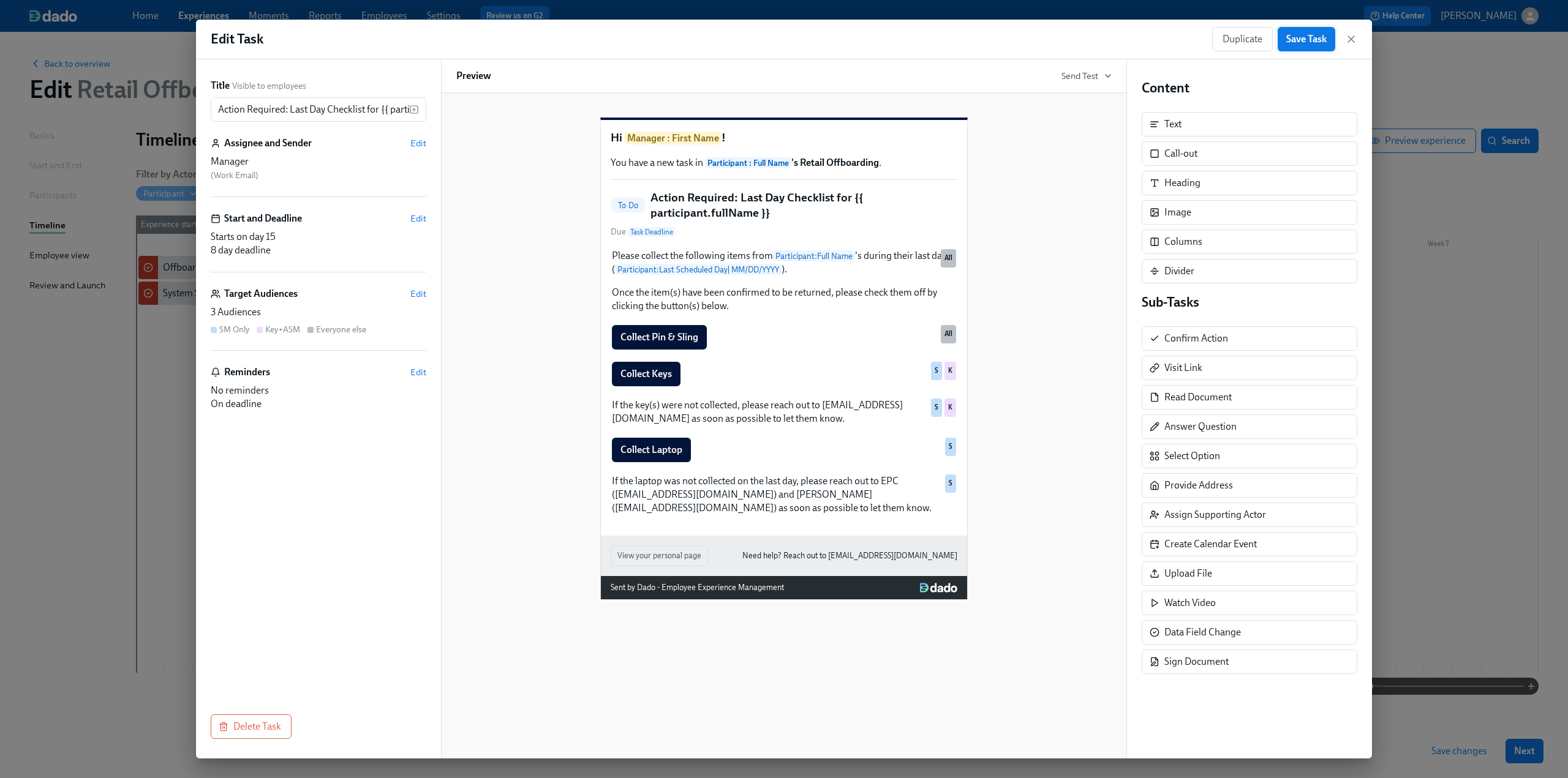
click at [1295, 44] on span "Save Task" at bounding box center [1307, 39] width 40 height 12
click at [1354, 37] on icon "button" at bounding box center [1351, 39] width 12 height 12
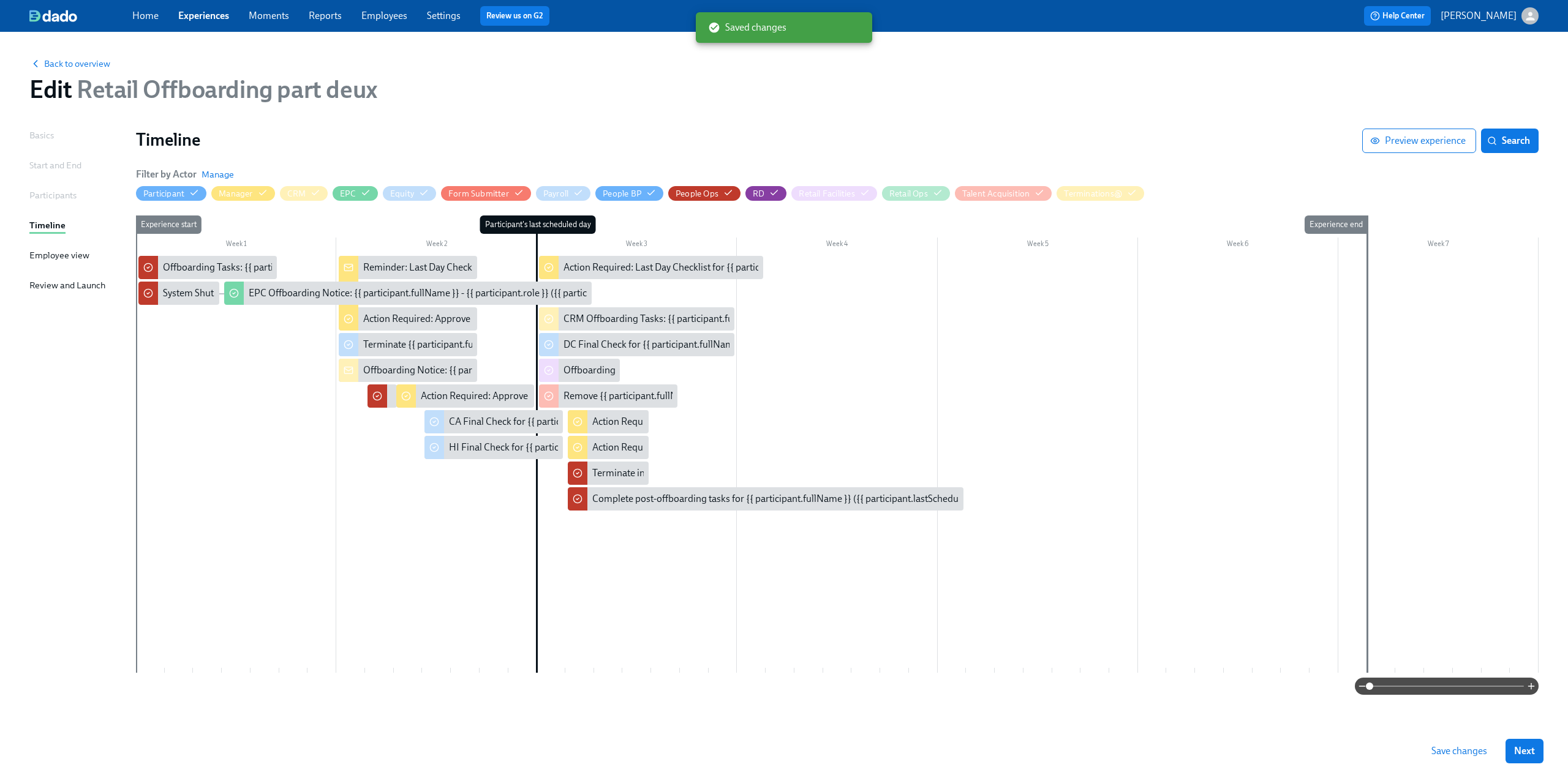
click at [1458, 749] on span "Save changes" at bounding box center [1460, 751] width 56 height 12
click at [586, 397] on div "Remove {{ participant.fullName }} from [PERSON_NAME]" at bounding box center [684, 396] width 242 height 14
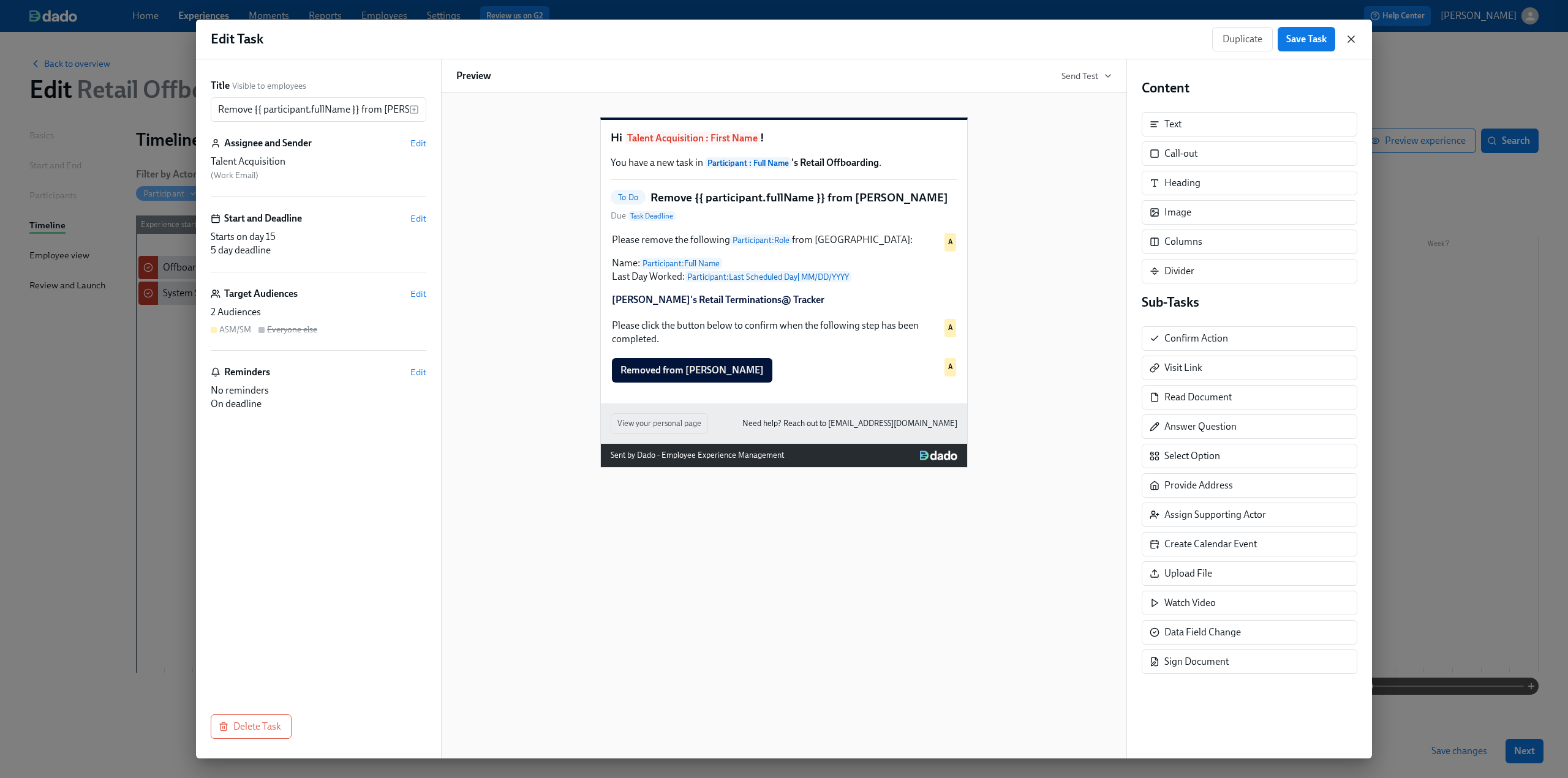
click at [1355, 42] on icon "button" at bounding box center [1351, 39] width 6 height 6
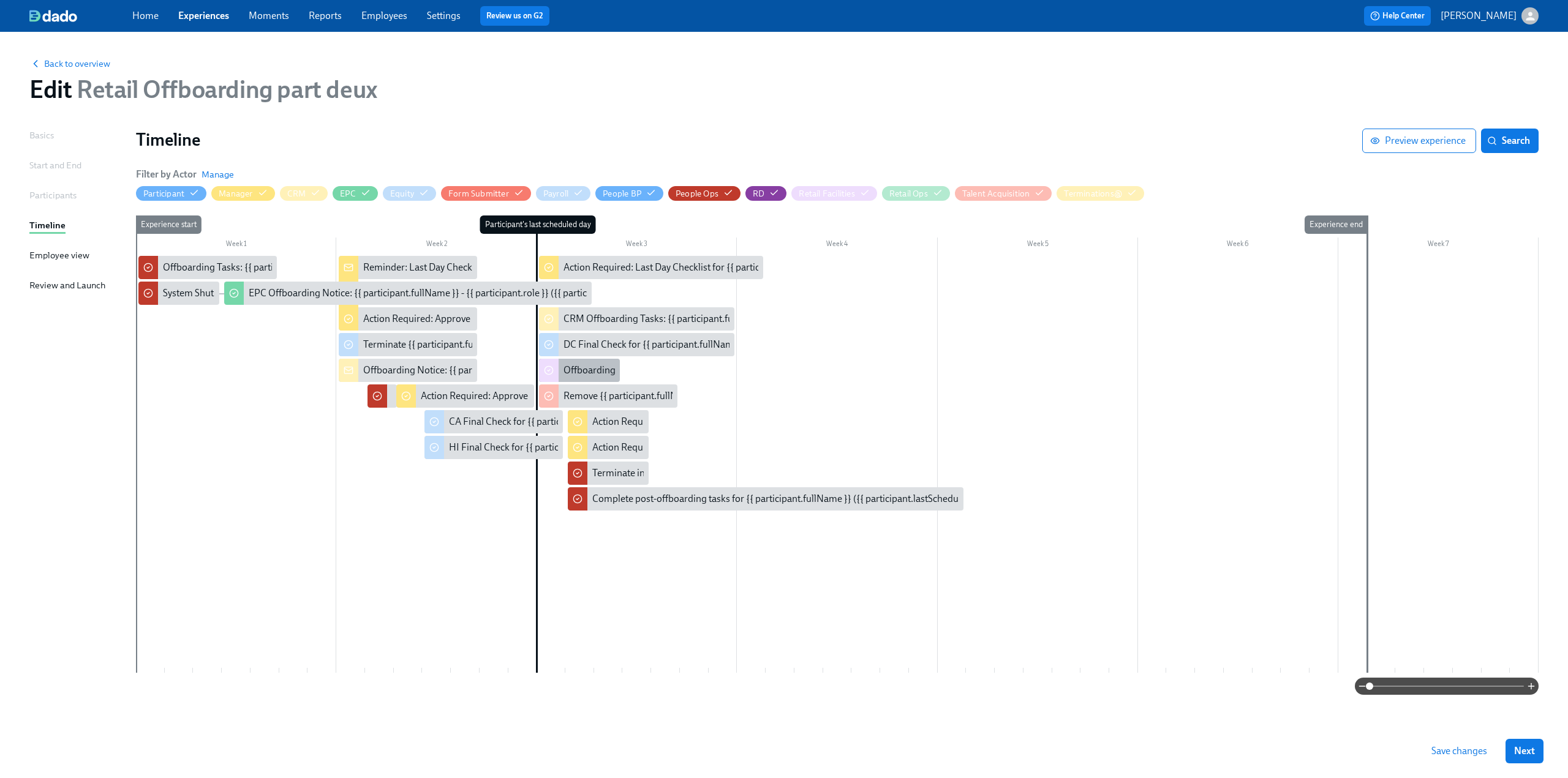
click at [589, 374] on div "Offboarding Notice: {{ participant.fullName }}" at bounding box center [659, 370] width 191 height 14
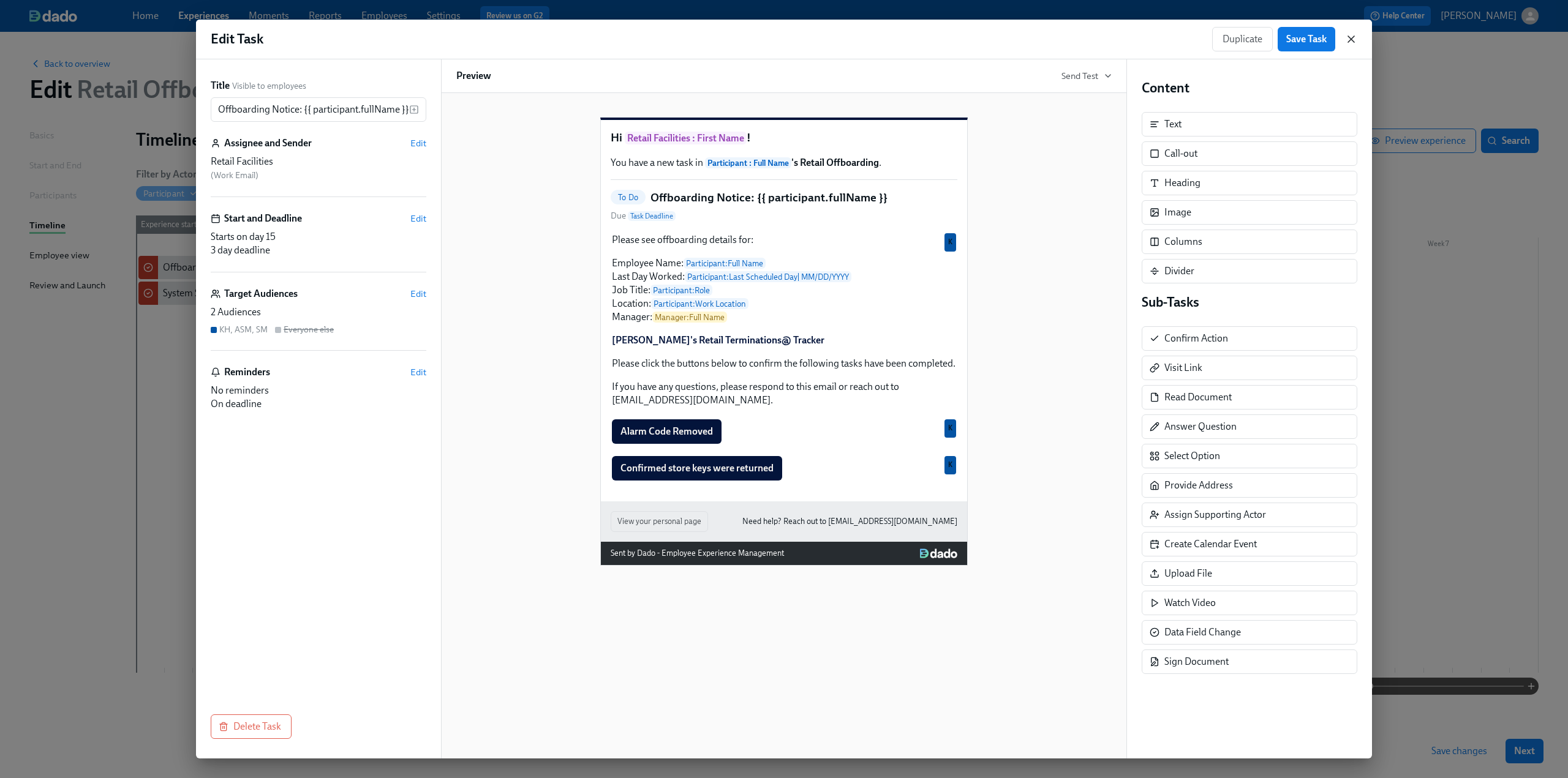
click at [1357, 33] on icon "button" at bounding box center [1351, 39] width 12 height 12
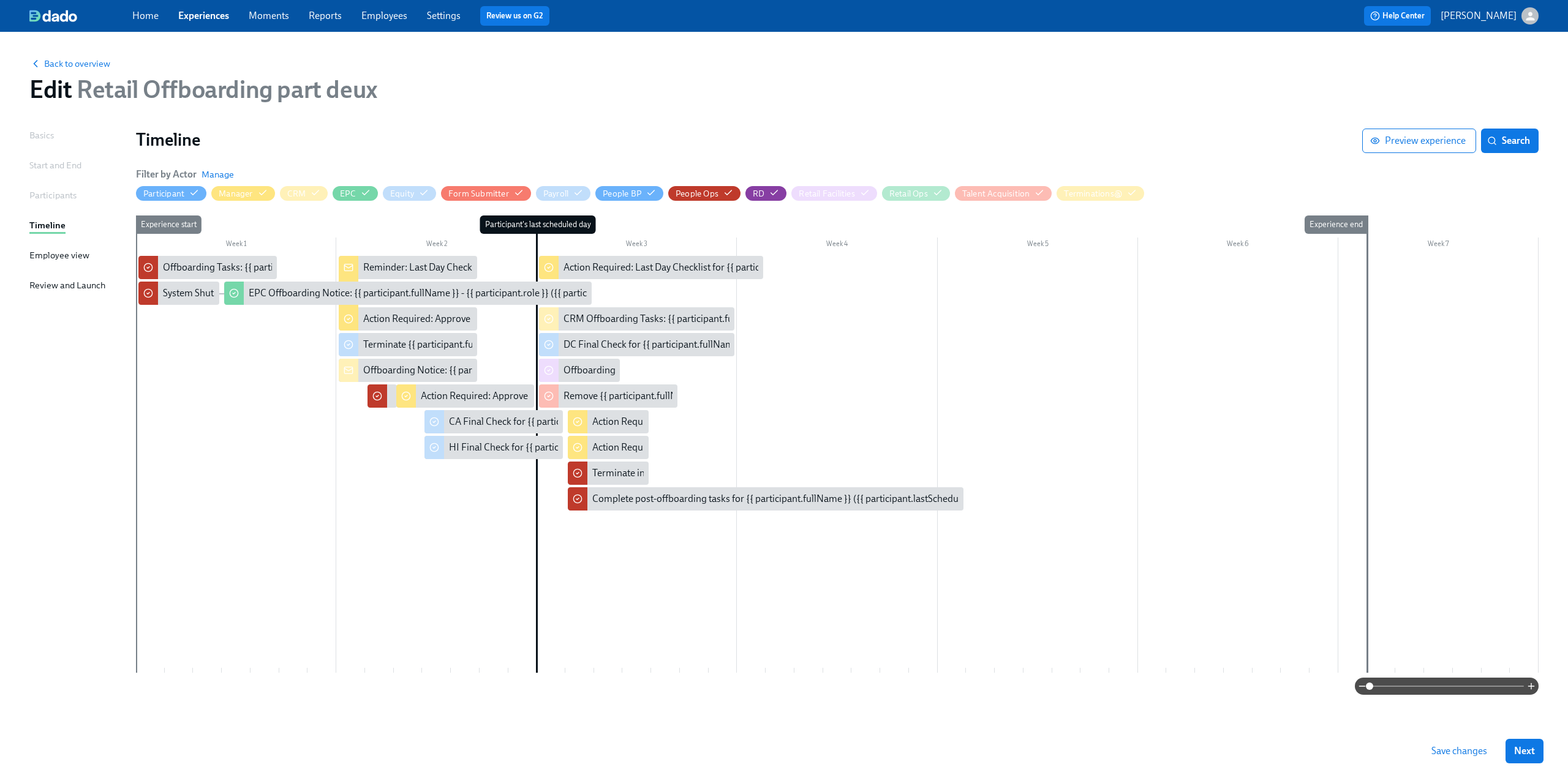
click at [1468, 748] on span "Save changes" at bounding box center [1460, 751] width 56 height 12
click at [201, 15] on link "Experiences" at bounding box center [203, 16] width 51 height 11
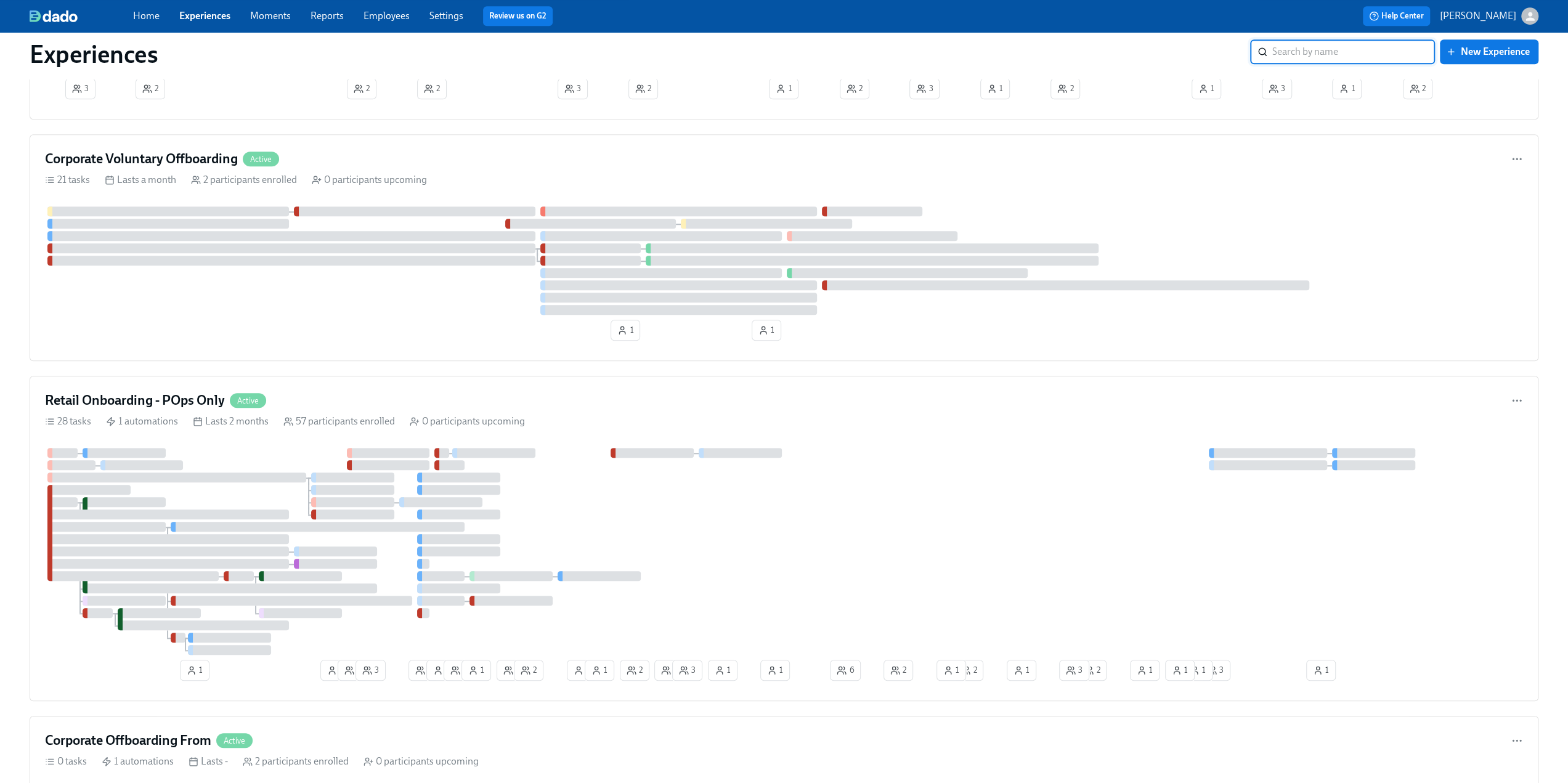
scroll to position [986, 0]
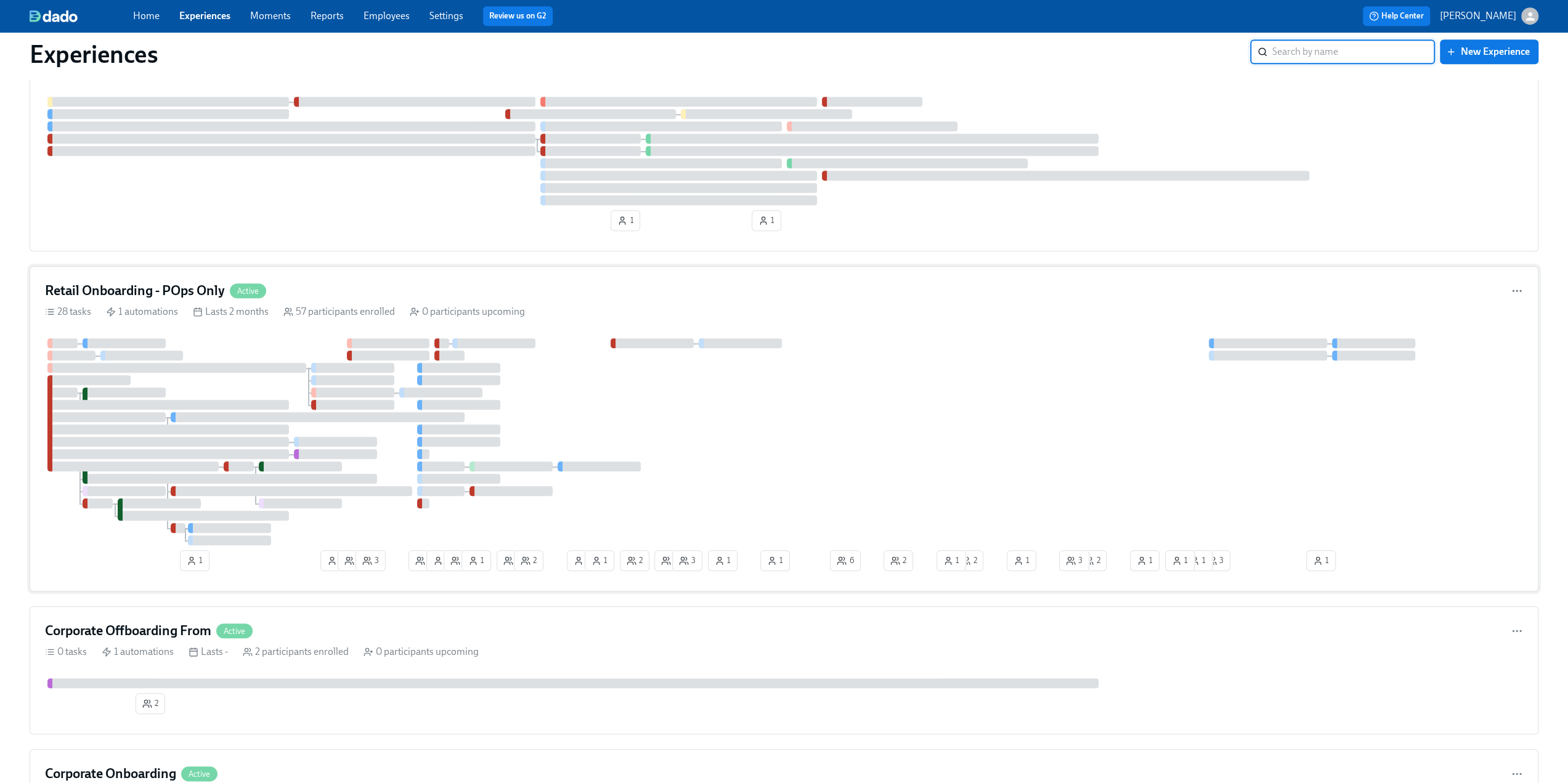
click at [94, 285] on h4 "Retail Onboarding - POps Only" at bounding box center [135, 291] width 180 height 19
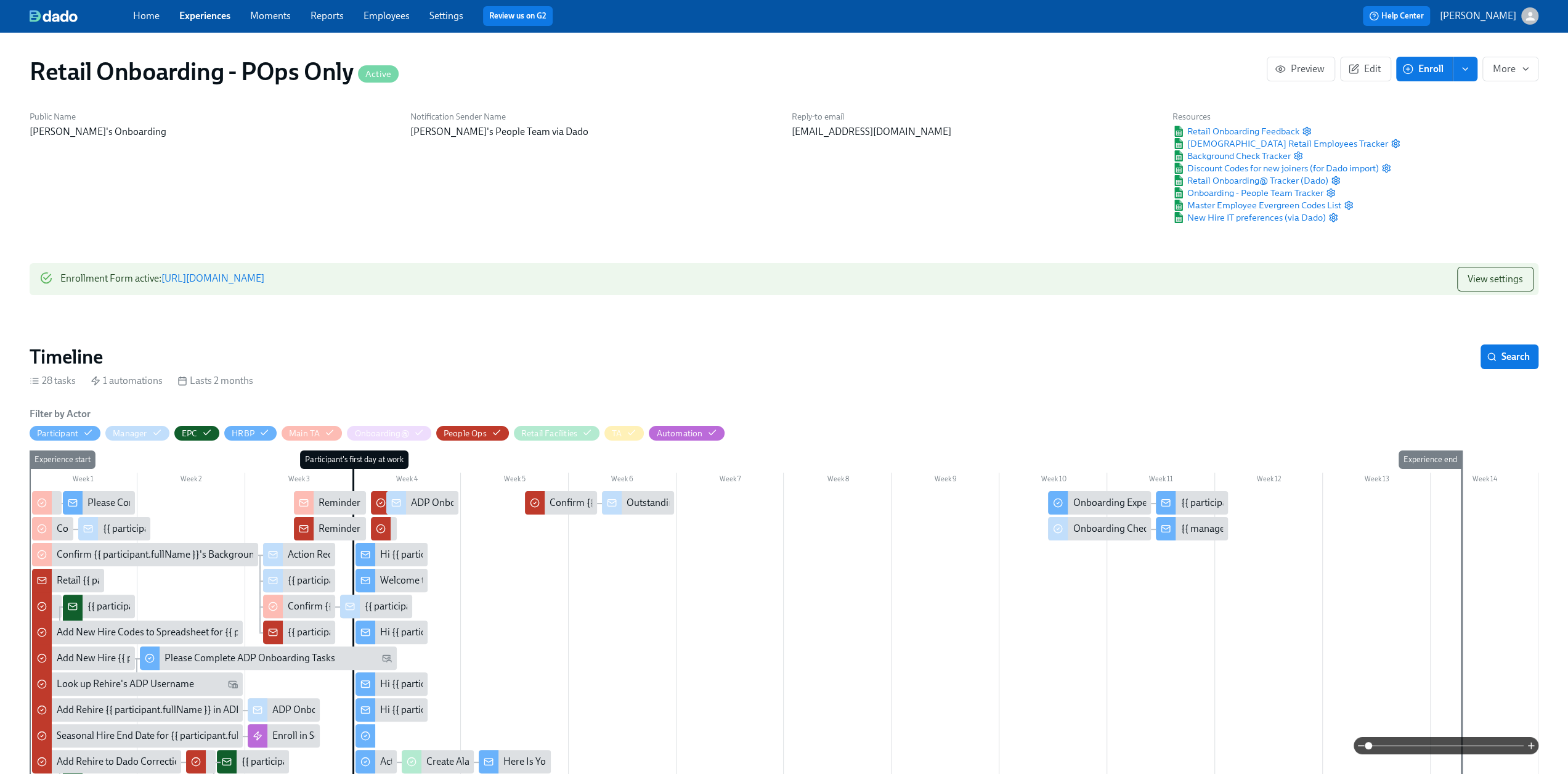
scroll to position [0, 12258]
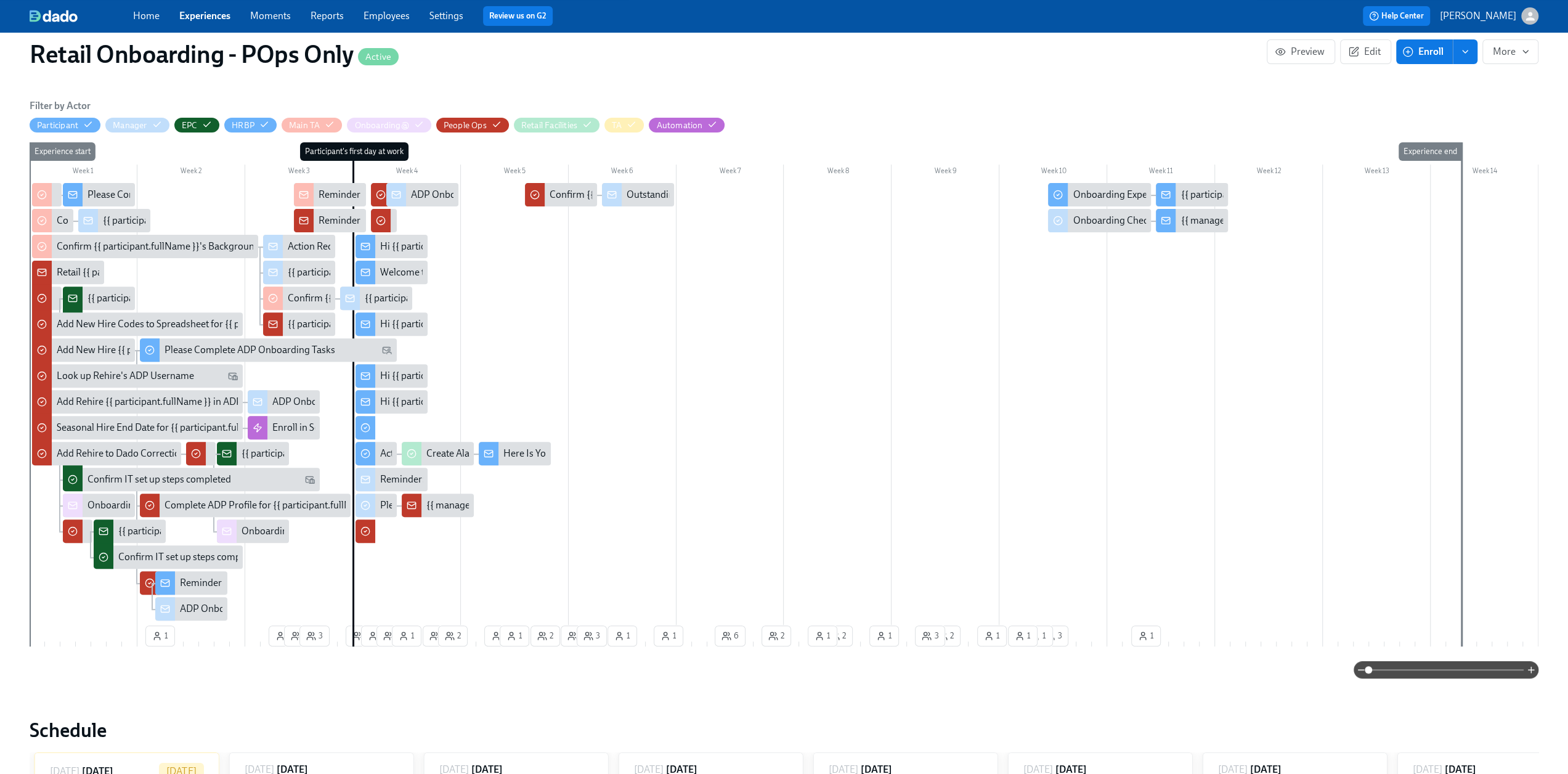
click at [1435, 667] on span at bounding box center [1446, 670] width 156 height 17
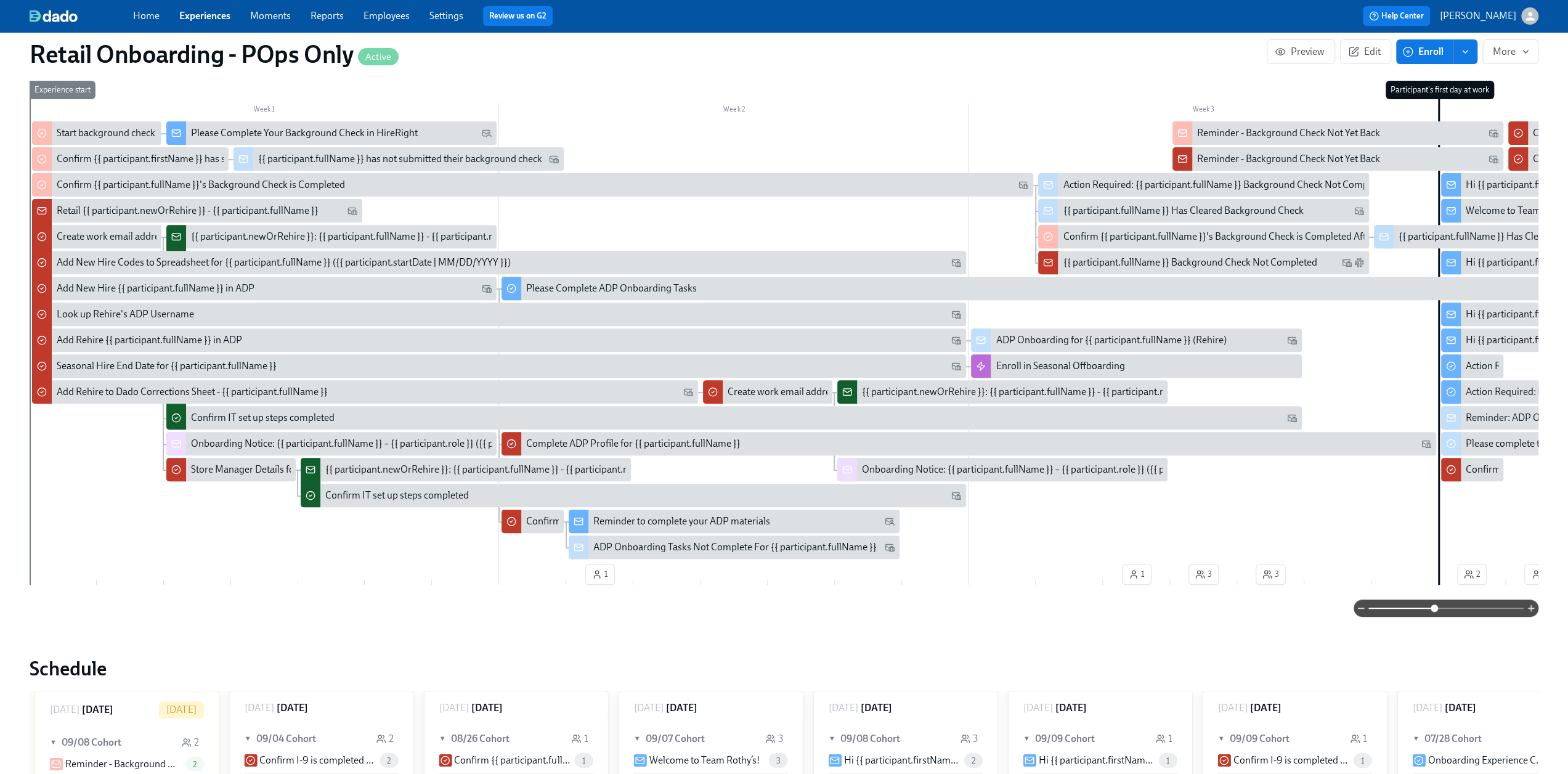
scroll to position [369, 1]
drag, startPoint x: 537, startPoint y: 636, endPoint x: 1427, endPoint y: 615, distance: 890.2
click at [537, 636] on div "Retail Onboarding - POps Only Active Preview Edit Enroll More Public Name [PERS…" at bounding box center [782, 721] width 1508 height 2089
click at [465, 631] on div "Retail Onboarding - POps Only Active Preview Edit Enroll More Public Name [PERS…" at bounding box center [782, 721] width 1508 height 2089
click at [474, 595] on div "Filter by Actor Participant Manager EPC HRBP Main TA Onboarding@ People Ops Ret…" at bounding box center [782, 327] width 1508 height 579
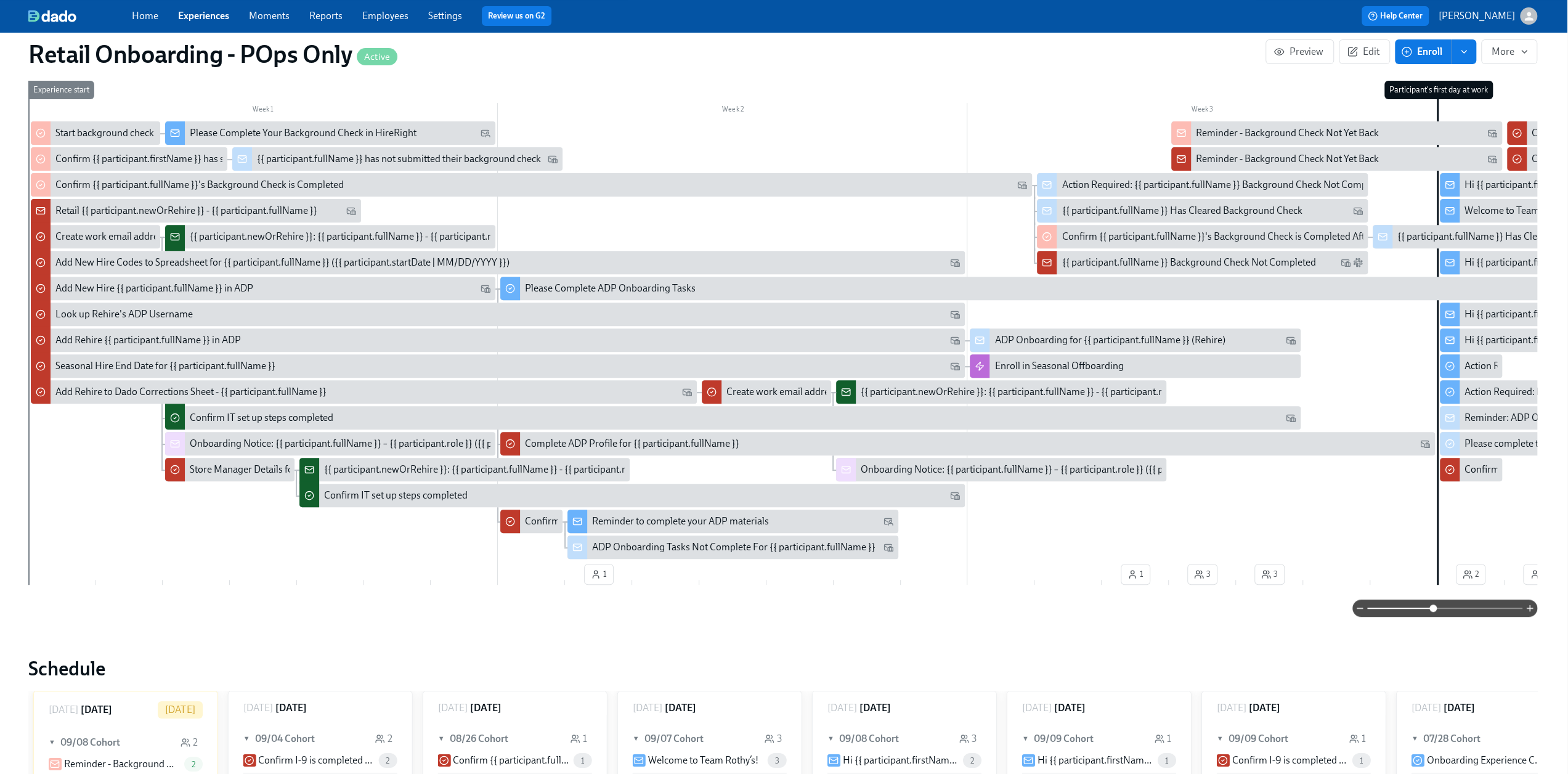
click at [1100, 608] on div at bounding box center [782, 608] width 1508 height 17
click at [1416, 614] on span at bounding box center [1445, 608] width 156 height 17
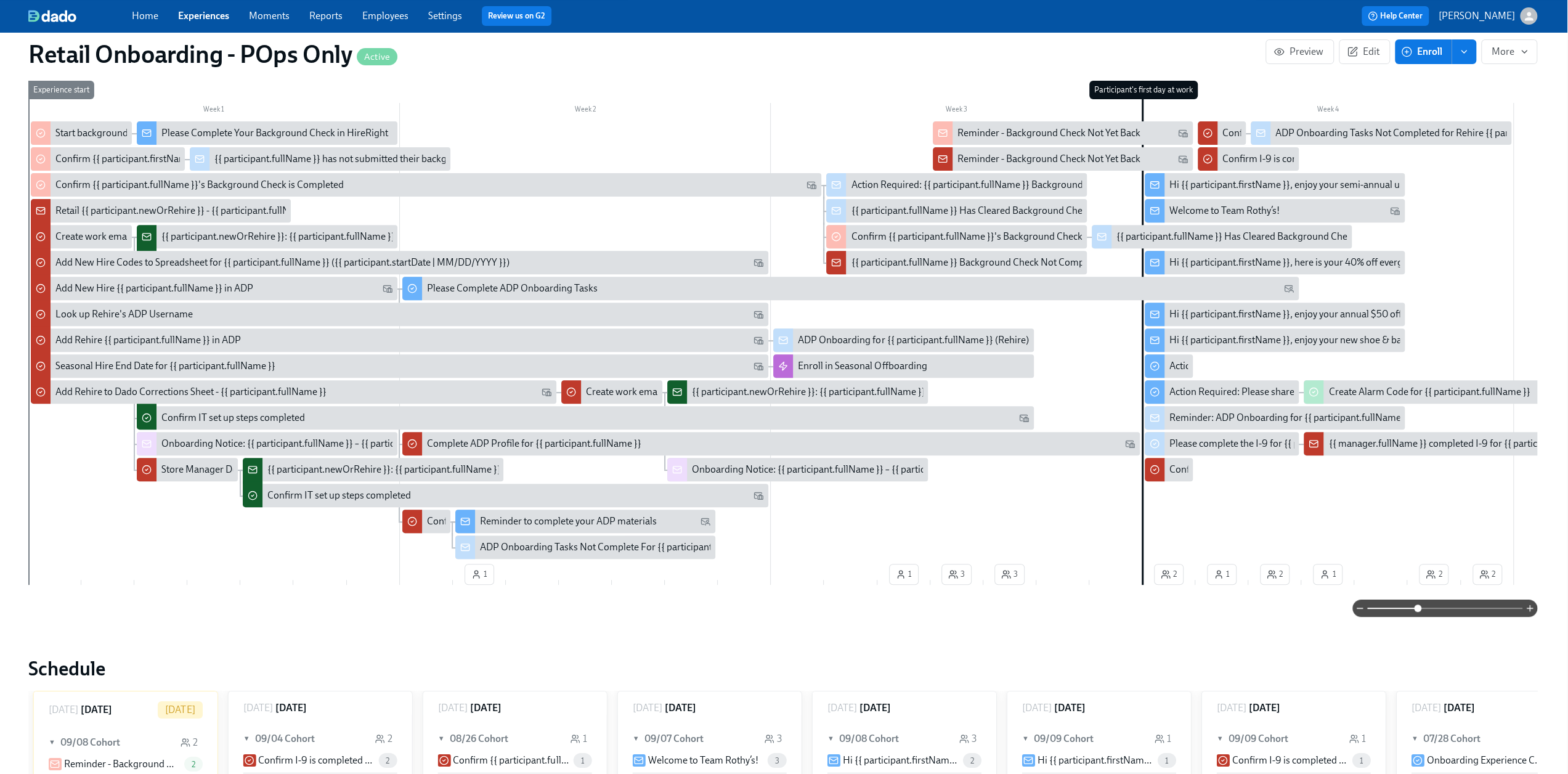
click at [1393, 613] on span at bounding box center [1445, 608] width 156 height 17
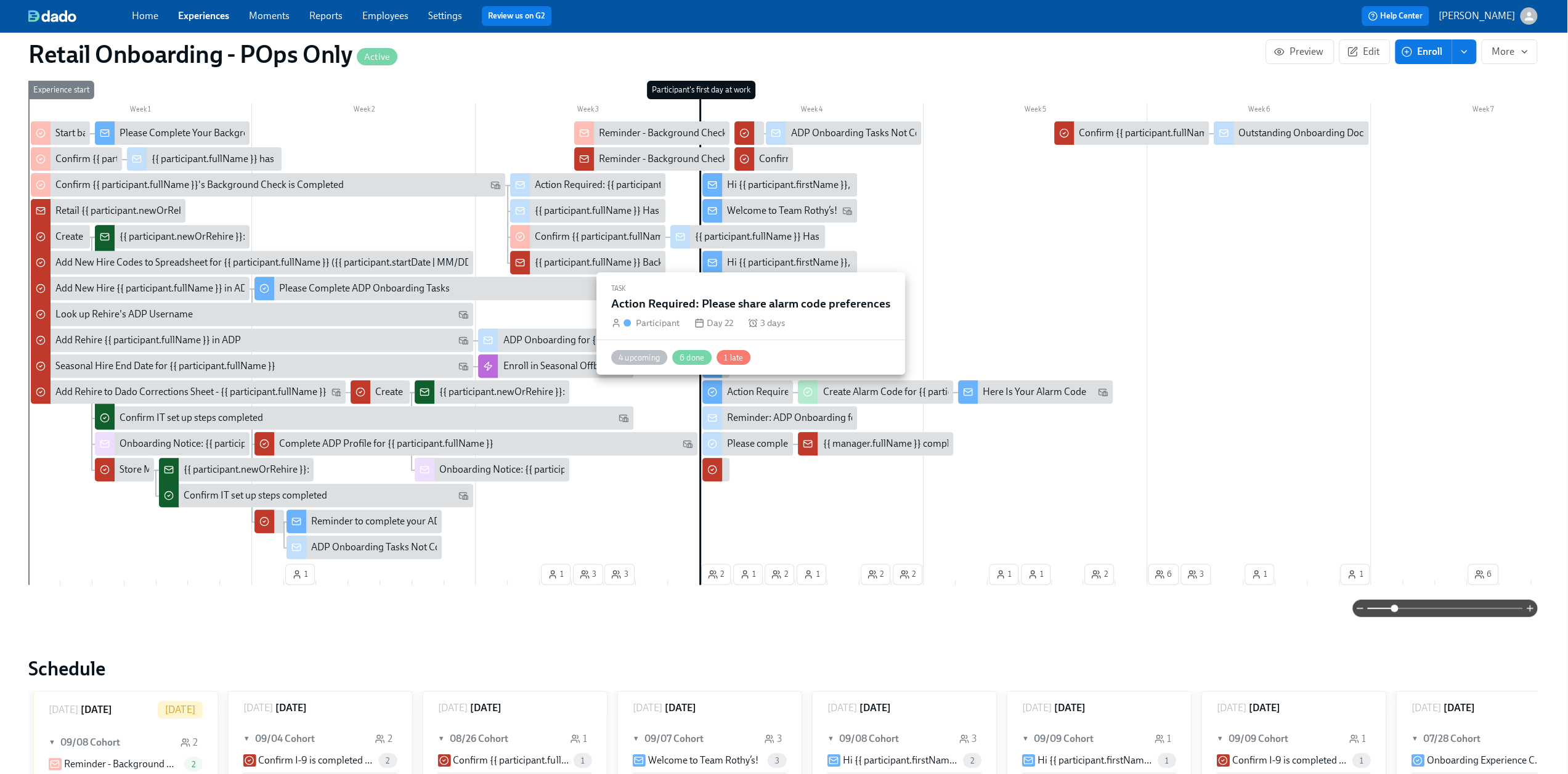
click at [740, 388] on div "Action Required: Please share alarm code preferences" at bounding box center [839, 392] width 225 height 14
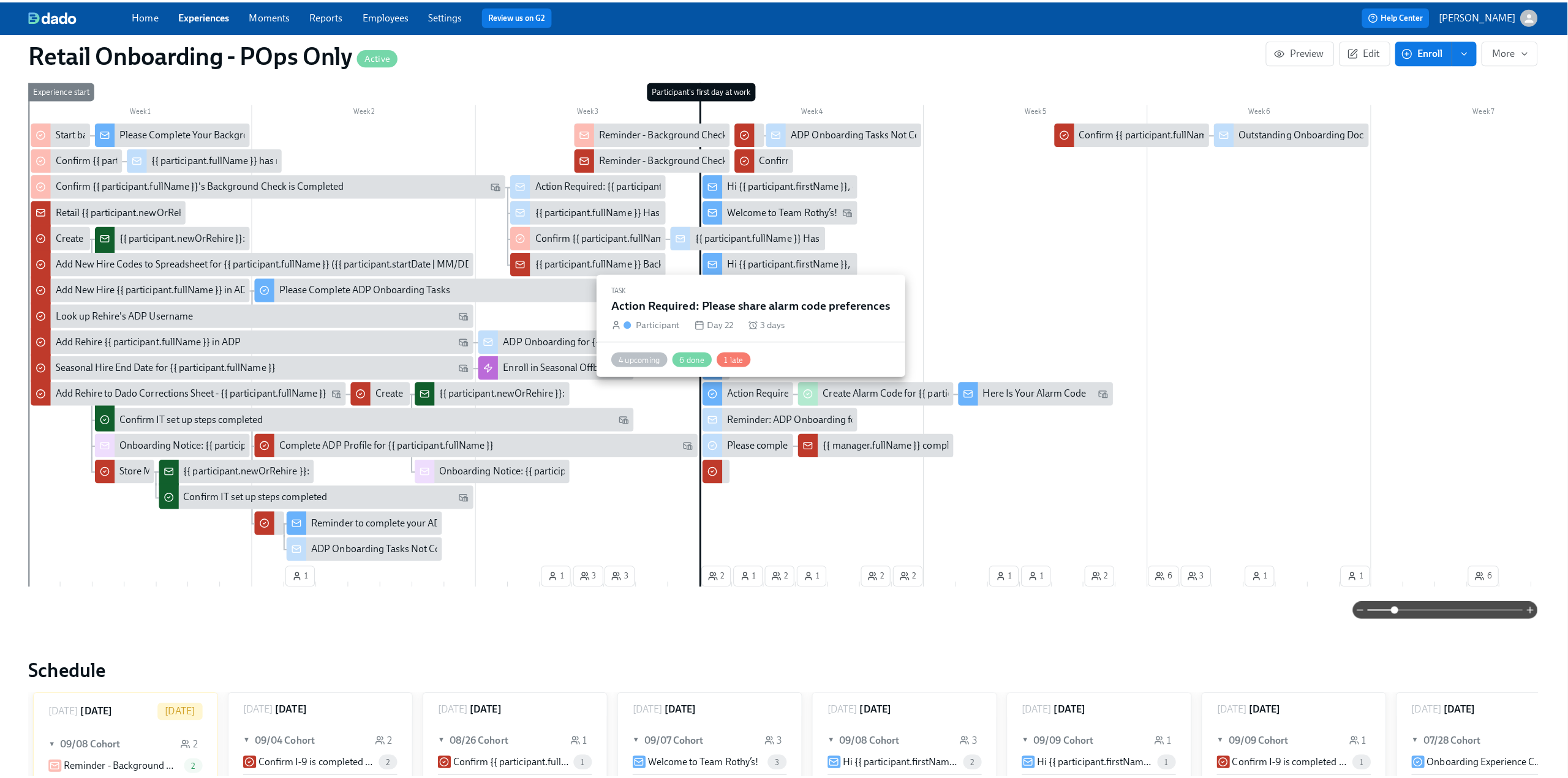
scroll to position [367, 0]
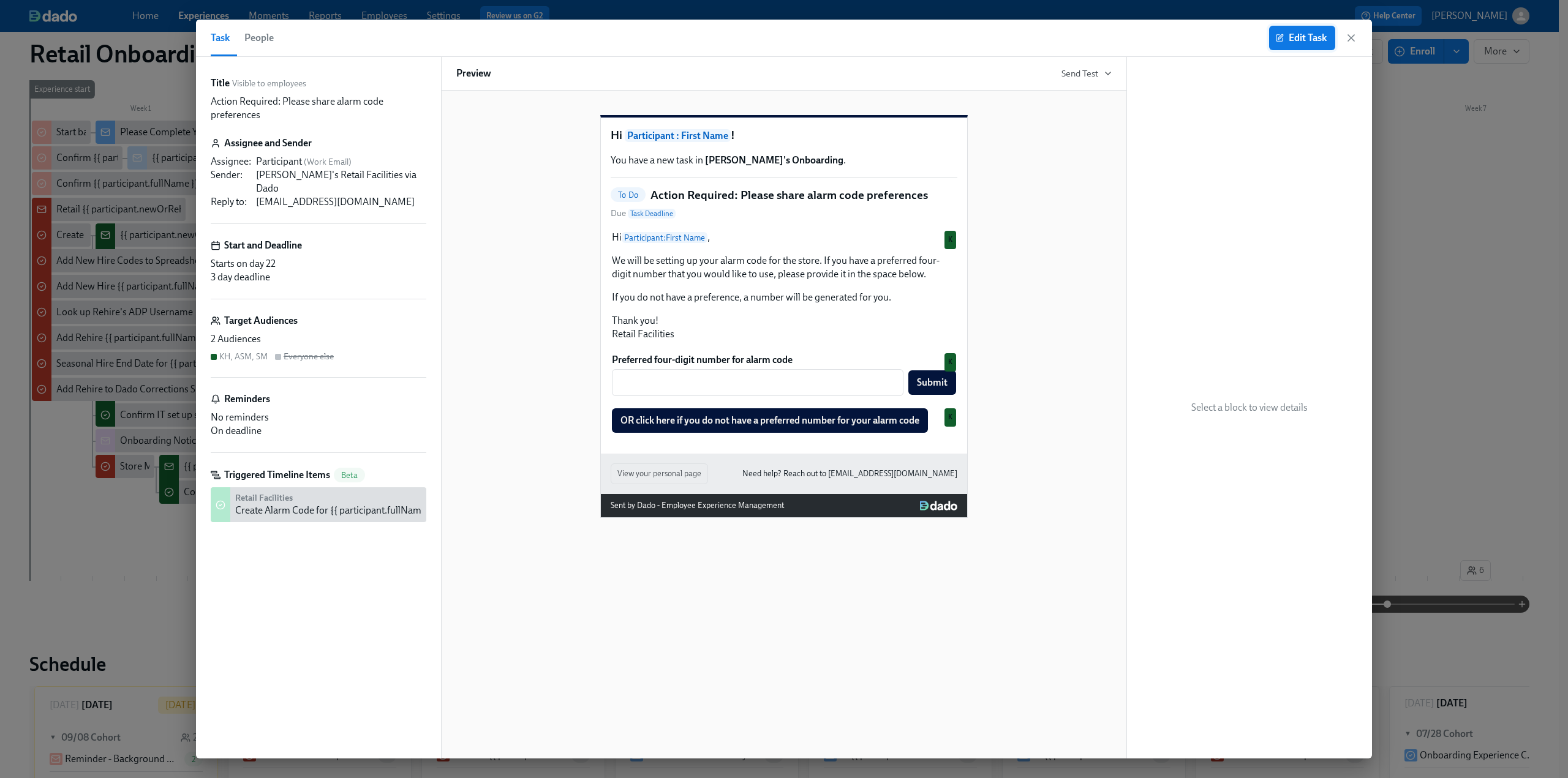
click at [1310, 44] on button "Edit Task" at bounding box center [1302, 38] width 66 height 24
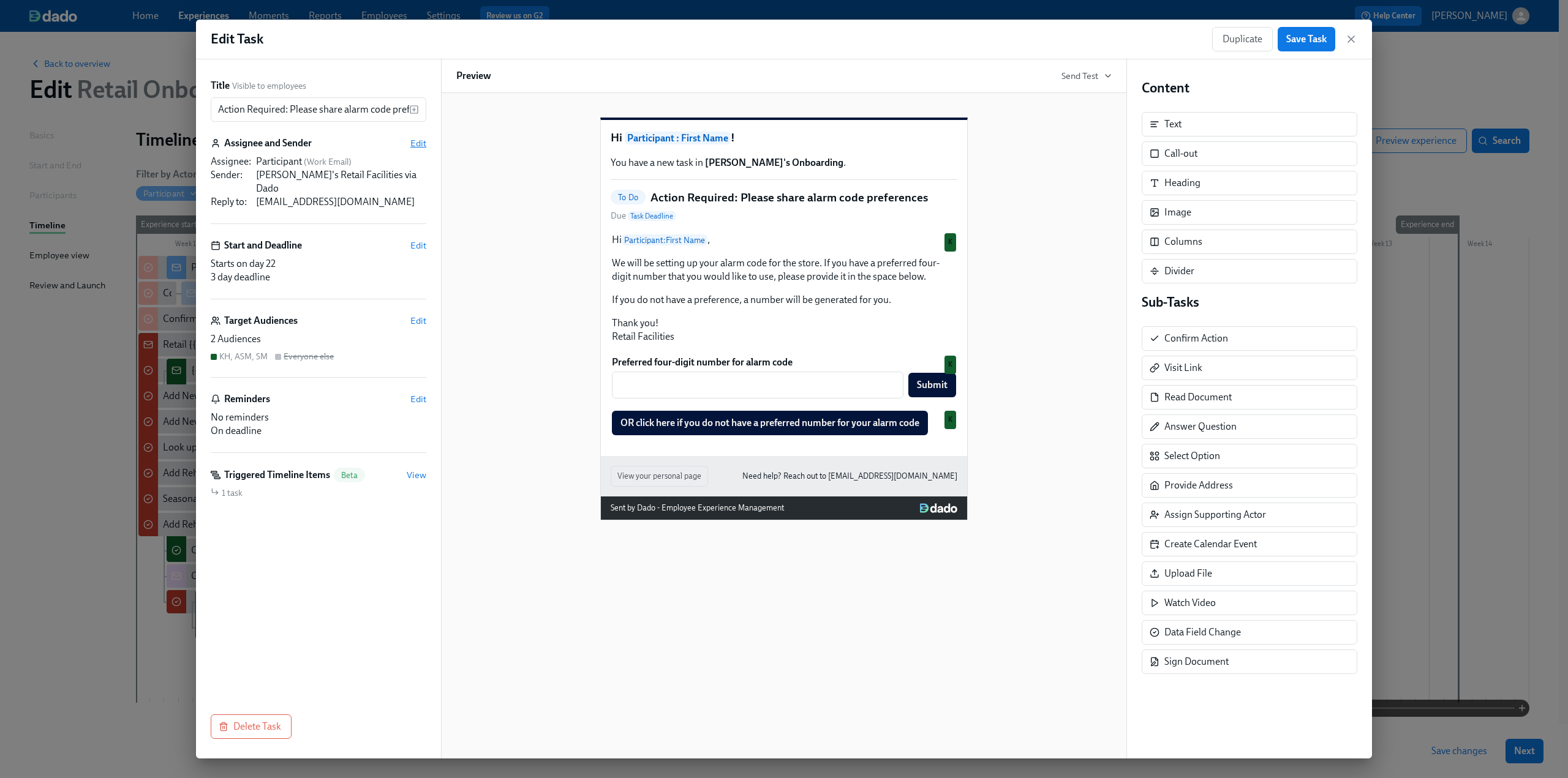
click at [417, 142] on span "Edit" at bounding box center [418, 143] width 16 height 12
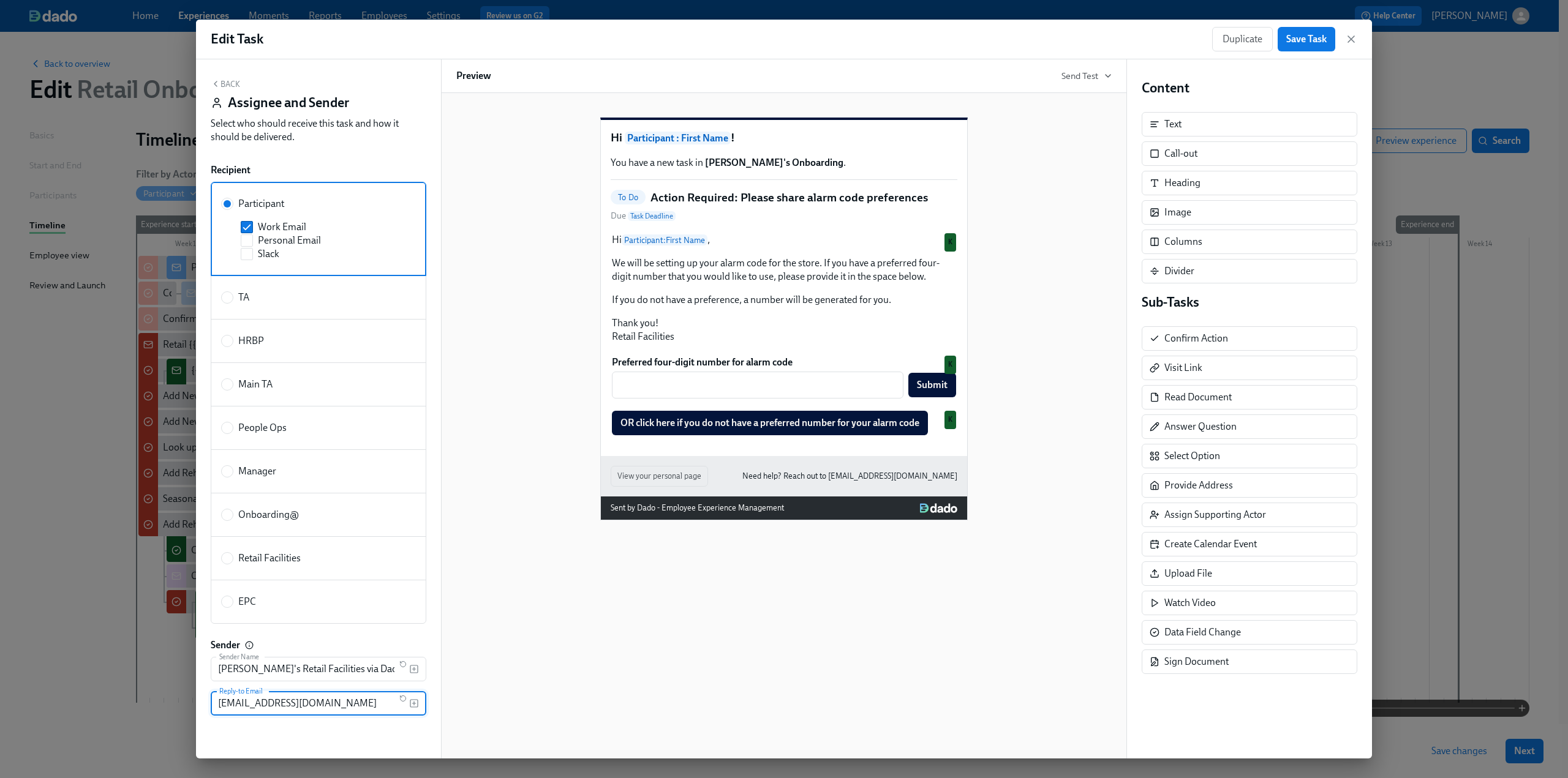
drag, startPoint x: 152, startPoint y: 701, endPoint x: 142, endPoint y: 702, distance: 10.0
click at [142, 702] on div "Edit Task Duplicate Save Task Back Assignee and Sender Select who should receiv…" at bounding box center [784, 389] width 1568 height 778
paste input "facilities"
type input "[EMAIL_ADDRESS][DOMAIN_NAME]"
click at [228, 82] on button "Back" at bounding box center [225, 84] width 29 height 10
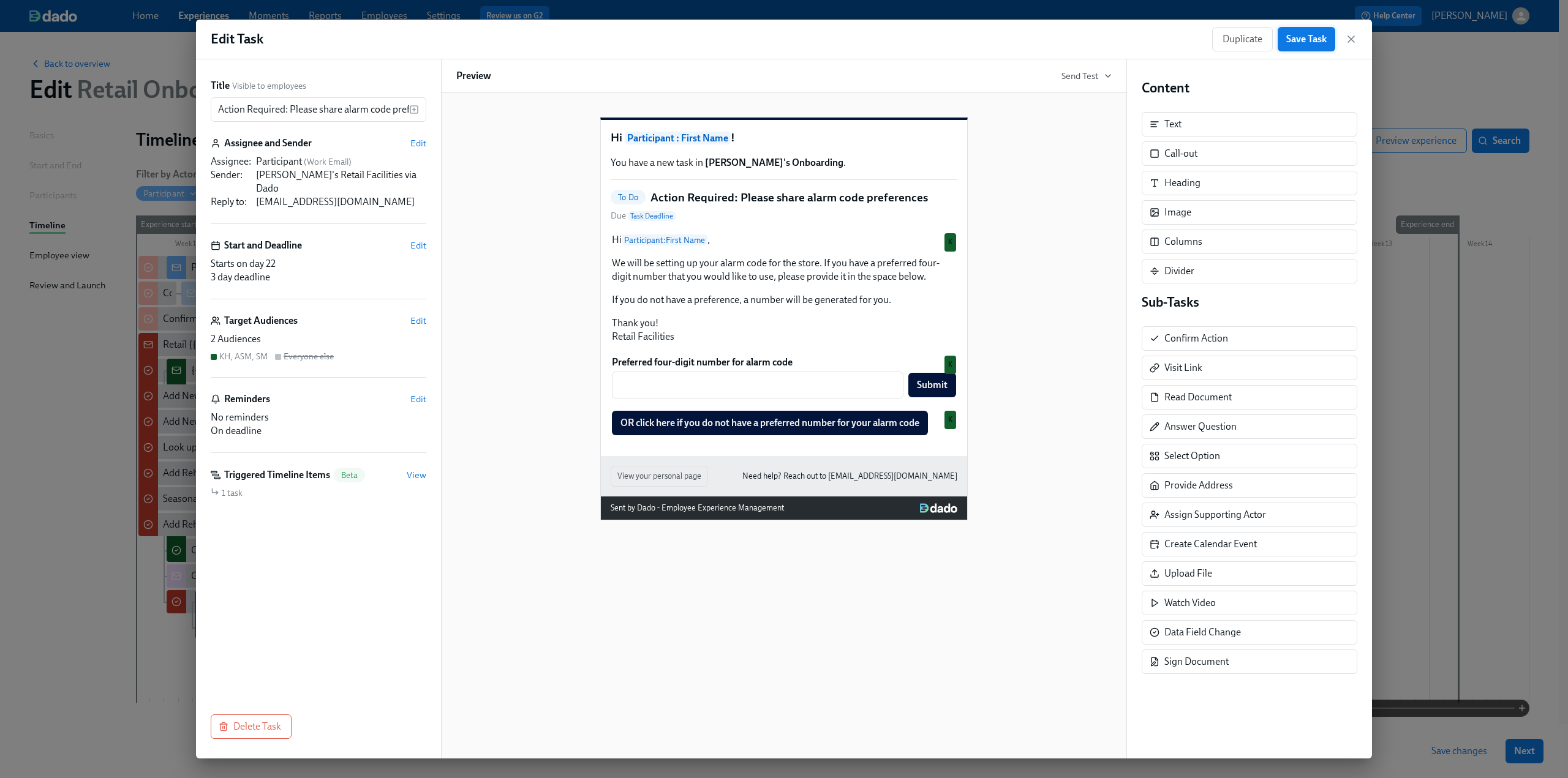
click at [1282, 39] on button "Save Task" at bounding box center [1307, 39] width 57 height 24
click at [1315, 37] on span "Save Task" at bounding box center [1307, 39] width 40 height 12
click at [1351, 41] on icon "button" at bounding box center [1351, 39] width 12 height 12
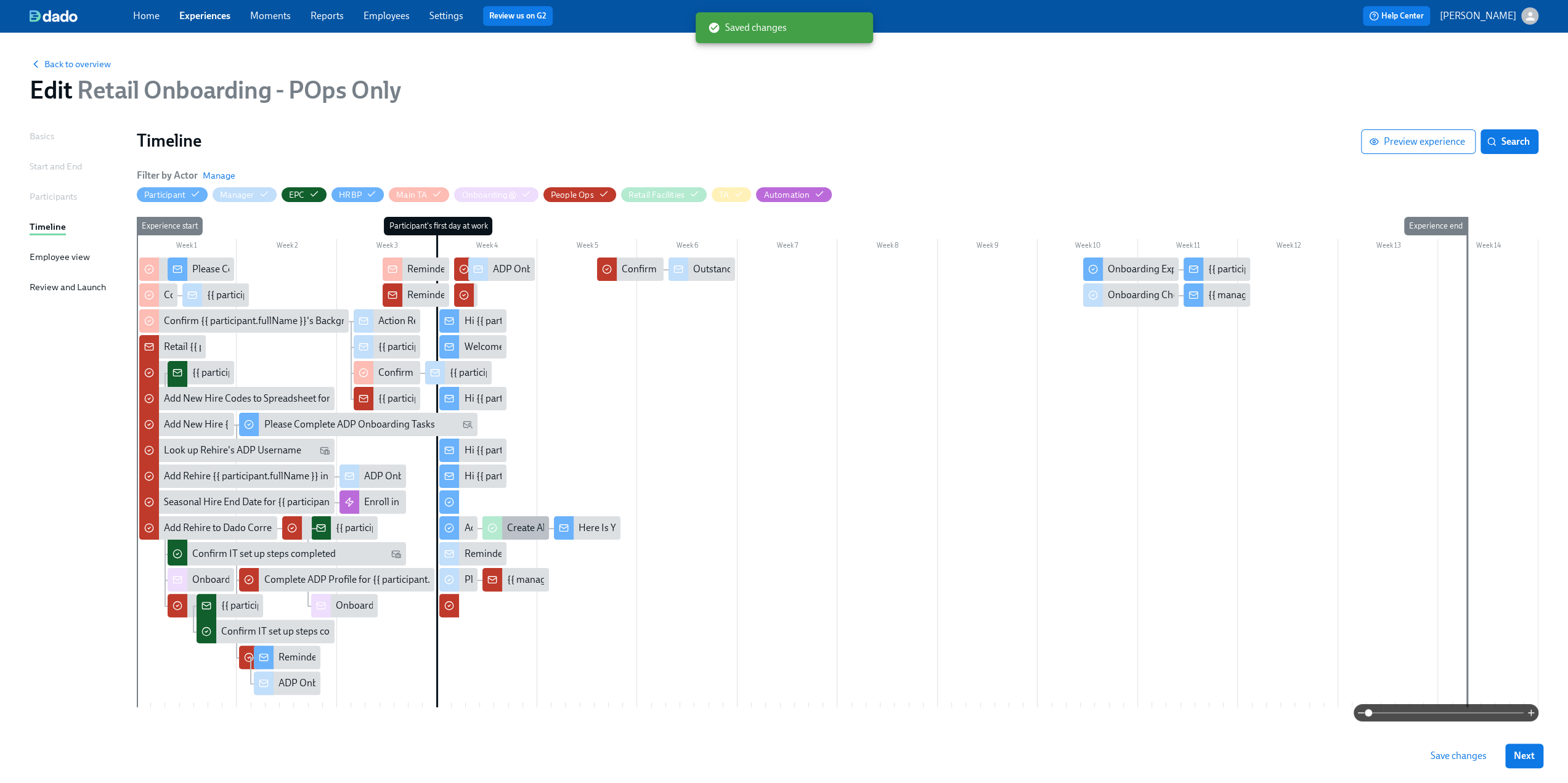
click at [511, 526] on div "Create Alarm Code for {{ participant.fullName }}" at bounding box center [608, 528] width 202 height 14
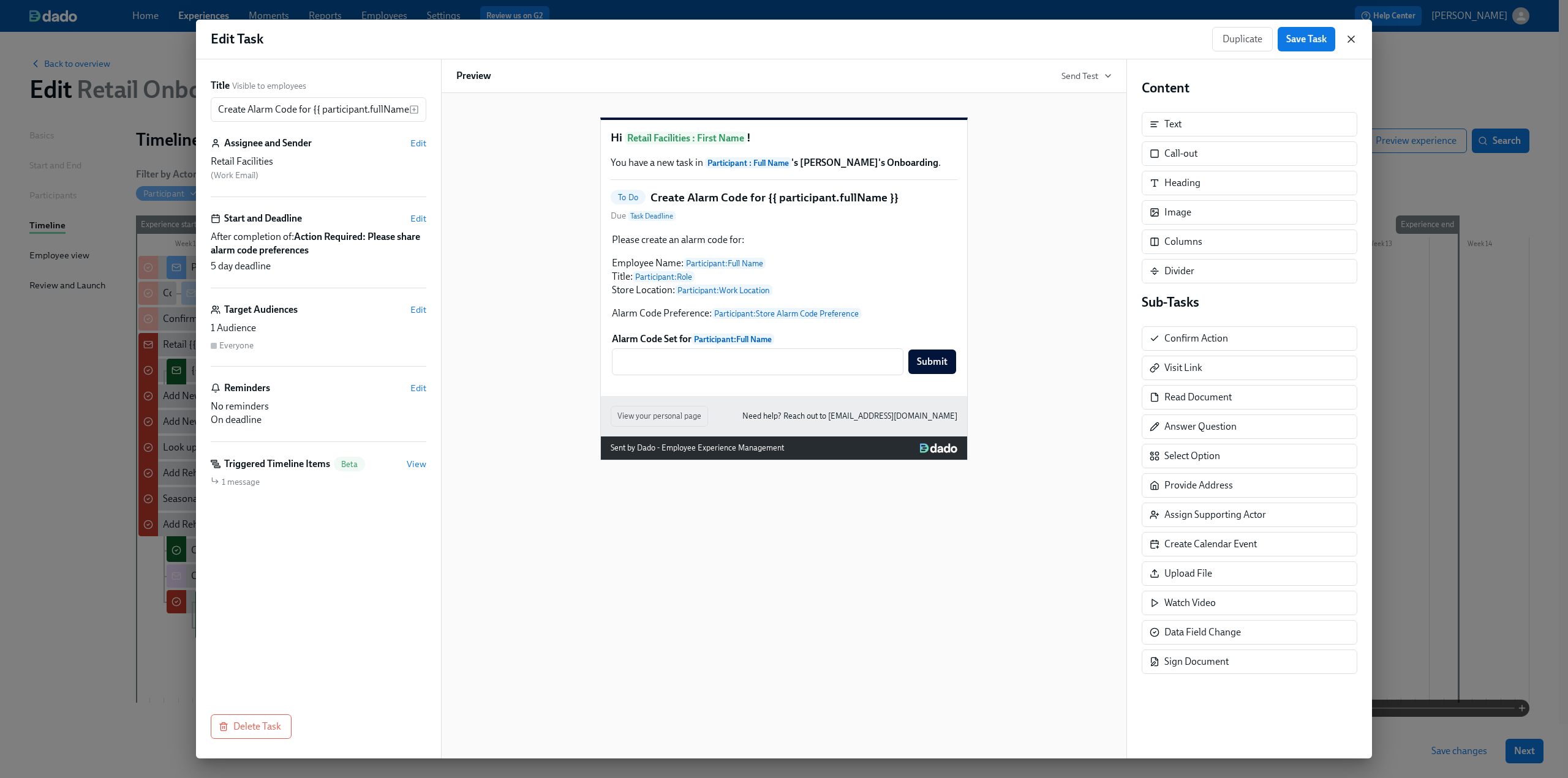
click at [1348, 36] on icon "button" at bounding box center [1351, 39] width 6 height 6
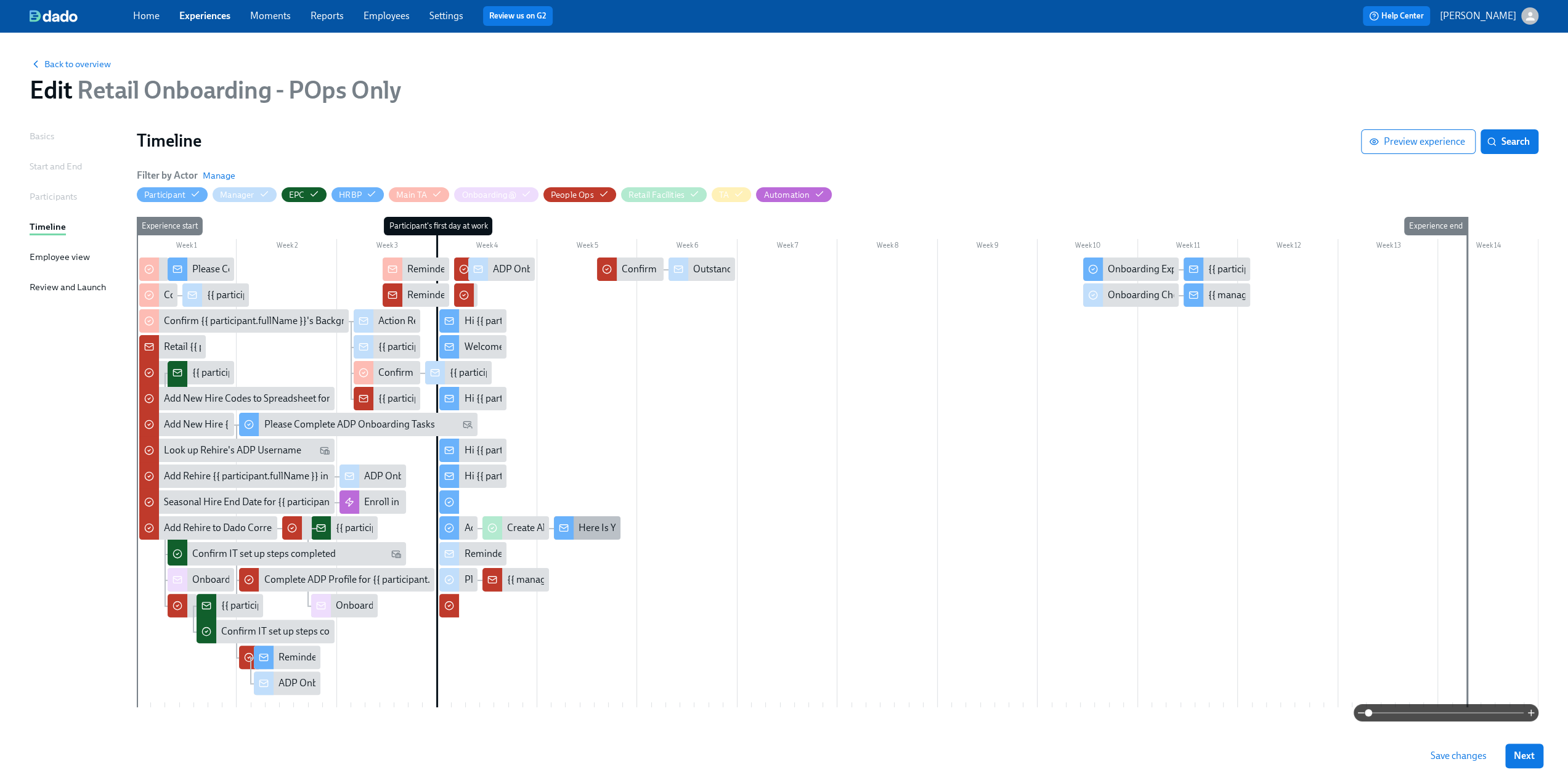
click at [604, 534] on div "Here Is Your Alarm Code" at bounding box center [630, 528] width 104 height 14
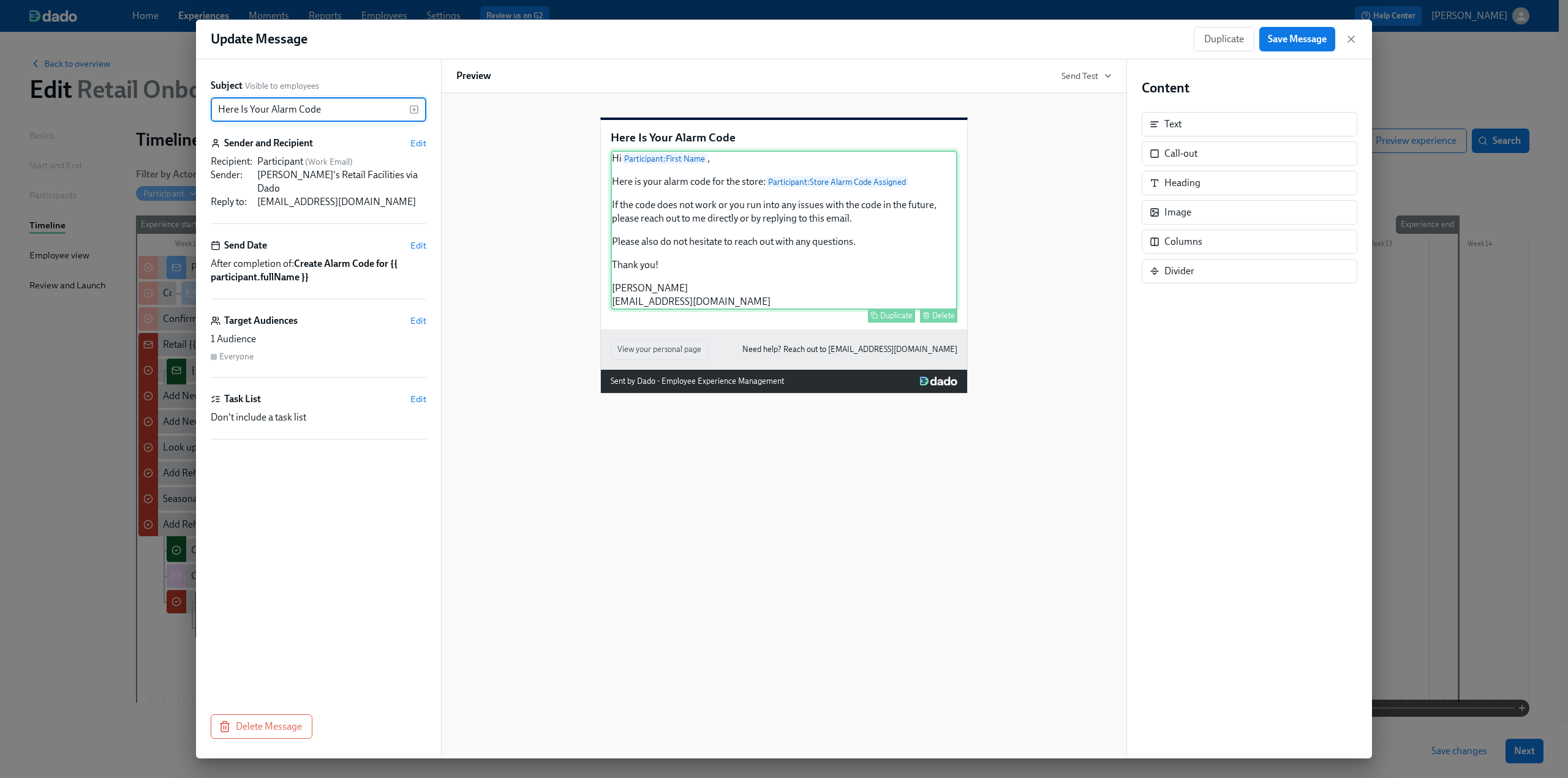
click at [677, 310] on div "Hi Participant : First Name , Here is your alarm code for the store: Participan…" at bounding box center [784, 230] width 347 height 159
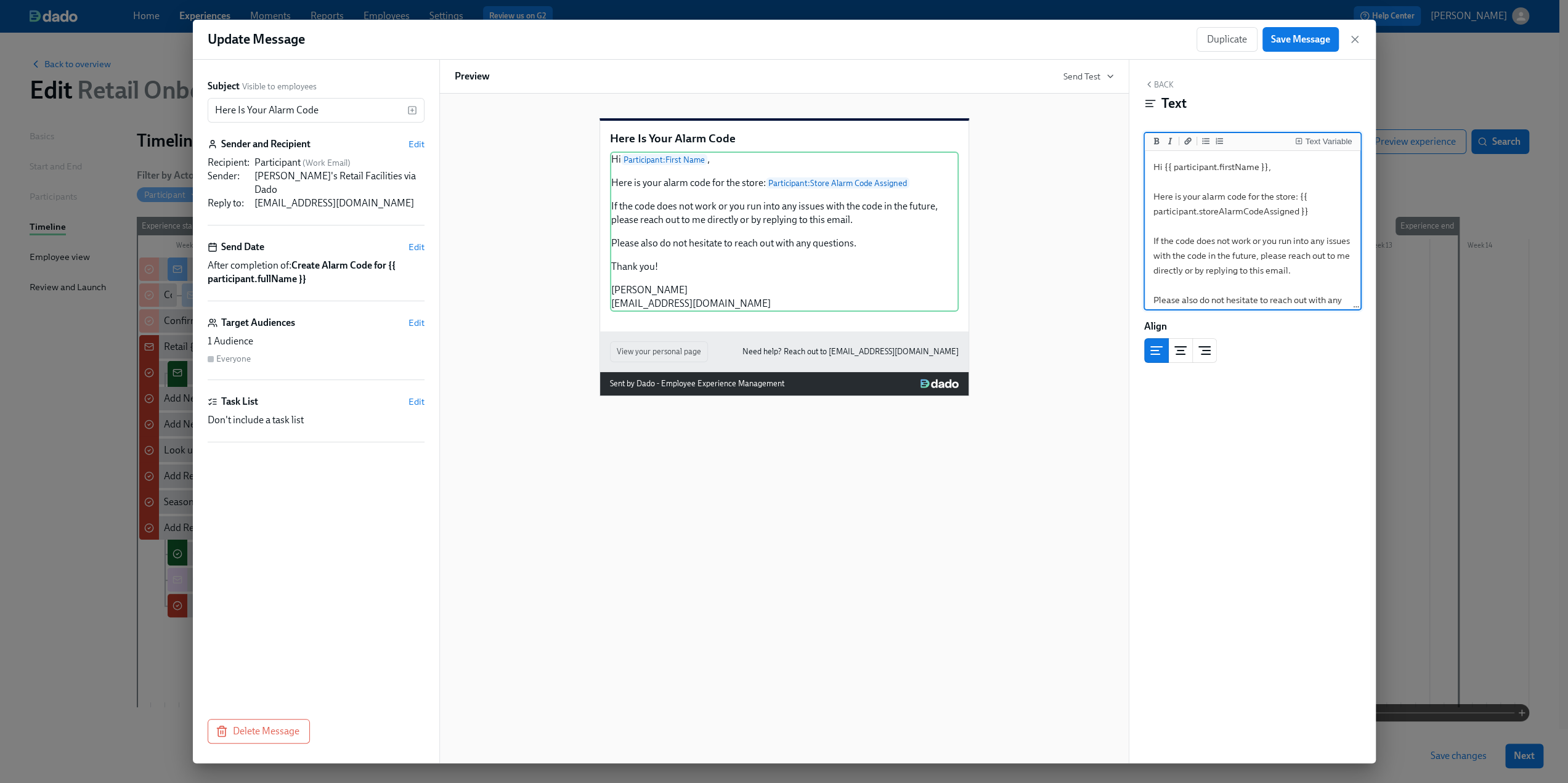
scroll to position [94, 0]
drag, startPoint x: 1240, startPoint y: 297, endPoint x: 1143, endPoint y: 303, distance: 97.2
click at [1144, 303] on div "Text Variable Hi {{ participant.firstName }}, Here is your alarm code for the s…" at bounding box center [1252, 221] width 217 height 177
drag, startPoint x: 1212, startPoint y: 278, endPoint x: 1143, endPoint y: 282, distance: 69.1
click at [1143, 282] on div "Back Text Text Variable Hi {{ participant.firstName }}, Here is your alarm code…" at bounding box center [1252, 411] width 246 height 704
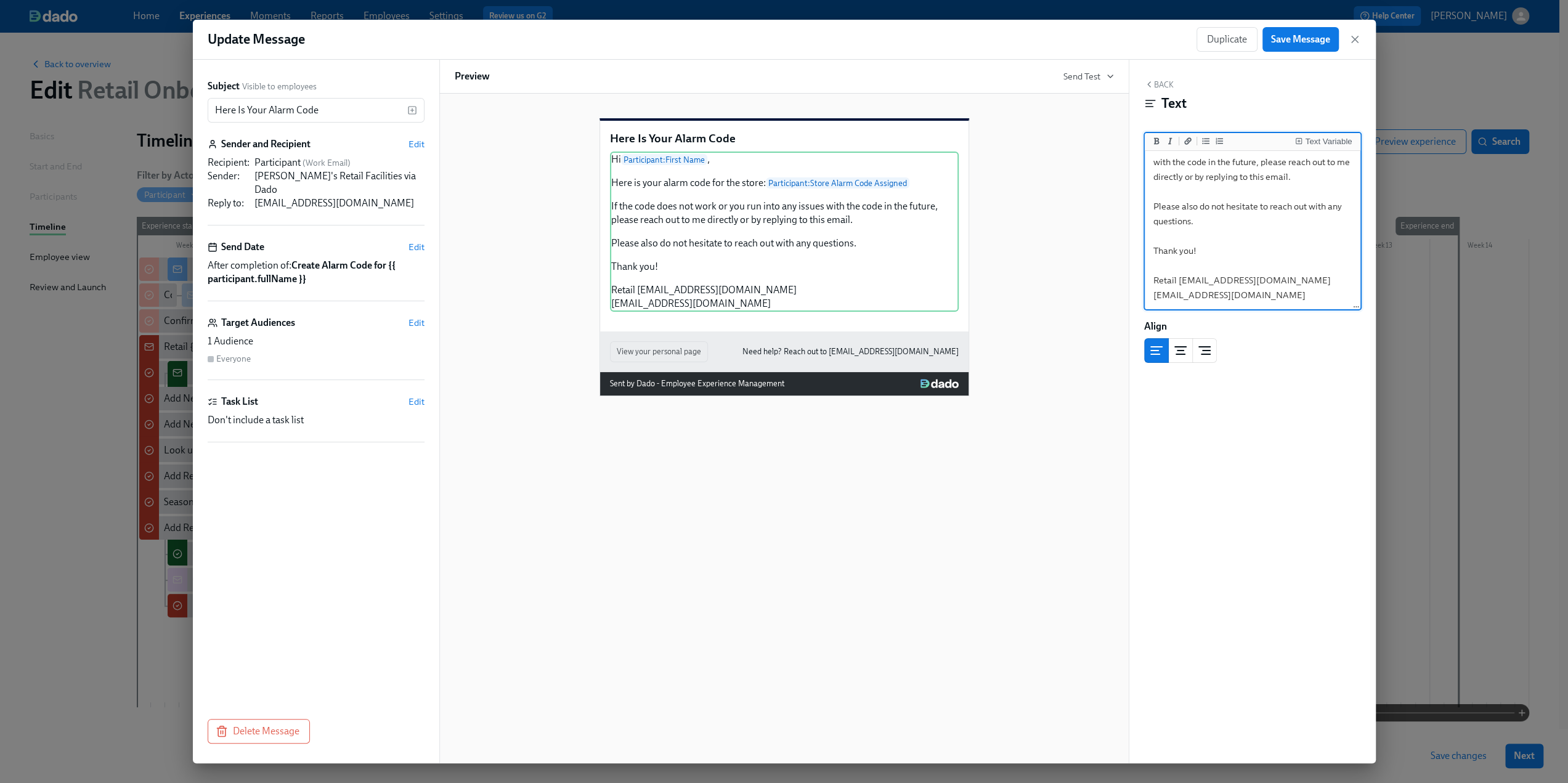
drag, startPoint x: 1265, startPoint y: 281, endPoint x: 1212, endPoint y: 282, distance: 53.0
click at [1212, 282] on textarea "Hi {{ participant.firstName }}, Here is your alarm code for the store: {{ parti…" at bounding box center [1252, 184] width 211 height 249
click at [1181, 280] on textarea "Hi {{ participant.firstName }}, Here is your alarm code for the store: {{ parti…" at bounding box center [1252, 184] width 211 height 249
type textarea "Hi {{ participant.firstName }}, Here is your alarm code for the store: {{ parti…"
click at [418, 143] on span "Edit" at bounding box center [416, 144] width 16 height 12
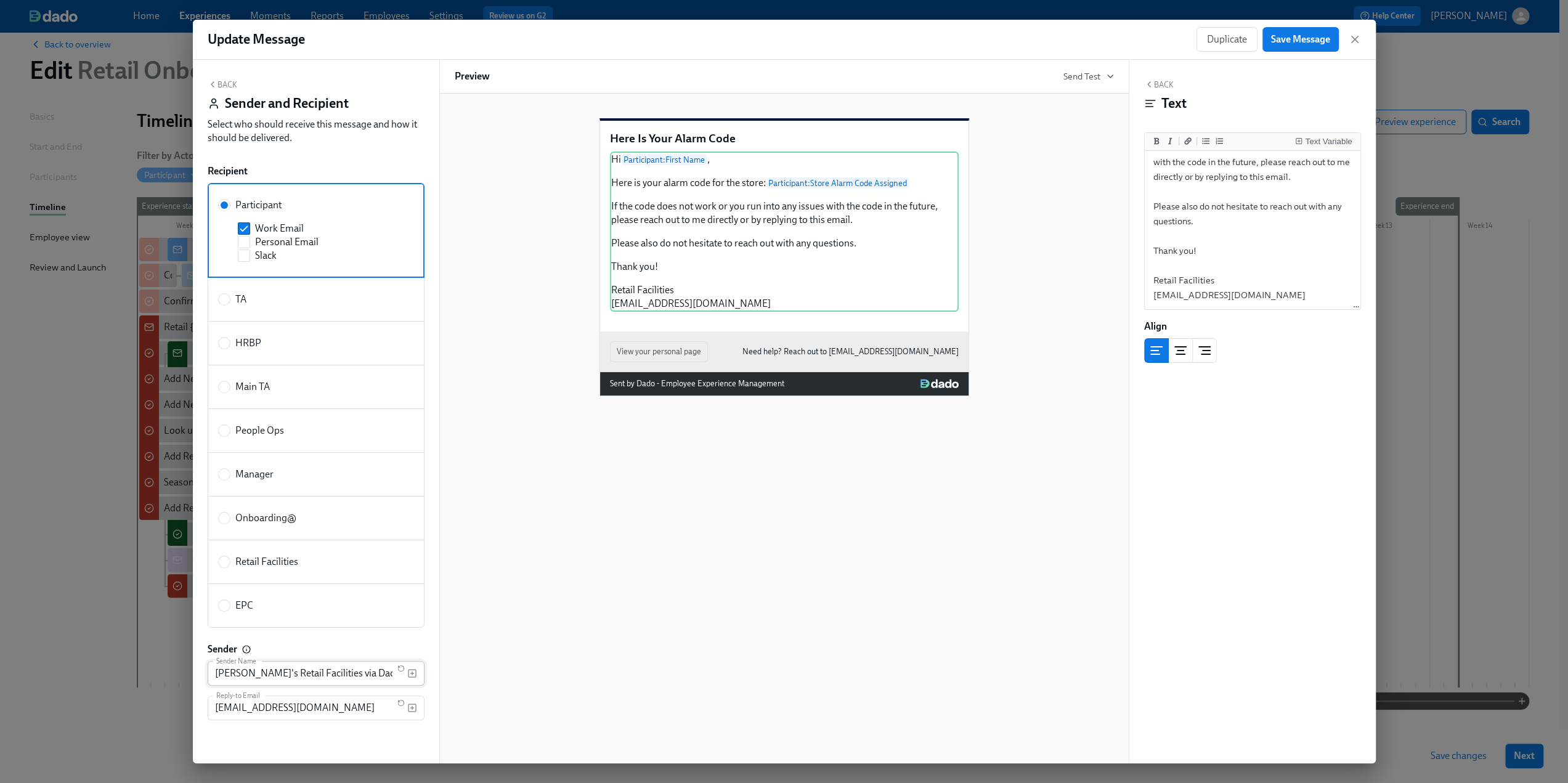
scroll to position [30, 0]
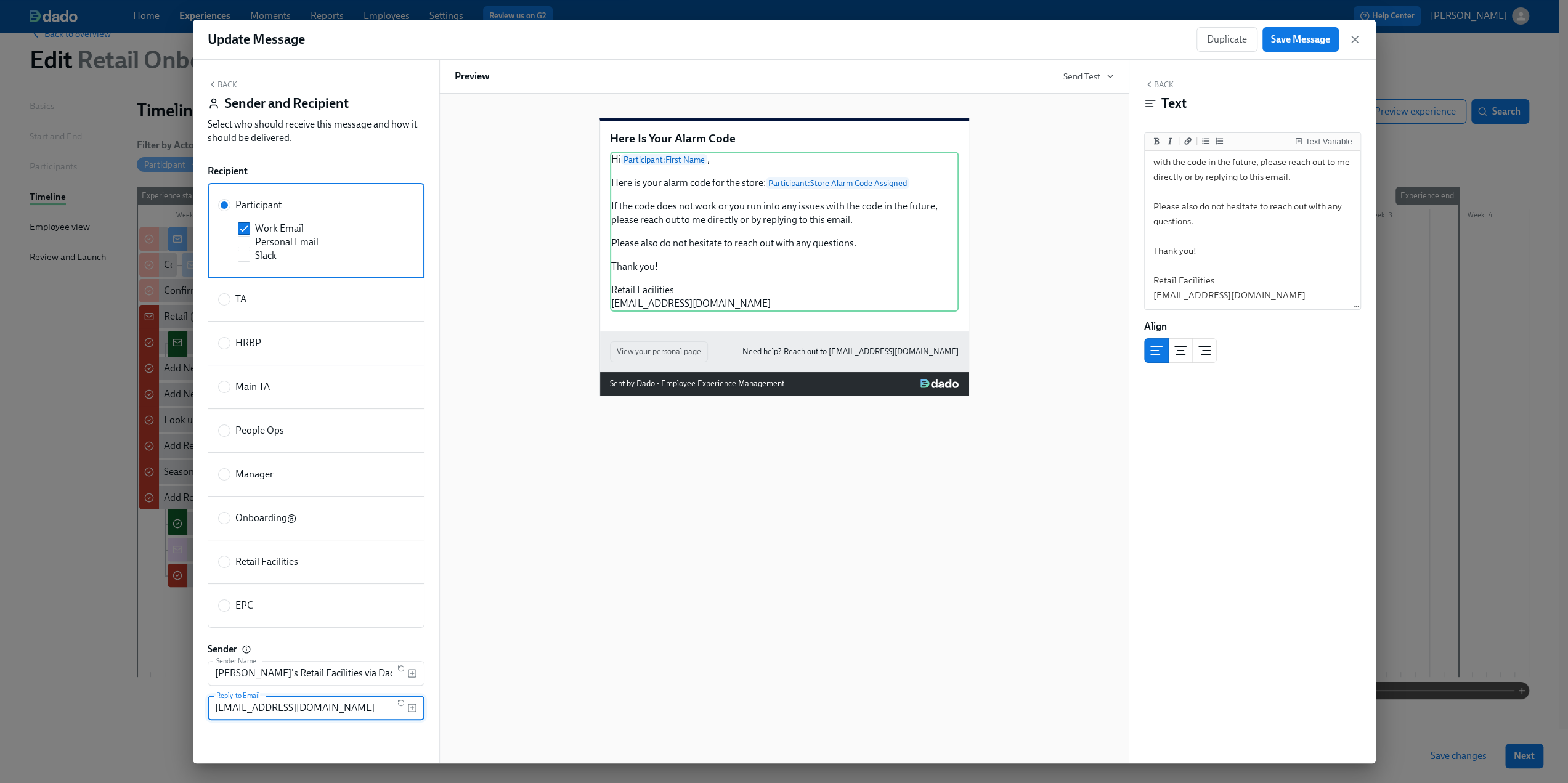
drag, startPoint x: 322, startPoint y: 707, endPoint x: 164, endPoint y: 698, distance: 158.3
click at [163, 702] on div "Update Message Duplicate Save Message Back Sender and Recipient Select who shou…" at bounding box center [784, 391] width 1568 height 783
paste input "facilities"
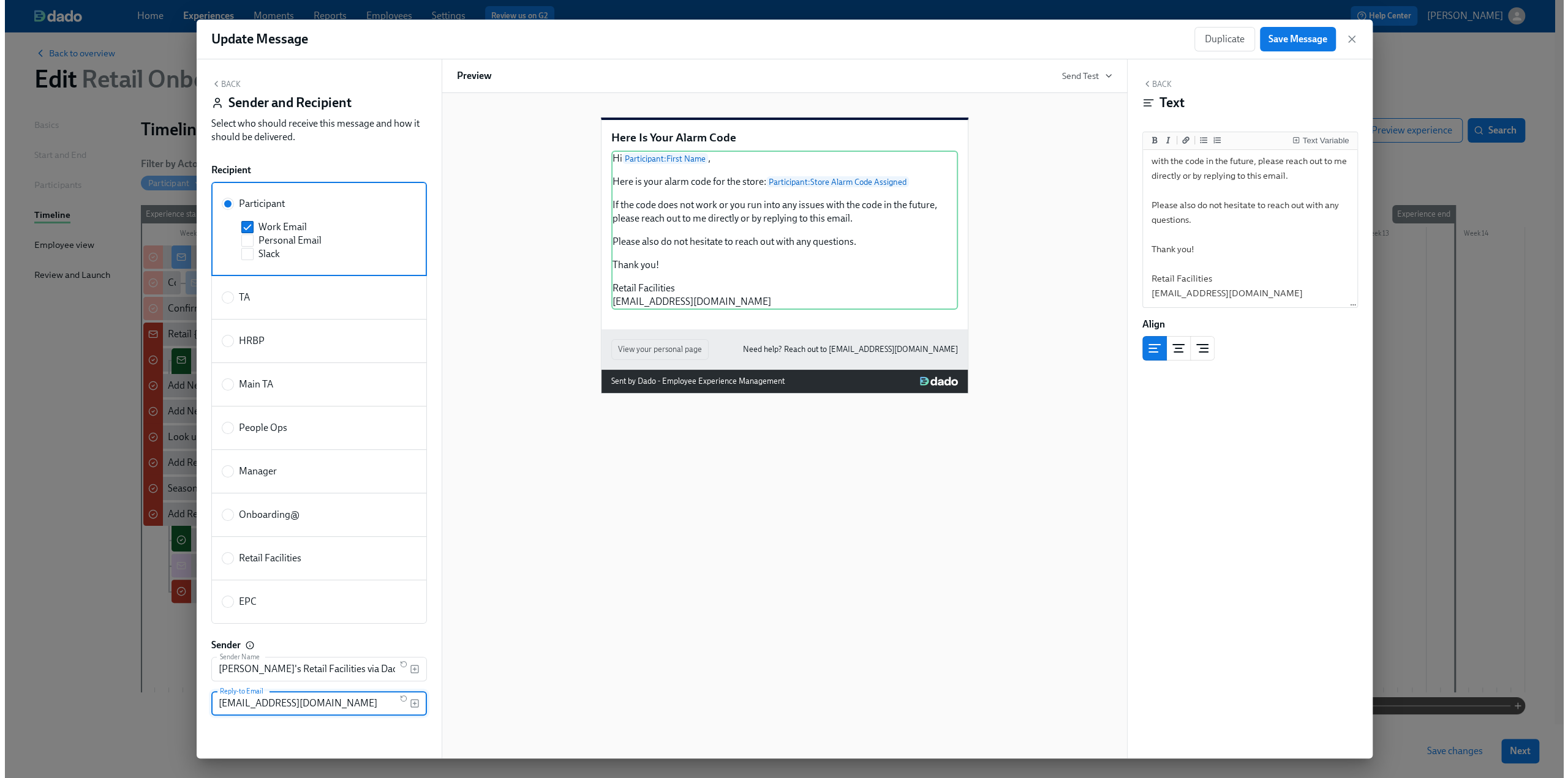
scroll to position [0, 0]
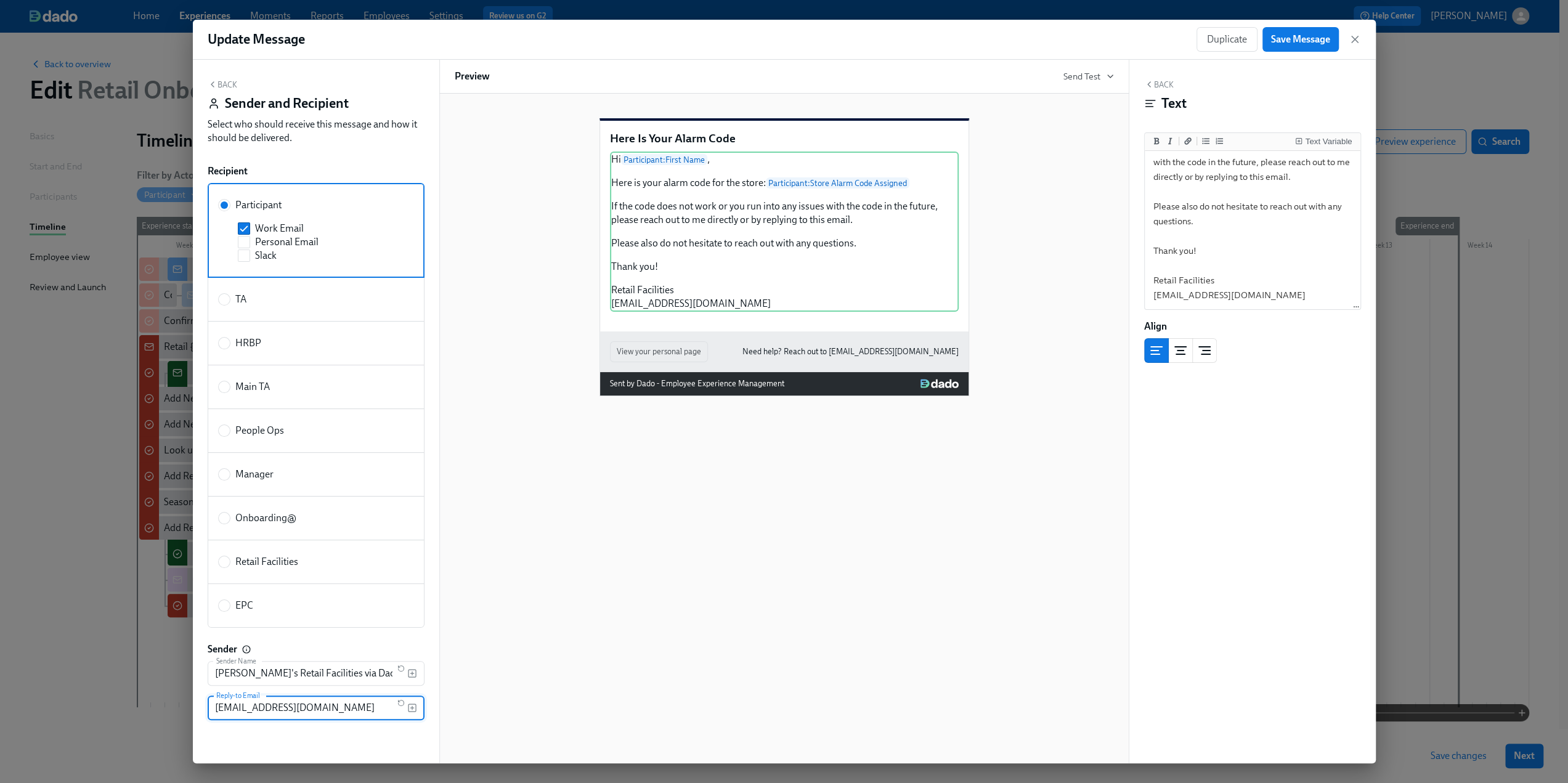
type input "[EMAIL_ADDRESS][DOMAIN_NAME]"
click at [226, 84] on button "Back" at bounding box center [222, 84] width 30 height 10
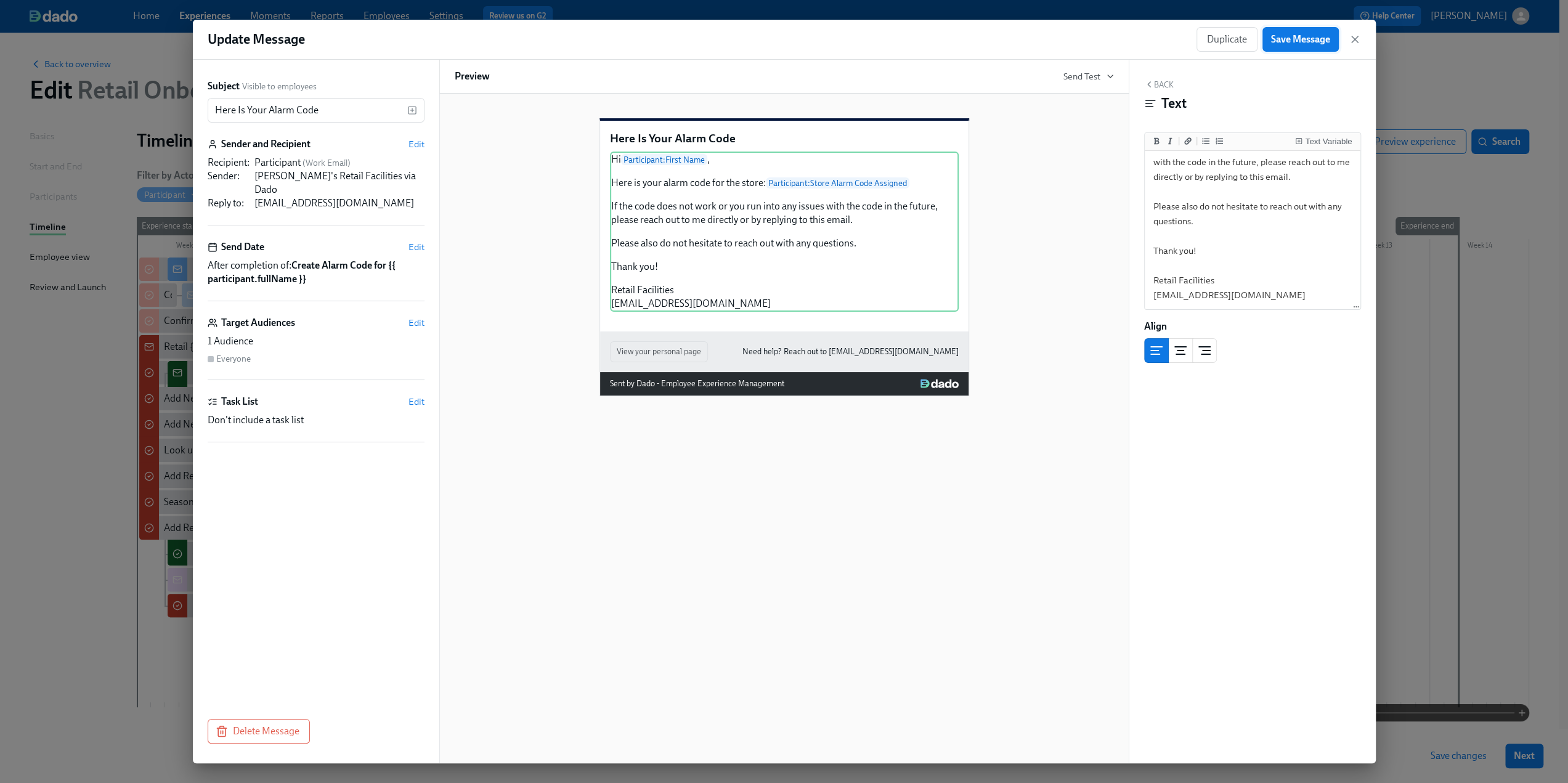
click at [1299, 43] on span "Save Message" at bounding box center [1300, 39] width 59 height 12
click at [1359, 39] on icon "button" at bounding box center [1354, 39] width 12 height 12
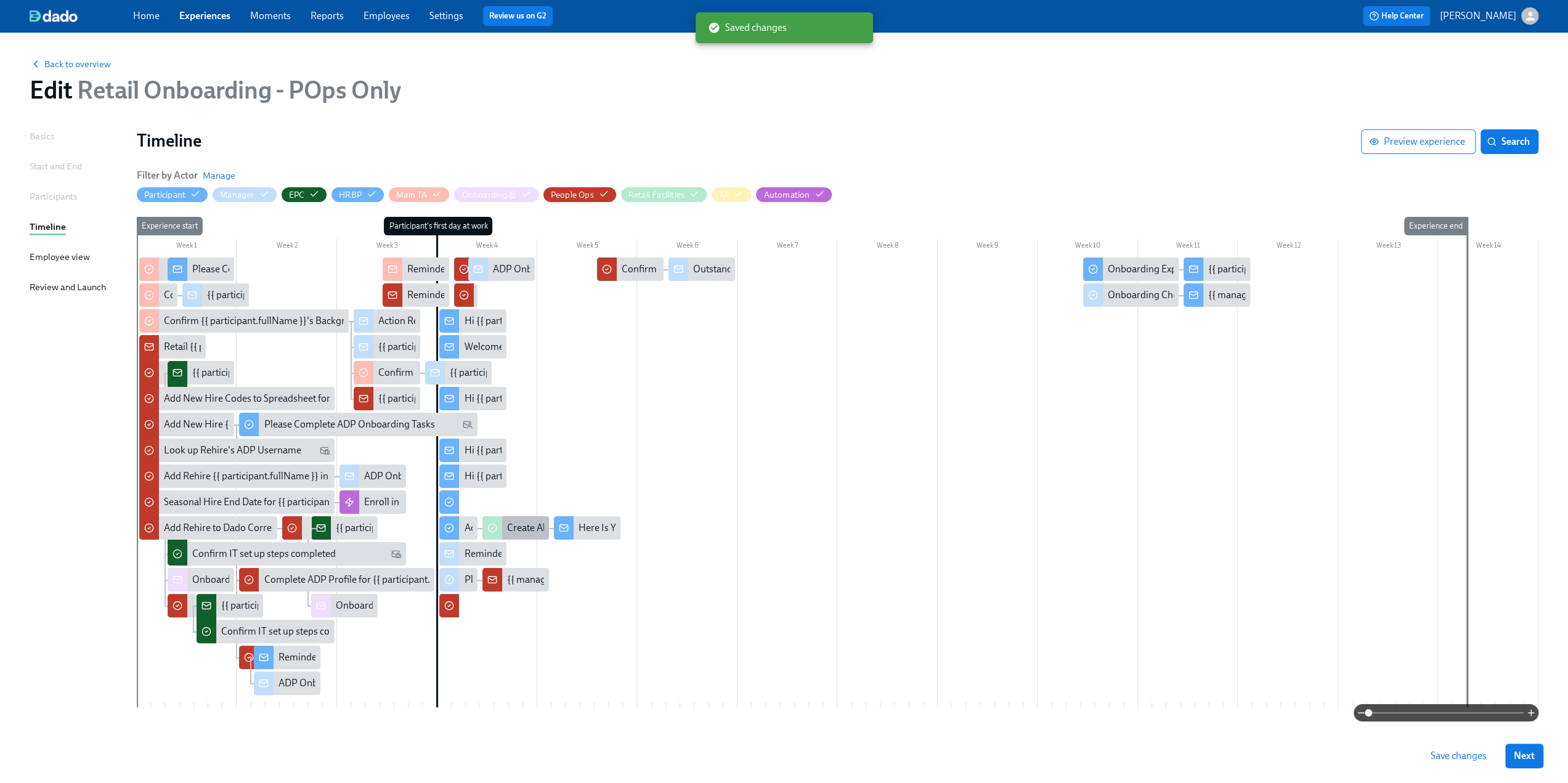
click at [518, 522] on div "Create Alarm Code for {{ participant.fullName }}" at bounding box center [608, 528] width 202 height 14
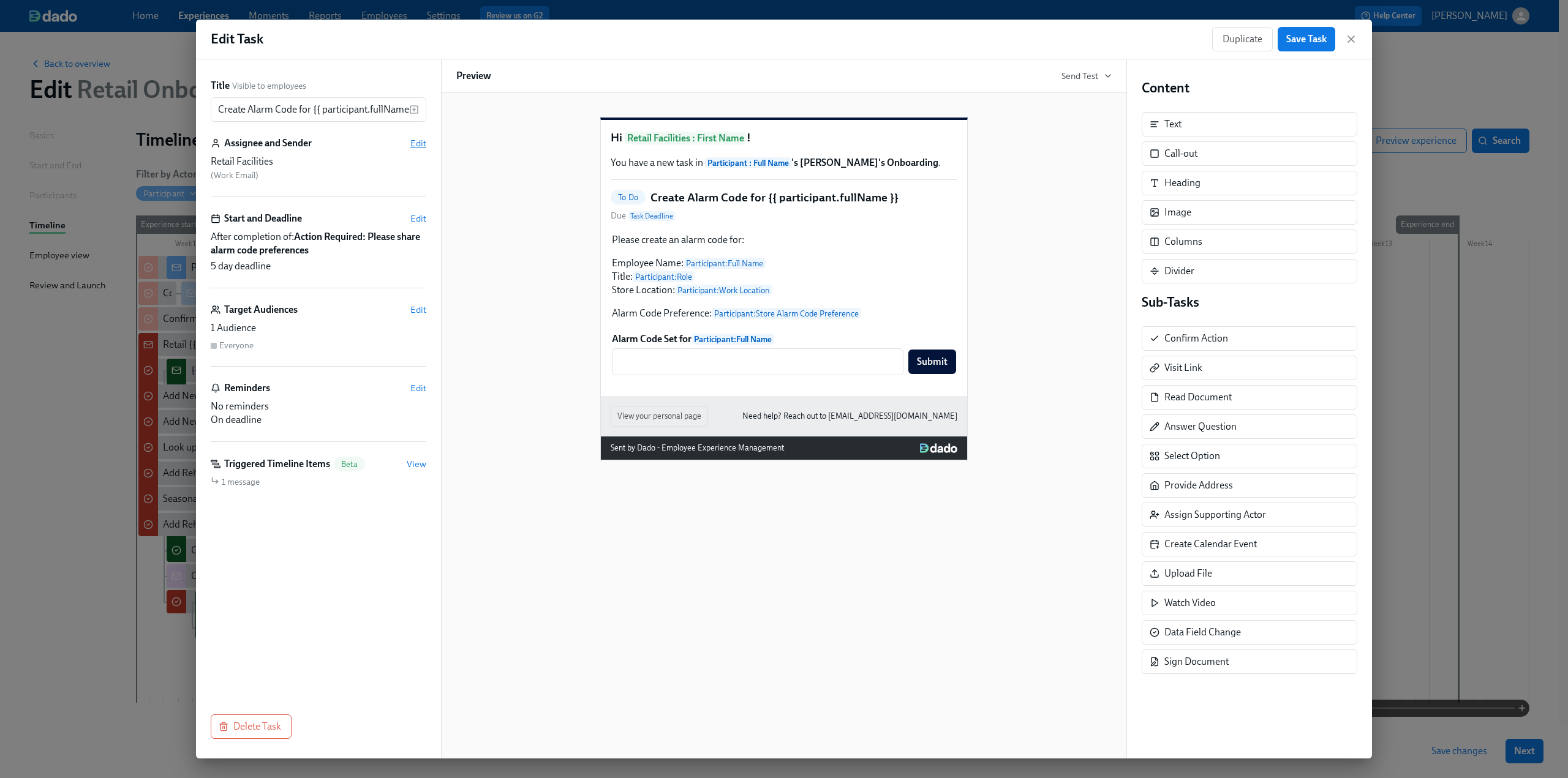
click at [422, 144] on span "Edit" at bounding box center [418, 143] width 16 height 12
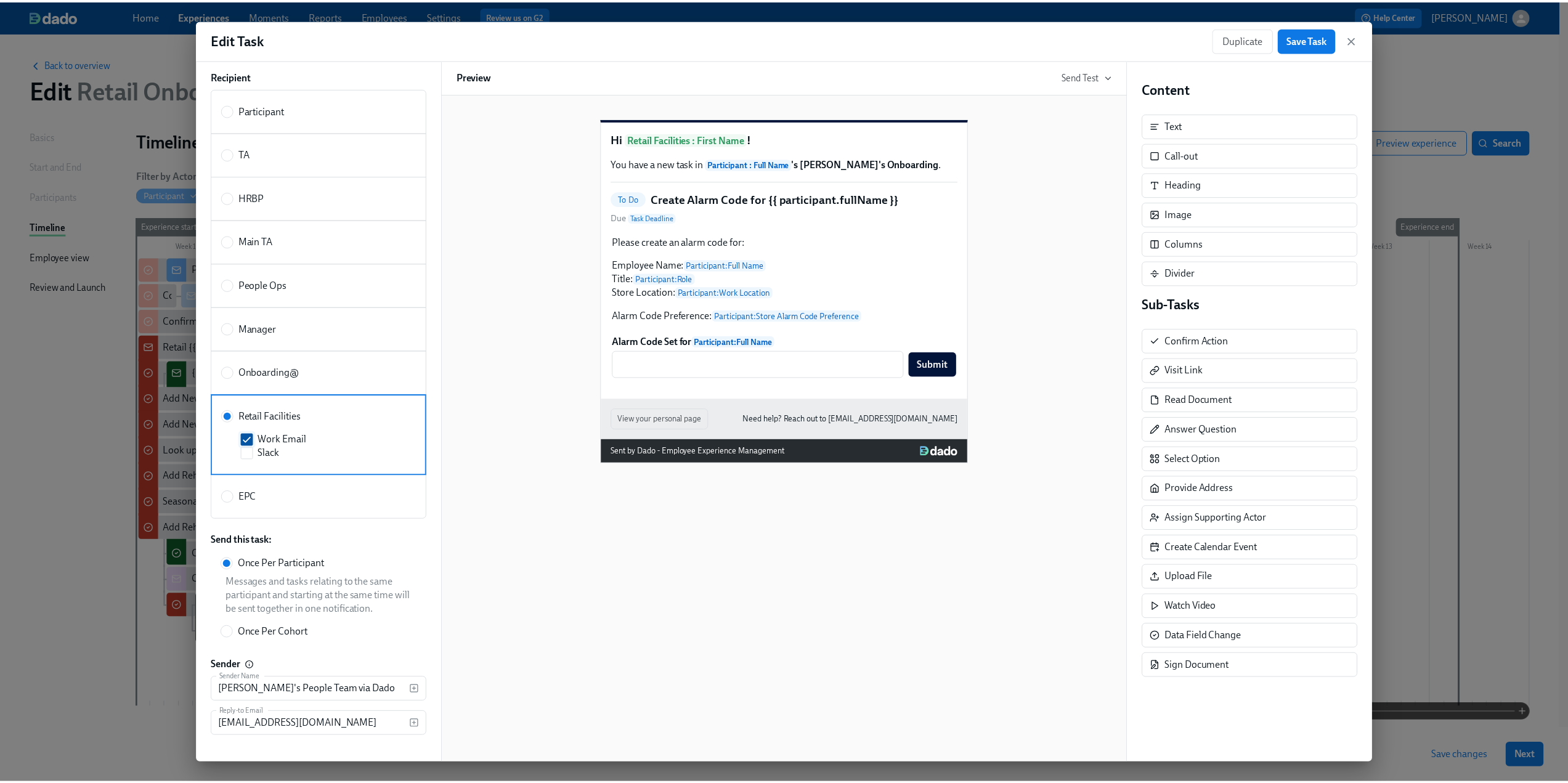
scroll to position [109, 0]
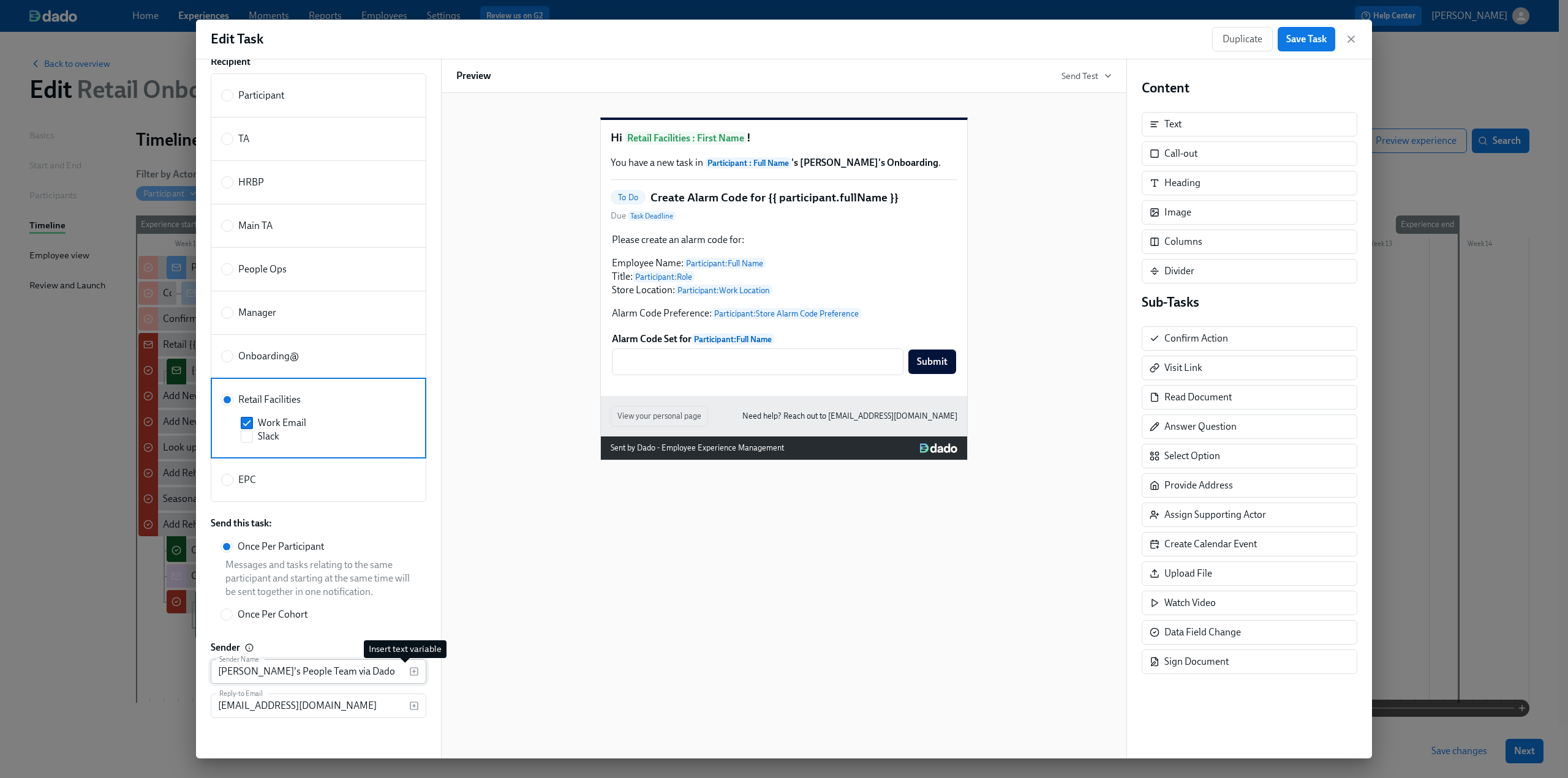
click at [410, 669] on icon "button" at bounding box center [415, 672] width 10 height 10
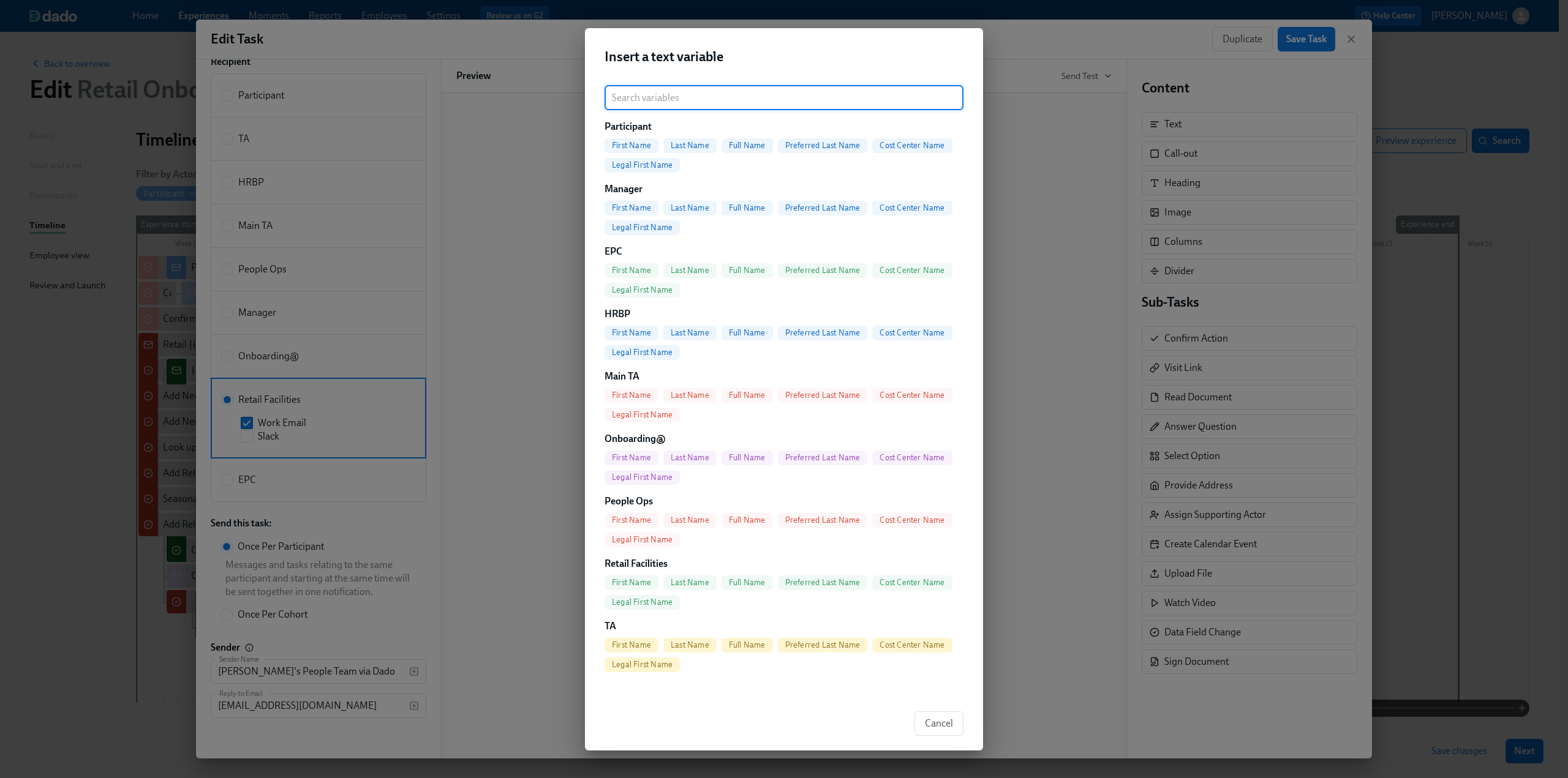
click at [401, 606] on div "Insert a text variable ​ Participant First Name Last Name Full Name Preferred L…" at bounding box center [784, 389] width 1568 height 778
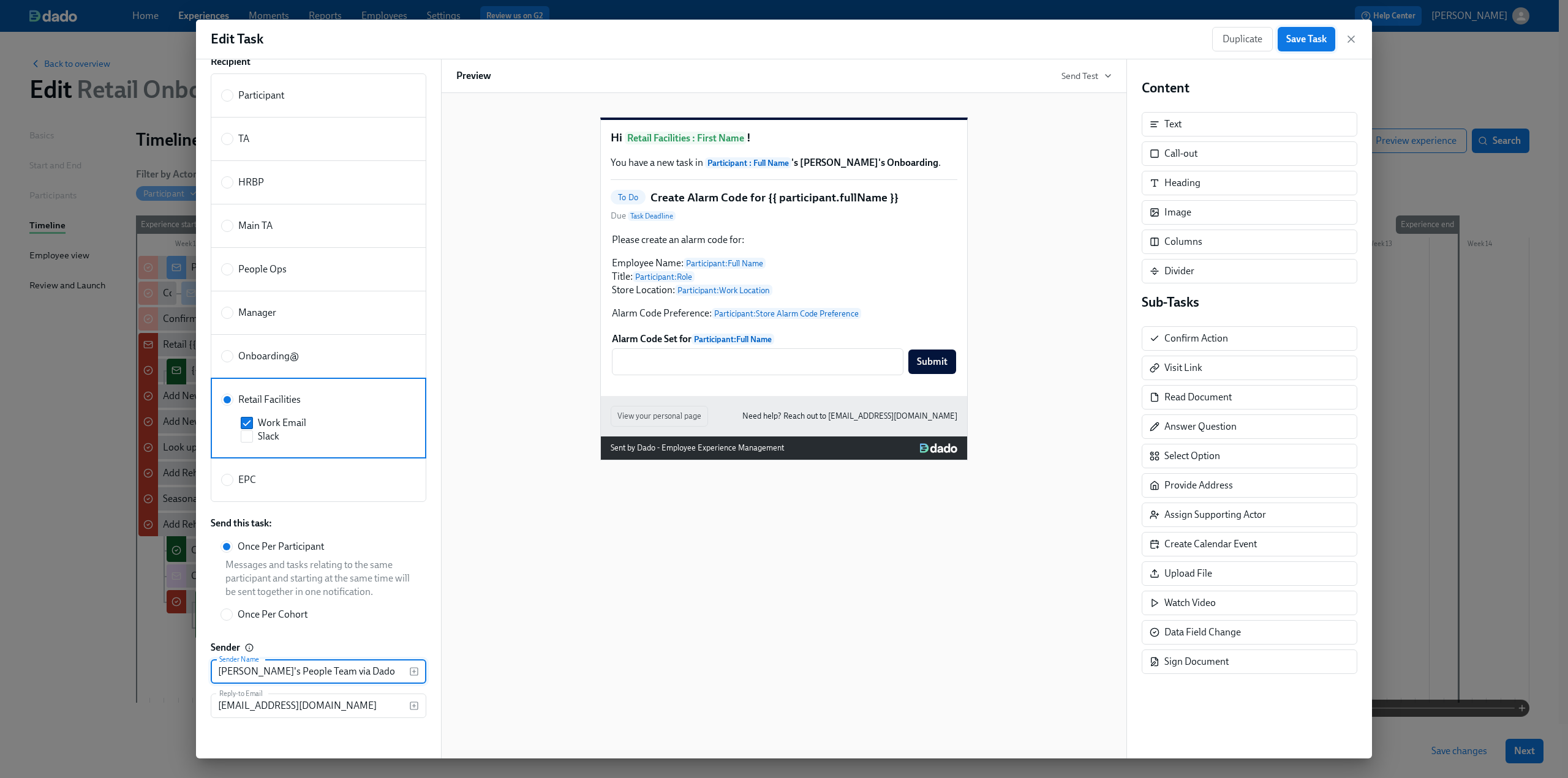
click at [1319, 37] on span "Save Task" at bounding box center [1307, 39] width 40 height 12
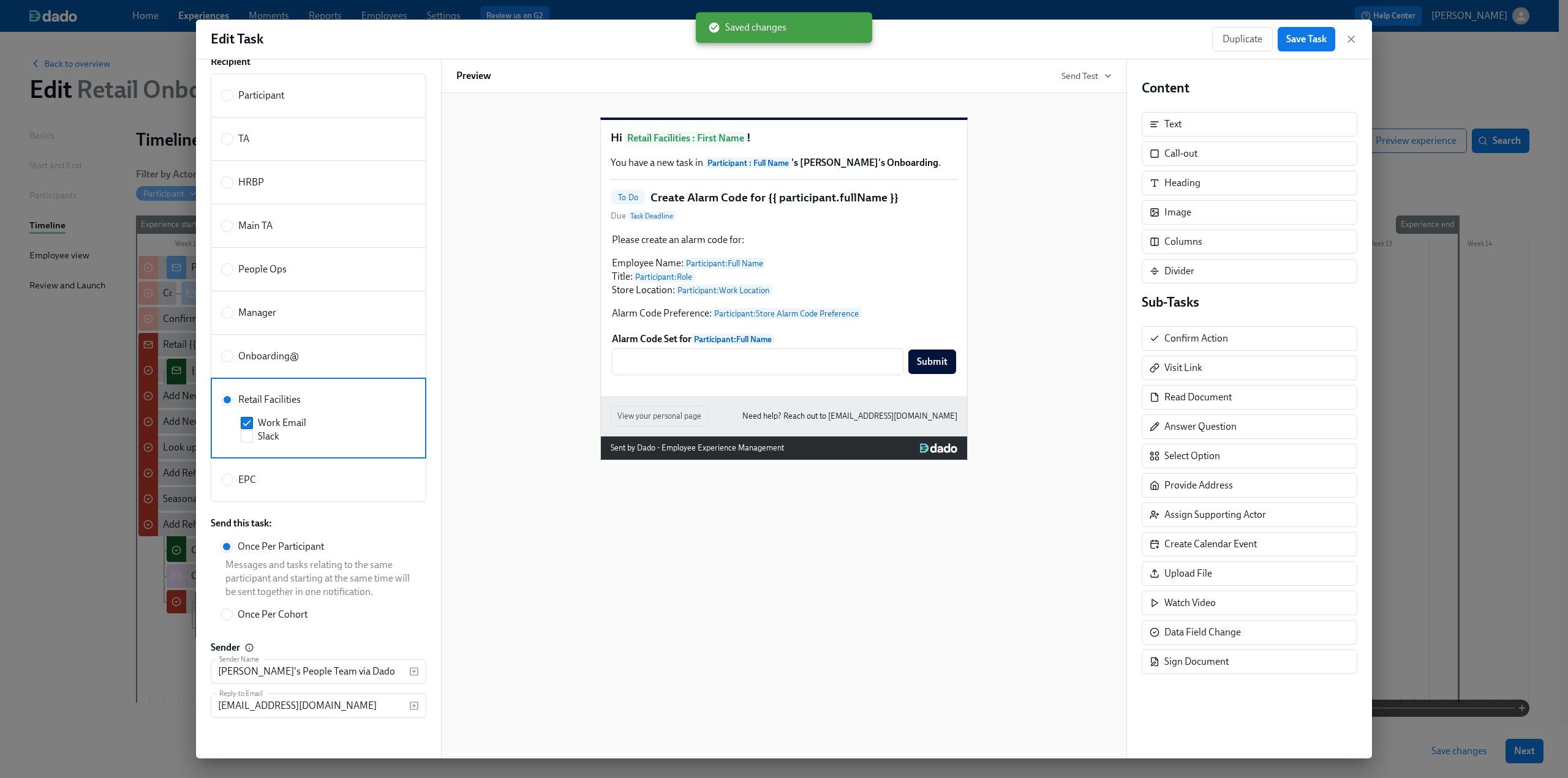
click at [1358, 39] on div "Edit Task Duplicate Save Task" at bounding box center [784, 39] width 1176 height 40
click at [1355, 40] on icon "button" at bounding box center [1351, 39] width 12 height 12
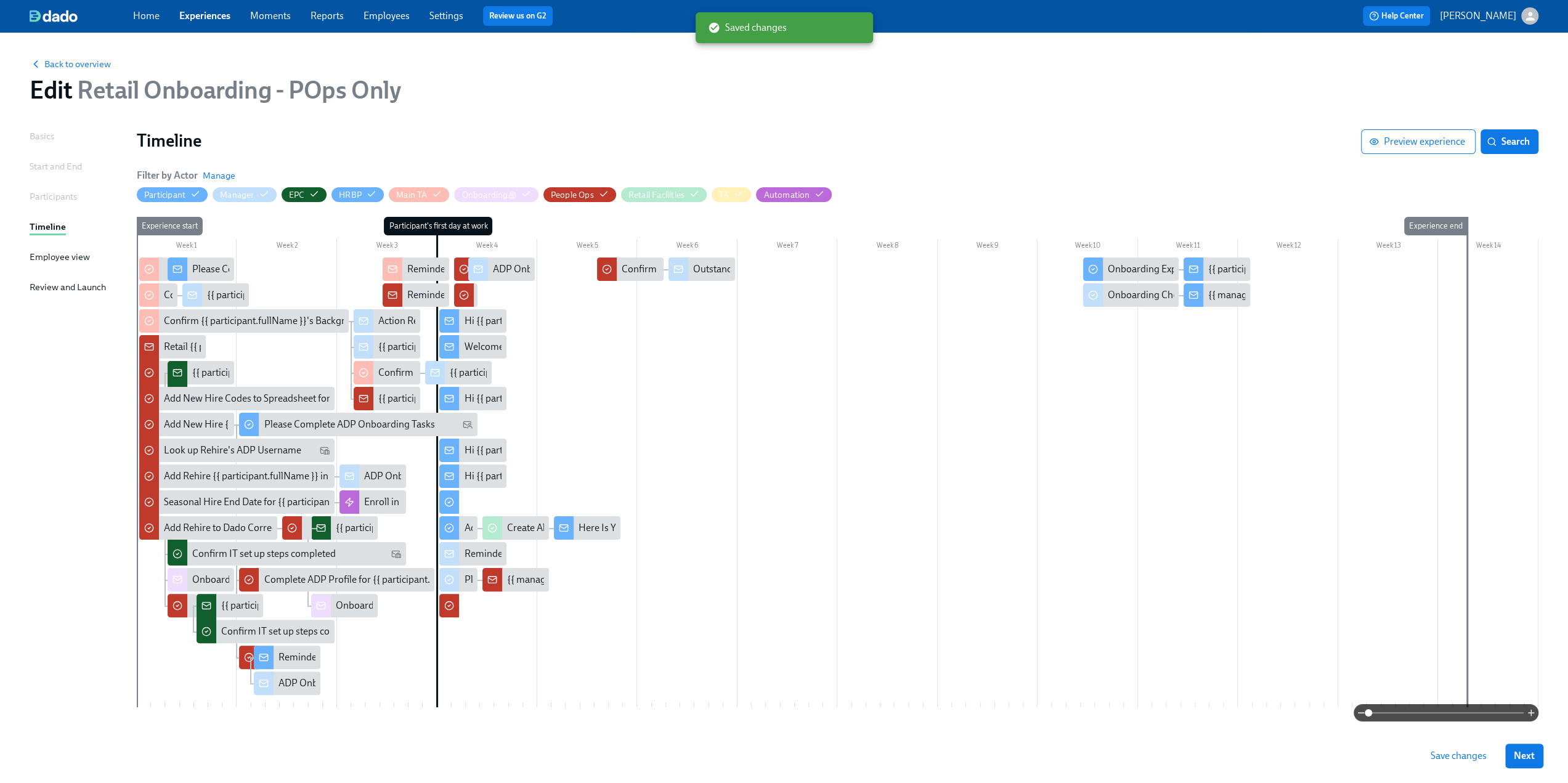
click at [1474, 762] on span "Save changes" at bounding box center [1459, 756] width 56 height 12
click at [156, 19] on link "Home" at bounding box center [146, 16] width 27 height 12
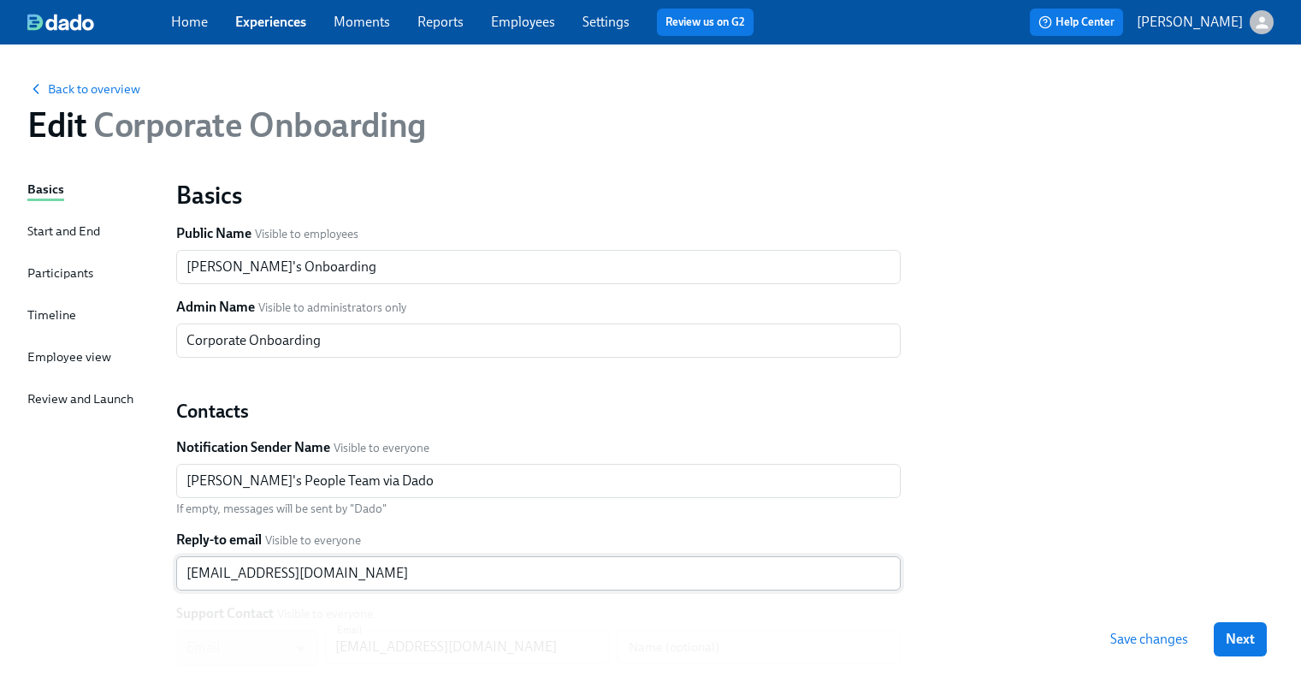
scroll to position [264, 0]
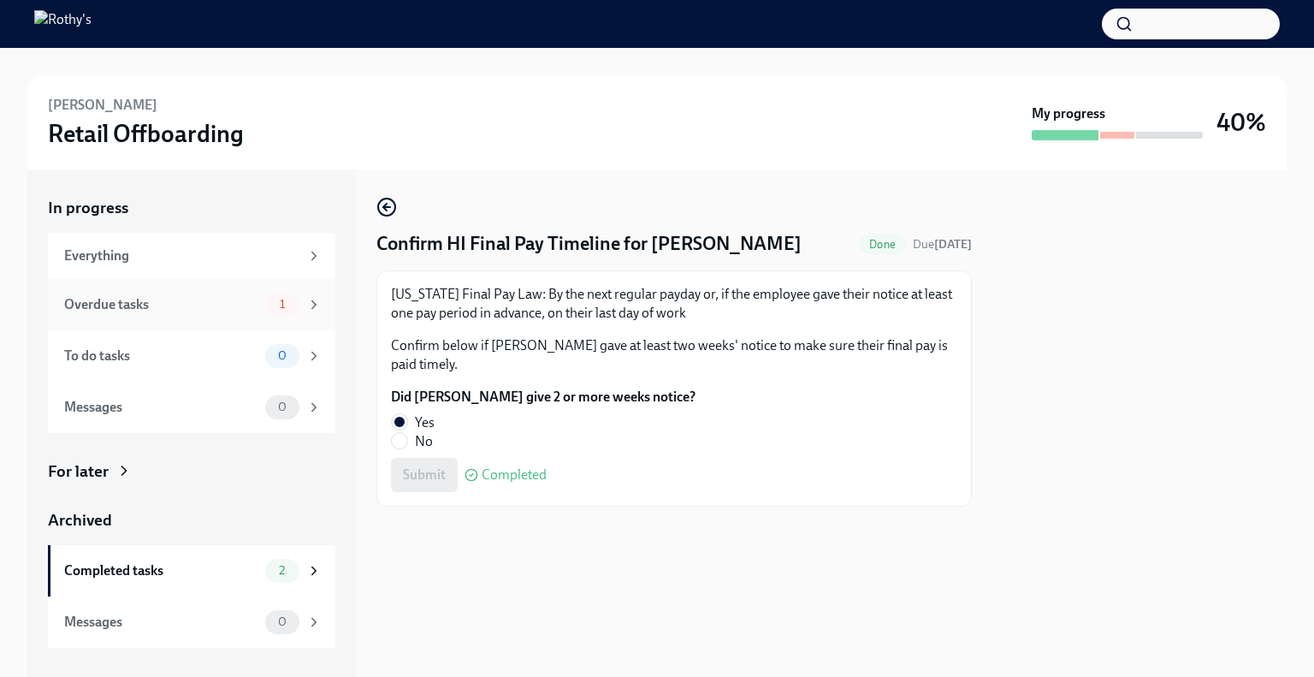
click at [181, 302] on div "Overdue tasks" at bounding box center [161, 304] width 194 height 19
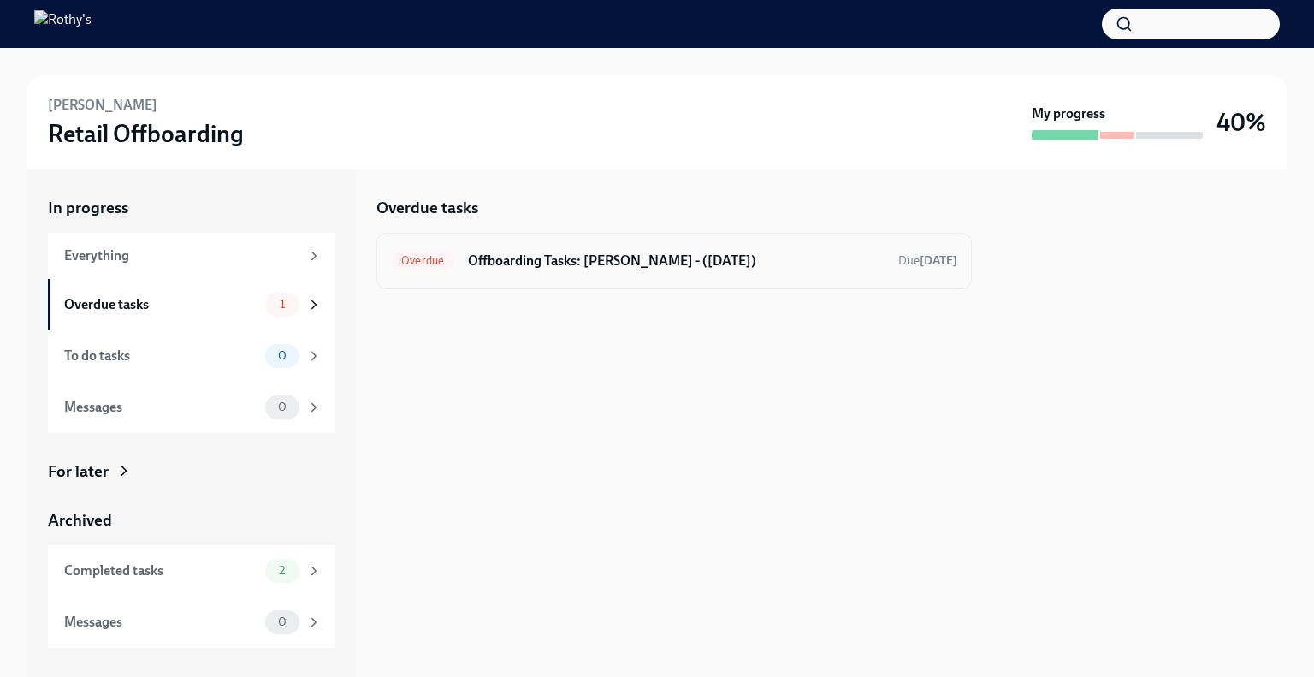
click at [589, 266] on h6 "Offboarding Tasks: [PERSON_NAME] - ([DATE])" at bounding box center [676, 261] width 417 height 19
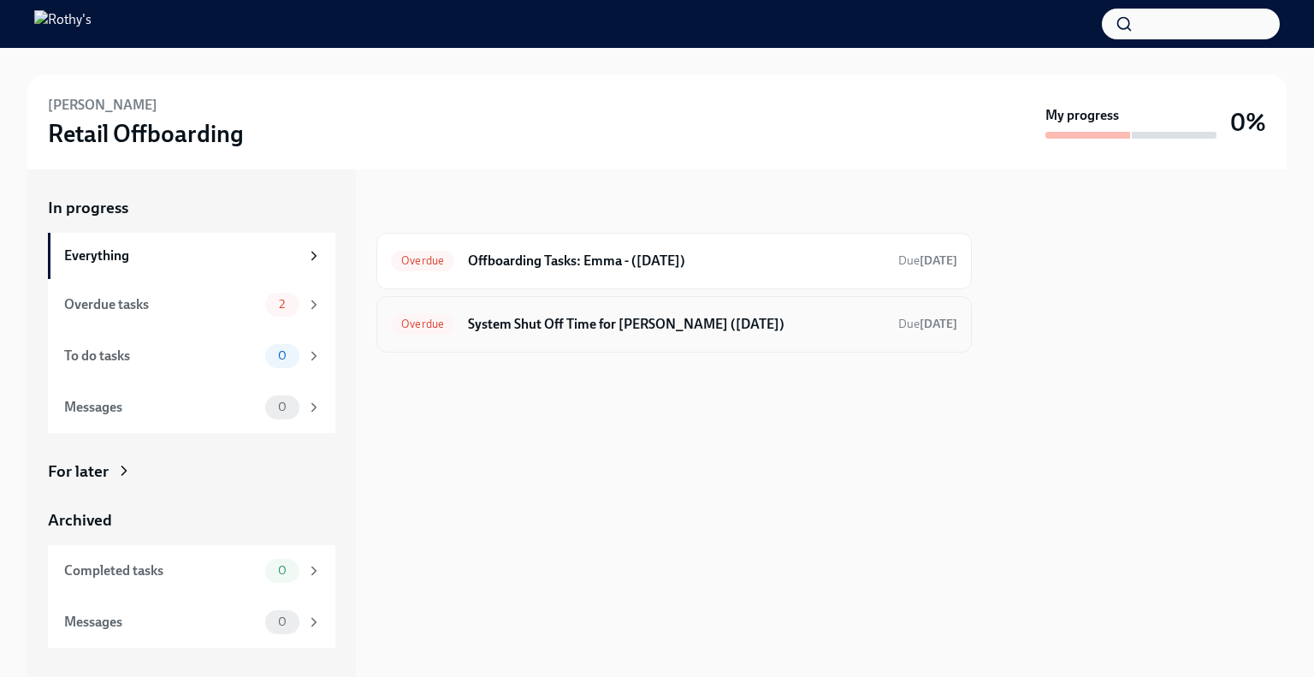
click at [562, 331] on h6 "System Shut Off Time for [PERSON_NAME] ([DATE])" at bounding box center [676, 324] width 417 height 19
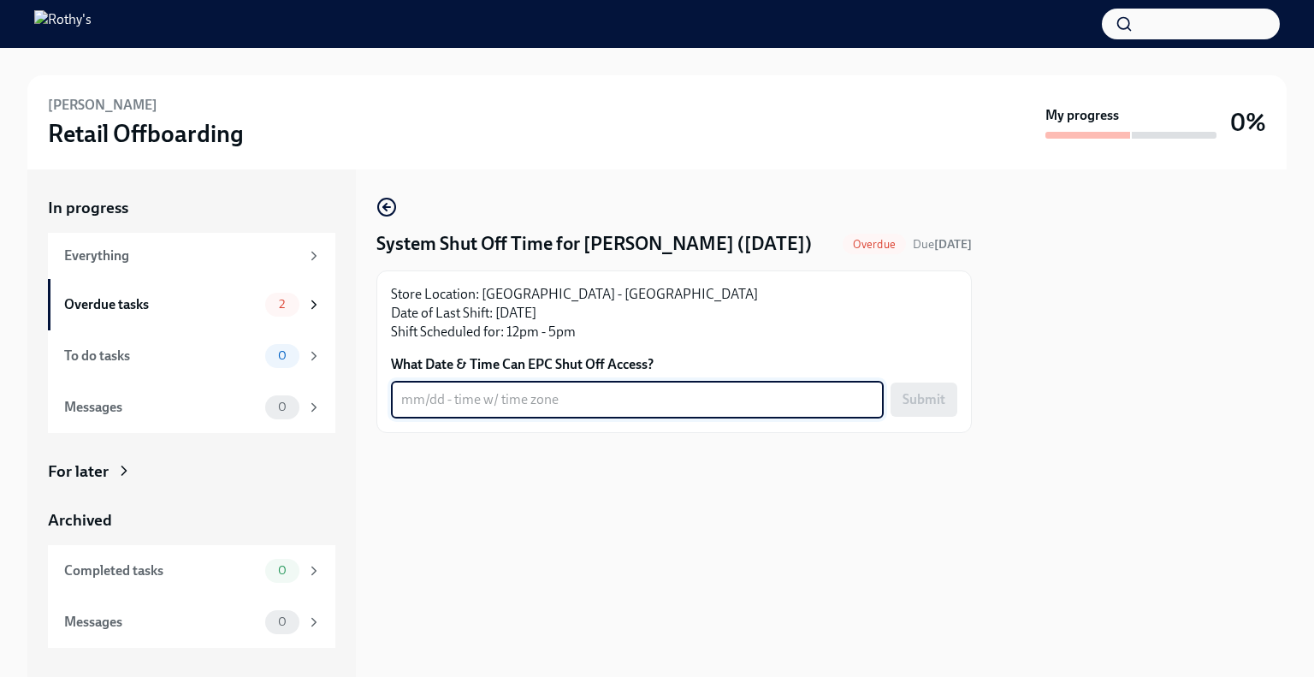
click at [518, 410] on textarea "What Date & Time Can EPC Shut Off Access?" at bounding box center [637, 399] width 472 height 21
type textarea "9/6 - 5:30pm CT"
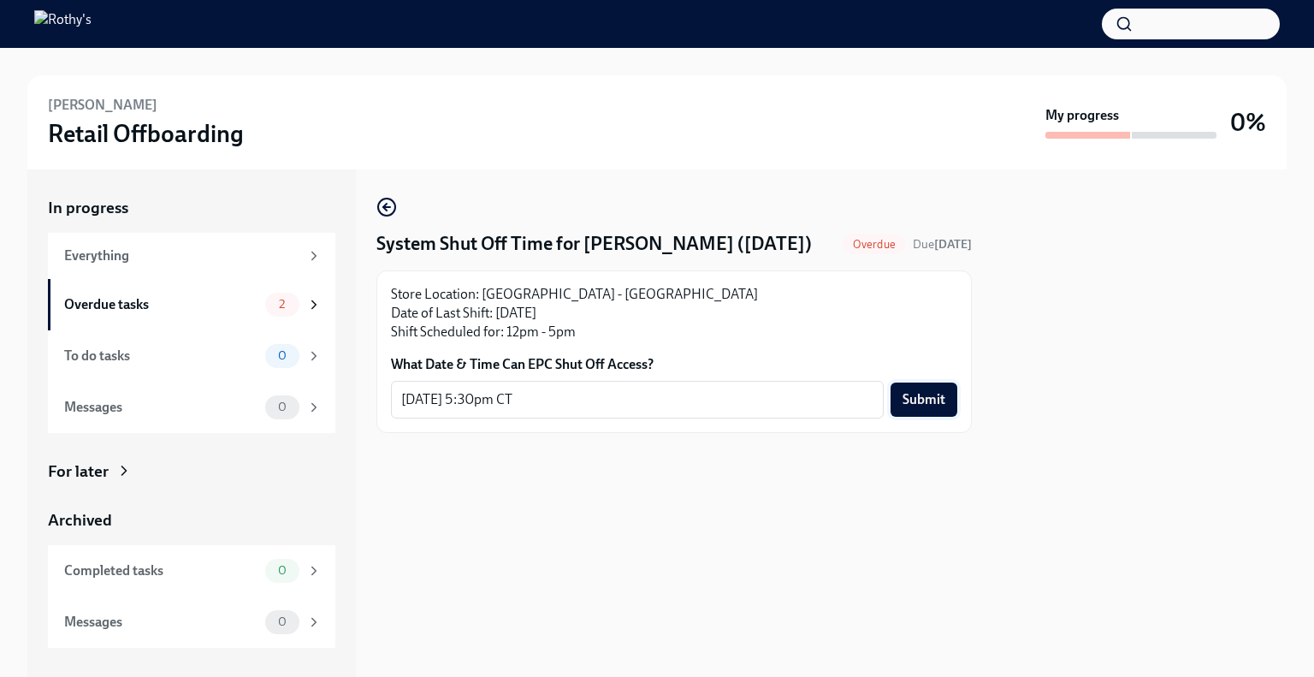
click at [928, 408] on span "Submit" at bounding box center [924, 399] width 43 height 17
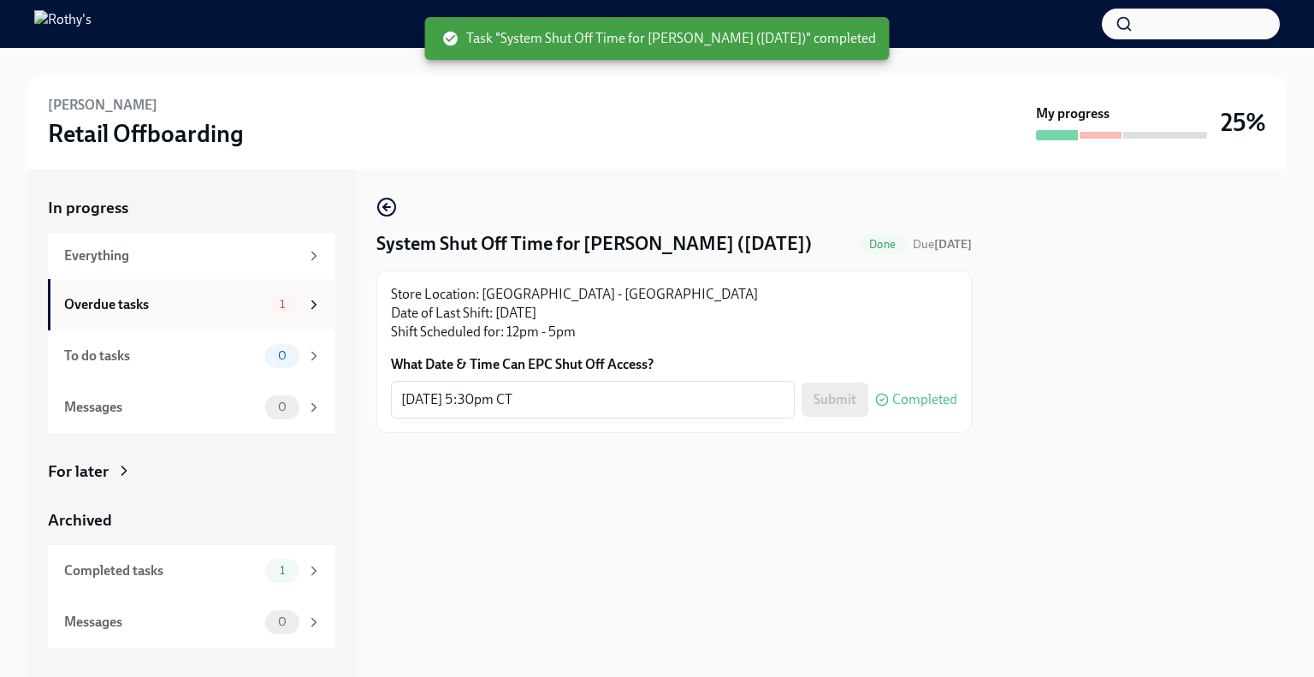
click at [205, 304] on div "Overdue tasks" at bounding box center [161, 304] width 194 height 19
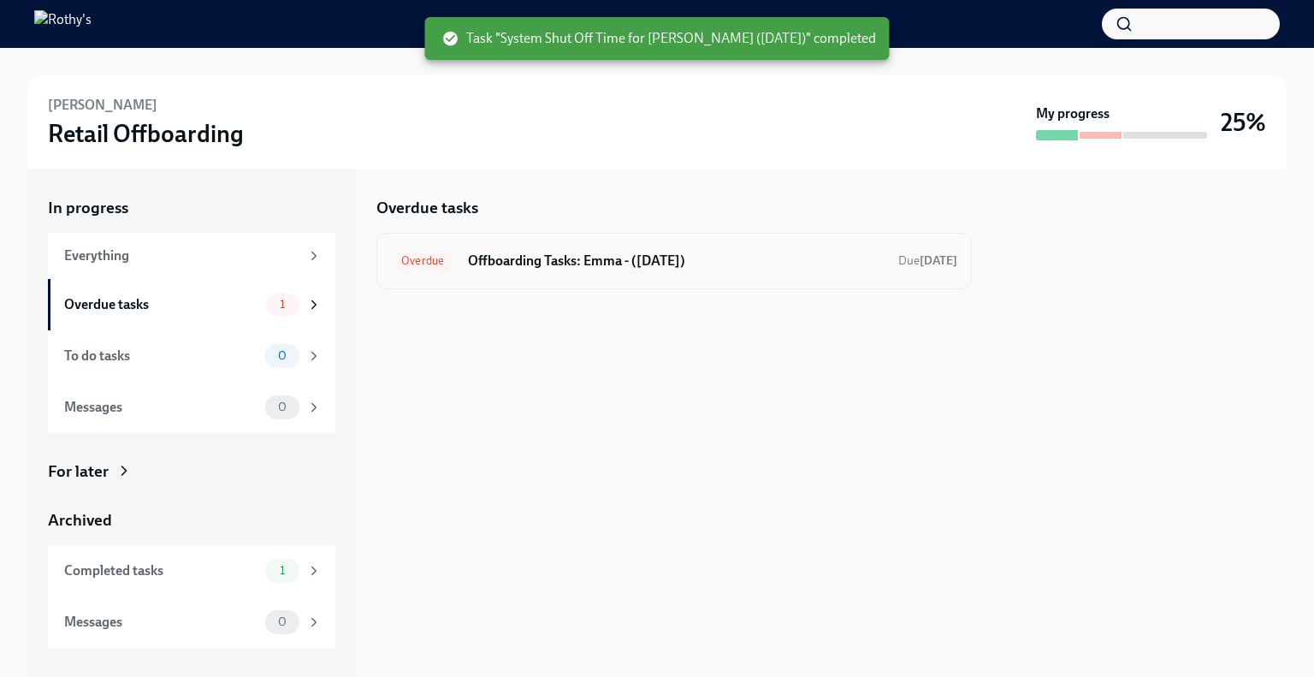
click at [654, 283] on div "Overdue Offboarding Tasks: Emma - (09/06/2025) Due 7 days ago" at bounding box center [674, 261] width 596 height 56
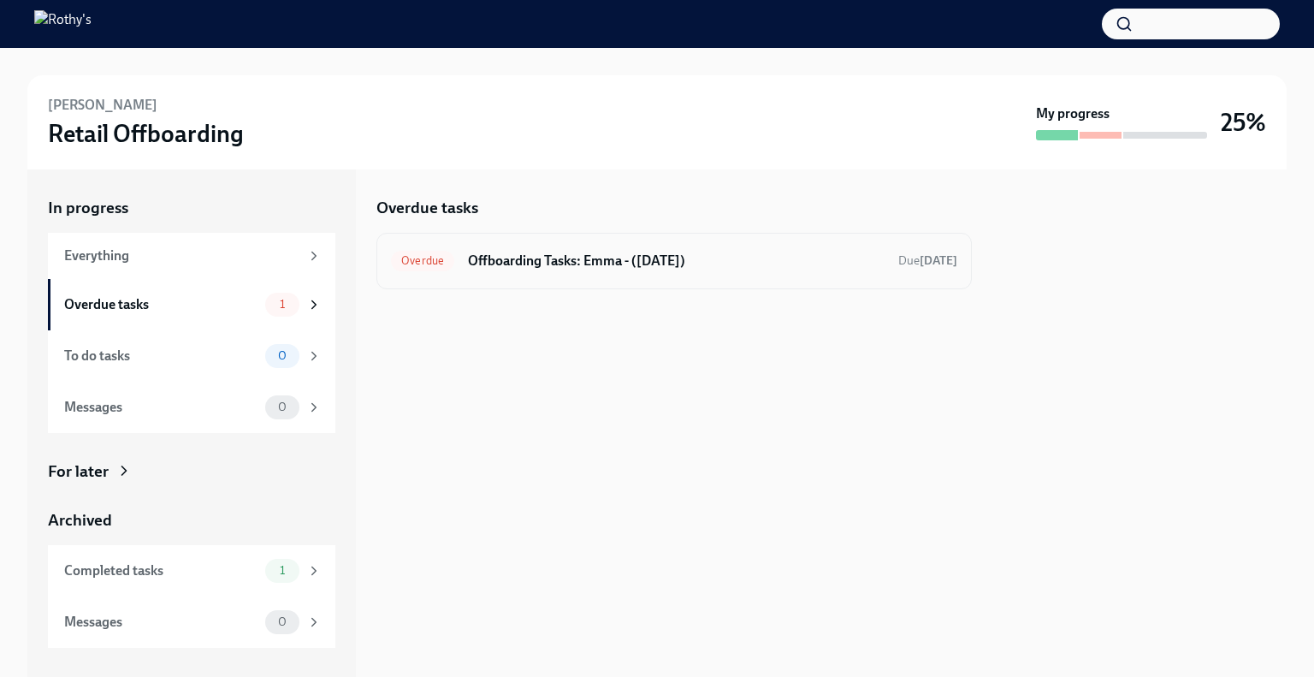
click at [577, 262] on h6 "Offboarding Tasks: Emma - (09/06/2025)" at bounding box center [676, 261] width 417 height 19
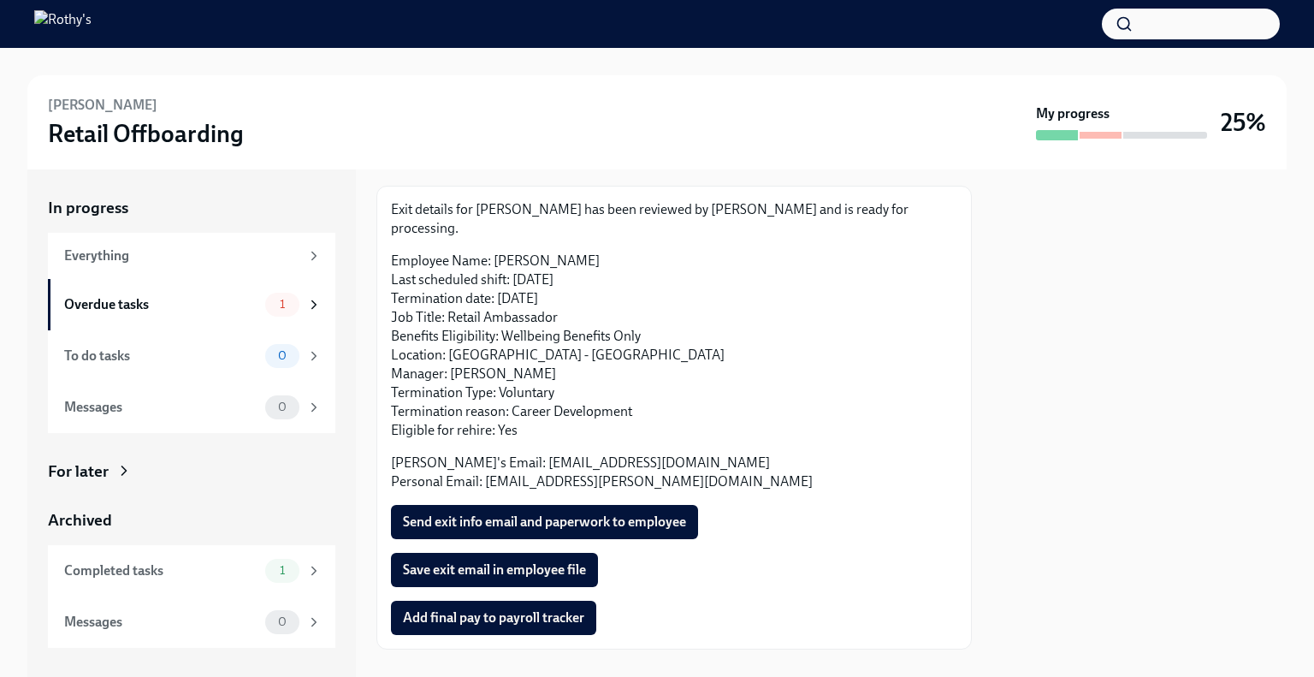
scroll to position [86, 0]
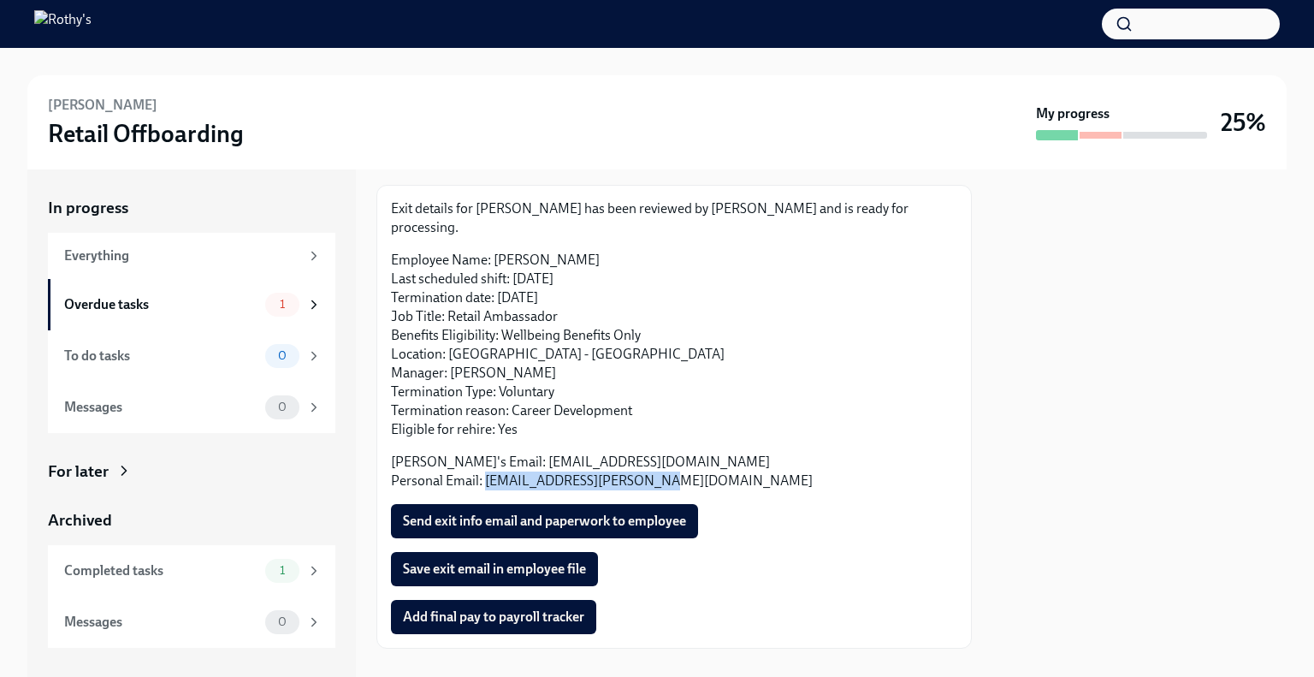
drag, startPoint x: 671, startPoint y: 463, endPoint x: 483, endPoint y: 461, distance: 187.4
click at [483, 461] on p "Rothy's Email: eminatrea@rothys.com Personal Email: emma.m.minatrea@gmail.com" at bounding box center [674, 472] width 566 height 38
copy p "emma.m.minatrea@gmail.com"
click at [569, 513] on span "Send exit info email and paperwork to employee" at bounding box center [544, 521] width 283 height 17
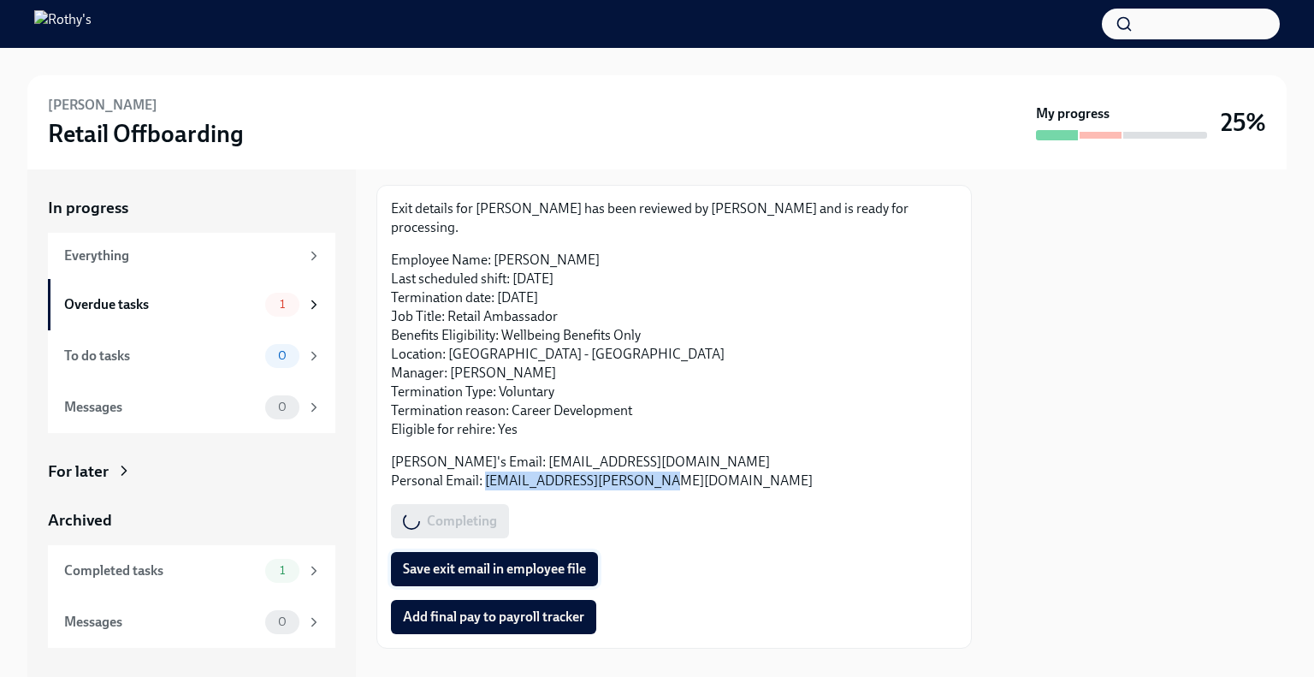
click at [519, 560] on span "Save exit email in employee file" at bounding box center [494, 568] width 183 height 17
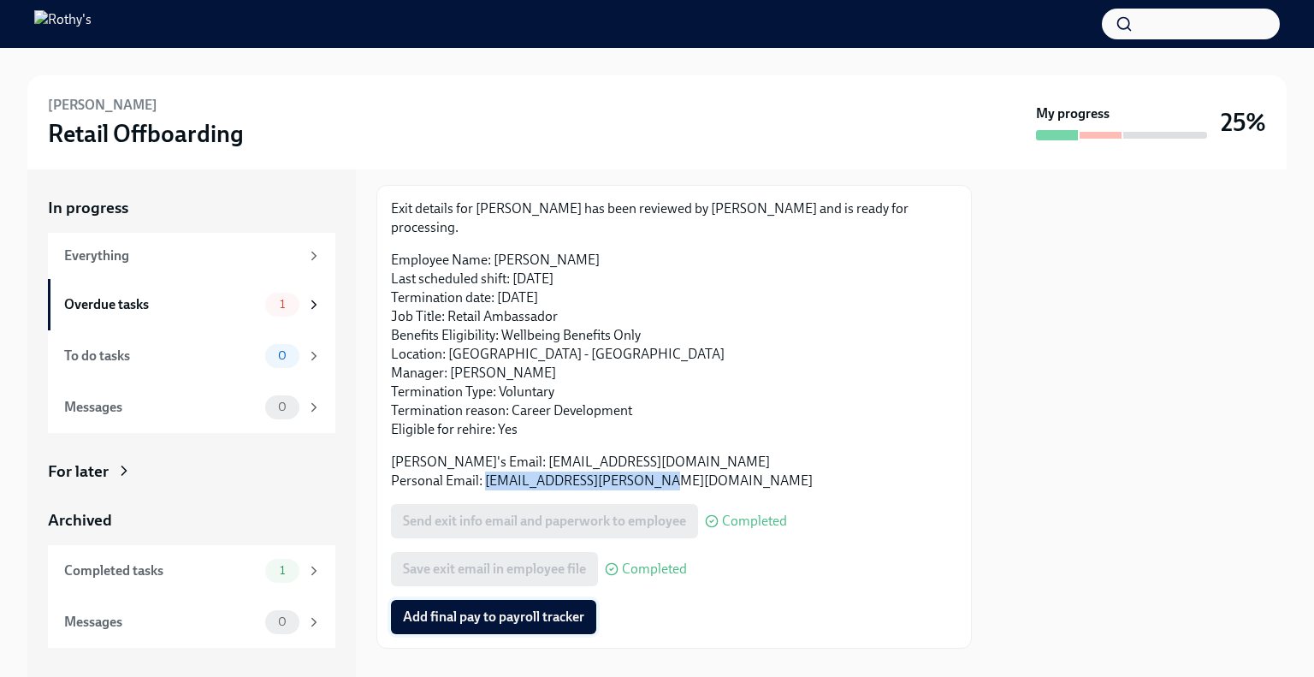
click at [492, 608] on span "Add final pay to payroll tracker" at bounding box center [493, 616] width 181 height 17
